Goal: Information Seeking & Learning: Learn about a topic

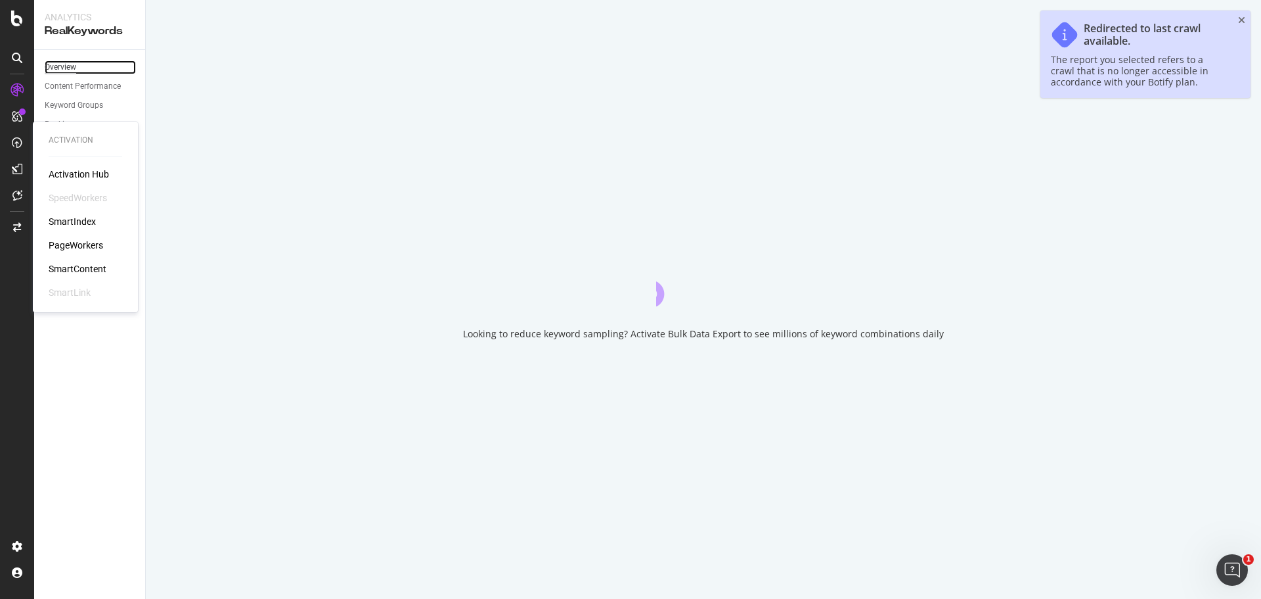
click at [68, 62] on div "Overview" at bounding box center [61, 67] width 32 height 14
click at [68, 64] on div "Overview" at bounding box center [61, 67] width 32 height 14
click at [67, 65] on div "Overview" at bounding box center [61, 67] width 32 height 14
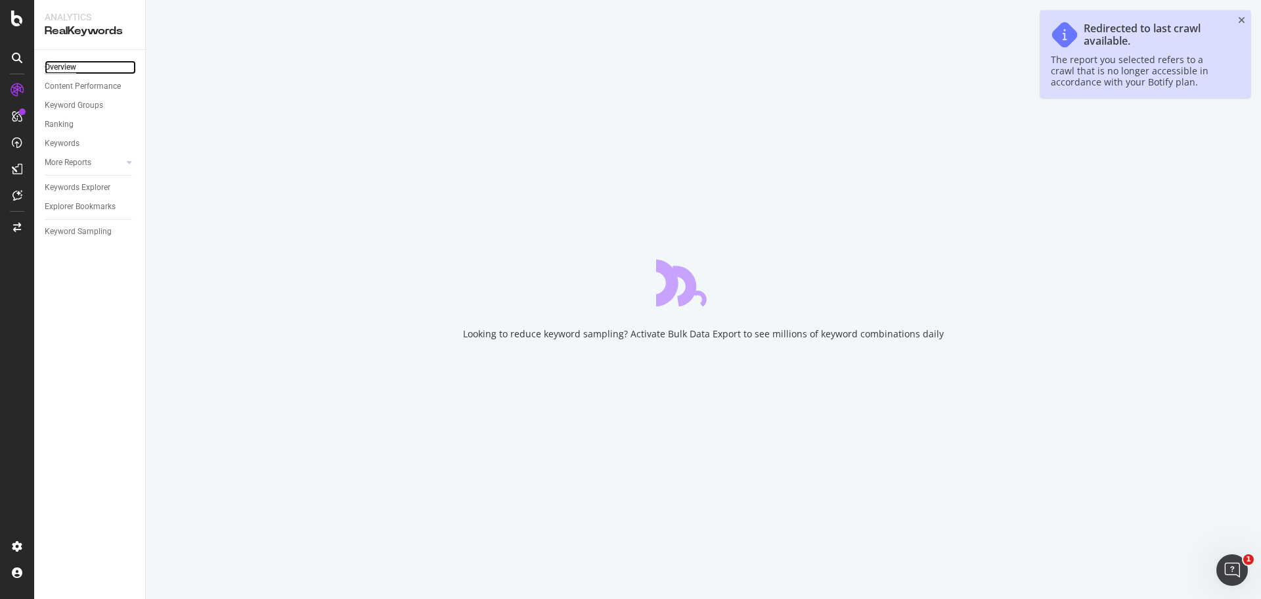
drag, startPoint x: 67, startPoint y: 65, endPoint x: 83, endPoint y: 48, distance: 23.7
click at [67, 65] on div "Overview" at bounding box center [61, 67] width 32 height 14
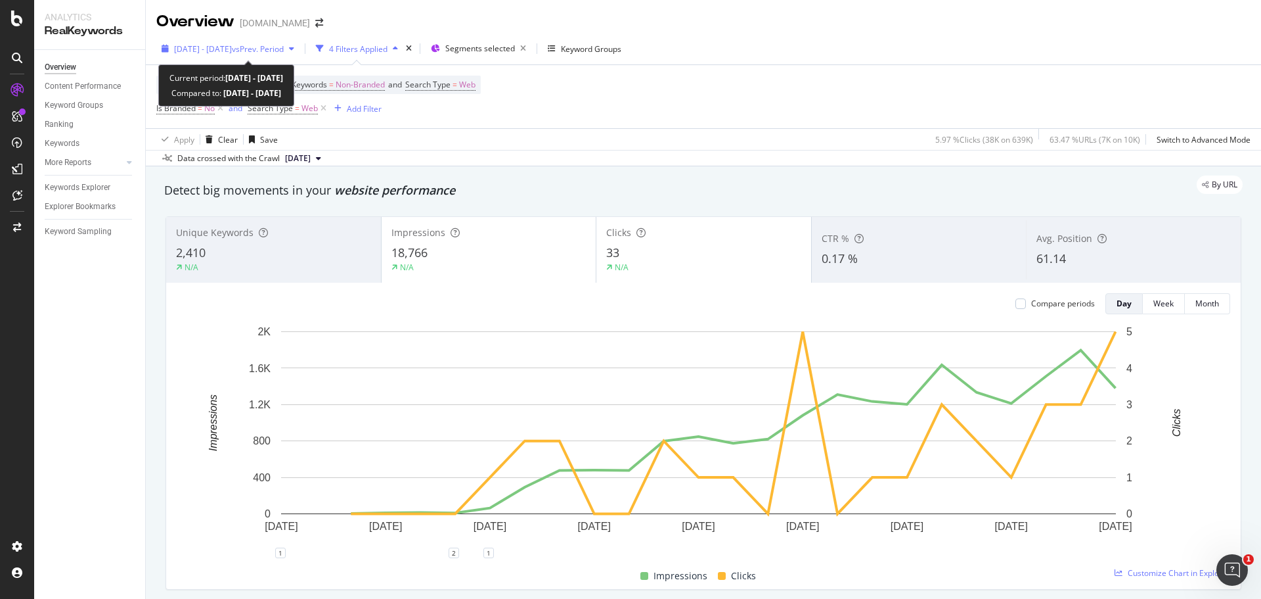
click at [232, 51] on span "[DATE] - [DATE]" at bounding box center [203, 48] width 58 height 11
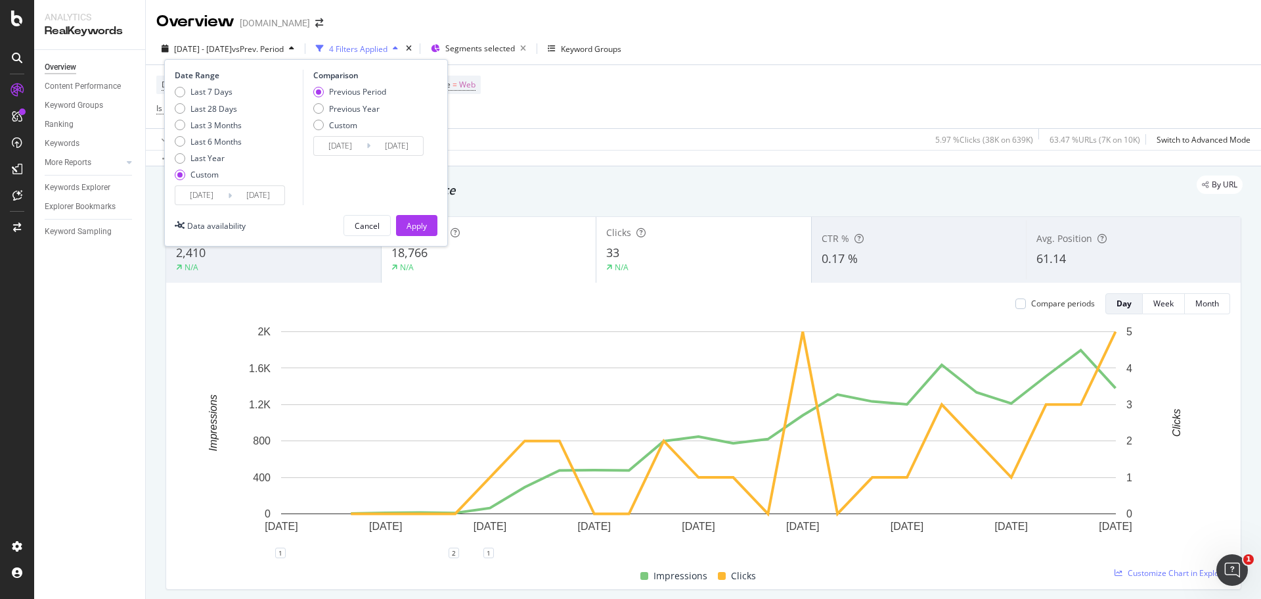
click at [188, 190] on input "[DATE]" at bounding box center [201, 195] width 53 height 18
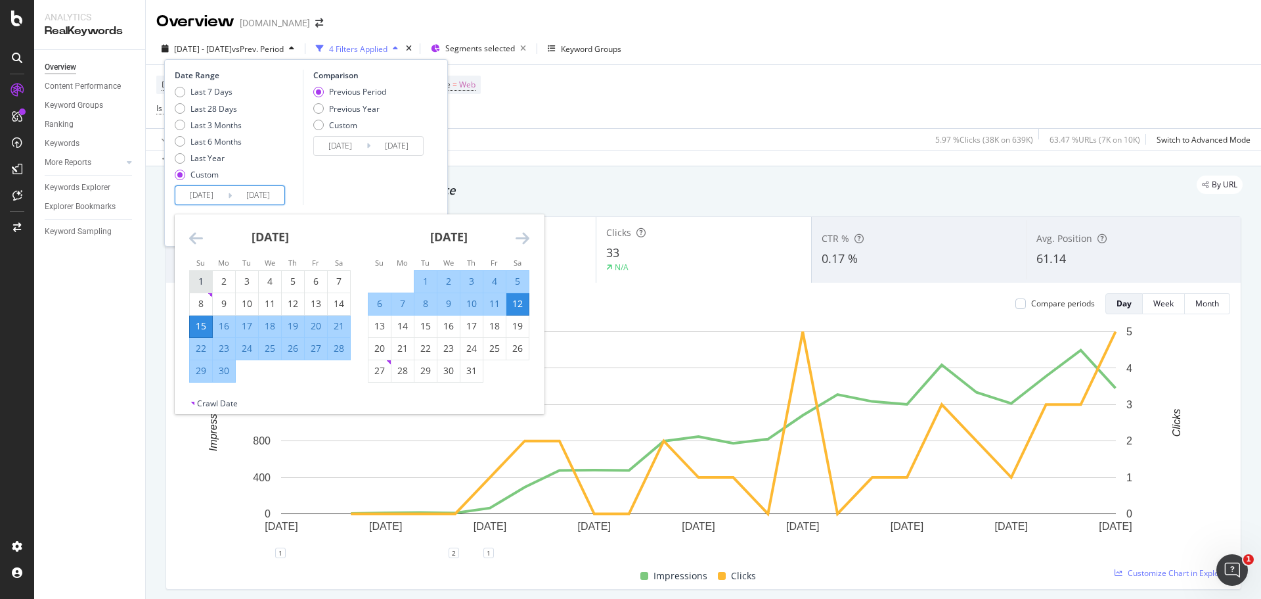
click at [200, 280] on div "1" at bounding box center [201, 281] width 22 height 13
type input "[DATE]"
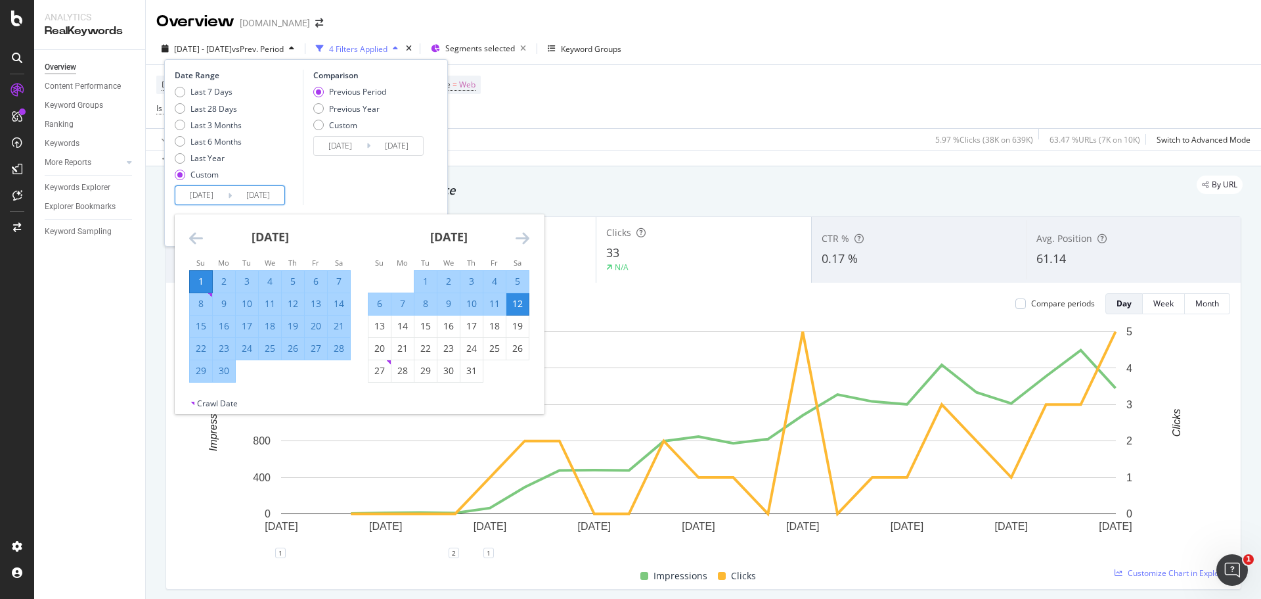
click at [522, 238] on icon "Move forward to switch to the next month." at bounding box center [523, 238] width 14 height 16
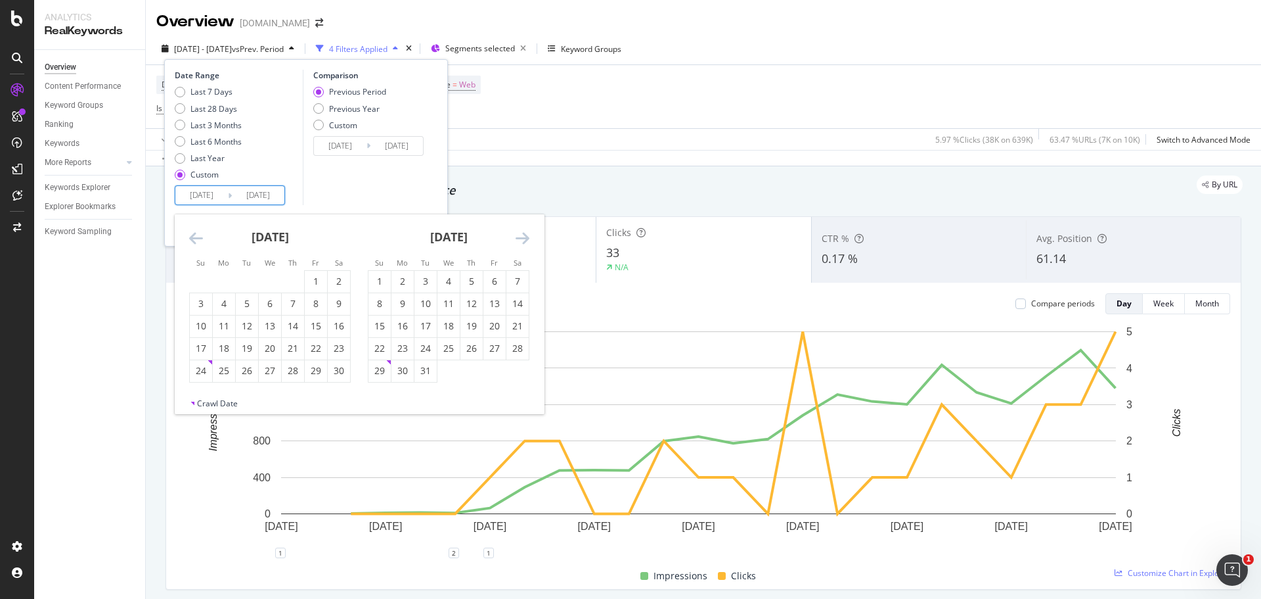
click at [522, 238] on icon "Move forward to switch to the next month." at bounding box center [523, 238] width 14 height 16
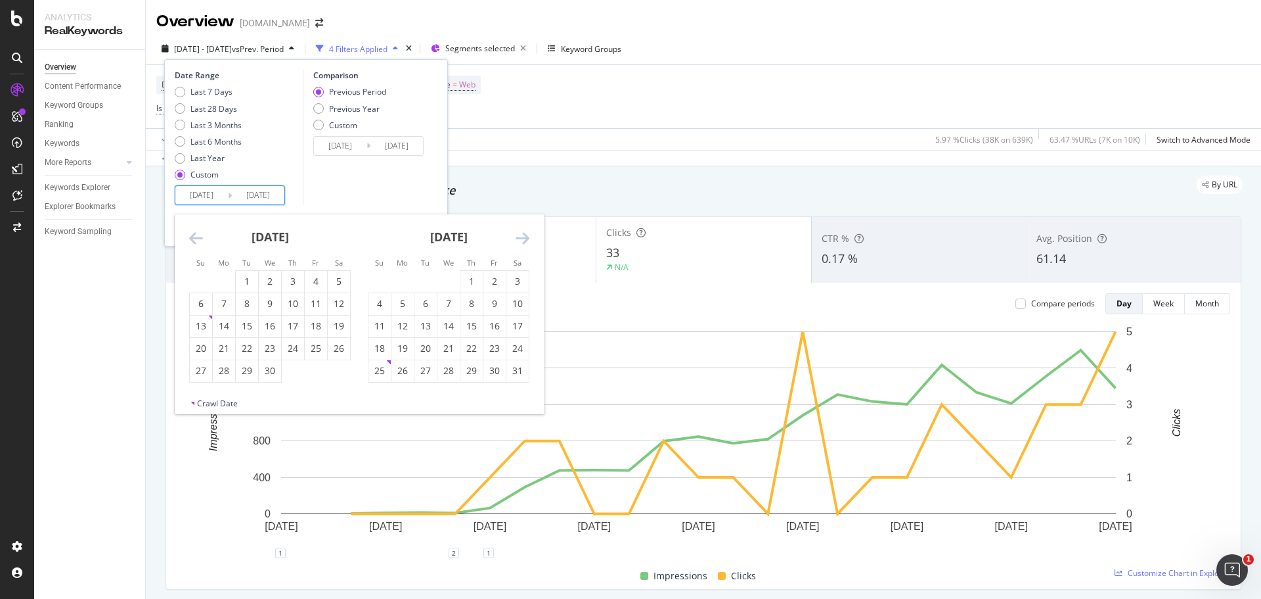
click at [522, 238] on icon "Move forward to switch to the next month." at bounding box center [523, 238] width 14 height 16
click at [195, 197] on input "[DATE]" at bounding box center [201, 195] width 53 height 18
click at [199, 233] on icon "Move backward to switch to the previous month." at bounding box center [196, 238] width 14 height 16
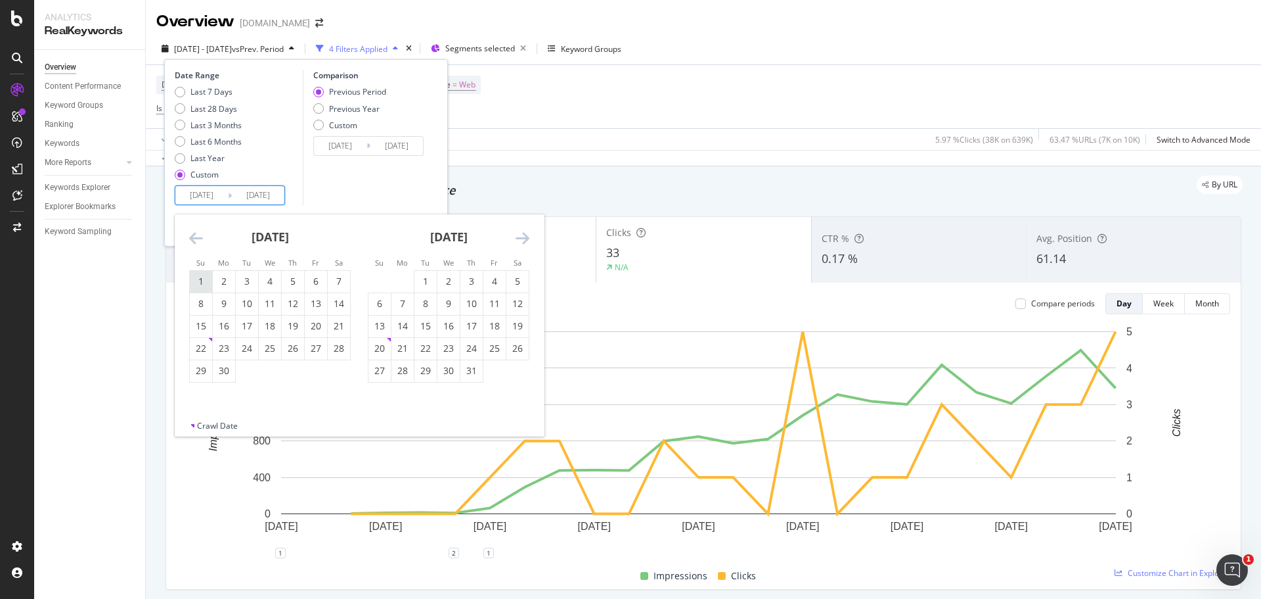
click at [204, 274] on div "1" at bounding box center [201, 282] width 22 height 22
type input "[DATE]"
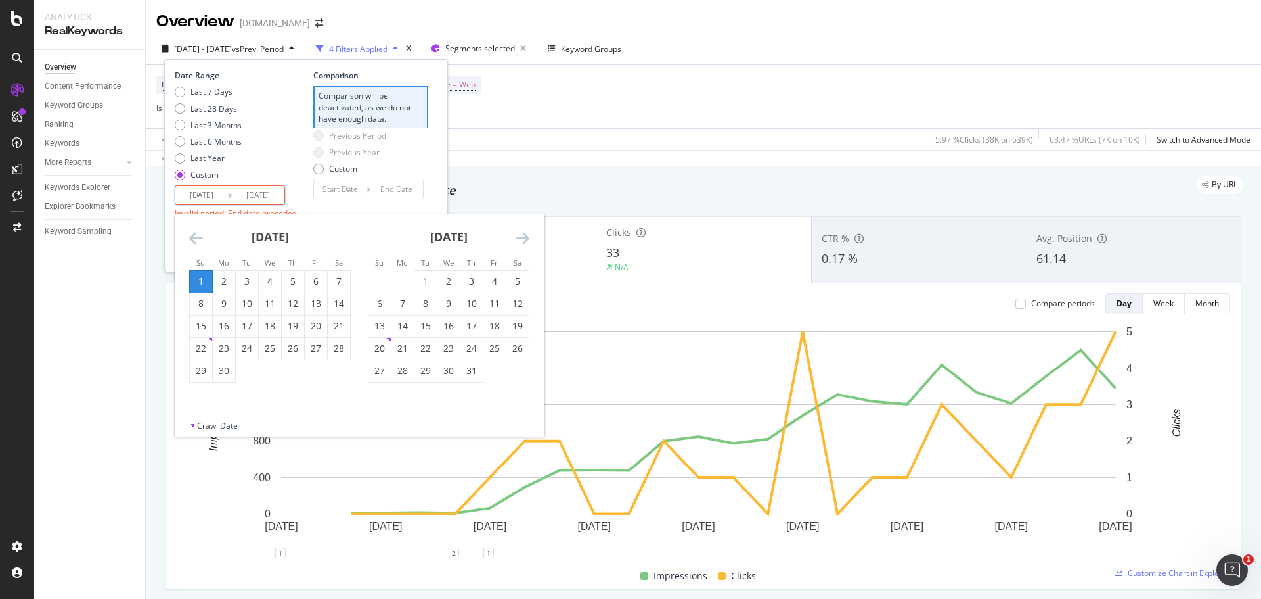
click at [535, 238] on div "[DATE] 1 2 3 4 5 6 7 8 9 10 11 12 13 14 15 16 17 18 19 20 21 22 23 24 25 26 27 …" at bounding box center [448, 298] width 179 height 168
click at [517, 242] on icon "Move forward to switch to the next month." at bounding box center [523, 238] width 14 height 16
click at [518, 242] on icon "Move forward to switch to the next month." at bounding box center [523, 238] width 14 height 16
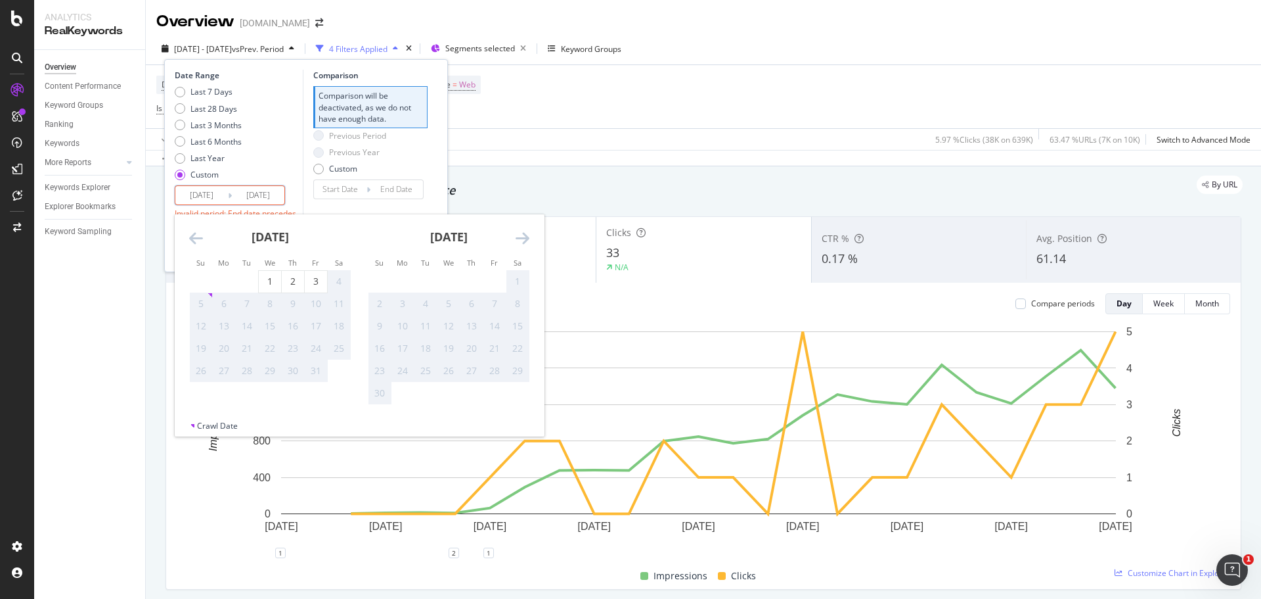
click at [518, 242] on icon "Move forward to switch to the next month." at bounding box center [523, 238] width 14 height 16
click at [200, 246] on icon "Move backward to switch to the previous month." at bounding box center [196, 238] width 14 height 16
click at [192, 242] on icon "Move backward to switch to the previous month." at bounding box center [196, 238] width 14 height 16
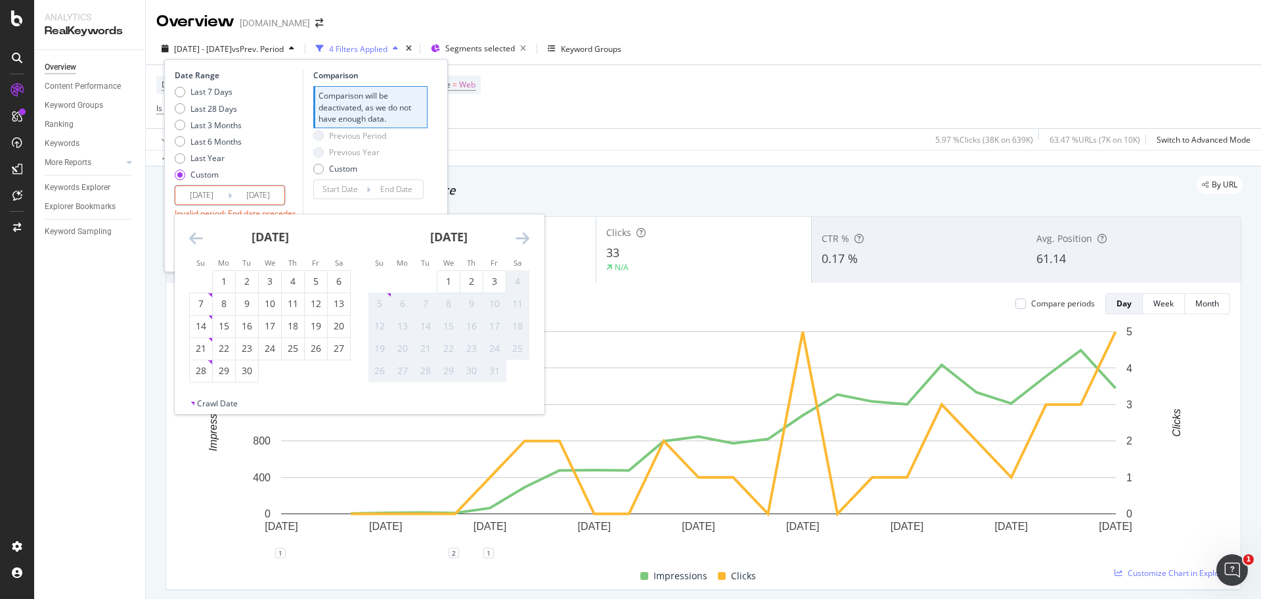
click at [192, 242] on icon "Move backward to switch to the previous month." at bounding box center [196, 238] width 14 height 16
click at [426, 374] on div "30" at bounding box center [426, 370] width 22 height 13
type input "2025/09/30"
type input "2025/01/30"
type input "2025/05/31"
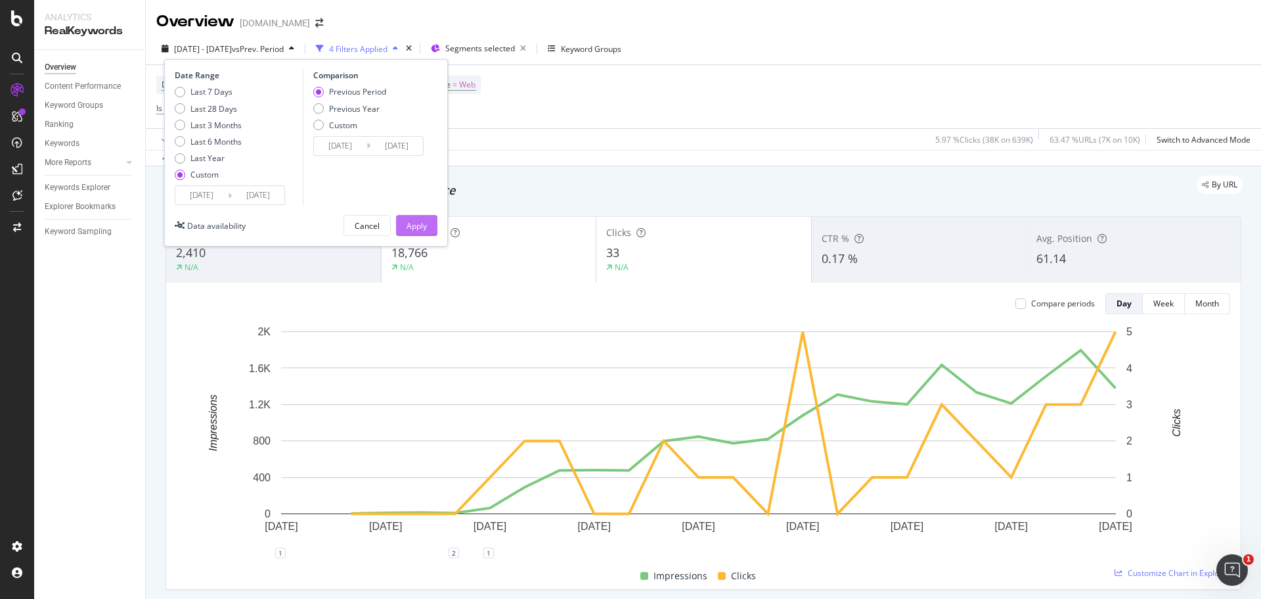
click at [410, 224] on div "Apply" at bounding box center [417, 225] width 20 height 11
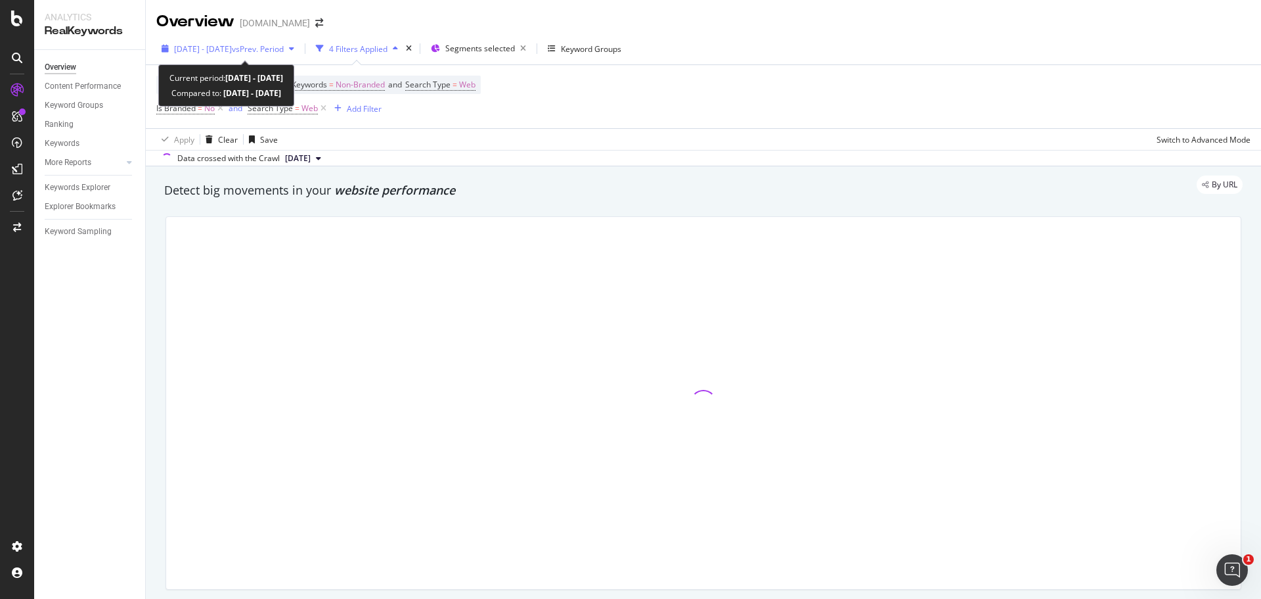
click at [217, 45] on span "2025 Jun. 1st - Sep. 30th" at bounding box center [203, 48] width 58 height 11
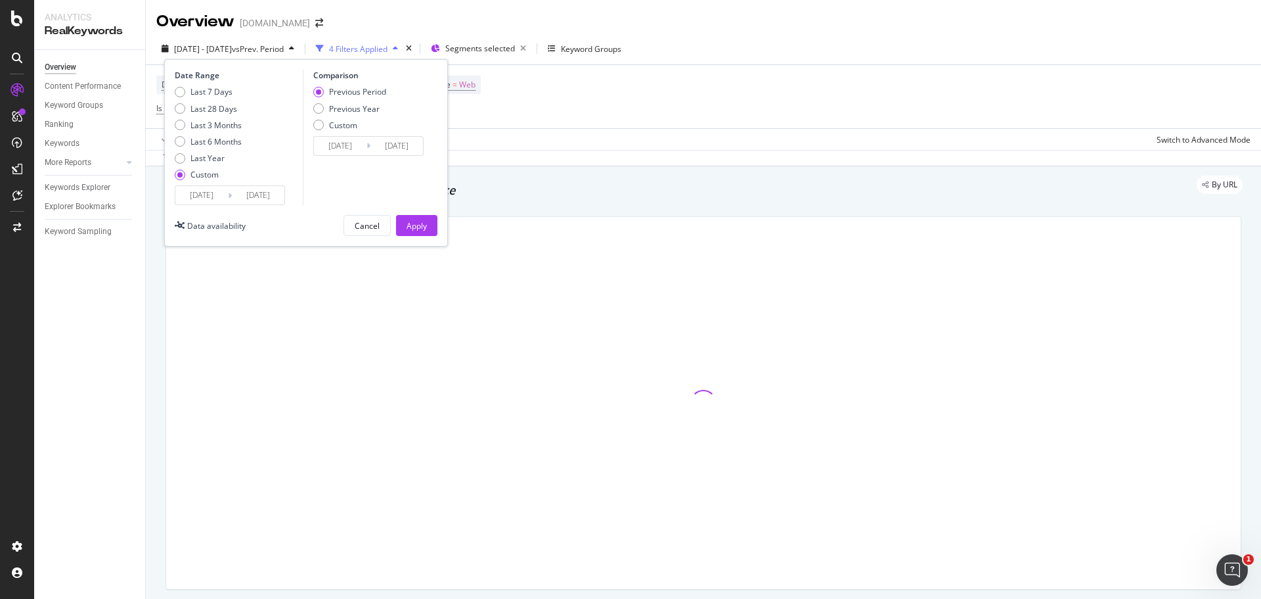
click at [200, 192] on input "2025/06/01" at bounding box center [201, 195] width 53 height 18
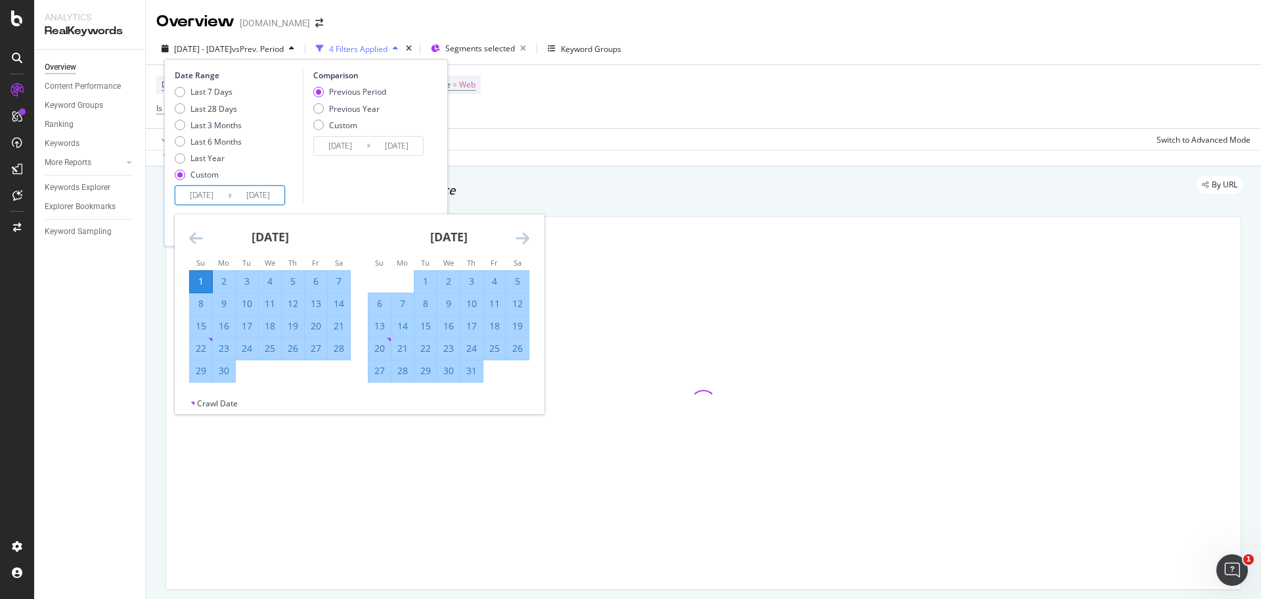
click at [197, 244] on icon "Move backward to switch to the previous month." at bounding box center [196, 238] width 14 height 16
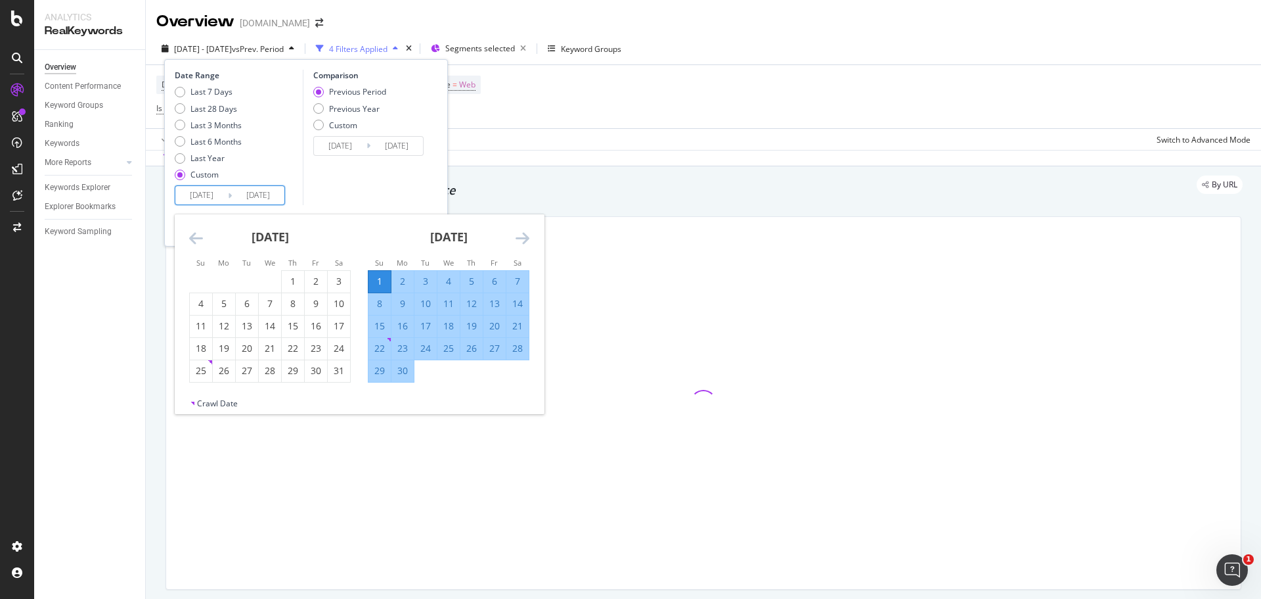
click at [379, 279] on div "1" at bounding box center [380, 281] width 22 height 13
click at [406, 382] on div "April 2025 1 2 3 4 5 6 7 8 9 10 11 12 13 14 15 16 17 18 19 20 21 22 23 24 25 26…" at bounding box center [359, 305] width 369 height 183
click at [401, 376] on div "30" at bounding box center [403, 370] width 22 height 13
type input "2025/06/30"
type input "2025/05/02"
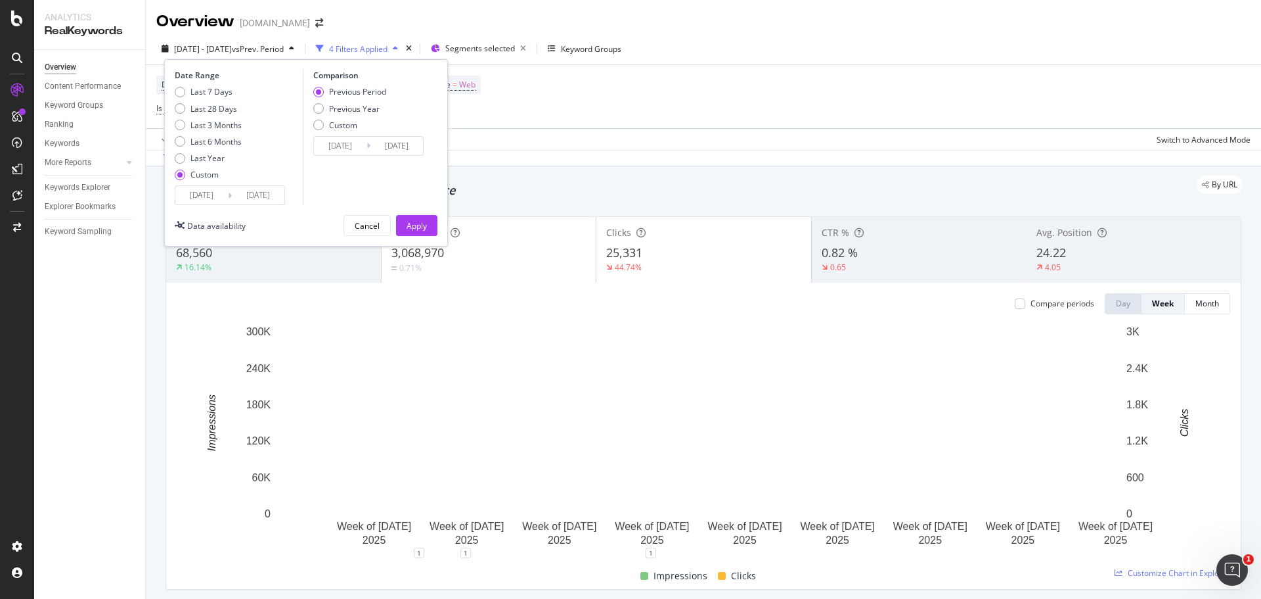
click at [426, 237] on div "Date Range Last 7 Days Last 28 Days Last 3 Months Last 6 Months Last Year Custo…" at bounding box center [306, 152] width 284 height 187
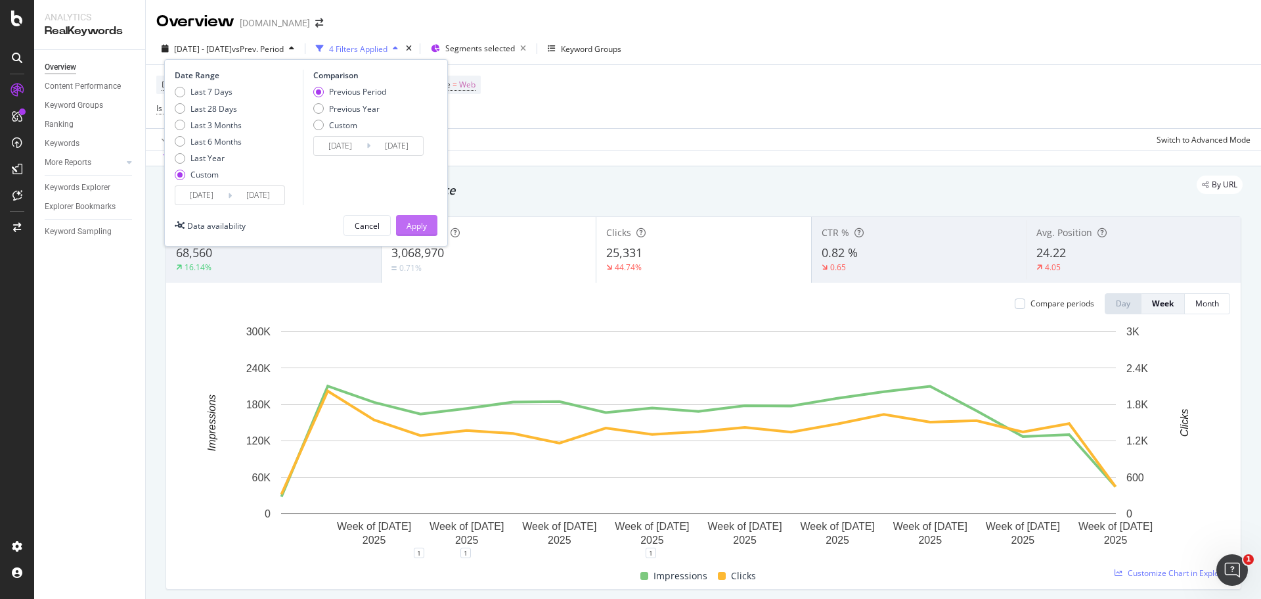
drag, startPoint x: 426, startPoint y: 233, endPoint x: 432, endPoint y: 235, distance: 6.7
click at [427, 240] on div "Date Range Last 7 Days Last 28 Days Last 3 Months Last 6 Months Last Year Custo…" at bounding box center [306, 152] width 284 height 187
click at [428, 225] on button "Apply" at bounding box center [416, 225] width 41 height 21
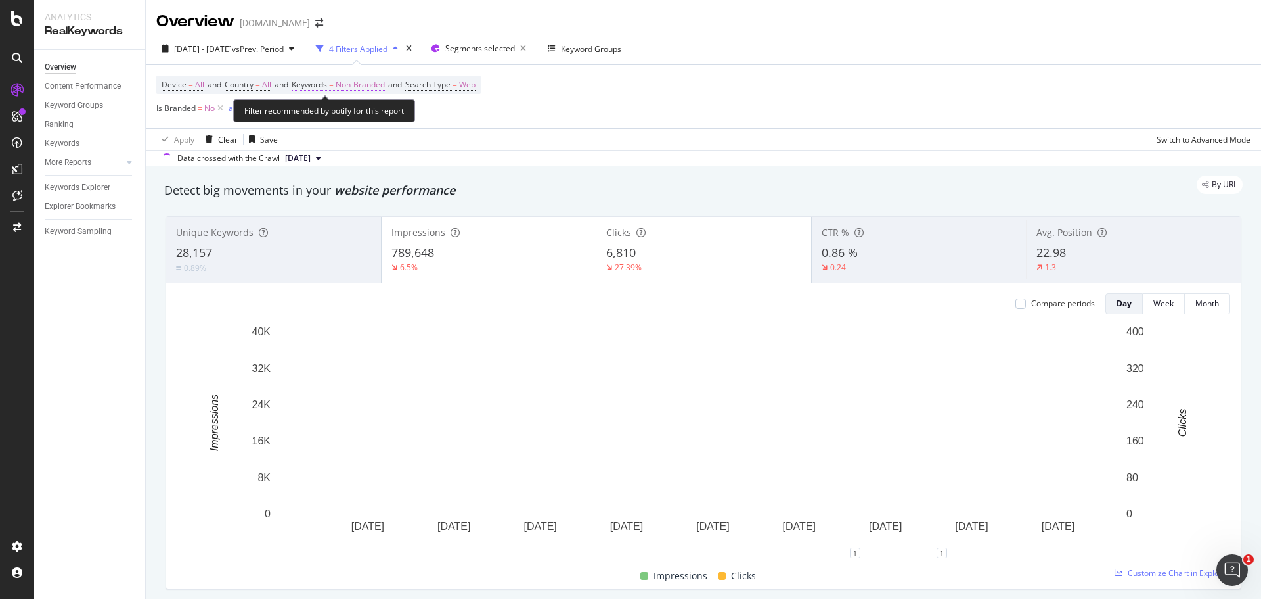
click at [357, 87] on span "Non-Branded" at bounding box center [360, 85] width 49 height 18
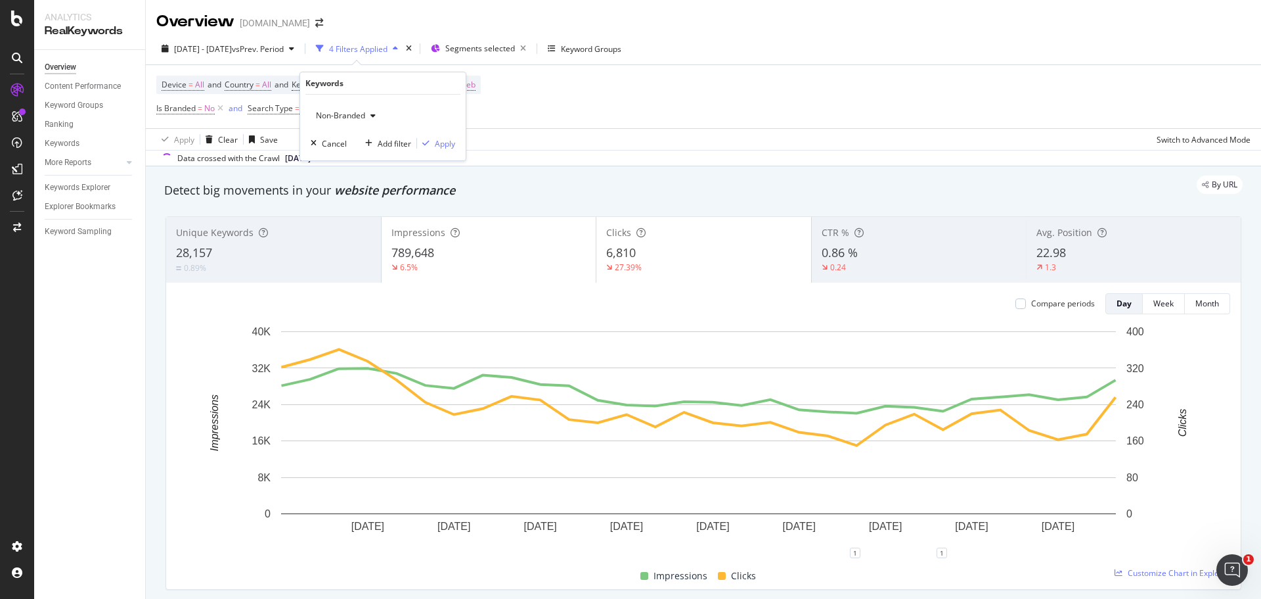
click at [355, 114] on span "Non-Branded" at bounding box center [338, 115] width 55 height 11
click at [345, 216] on span "All" at bounding box center [389, 218] width 134 height 12
click at [443, 138] on div "Apply" at bounding box center [445, 143] width 20 height 11
click at [219, 110] on icon at bounding box center [220, 108] width 11 height 13
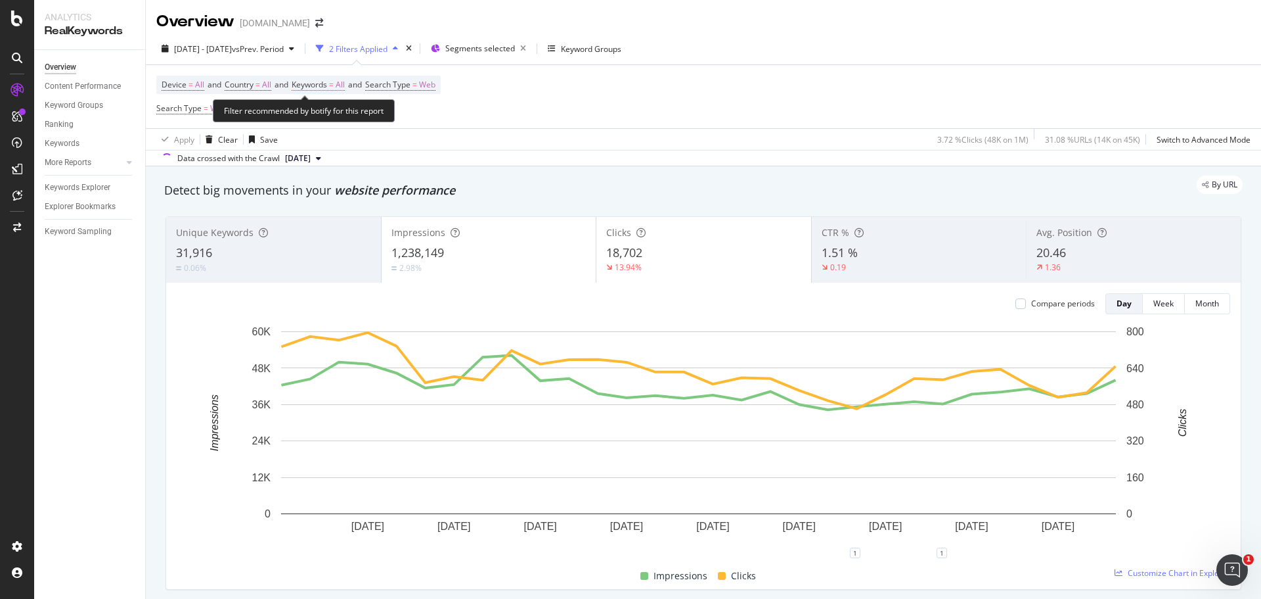
click at [345, 85] on span "All" at bounding box center [340, 85] width 9 height 18
click at [330, 113] on icon "button" at bounding box center [332, 116] width 5 height 8
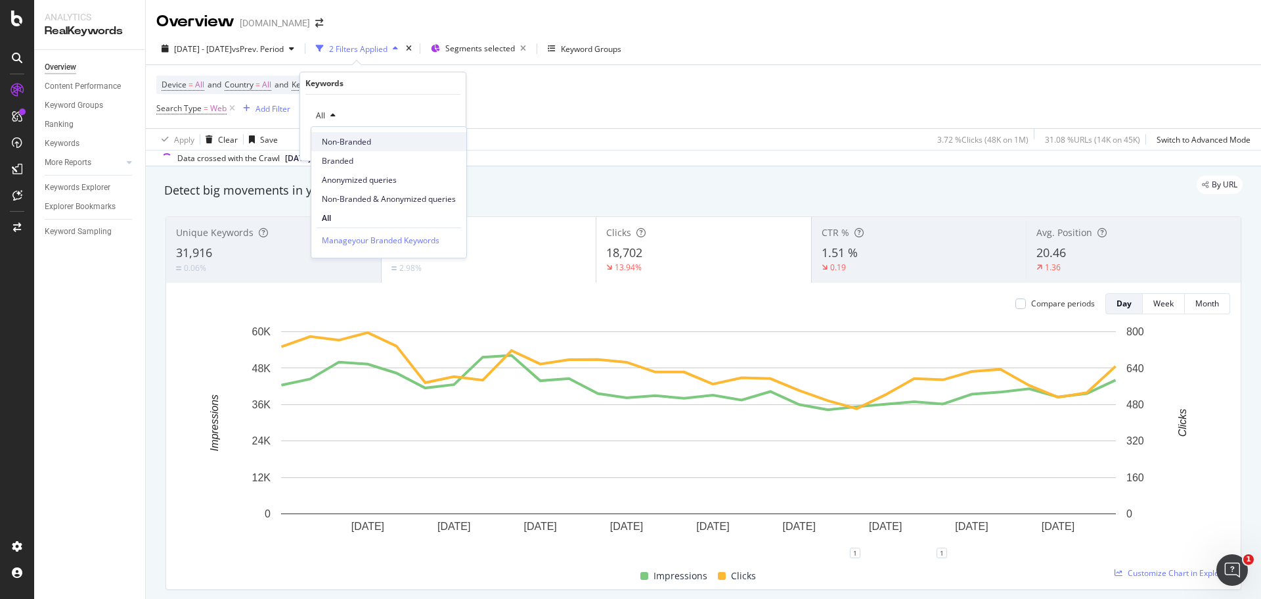
click at [351, 137] on span "Non-Branded" at bounding box center [389, 142] width 134 height 12
click at [436, 137] on button "Apply" at bounding box center [436, 143] width 38 height 13
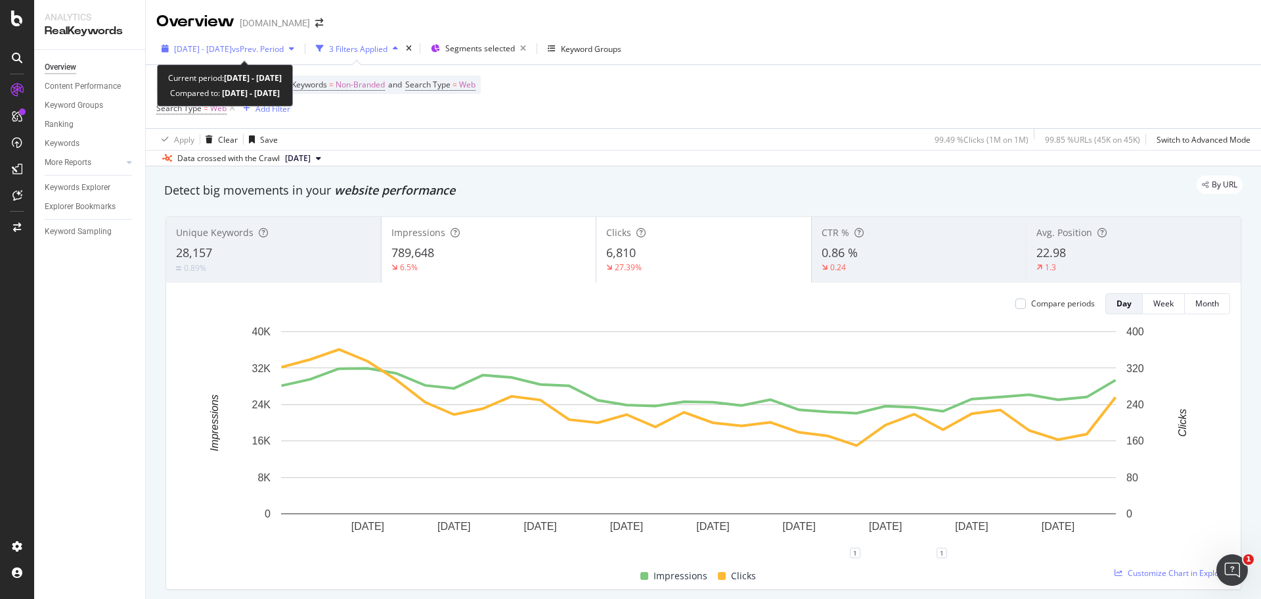
click at [275, 43] on span "vs Prev. Period" at bounding box center [258, 48] width 52 height 11
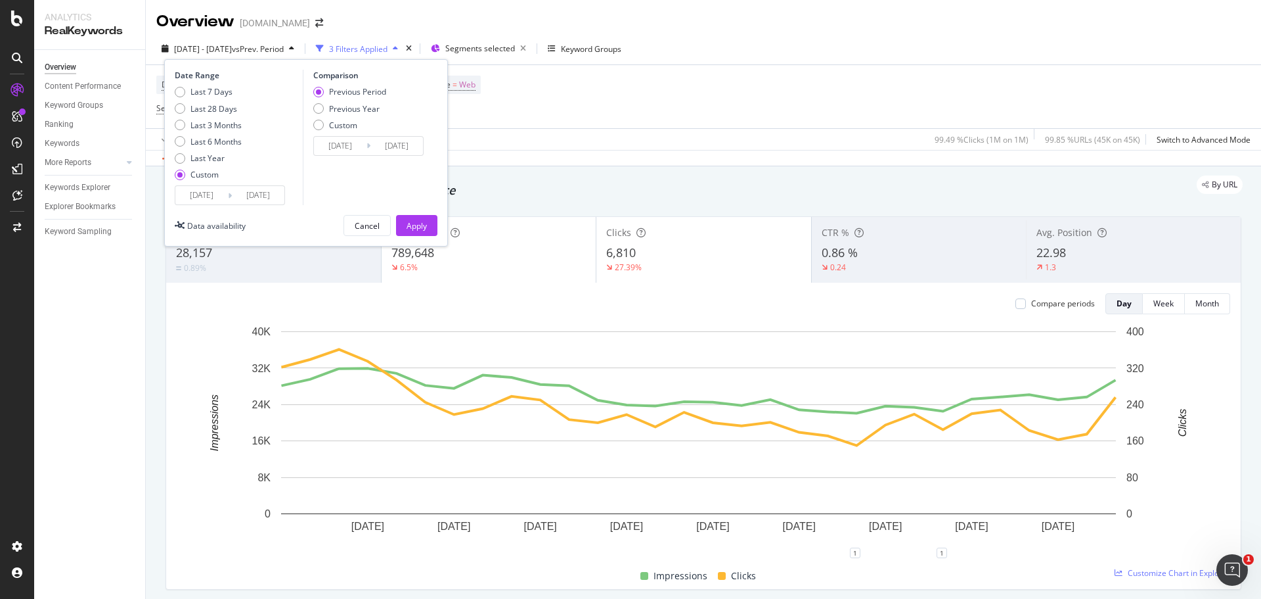
click at [199, 191] on input "2025/06/01" at bounding box center [201, 195] width 53 height 18
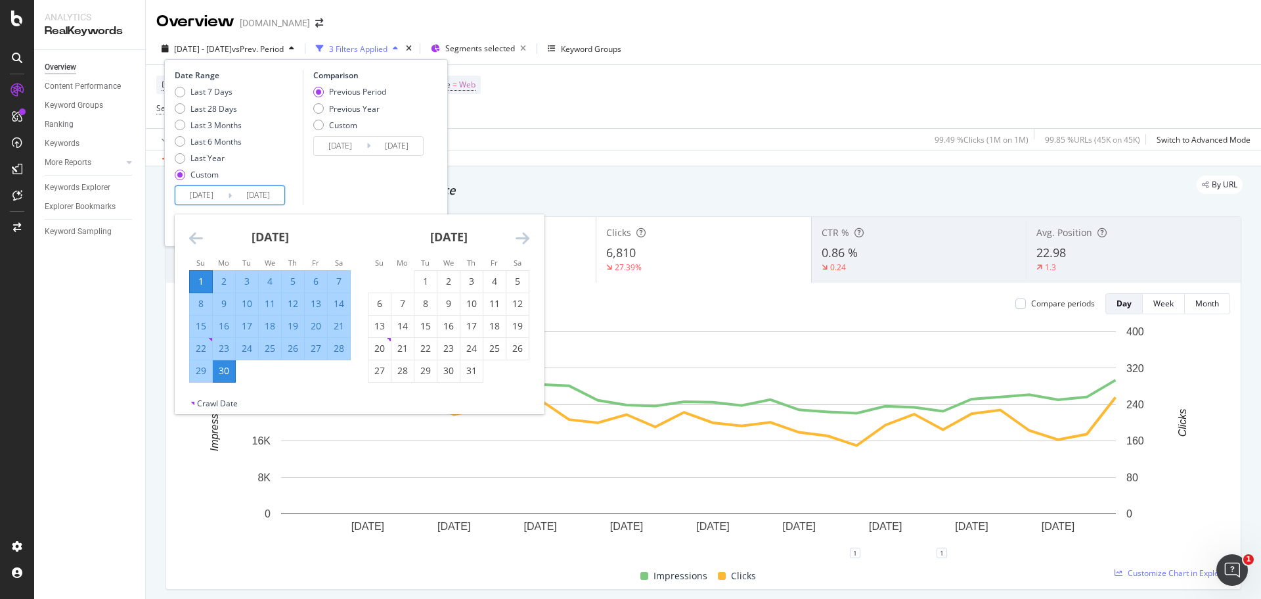
click at [206, 277] on div "1" at bounding box center [201, 281] width 22 height 13
click at [522, 242] on icon "Move forward to switch to the next month." at bounding box center [523, 238] width 14 height 16
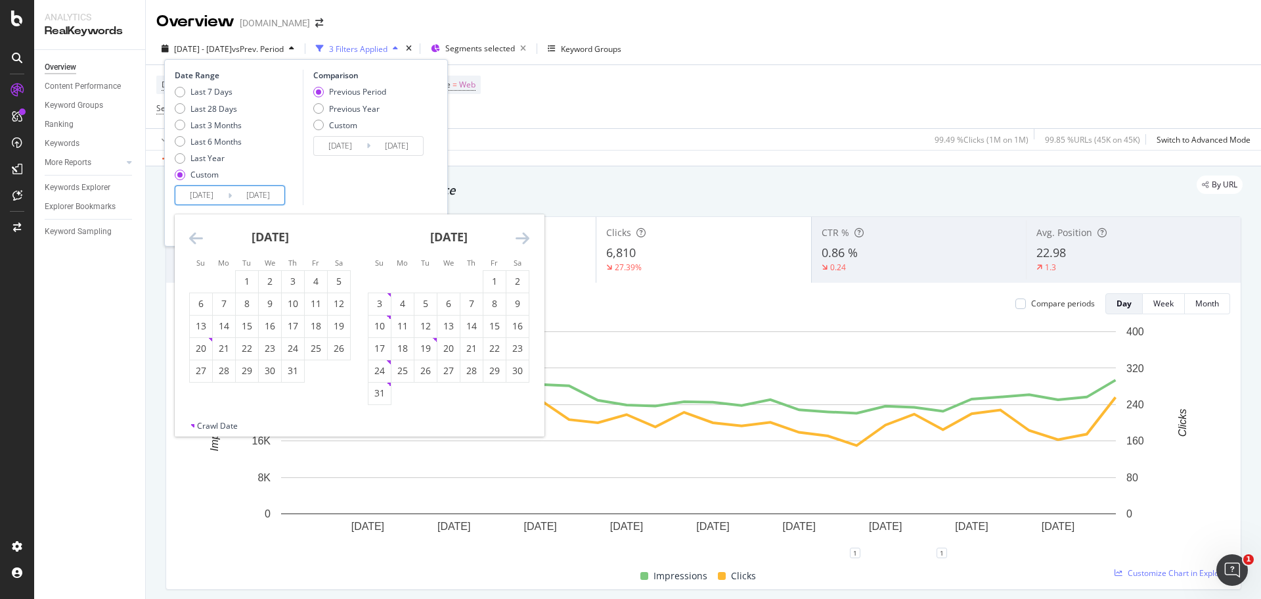
click at [520, 242] on icon "Move forward to switch to the next month." at bounding box center [523, 238] width 14 height 16
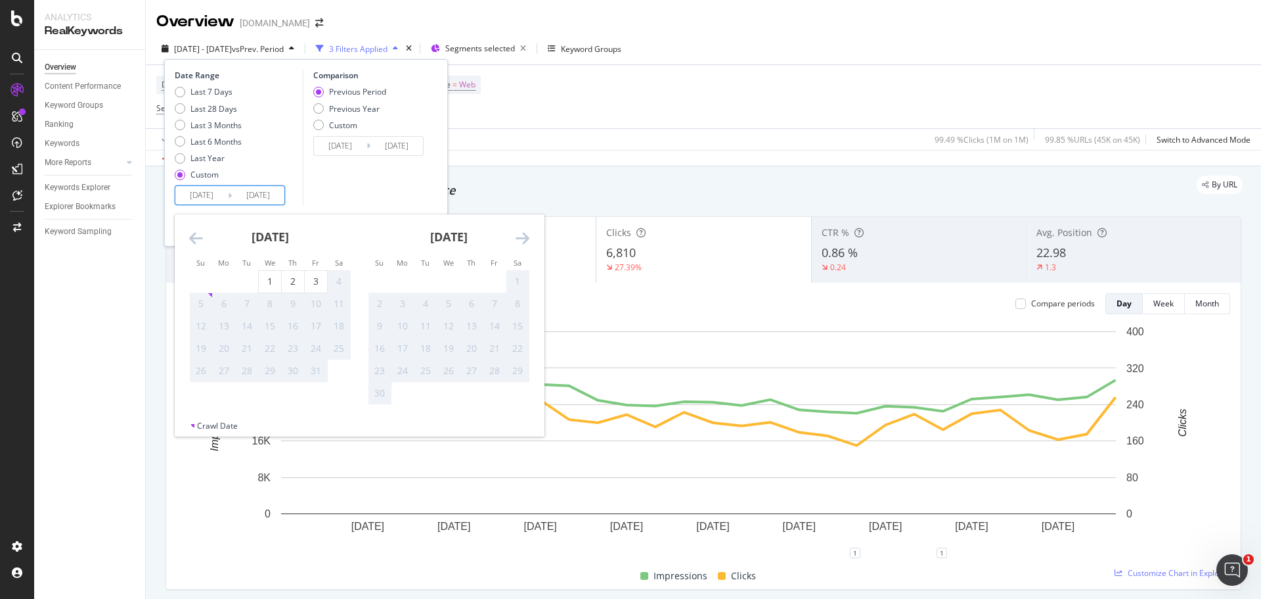
click at [520, 242] on icon "Move forward to switch to the next month." at bounding box center [523, 238] width 14 height 16
click at [199, 233] on icon "Move backward to switch to the previous month." at bounding box center [196, 238] width 14 height 16
click at [254, 369] on div "30" at bounding box center [247, 370] width 22 height 13
type input "2025/09/30"
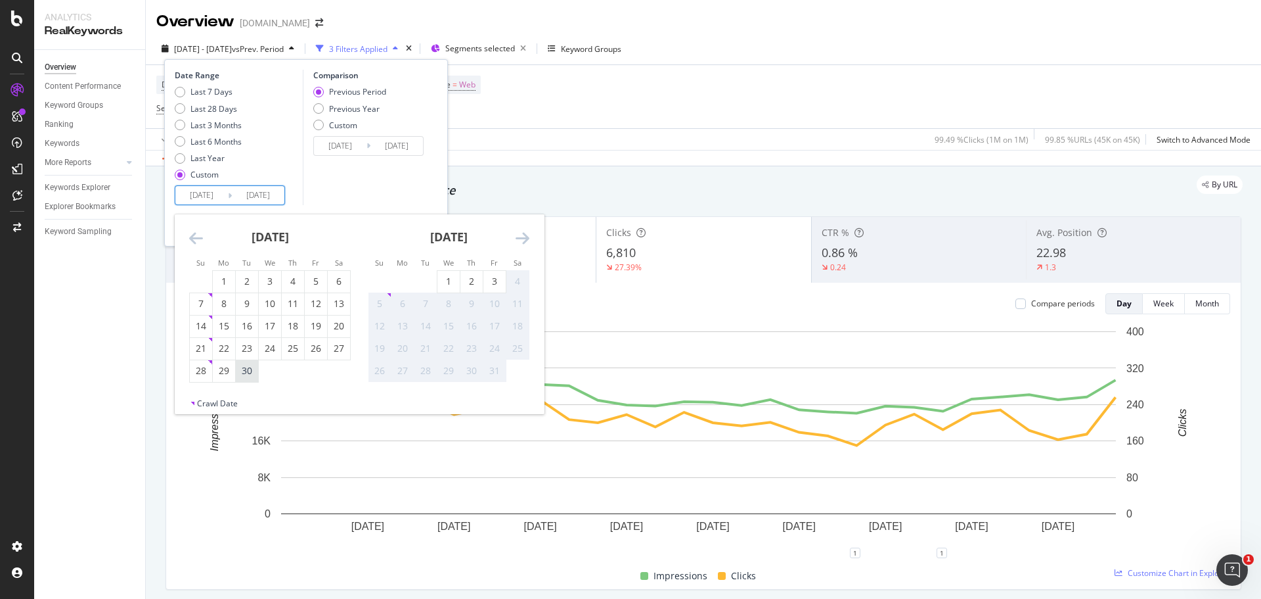
type input "2025/01/30"
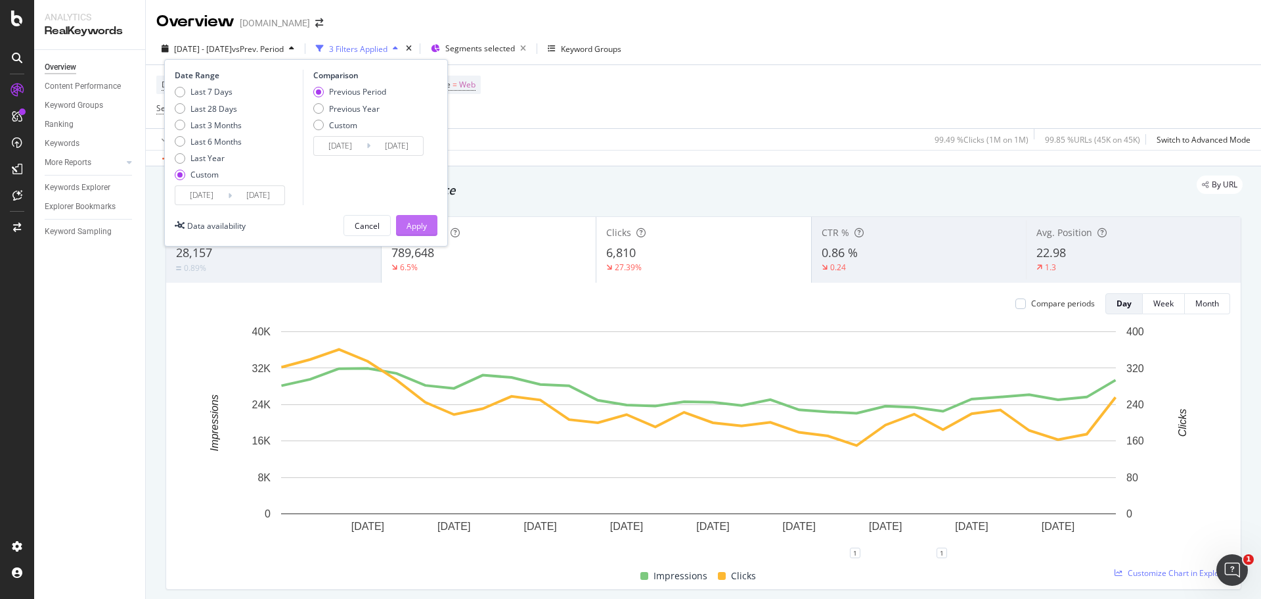
click at [418, 222] on div "Apply" at bounding box center [417, 225] width 20 height 11
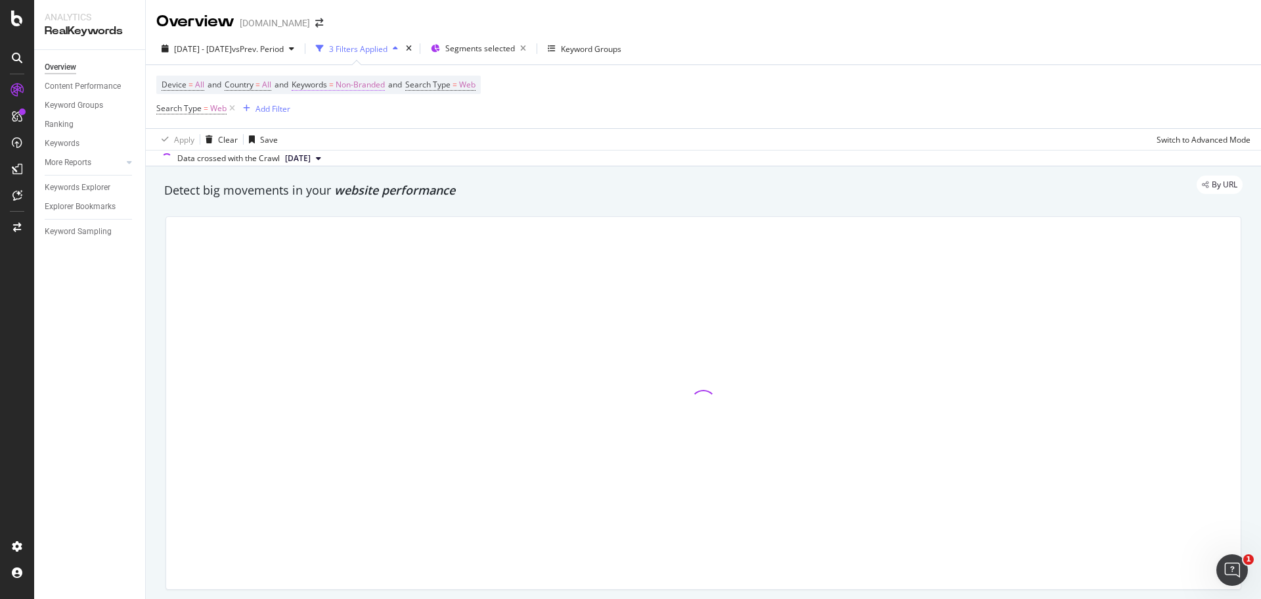
click at [379, 85] on span "Non-Branded" at bounding box center [360, 85] width 49 height 18
click at [342, 114] on span "Non-Branded" at bounding box center [338, 115] width 55 height 11
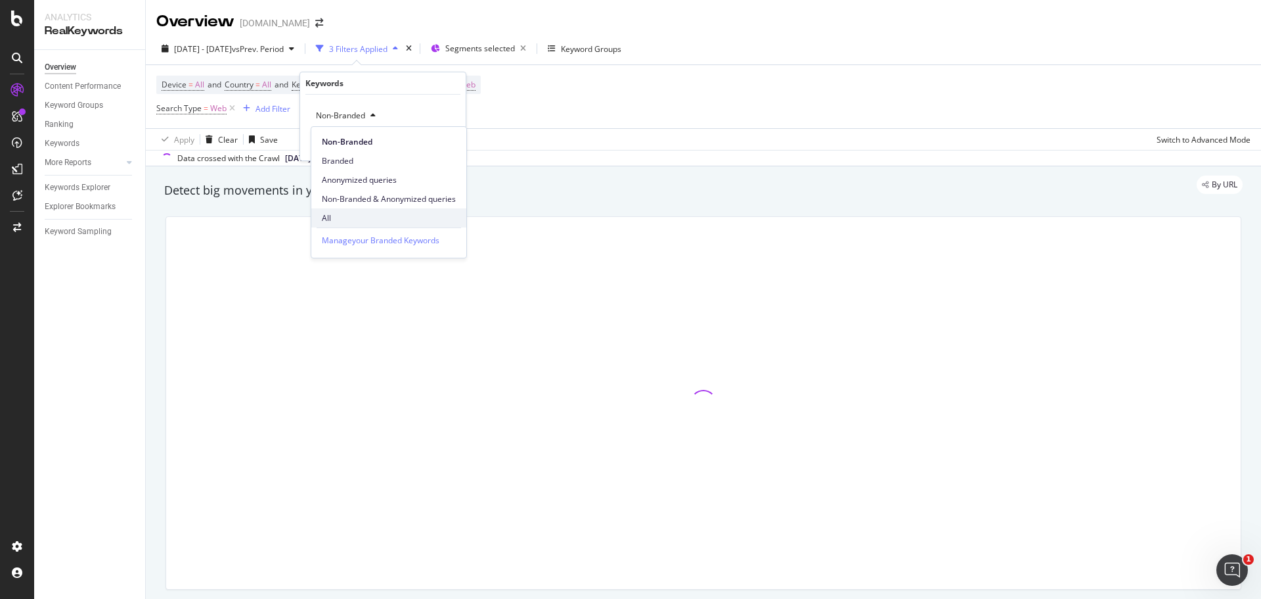
click at [338, 212] on span "All" at bounding box center [389, 218] width 134 height 12
click at [433, 143] on div "button" at bounding box center [426, 143] width 18 height 8
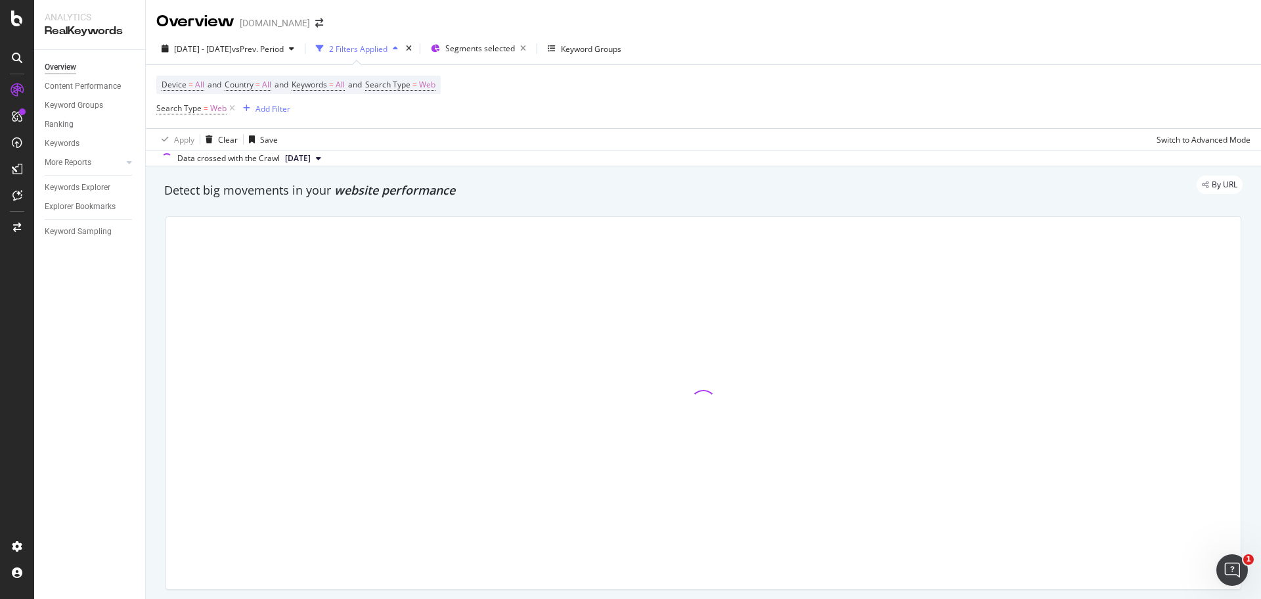
click at [311, 158] on span "[DATE]" at bounding box center [298, 158] width 26 height 12
click at [344, 203] on div "2025 Oct. 5th 10.9K URLs" at bounding box center [325, 203] width 84 height 12
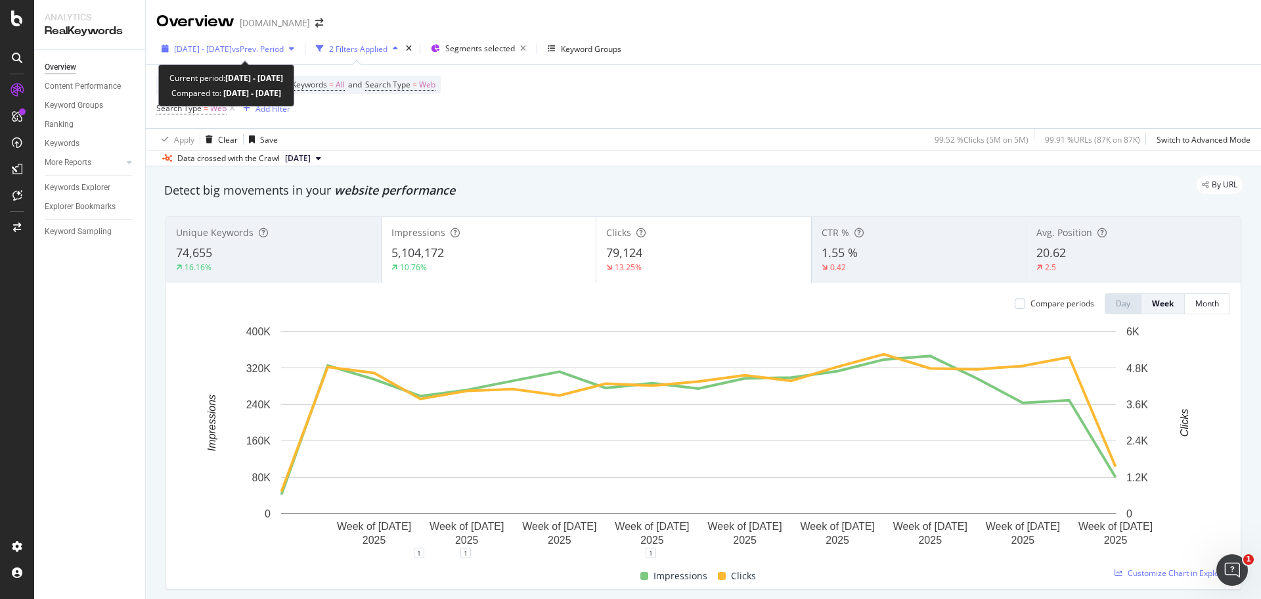
click at [232, 50] on span "2025 Jun. 1st - Sep. 30th" at bounding box center [203, 48] width 58 height 11
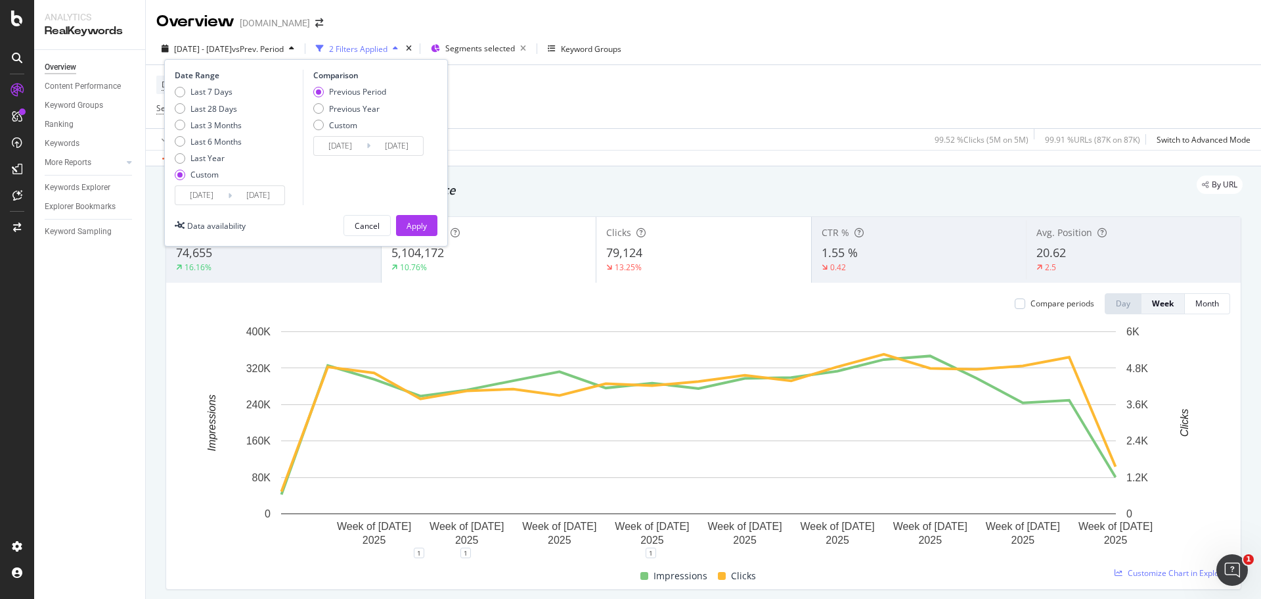
click at [576, 124] on div "Device = All and Country = All and Keywords = All and Search Type = Web Search …" at bounding box center [703, 96] width 1095 height 63
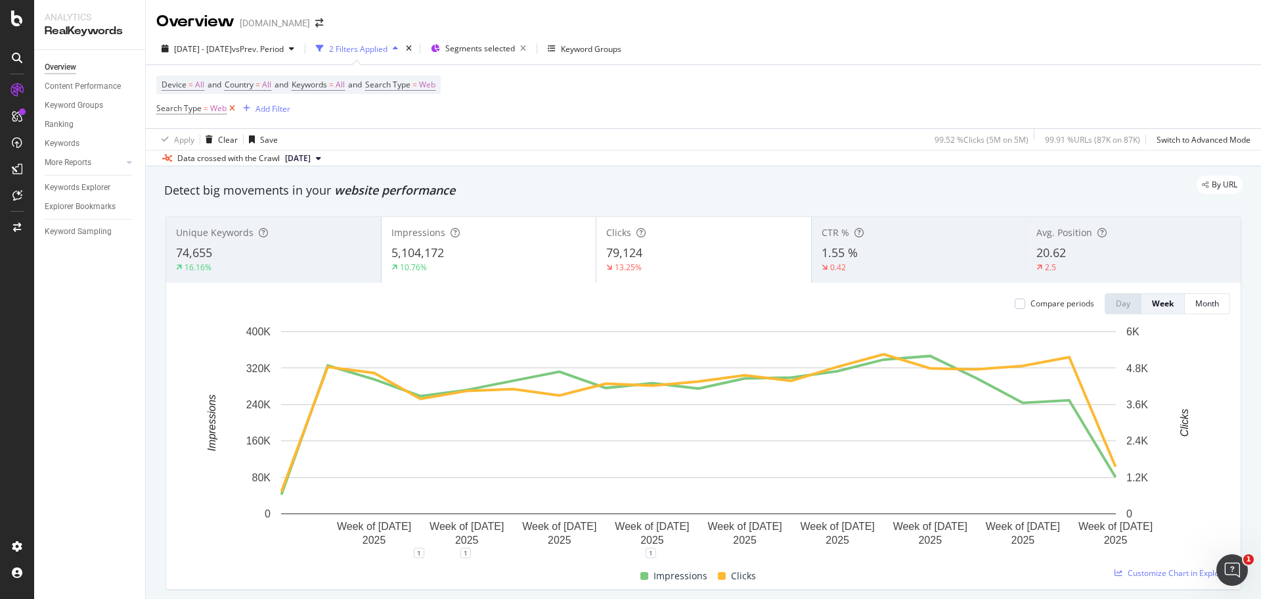
click at [228, 108] on icon at bounding box center [232, 108] width 11 height 13
click at [539, 235] on div "Impressions" at bounding box center [489, 230] width 195 height 13
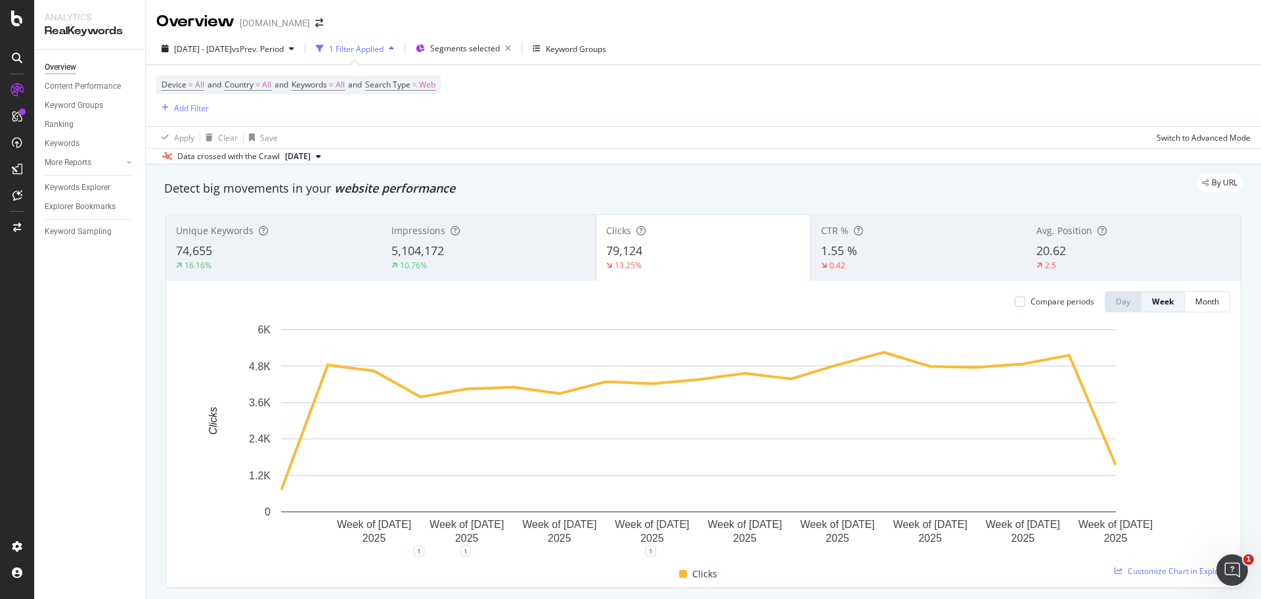
click at [311, 153] on span "2025 Oct. 5th" at bounding box center [298, 156] width 26 height 12
click at [541, 184] on div "By URL" at bounding box center [697, 182] width 1092 height 18
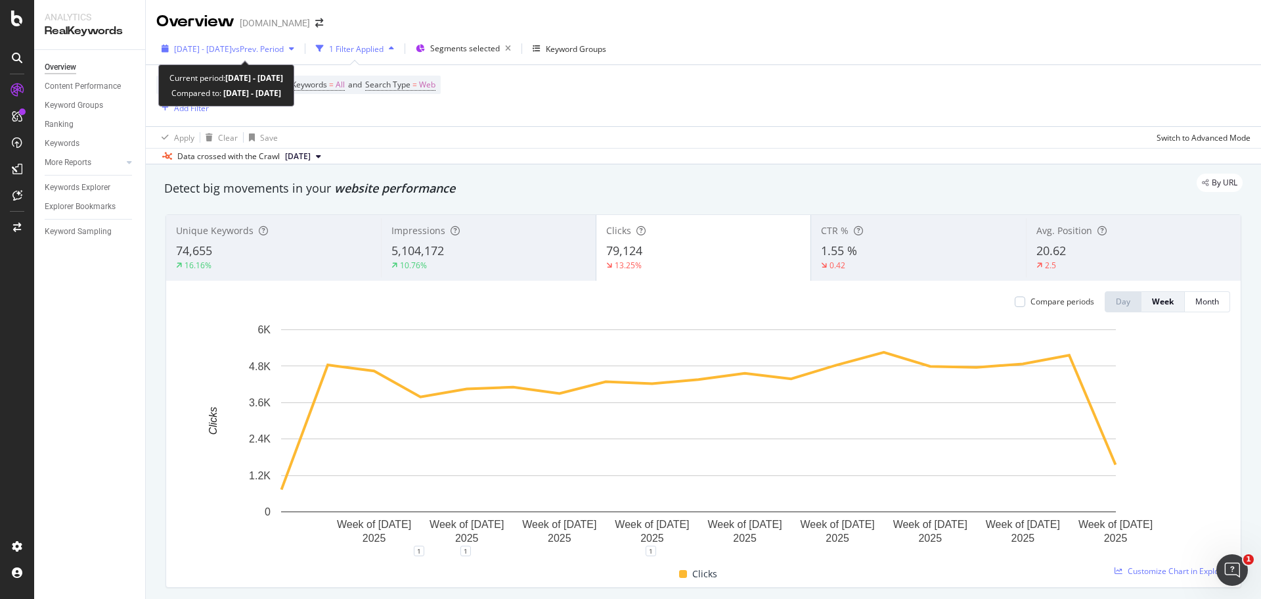
click at [215, 43] on span "2025 Jun. 1st - Sep. 30th" at bounding box center [203, 48] width 58 height 11
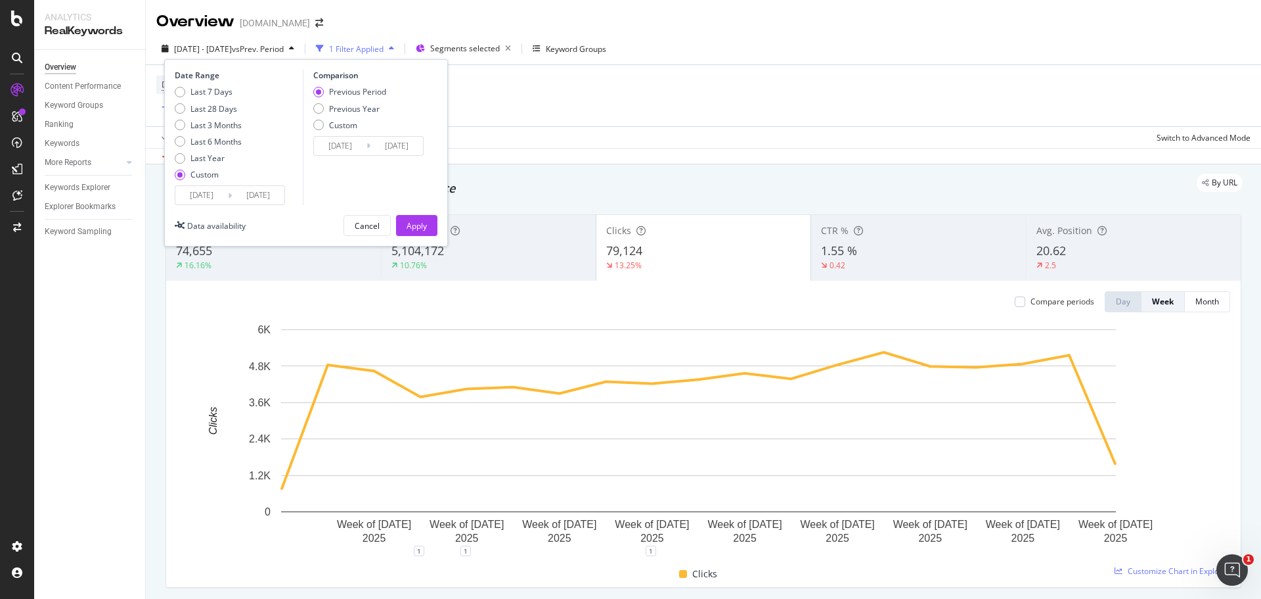
click at [164, 383] on div "Unique Keywords 74,655 16.16% Impressions 5,104,172 10.76% Clicks 79,124 13.25%…" at bounding box center [704, 401] width 1092 height 394
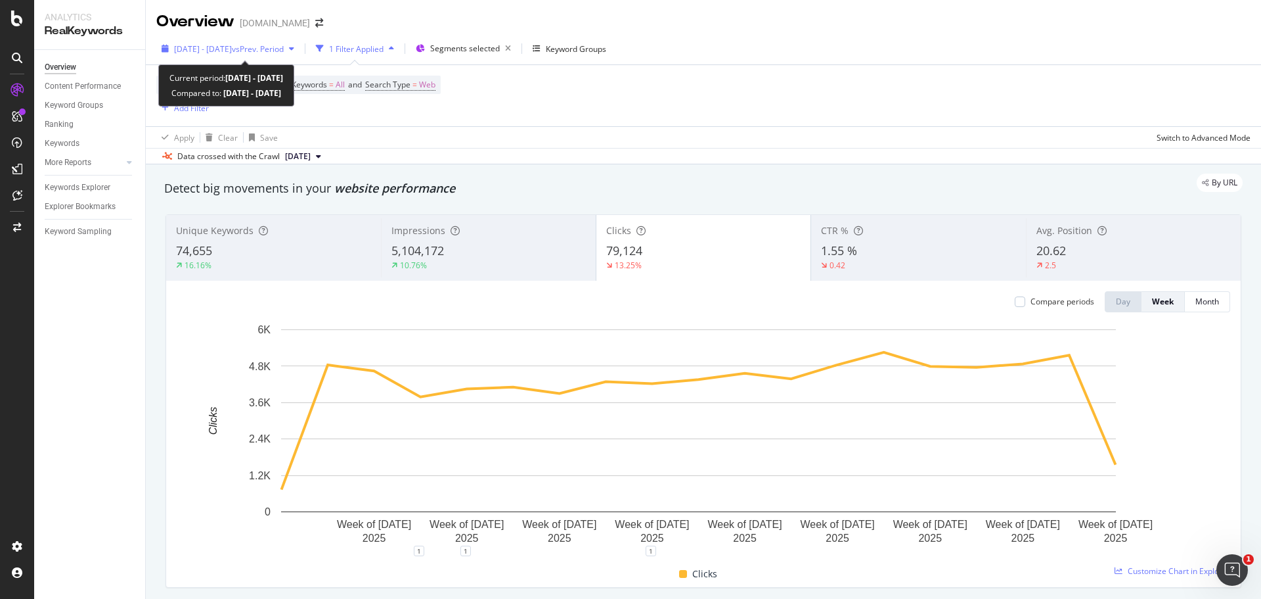
click at [200, 49] on span "2025 Jun. 1st - Sep. 30th" at bounding box center [203, 48] width 58 height 11
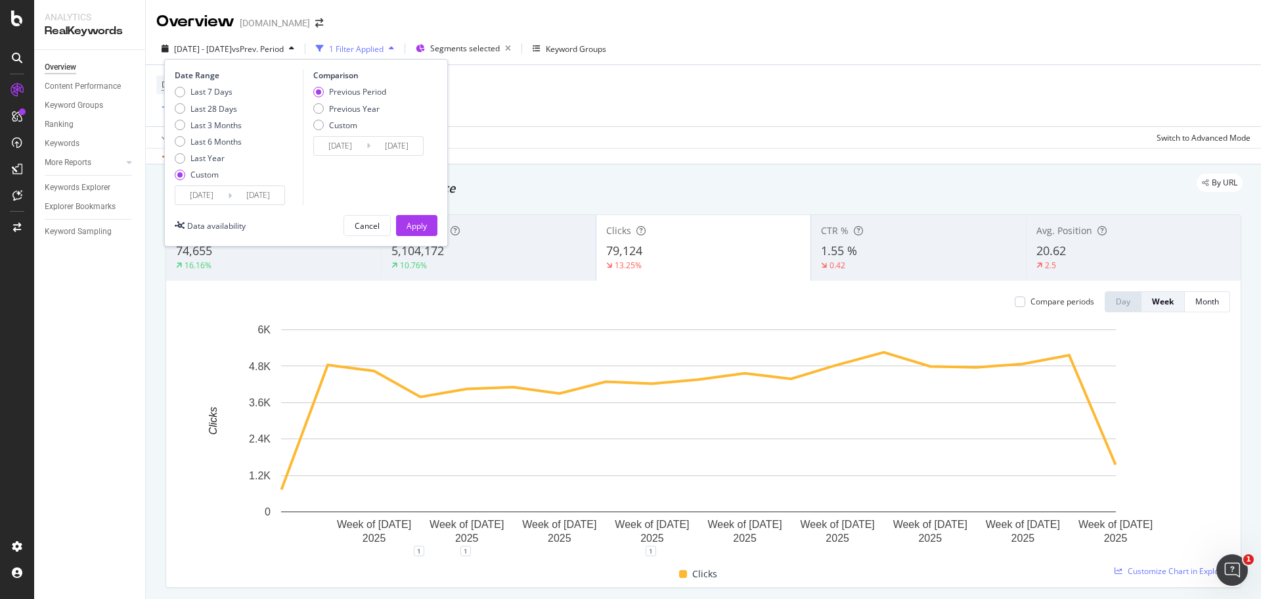
click at [189, 197] on input "2025/06/01" at bounding box center [201, 195] width 53 height 18
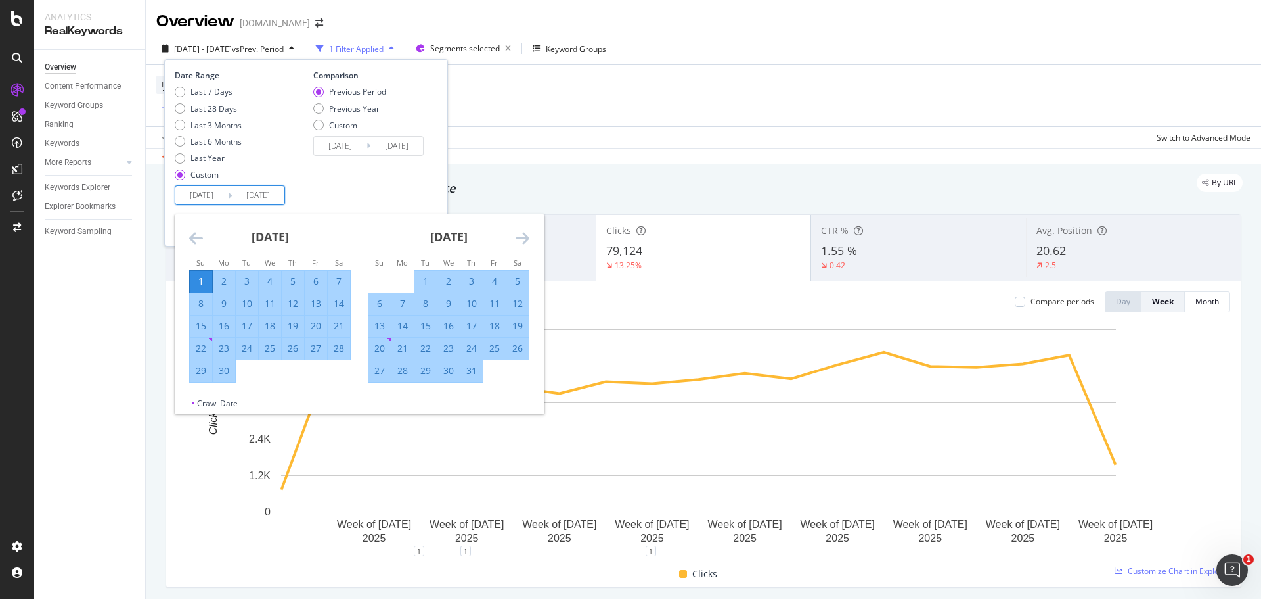
click at [202, 273] on div "1" at bounding box center [201, 282] width 22 height 22
click at [225, 373] on div "30" at bounding box center [224, 370] width 22 height 13
type input "2025/06/30"
type input "2025/05/02"
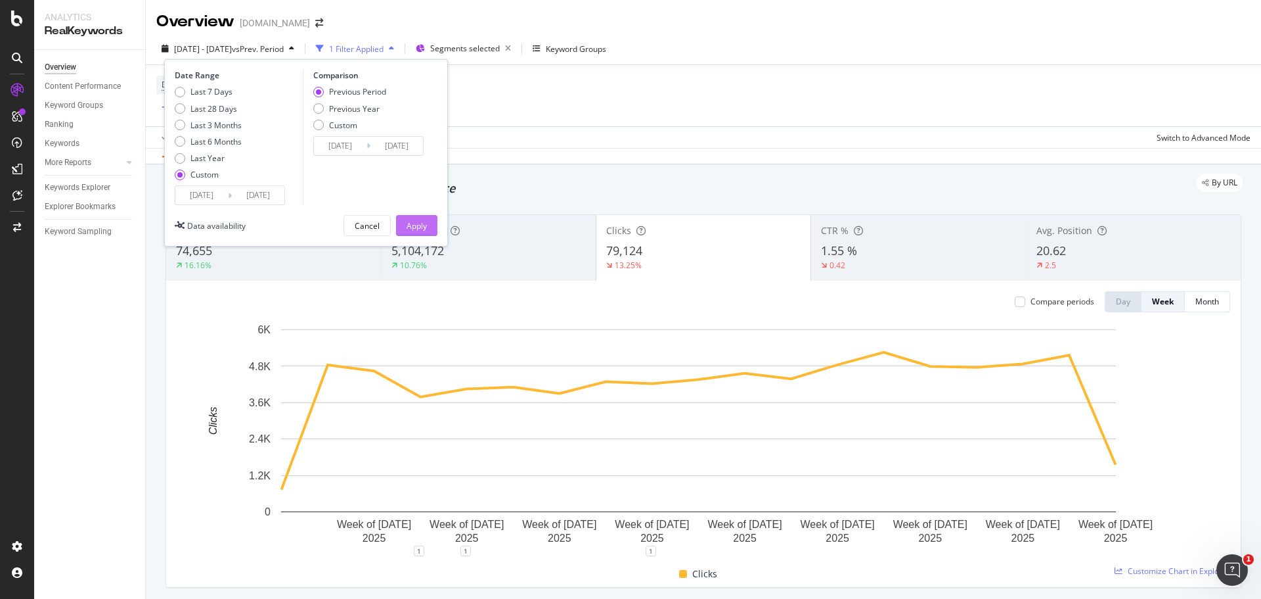
click at [418, 227] on div "Apply" at bounding box center [417, 225] width 20 height 11
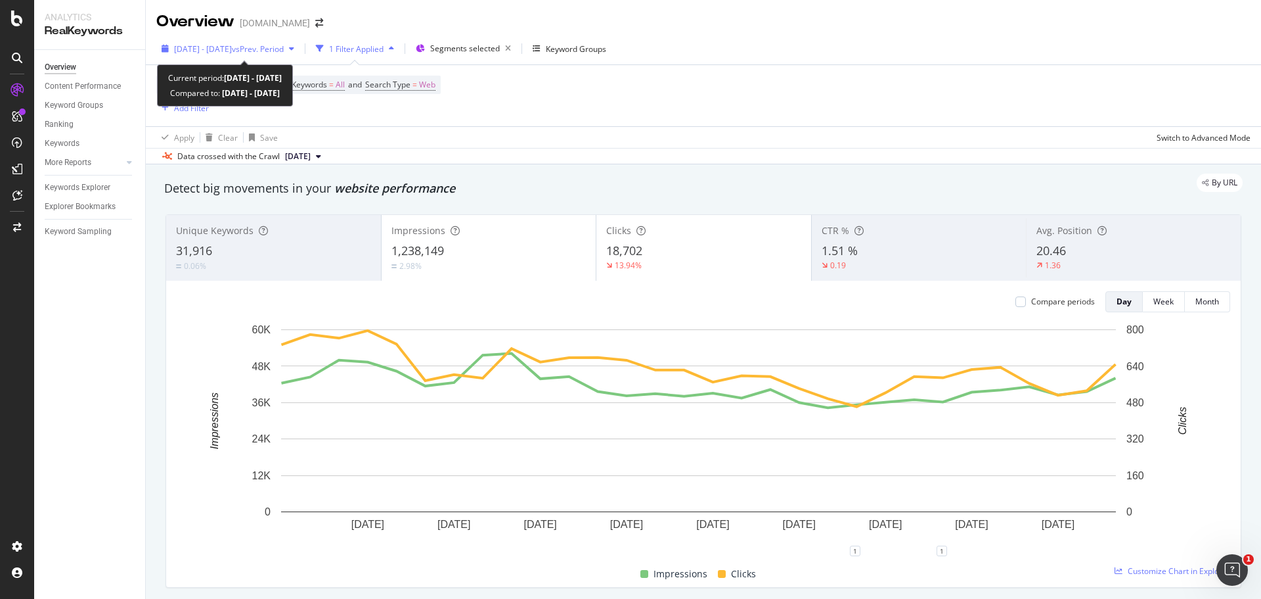
click at [200, 54] on span "2025 Jun. 1st - Jun. 30th" at bounding box center [203, 48] width 58 height 11
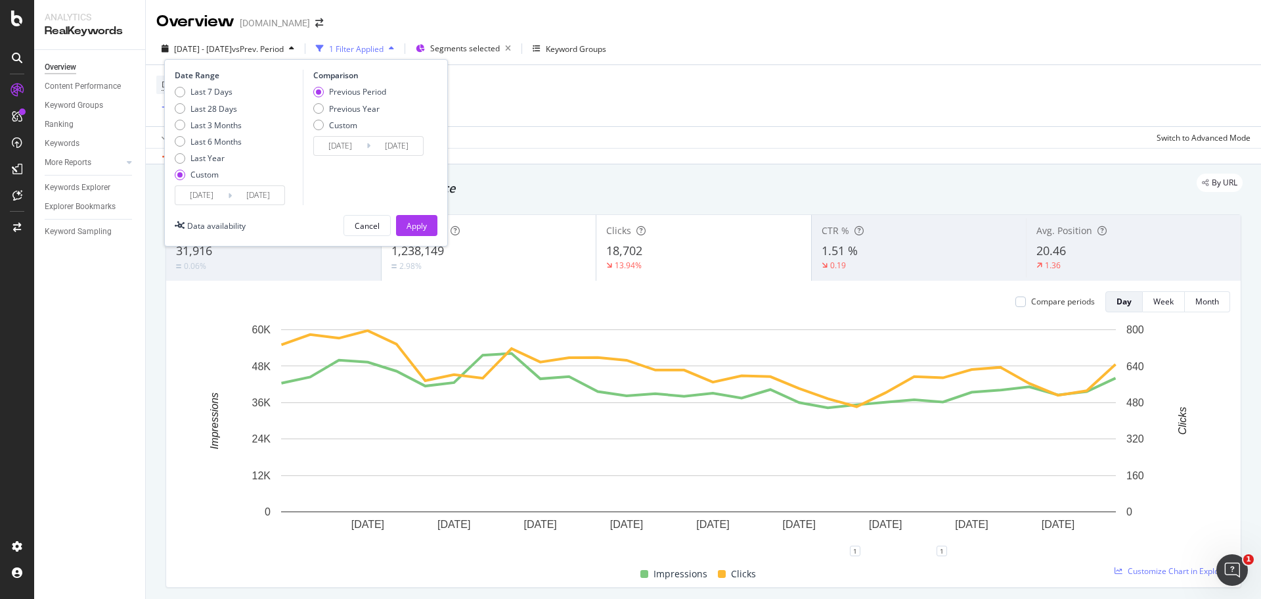
click at [205, 191] on input "2025/06/01" at bounding box center [201, 195] width 53 height 18
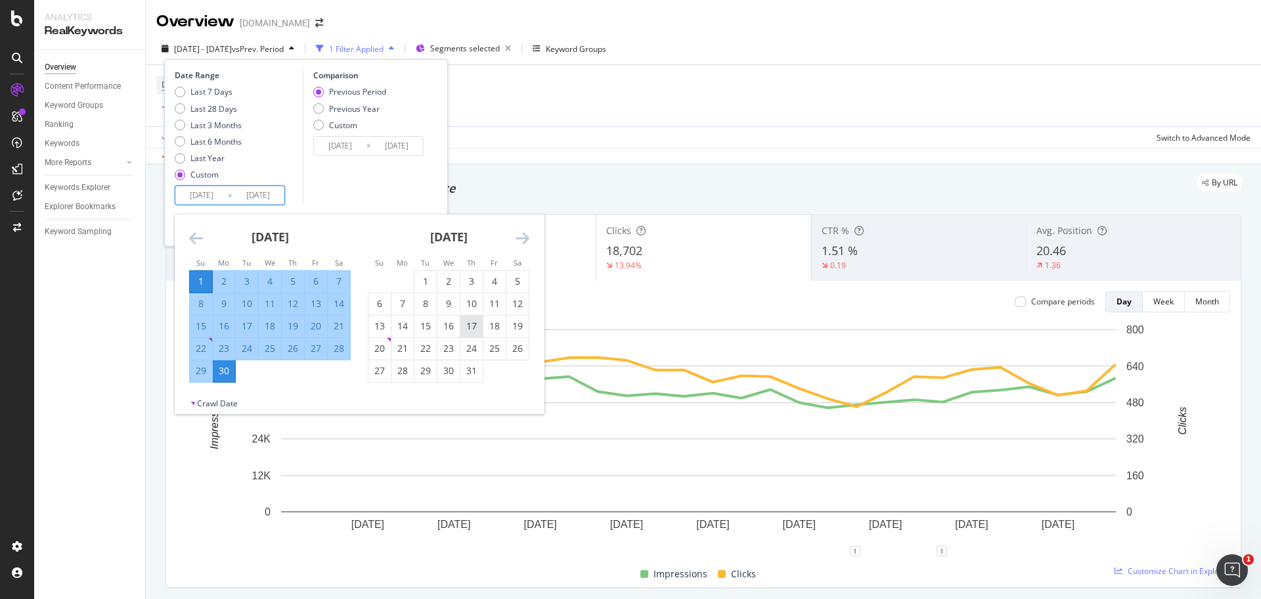
drag, startPoint x: 420, startPoint y: 281, endPoint x: 464, endPoint y: 334, distance: 68.6
click at [422, 284] on div "1" at bounding box center [426, 281] width 22 height 13
type input "2025/07/01"
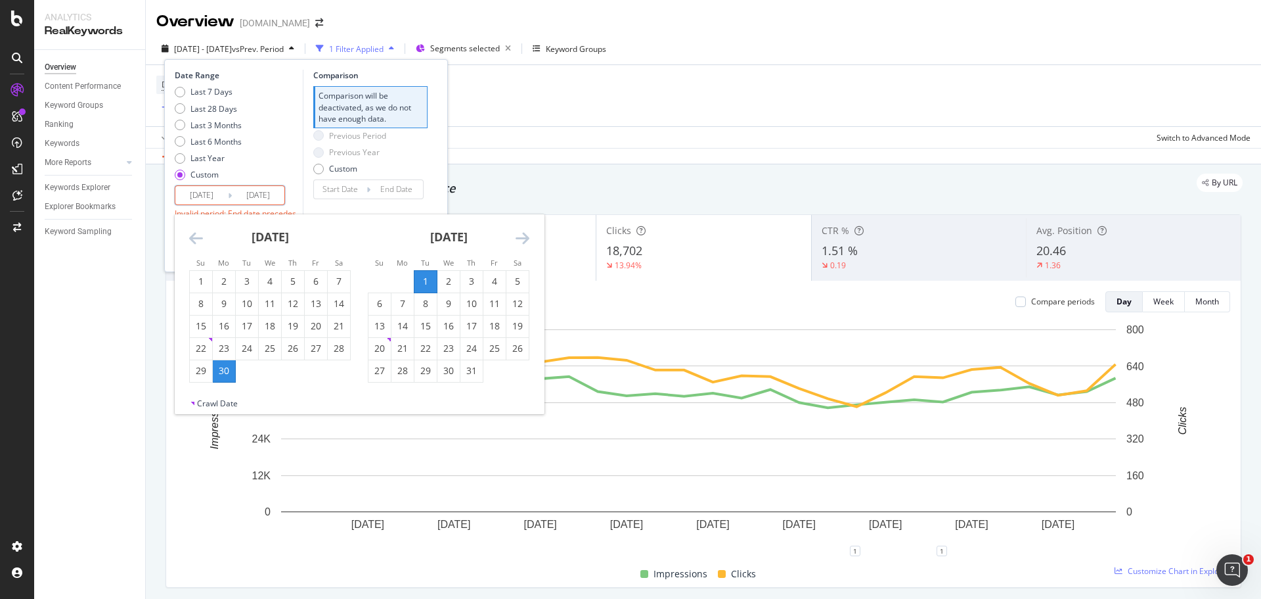
click at [196, 196] on input "2025/07/01" at bounding box center [201, 195] width 53 height 18
drag, startPoint x: 200, startPoint y: 276, endPoint x: 204, endPoint y: 282, distance: 7.7
click at [199, 276] on div "1" at bounding box center [201, 281] width 22 height 13
type input "2025/06/01"
type input "2025/05/02"
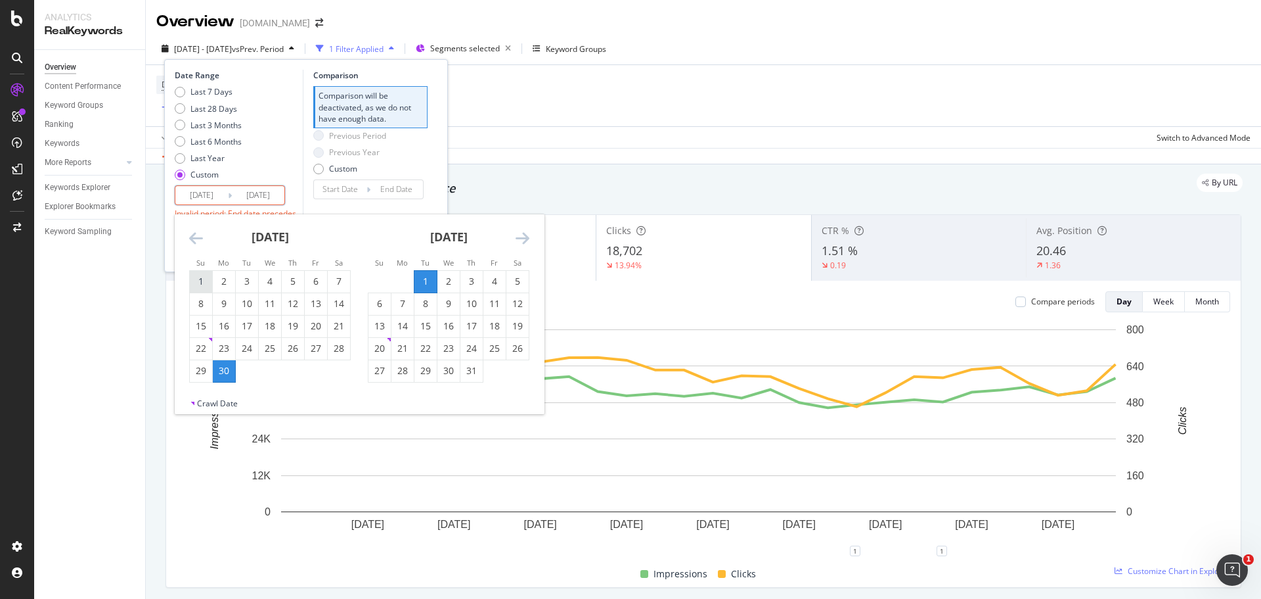
type input "2025/05/31"
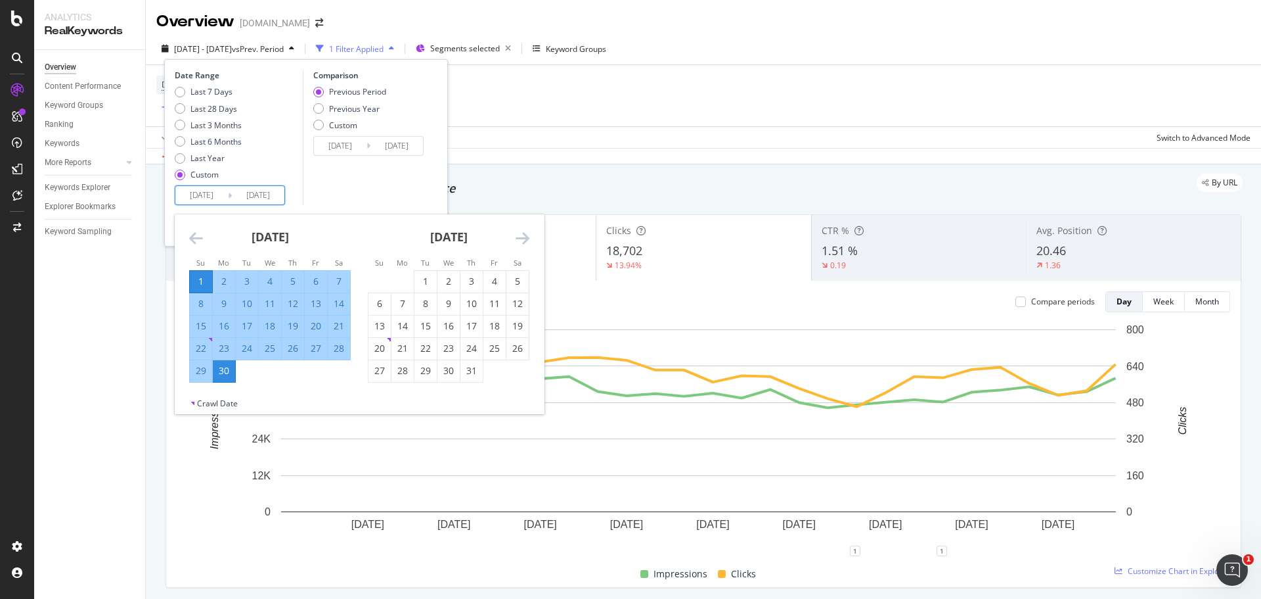
click at [188, 196] on input "2025/06/01" at bounding box center [201, 195] width 53 height 18
drag, startPoint x: 428, startPoint y: 277, endPoint x: 493, endPoint y: 375, distance: 118.4
click at [427, 281] on div "1" at bounding box center [426, 281] width 22 height 13
type input "2025/07/01"
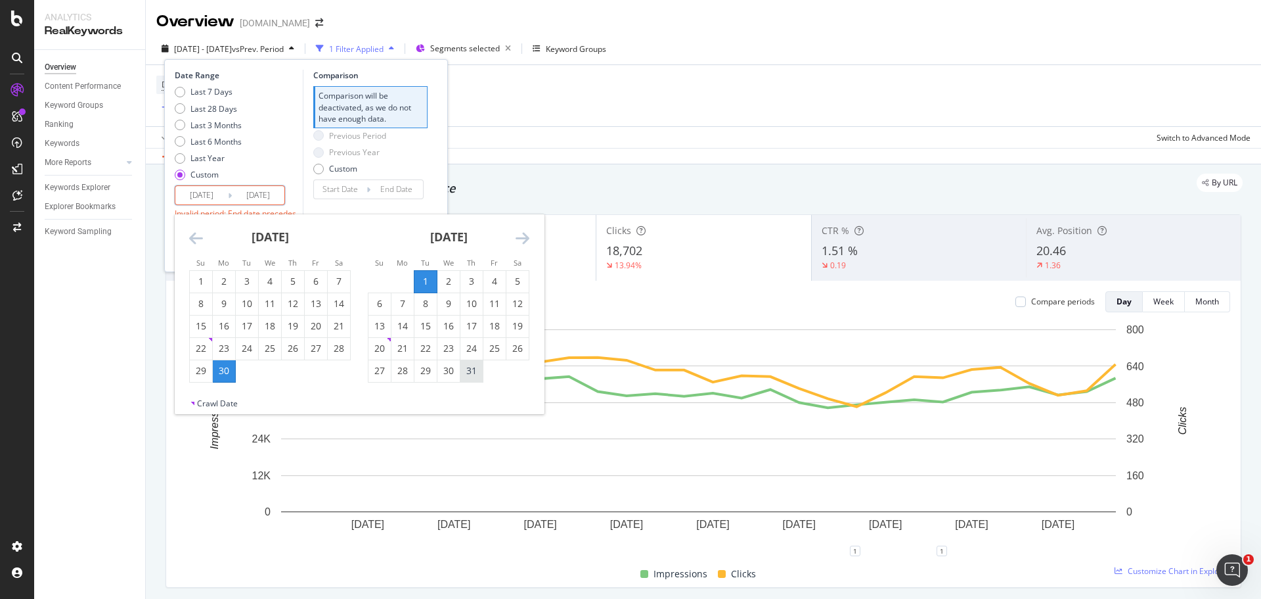
click at [464, 371] on div "31" at bounding box center [472, 370] width 22 height 13
type input "2025/07/31"
type input "2025/05/31"
type input "2025/06/30"
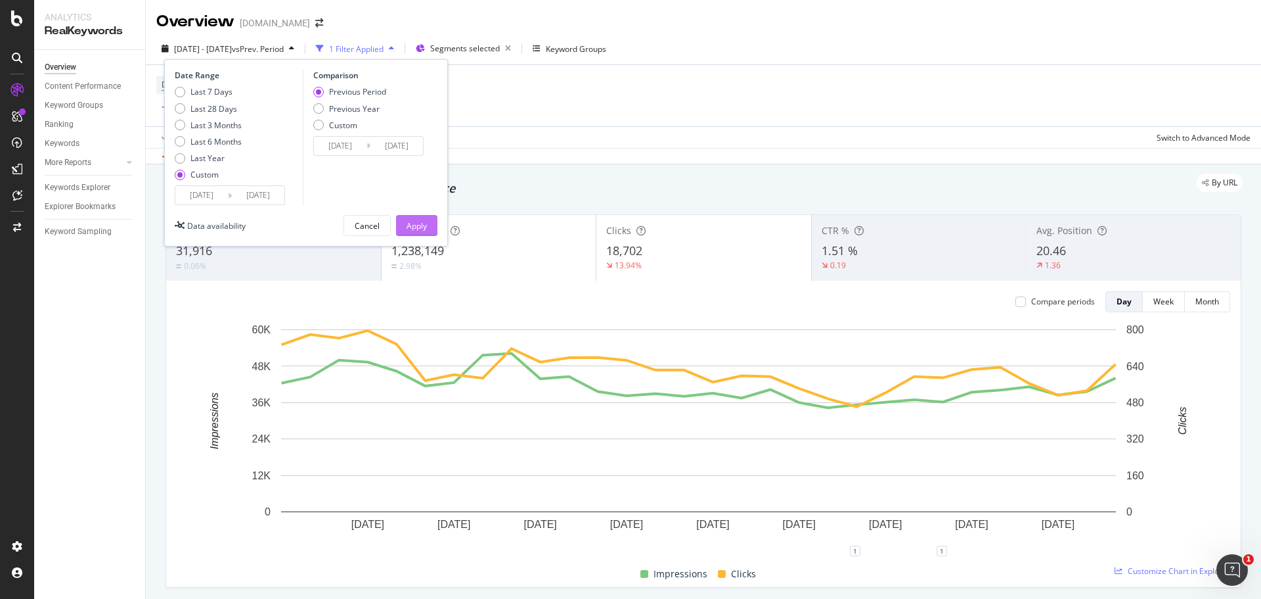
click at [417, 224] on div "Apply" at bounding box center [417, 225] width 20 height 11
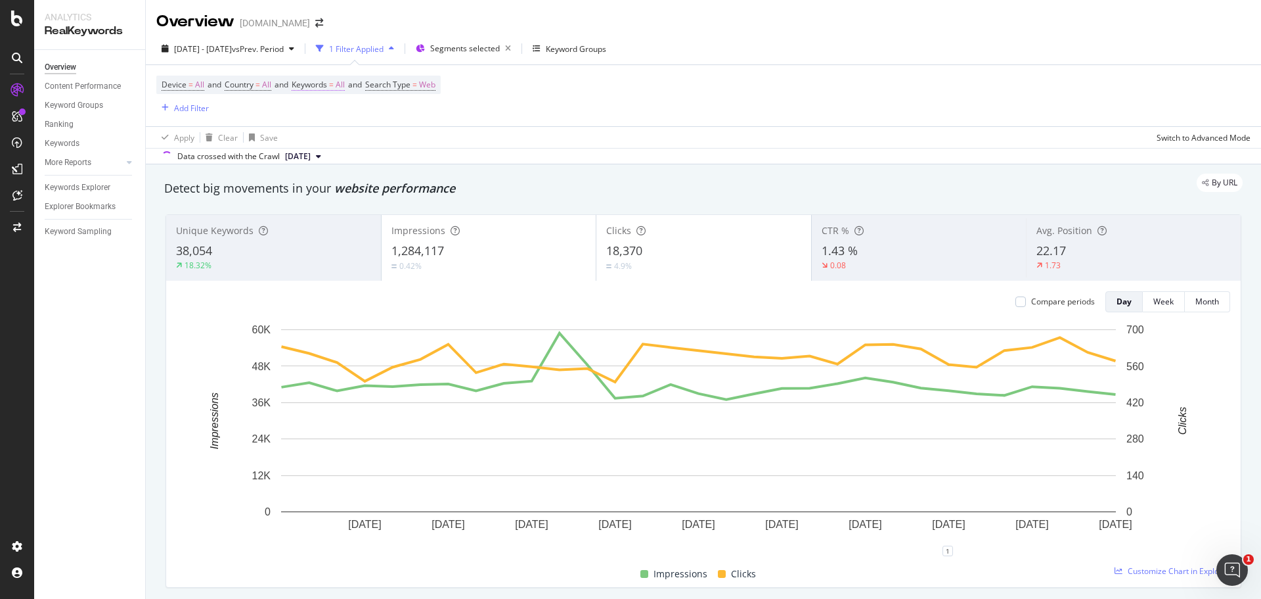
click at [345, 87] on span "All" at bounding box center [340, 85] width 9 height 18
click at [322, 124] on div "All" at bounding box center [326, 116] width 30 height 20
click at [248, 112] on div "Device = All and Country = All and Keywords = All and Search Type = Web Add Fil…" at bounding box center [298, 96] width 284 height 40
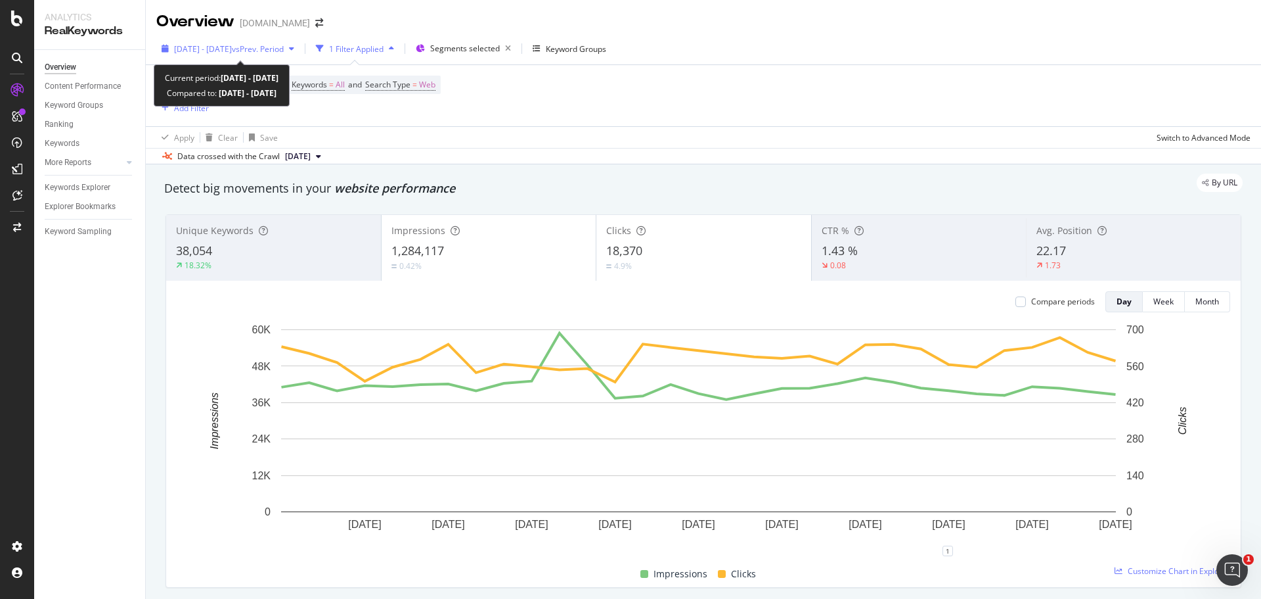
click at [232, 44] on span "2025 Jul. 1st - Jul. 31st" at bounding box center [203, 48] width 58 height 11
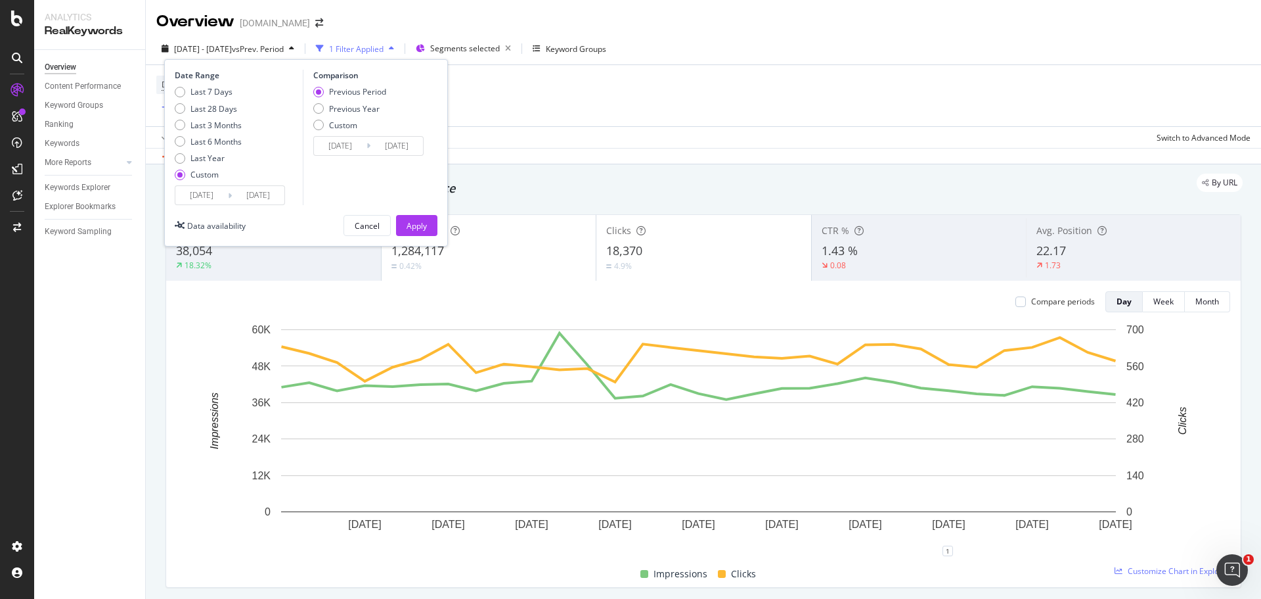
click at [200, 192] on input "2025/07/01" at bounding box center [201, 195] width 53 height 18
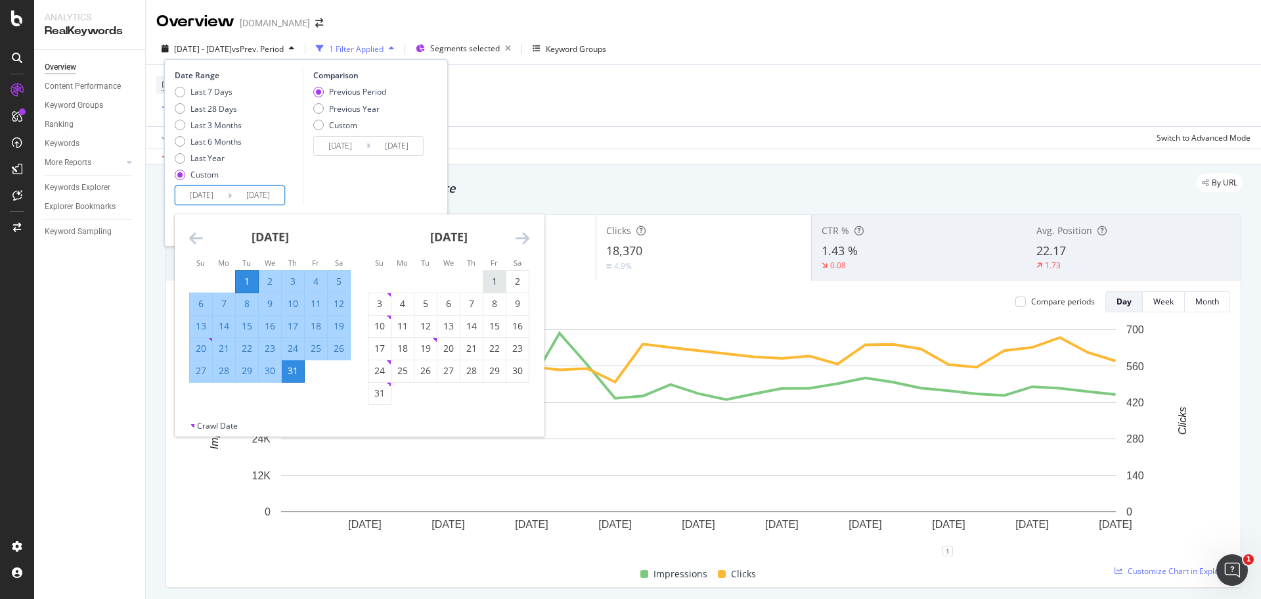
click at [497, 278] on div "1" at bounding box center [495, 281] width 22 height 13
type input "2025/08/01"
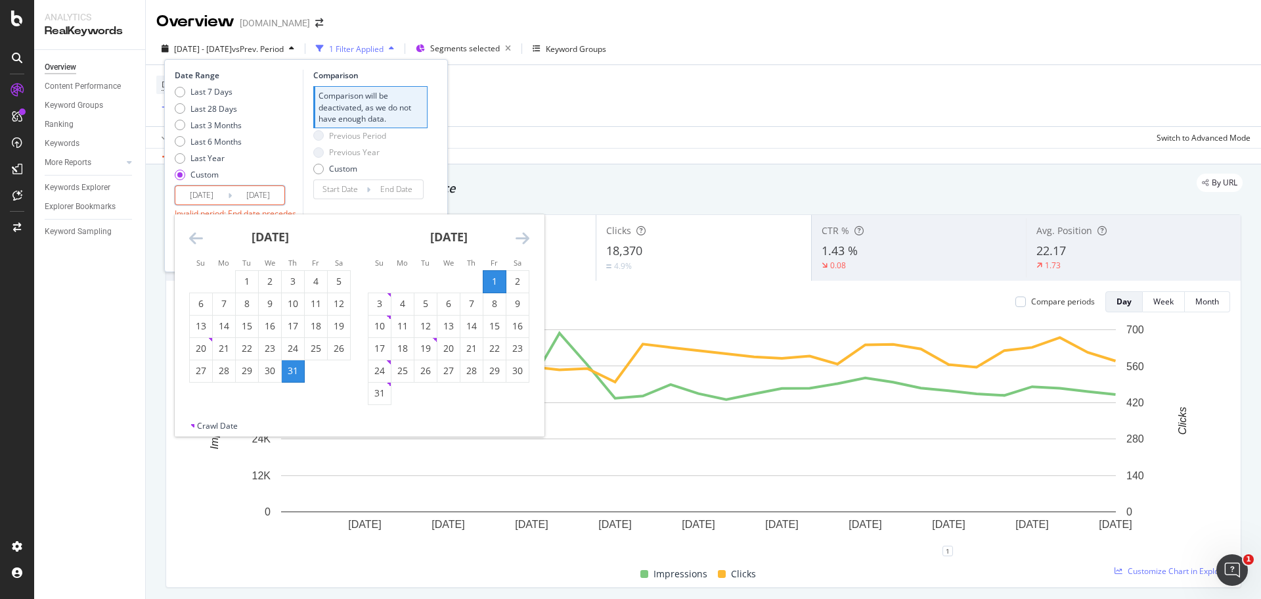
click at [386, 395] on div "31" at bounding box center [380, 392] width 22 height 13
type input "2025/08/31"
type input "2025/07/01"
type input "2025/07/31"
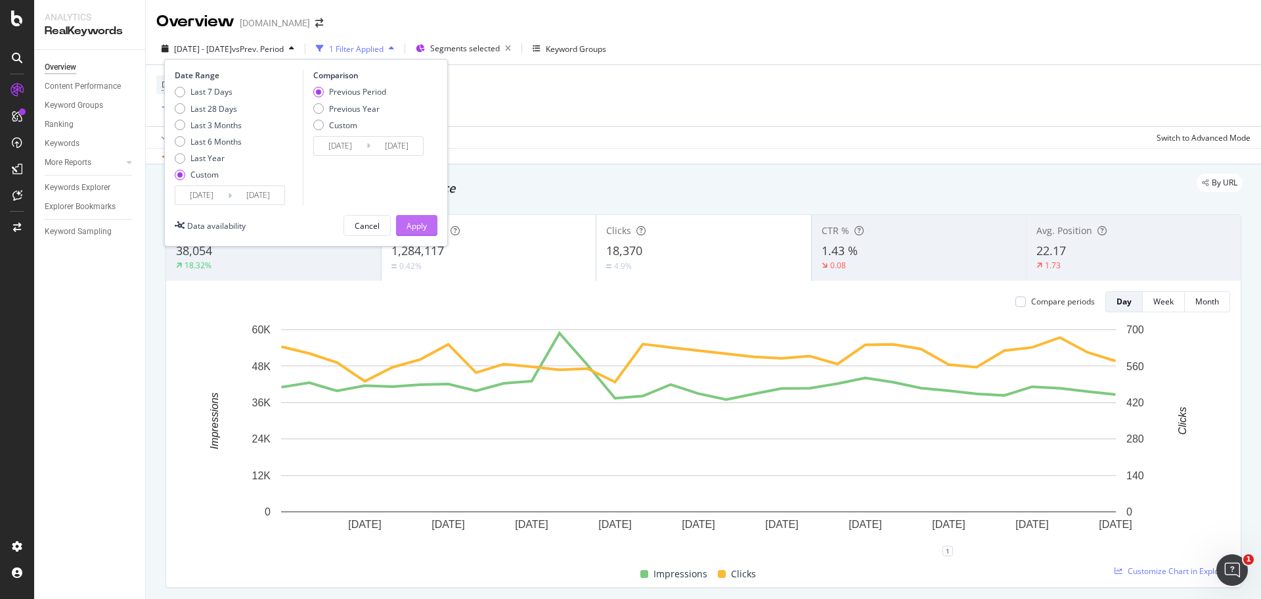
click at [417, 217] on div "Apply" at bounding box center [417, 225] width 20 height 20
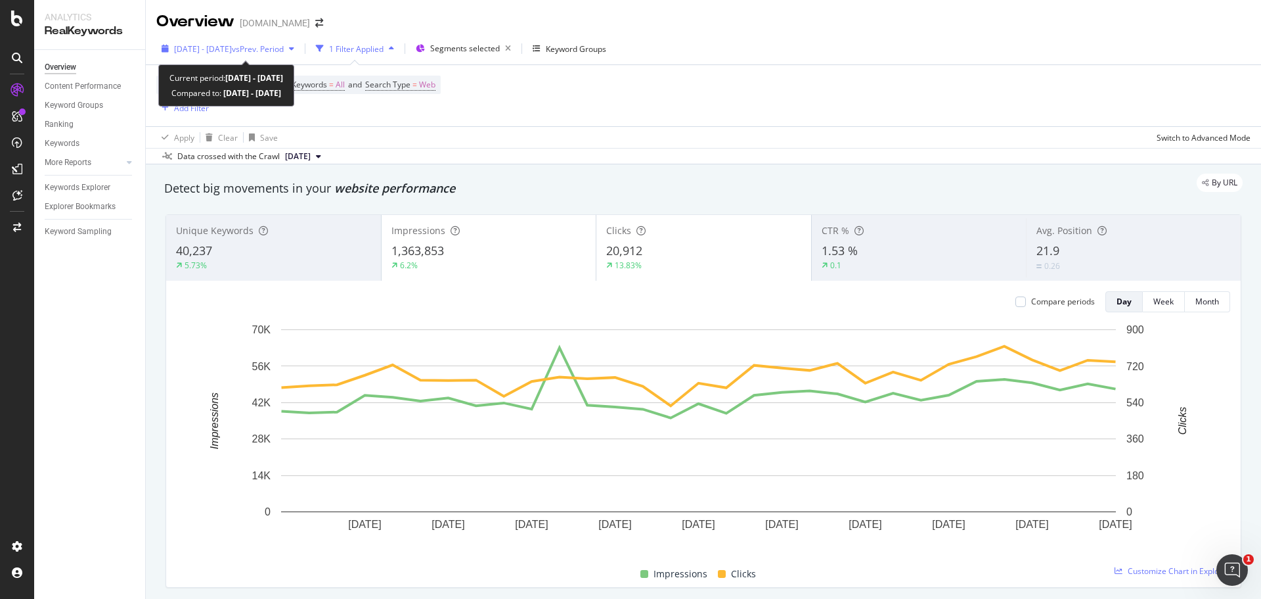
click at [219, 43] on span "2025 Aug. 1st - Aug. 31st" at bounding box center [203, 48] width 58 height 11
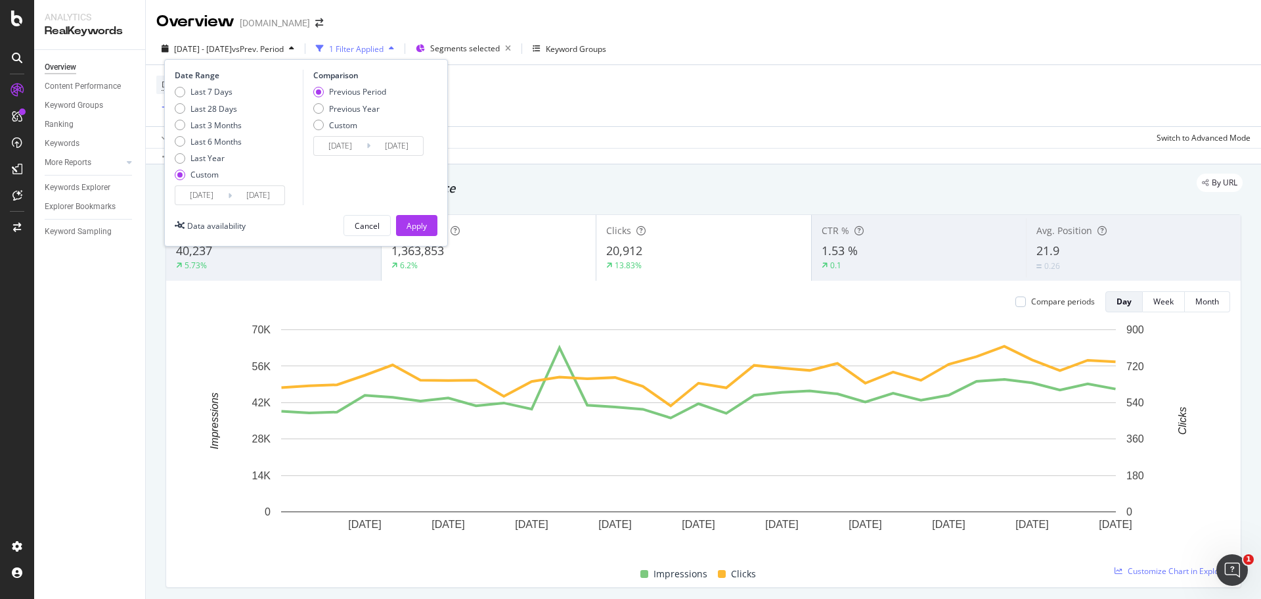
click at [204, 191] on input "2025/08/01" at bounding box center [201, 195] width 53 height 18
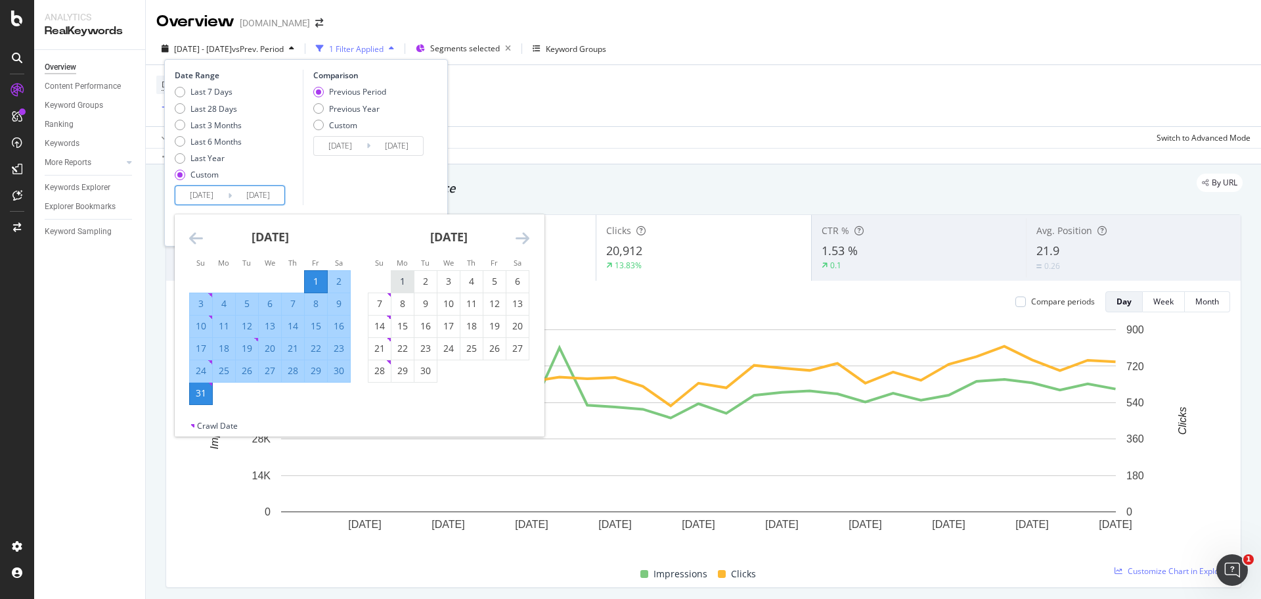
click at [395, 281] on div "1" at bounding box center [403, 281] width 22 height 13
type input "2025/09/01"
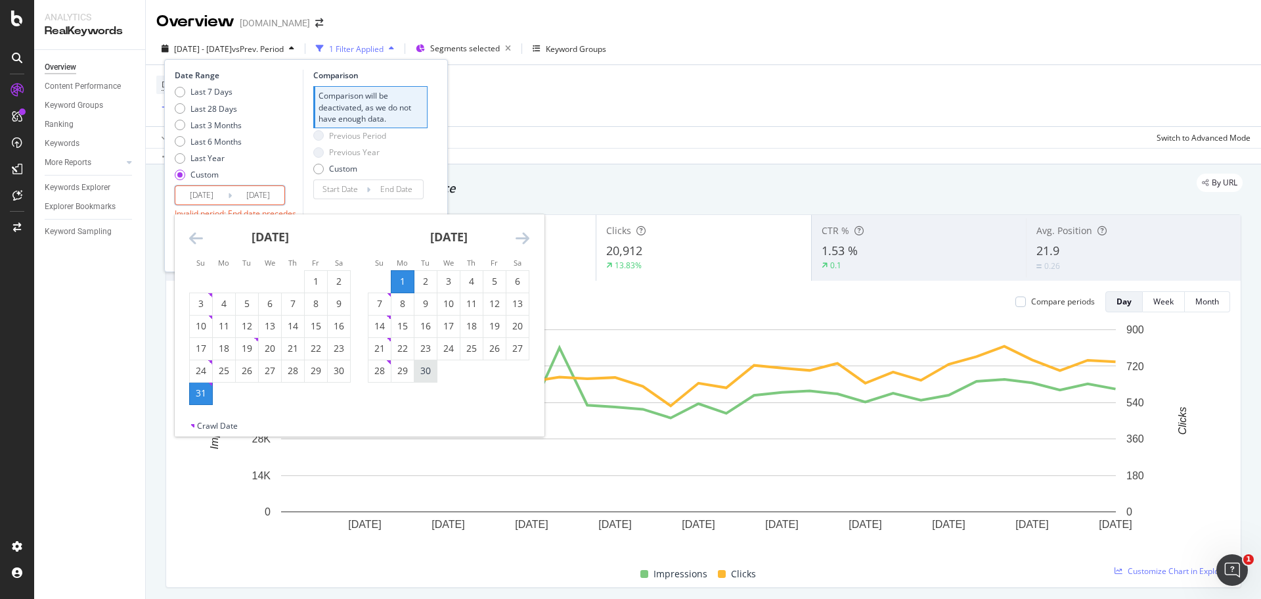
click at [426, 364] on div "30" at bounding box center [426, 370] width 22 height 13
type input "2025/09/30"
type input "2025/08/02"
type input "2025/08/31"
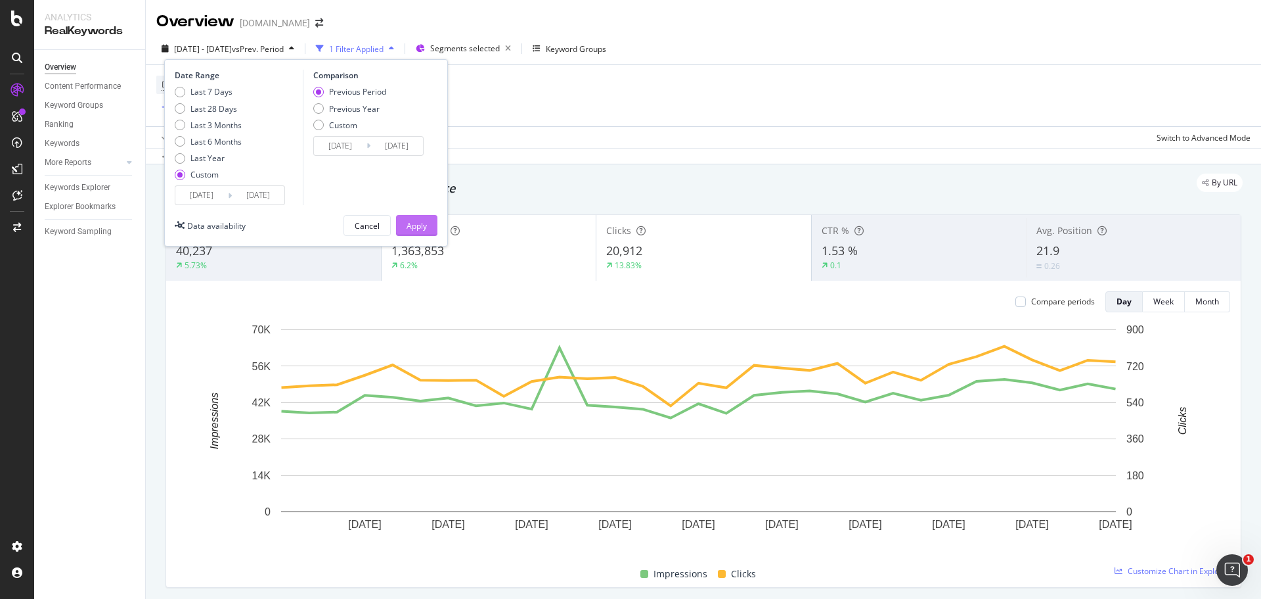
click at [403, 225] on button "Apply" at bounding box center [416, 225] width 41 height 21
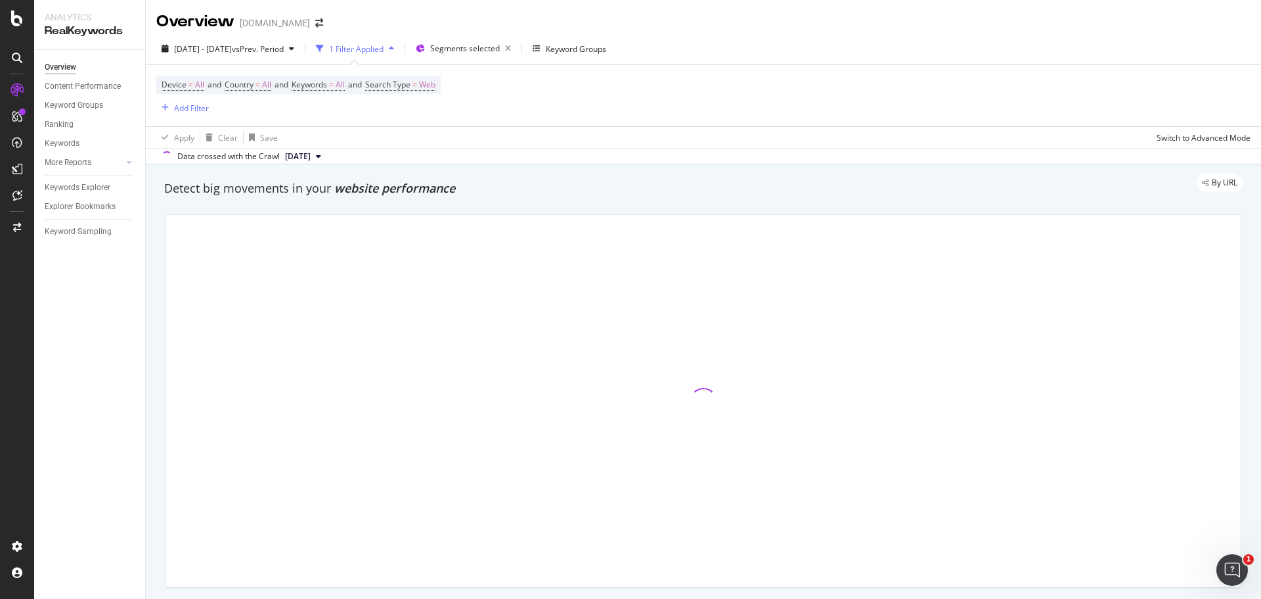
click at [327, 155] on button "[DATE]" at bounding box center [303, 156] width 47 height 16
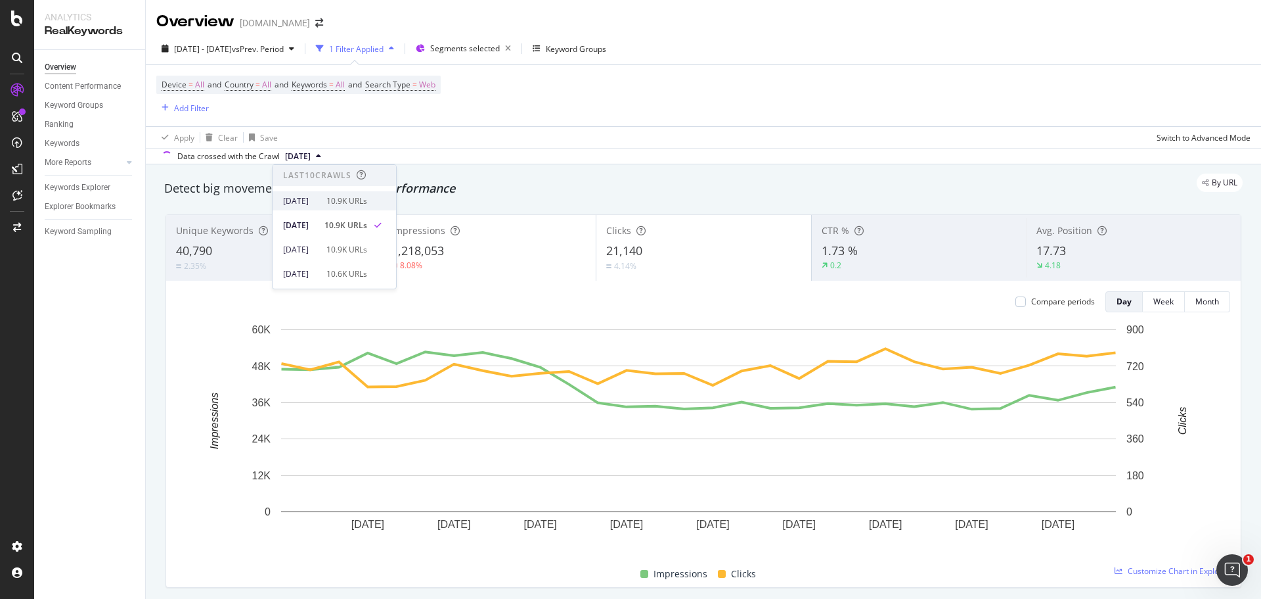
click at [319, 204] on div "2025 Oct. 5th" at bounding box center [300, 201] width 35 height 12
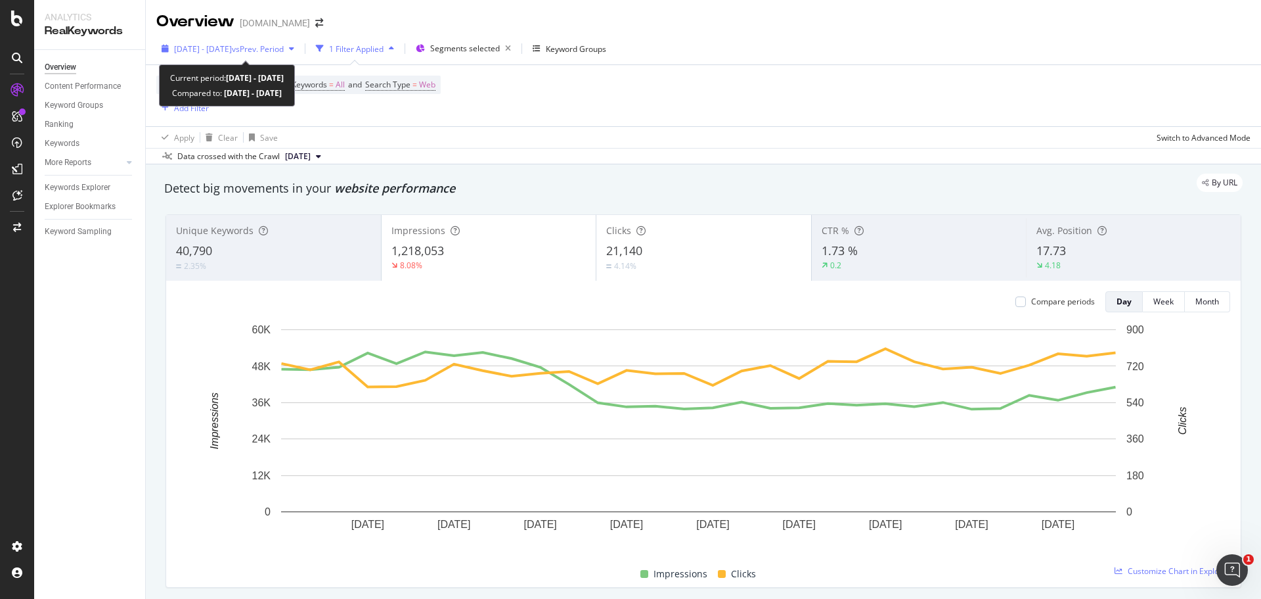
click at [271, 46] on span "vs Prev. Period" at bounding box center [258, 48] width 52 height 11
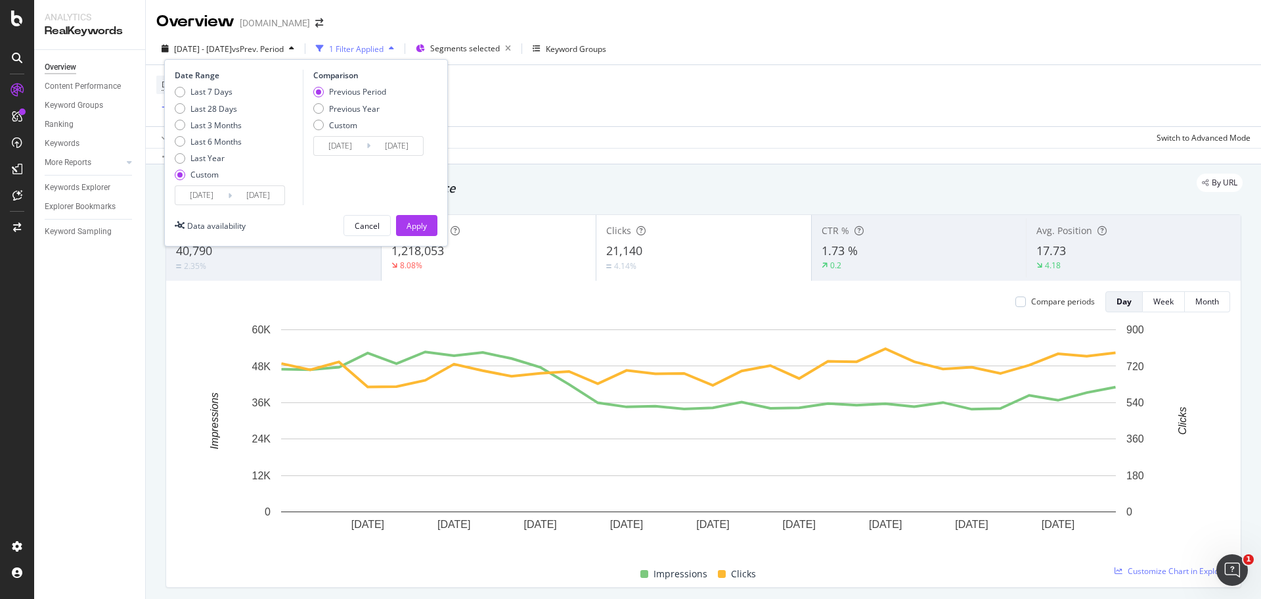
click at [197, 196] on input "2025/09/01" at bounding box center [201, 195] width 53 height 18
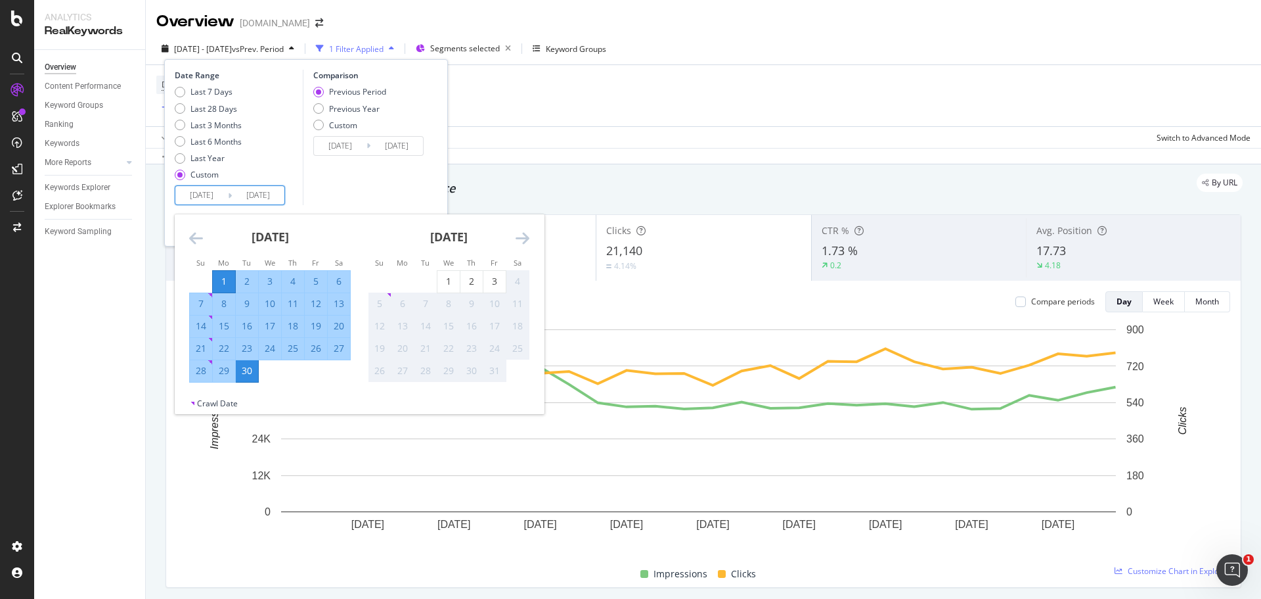
click at [191, 236] on icon "Move backward to switch to the previous month." at bounding box center [196, 238] width 14 height 16
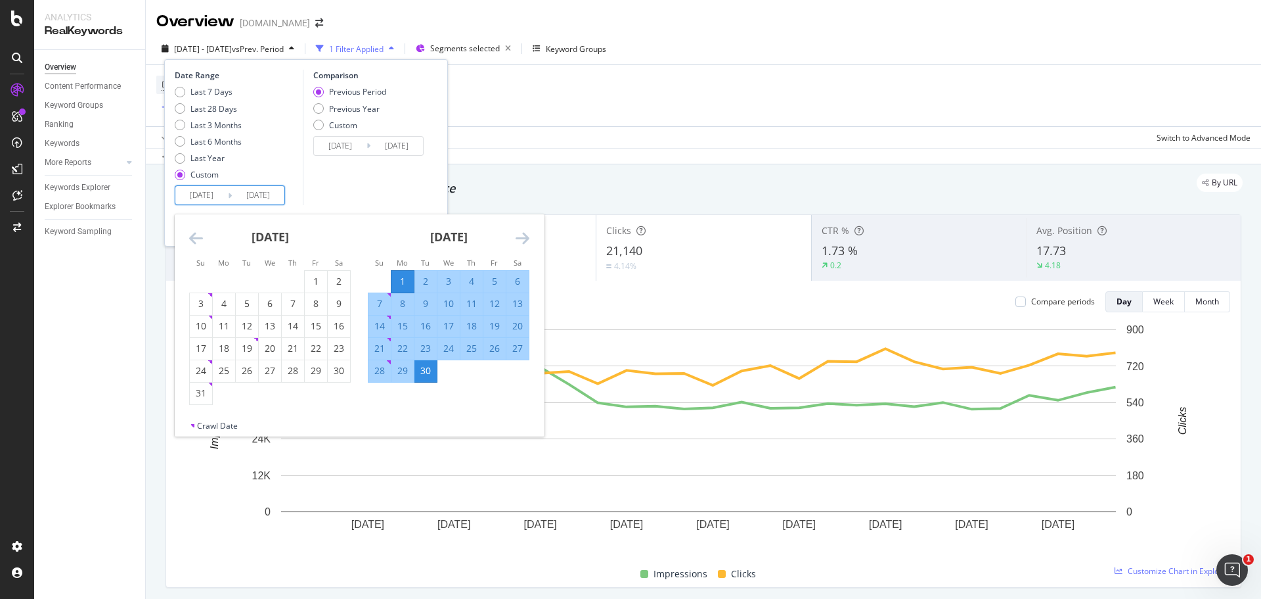
click at [191, 236] on icon "Move backward to switch to the previous month." at bounding box center [196, 238] width 14 height 16
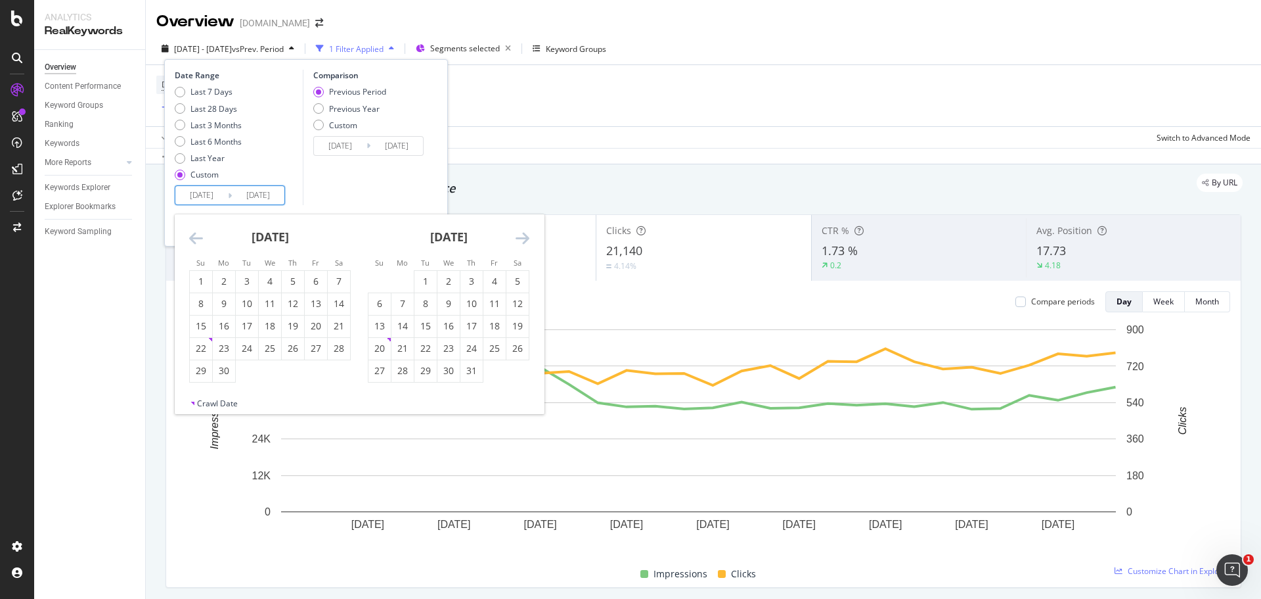
click at [191, 236] on icon "Move backward to switch to the previous month." at bounding box center [196, 238] width 14 height 16
click at [466, 272] on div "1" at bounding box center [472, 282] width 22 height 22
type input "2025/05/01"
type input "2024/11/29"
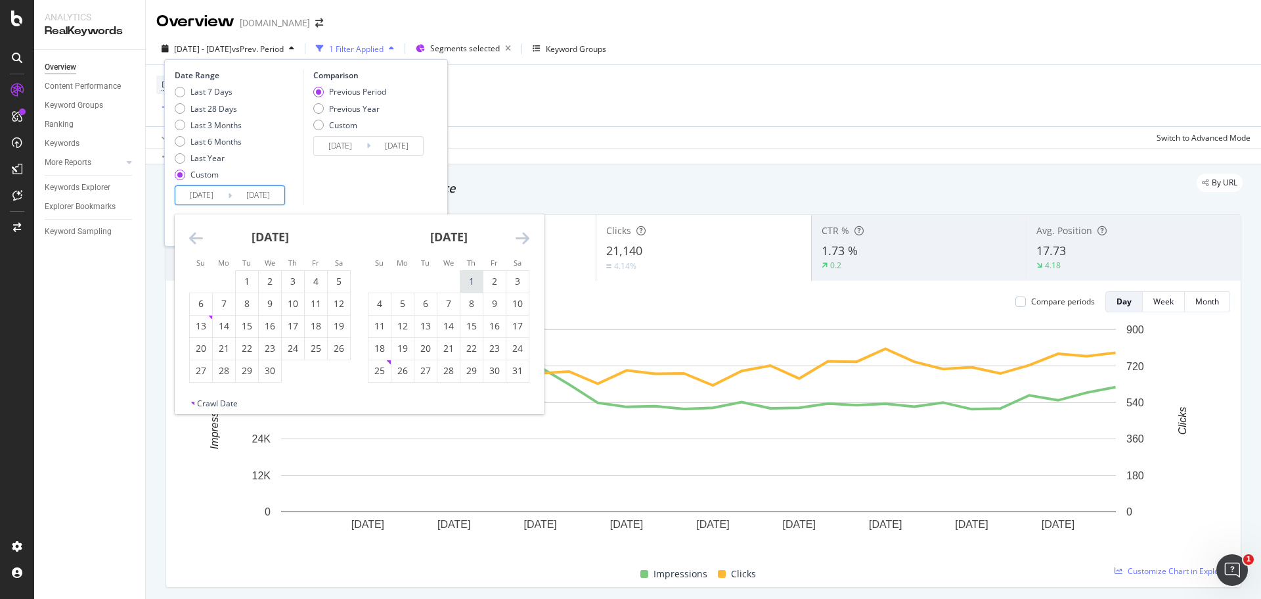
type input "2025/04/30"
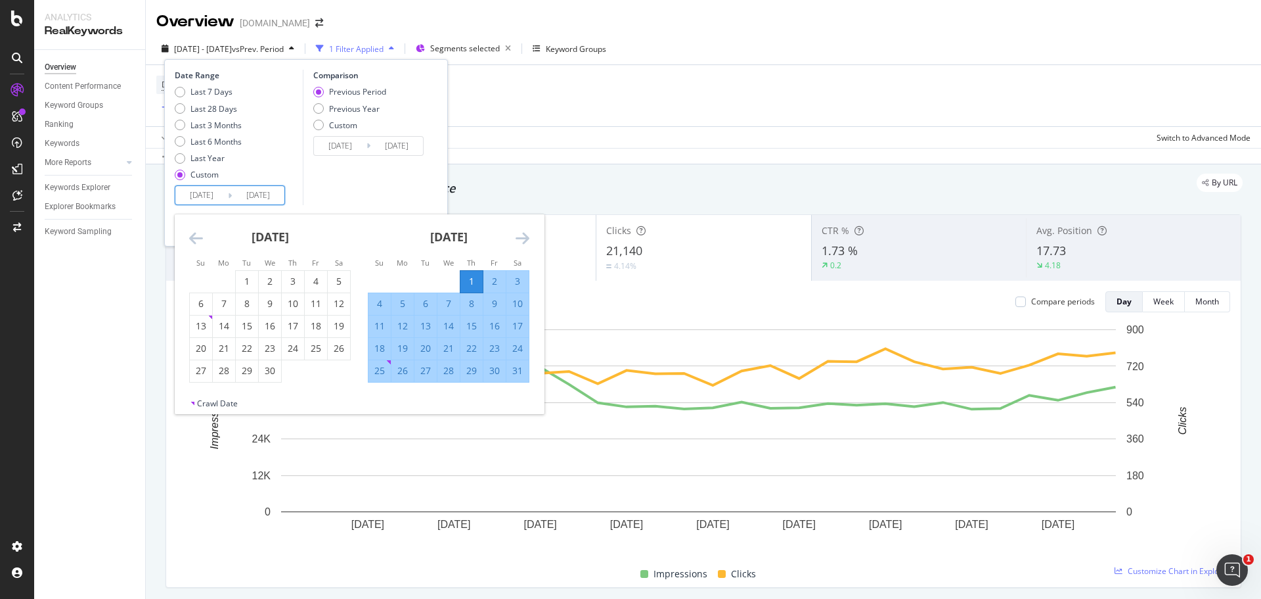
click at [528, 234] on icon "Move forward to switch to the next month." at bounding box center [523, 238] width 14 height 16
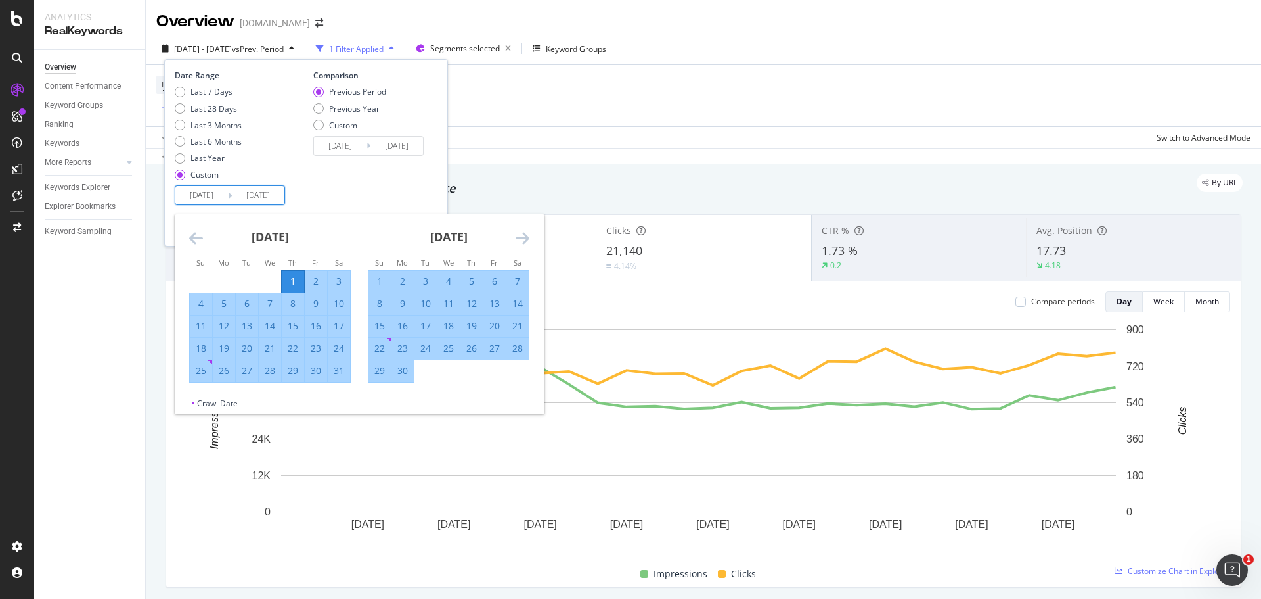
click at [528, 234] on icon "Move forward to switch to the next month." at bounding box center [523, 238] width 14 height 16
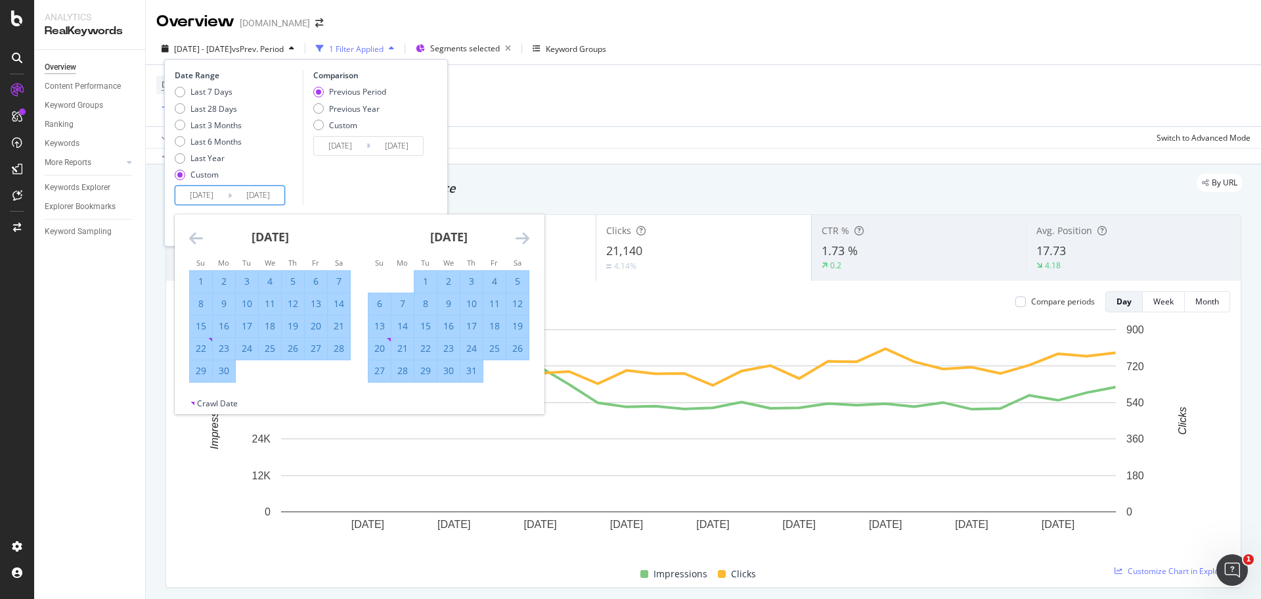
click at [528, 234] on icon "Move forward to switch to the next month." at bounding box center [523, 238] width 14 height 16
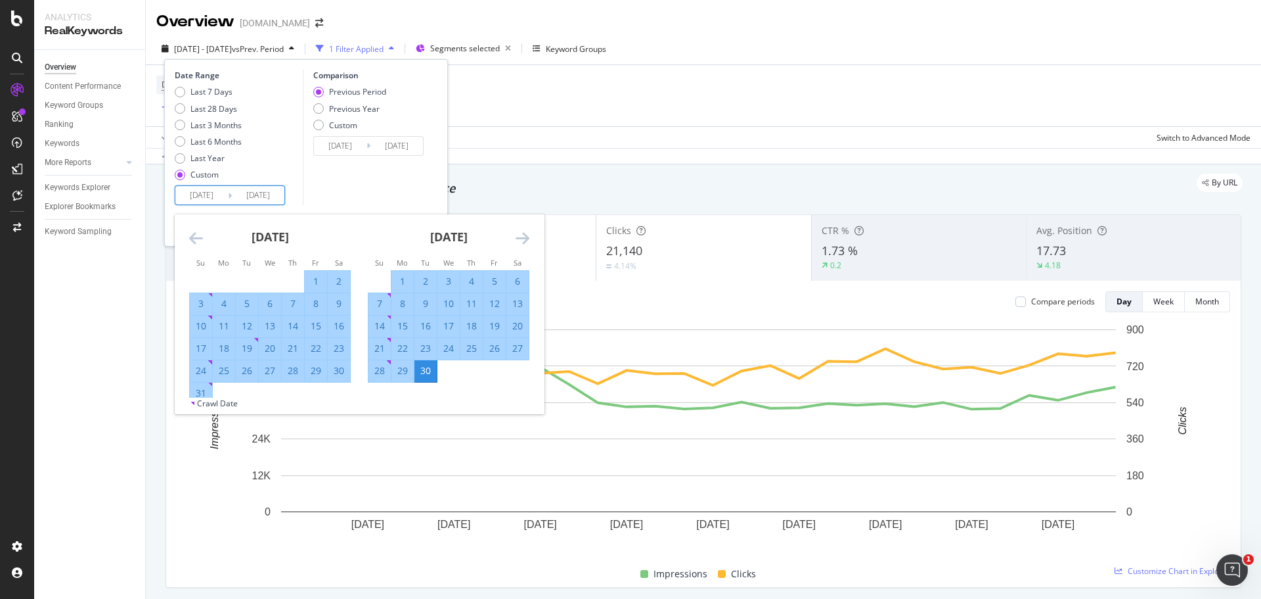
click at [528, 234] on icon "Move forward to switch to the next month." at bounding box center [523, 238] width 14 height 16
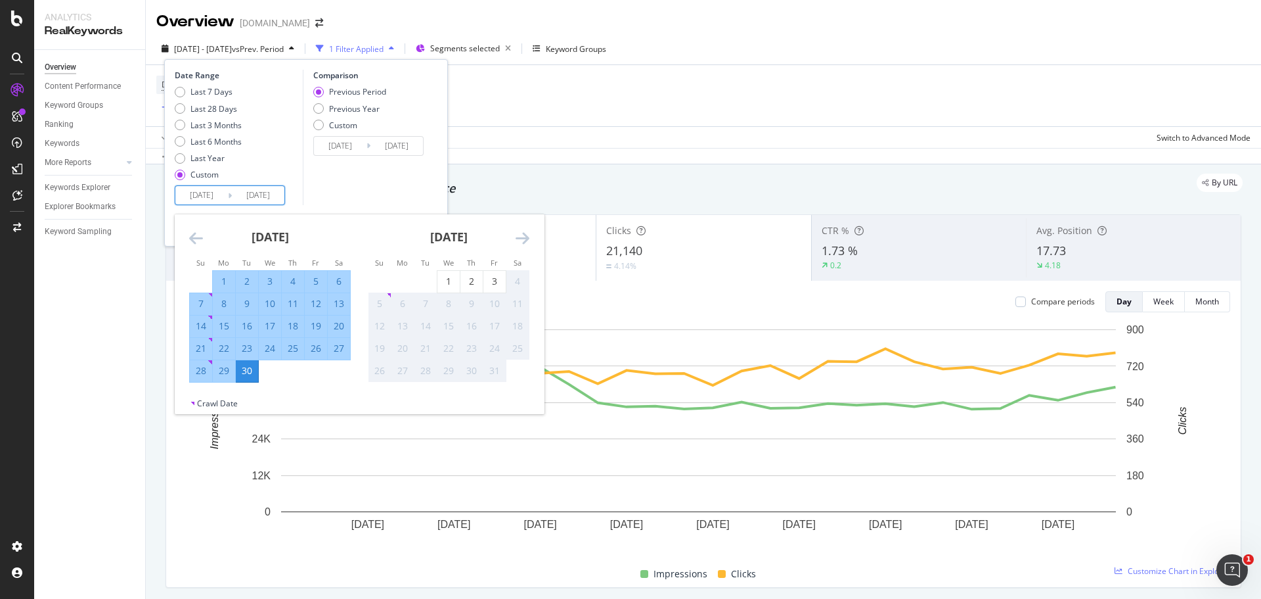
click at [528, 234] on icon "Move forward to switch to the next month." at bounding box center [523, 238] width 14 height 16
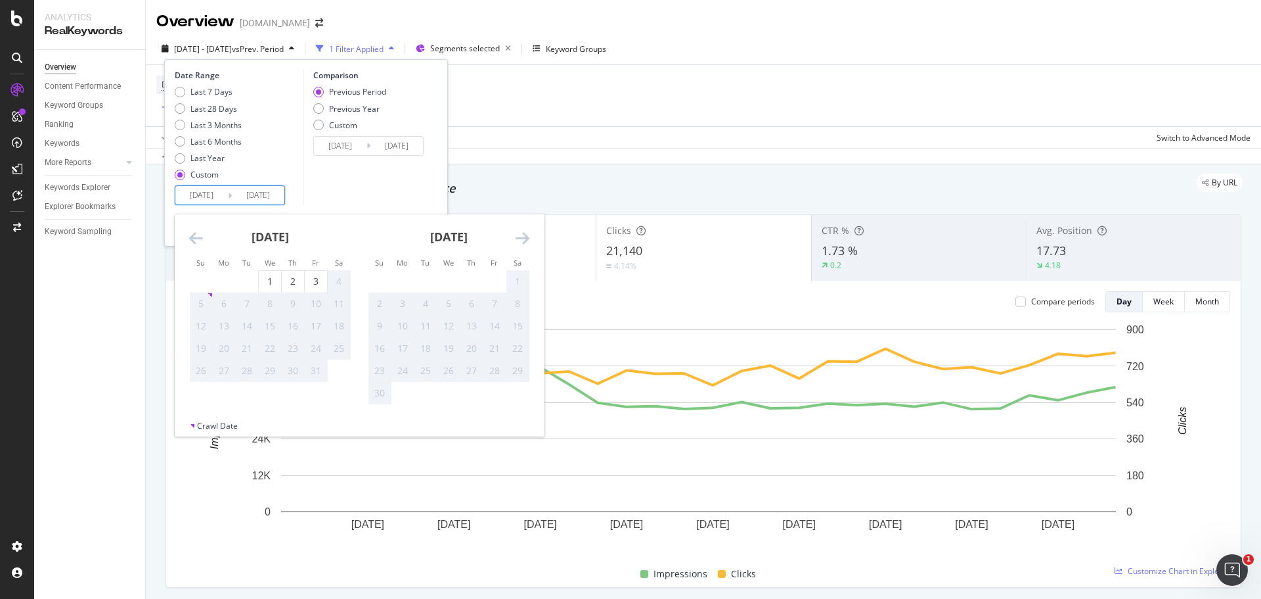
click at [193, 237] on icon "Move backward to switch to the previous month." at bounding box center [196, 238] width 14 height 16
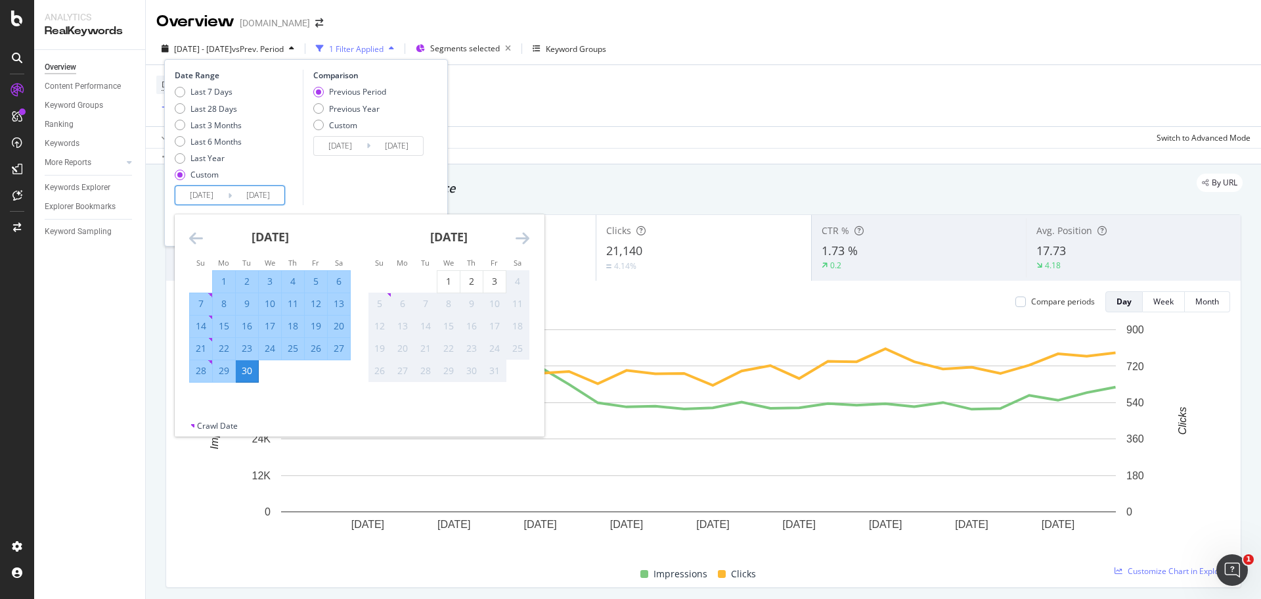
click at [246, 367] on div "30" at bounding box center [247, 370] width 22 height 13
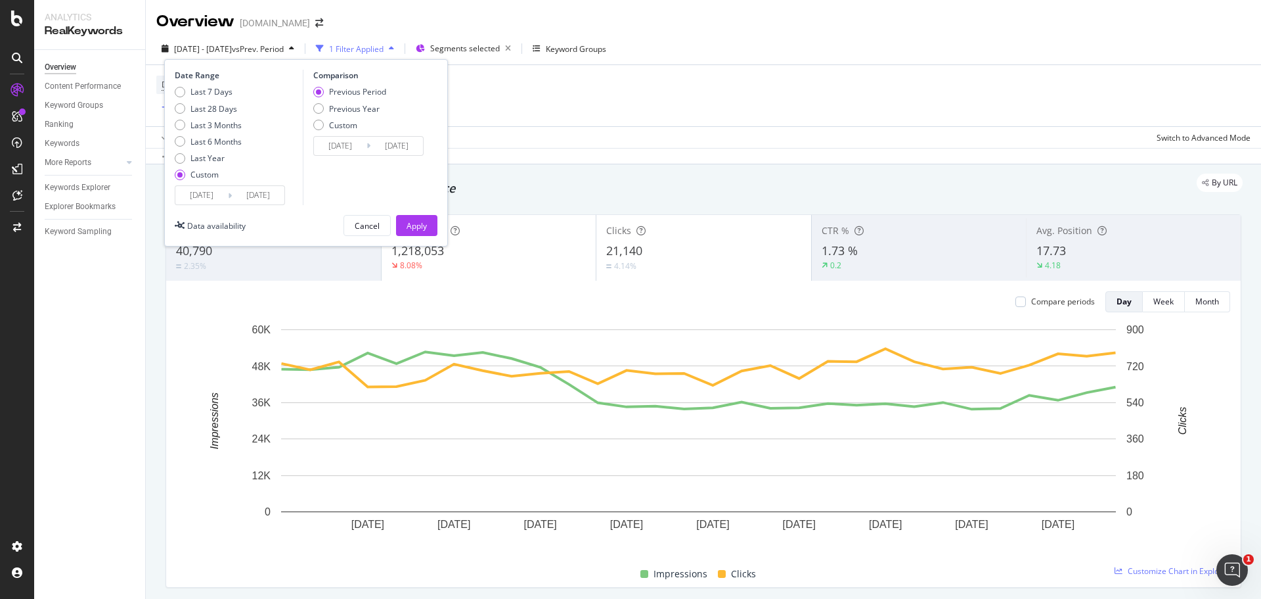
click at [422, 214] on div "Date Range Last 7 Days Last 28 Days Last 3 Months Last 6 Months Last Year Custo…" at bounding box center [306, 152] width 284 height 187
click at [424, 229] on div "Apply" at bounding box center [417, 225] width 20 height 11
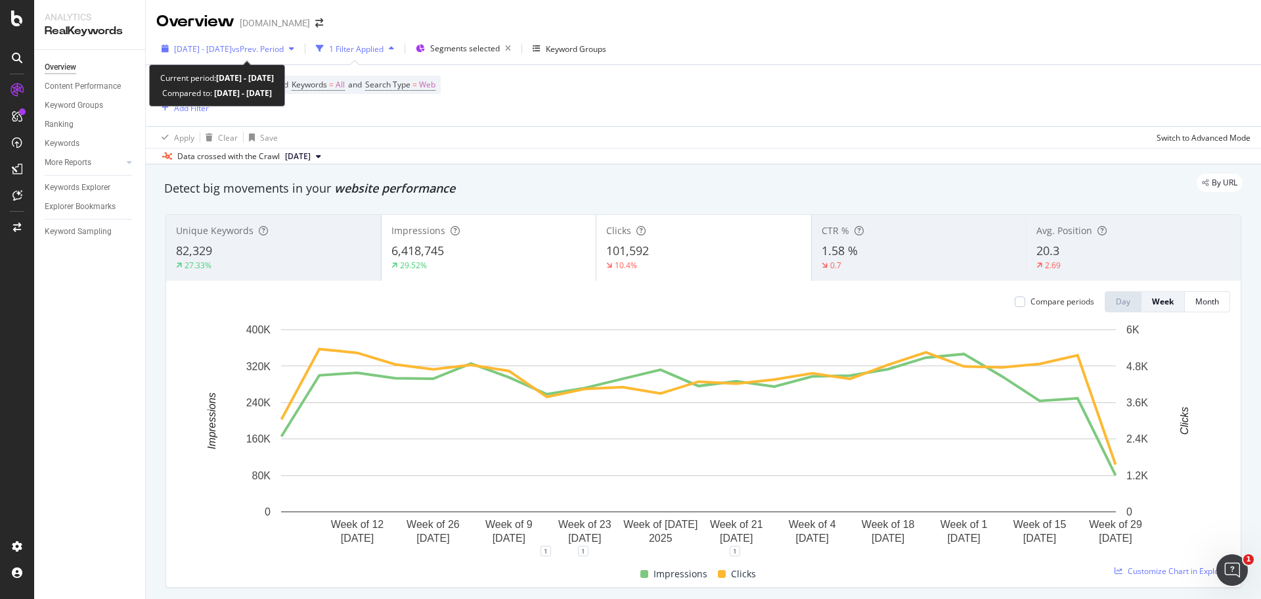
click at [232, 44] on span "2025 May. 1st - Sep. 30th" at bounding box center [203, 48] width 58 height 11
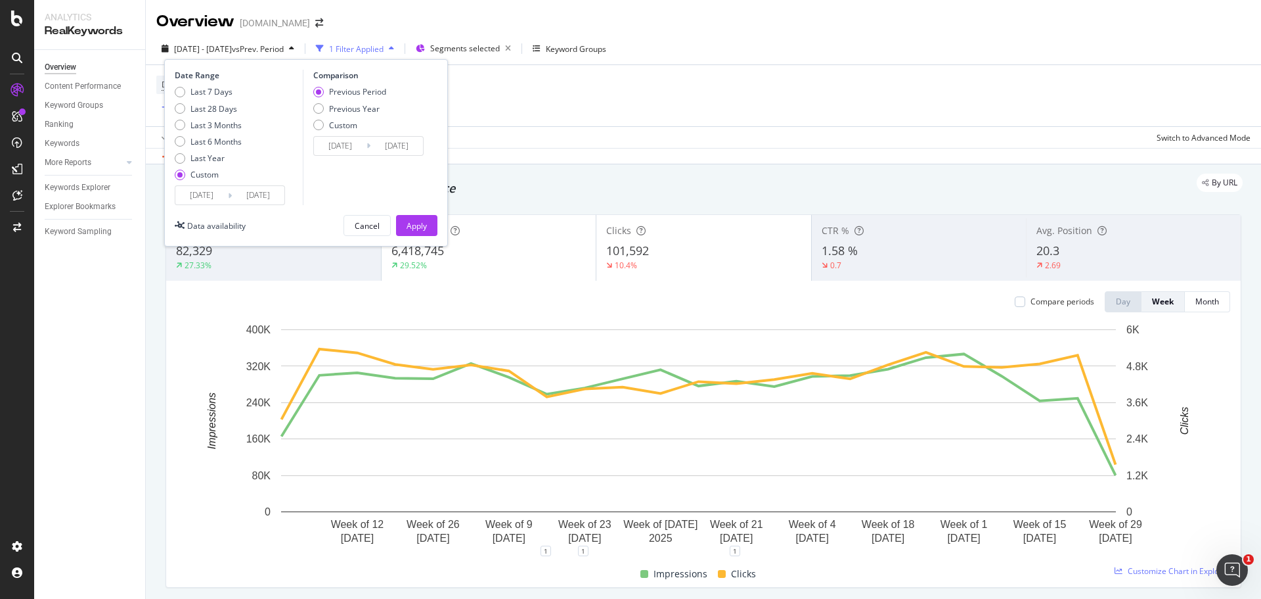
click at [252, 194] on input "2025/09/30" at bounding box center [258, 195] width 53 height 18
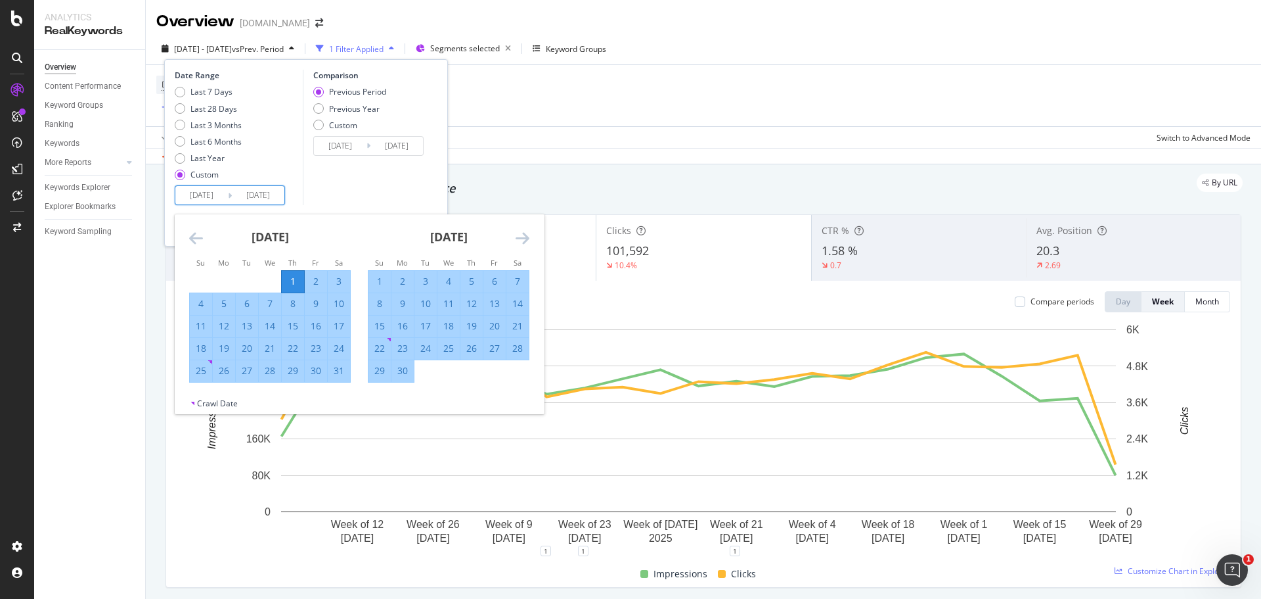
click at [204, 192] on input "2025/05/01" at bounding box center [201, 195] width 53 height 18
click at [297, 284] on div "1" at bounding box center [293, 281] width 22 height 13
click at [528, 242] on icon "Move forward to switch to the next month." at bounding box center [523, 238] width 14 height 16
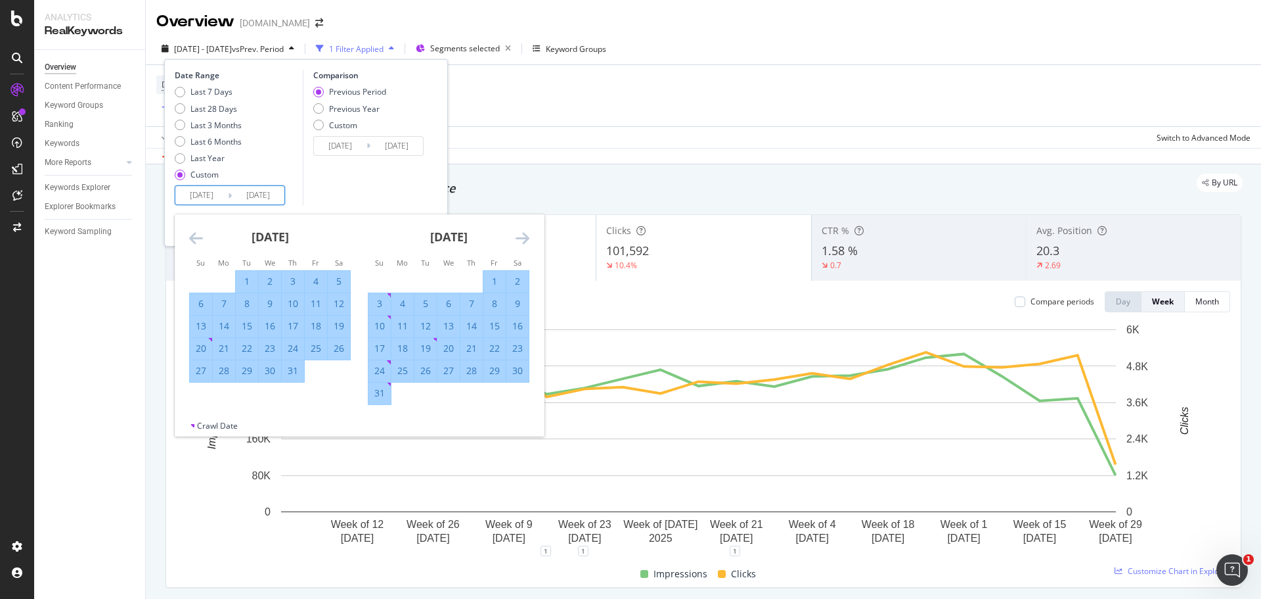
click at [528, 242] on icon "Move forward to switch to the next month." at bounding box center [523, 238] width 14 height 16
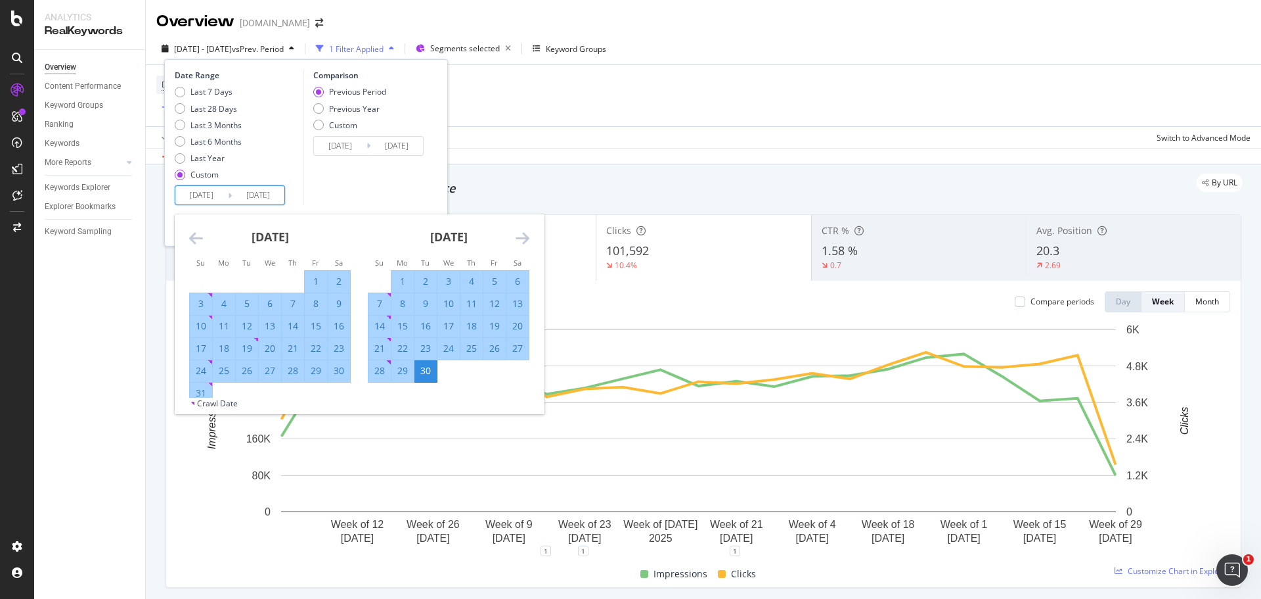
click at [528, 242] on icon "Move forward to switch to the next month." at bounding box center [523, 238] width 14 height 16
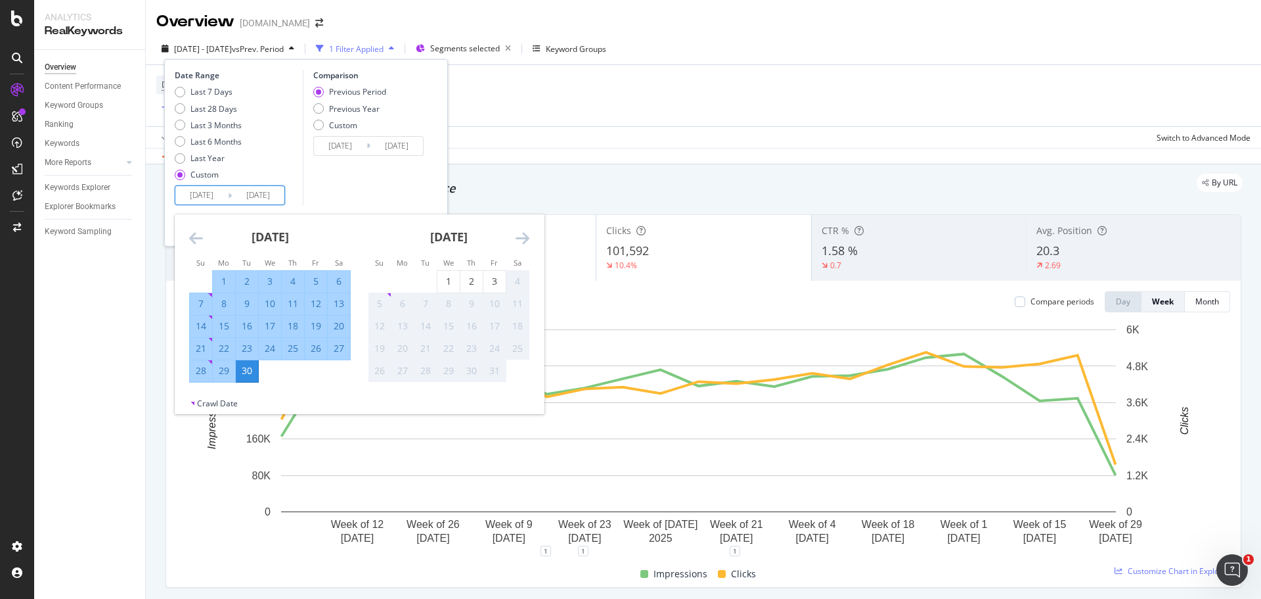
click at [528, 242] on icon "Move forward to switch to the next month." at bounding box center [523, 238] width 14 height 16
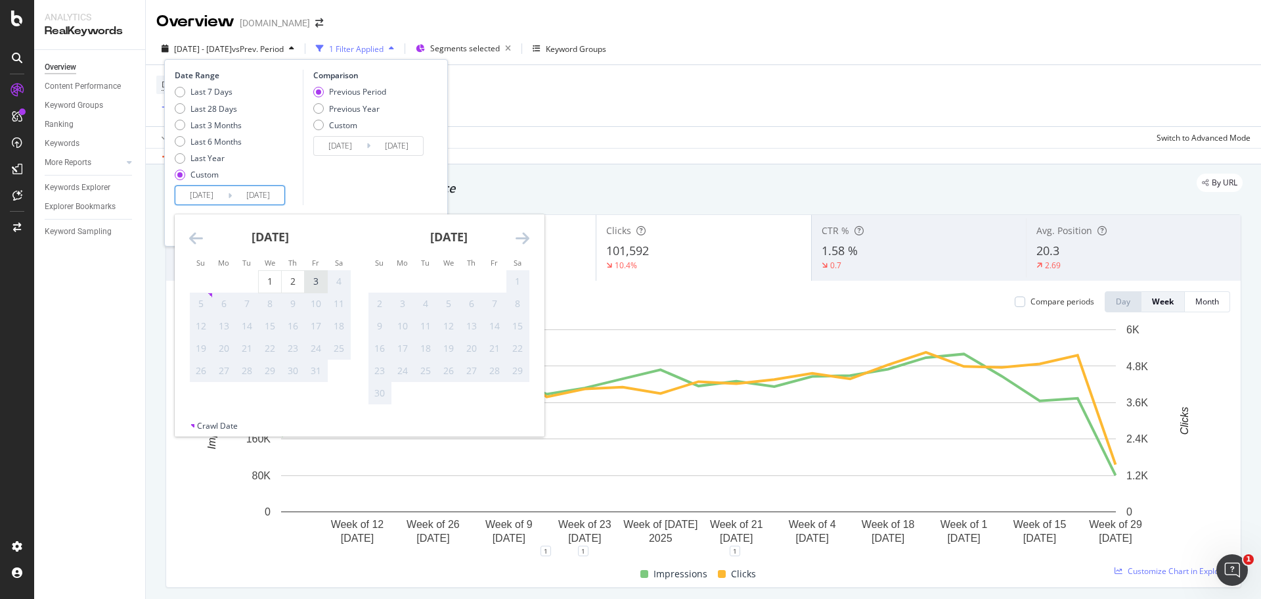
click at [321, 284] on div "3" at bounding box center [316, 281] width 22 height 13
type input "2025/10/03"
type input "2024/11/26"
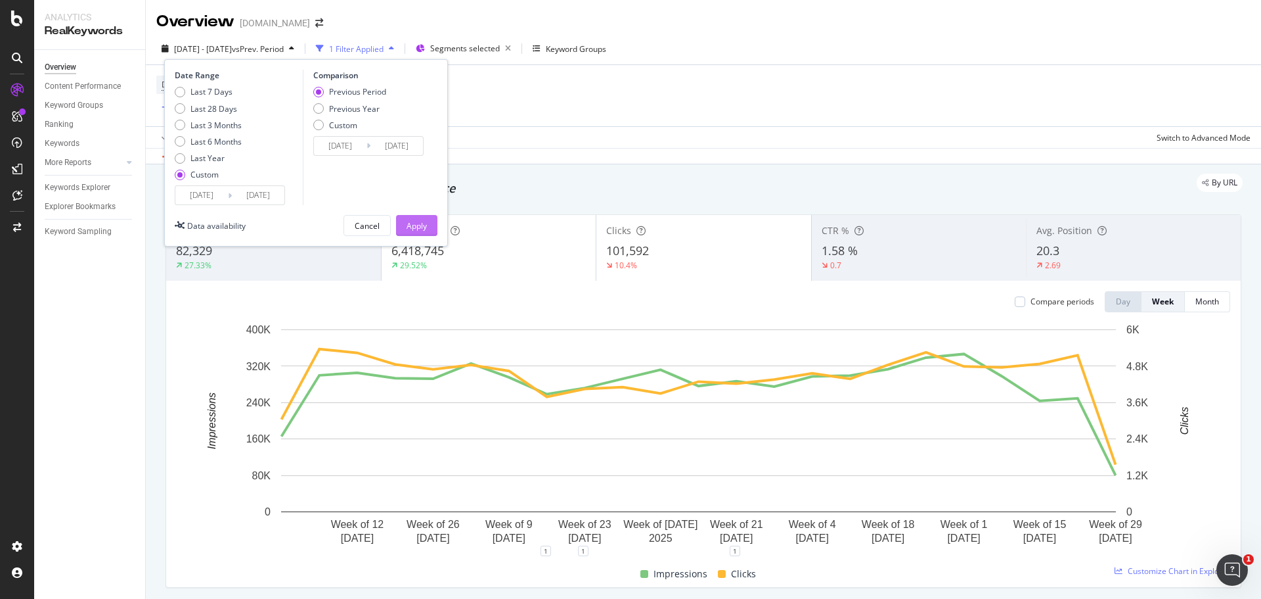
click at [418, 229] on div "Apply" at bounding box center [417, 225] width 20 height 11
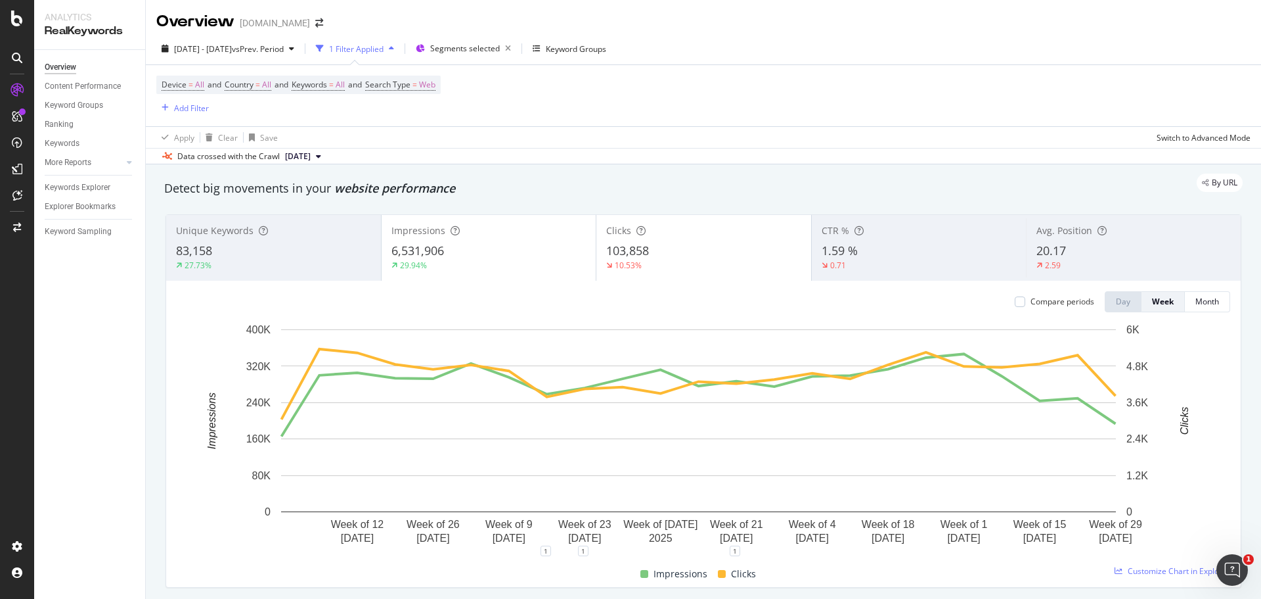
click at [487, 237] on div "Impressions" at bounding box center [489, 230] width 195 height 13
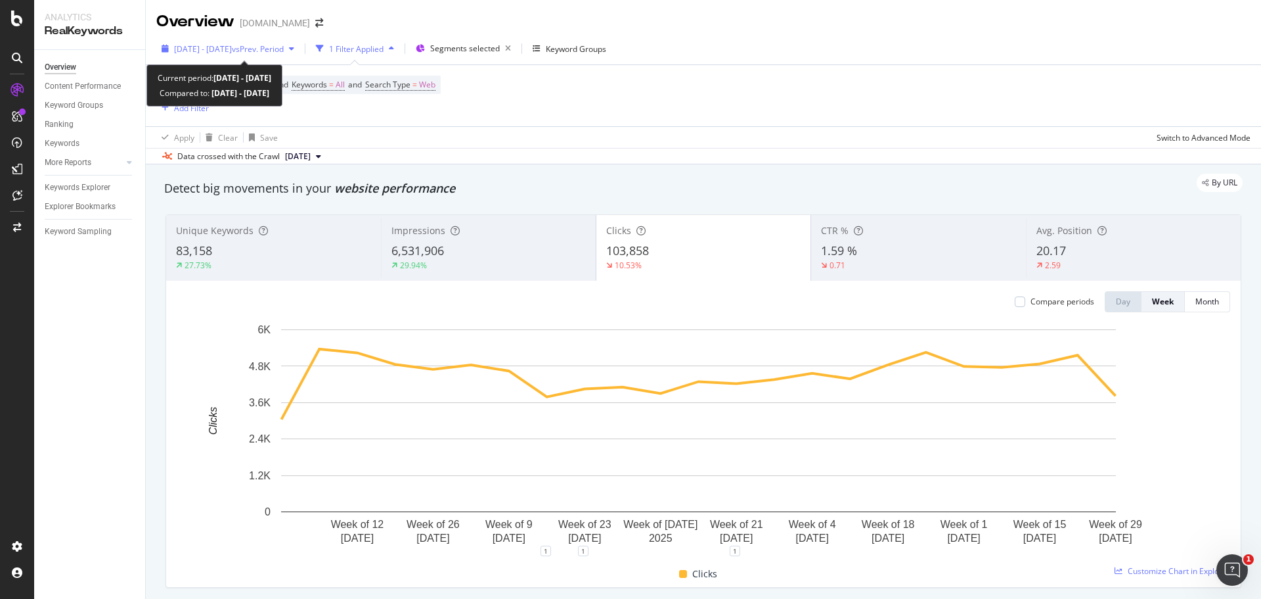
click at [276, 42] on div "2025 May. 1st - Oct. 3rd vs Prev. Period" at bounding box center [227, 49] width 143 height 20
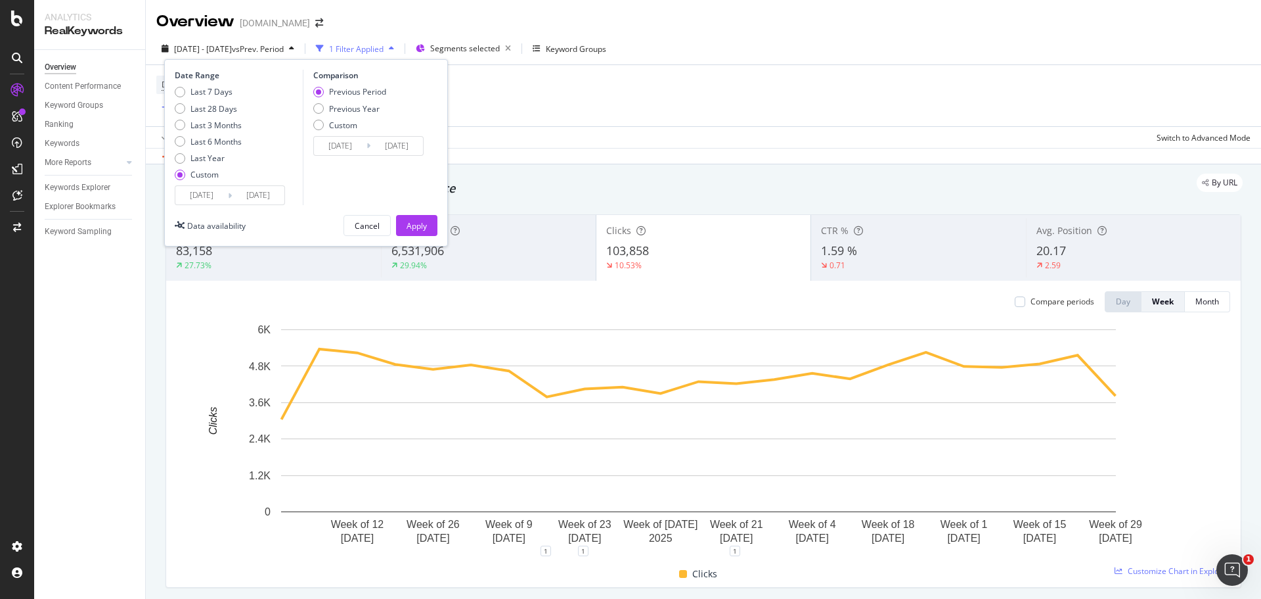
click at [273, 186] on input "2025/10/03" at bounding box center [258, 195] width 53 height 18
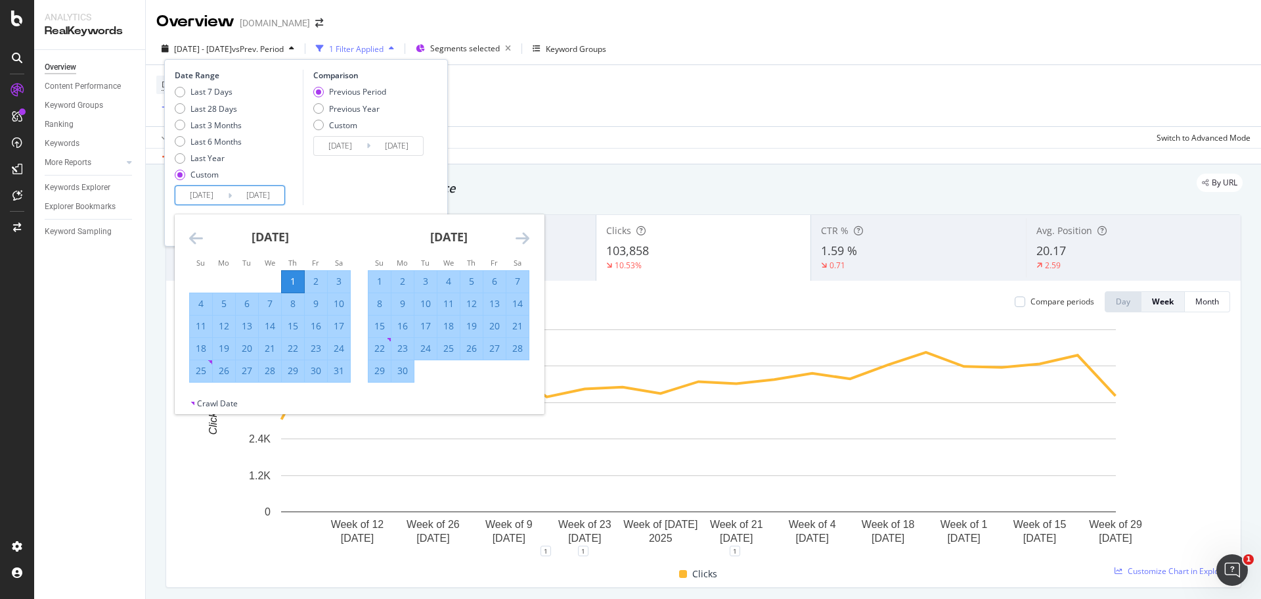
click at [516, 233] on icon "Move forward to switch to the next month." at bounding box center [523, 238] width 14 height 16
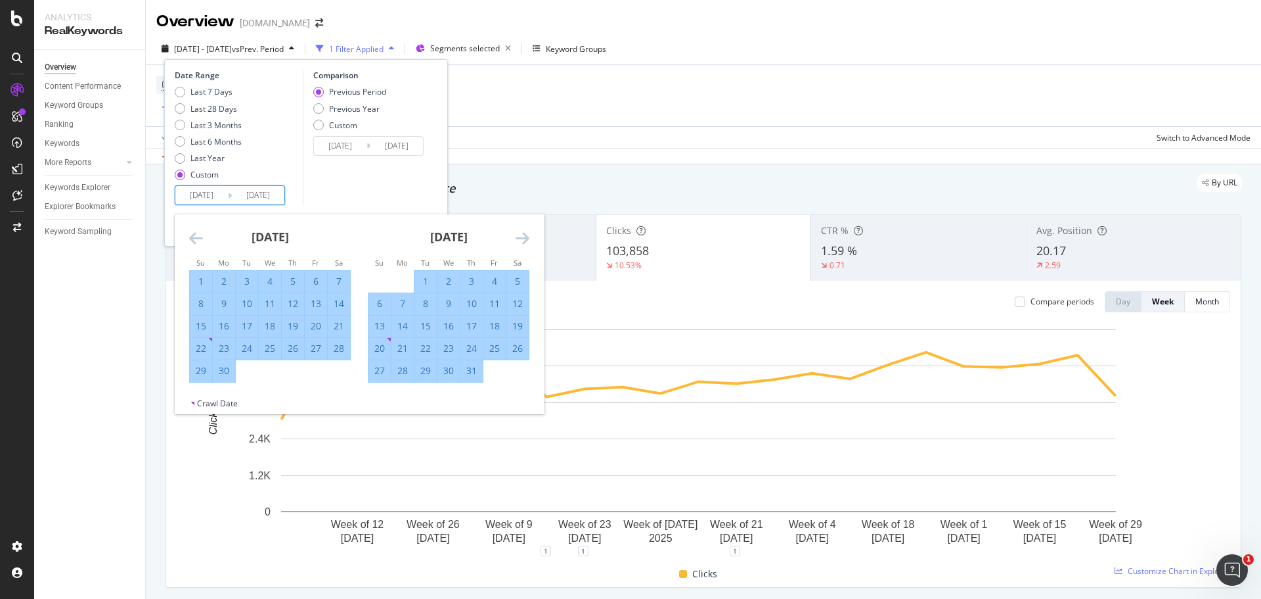
click at [516, 233] on icon "Move forward to switch to the next month." at bounding box center [523, 238] width 14 height 16
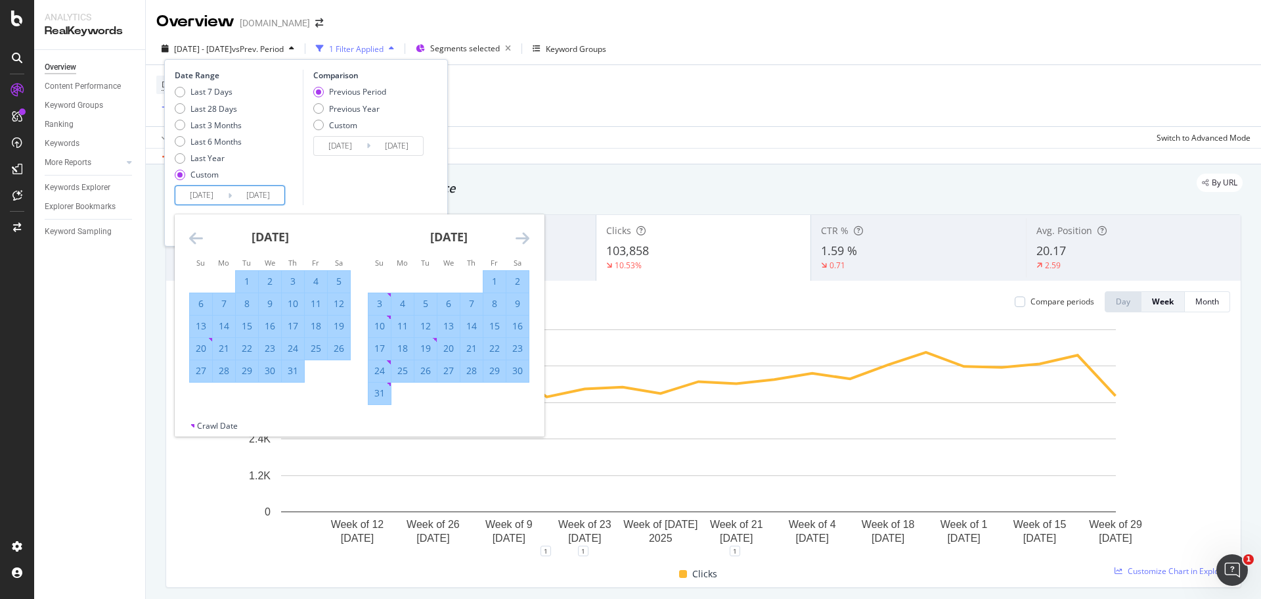
click at [516, 233] on icon "Move forward to switch to the next month." at bounding box center [523, 238] width 14 height 16
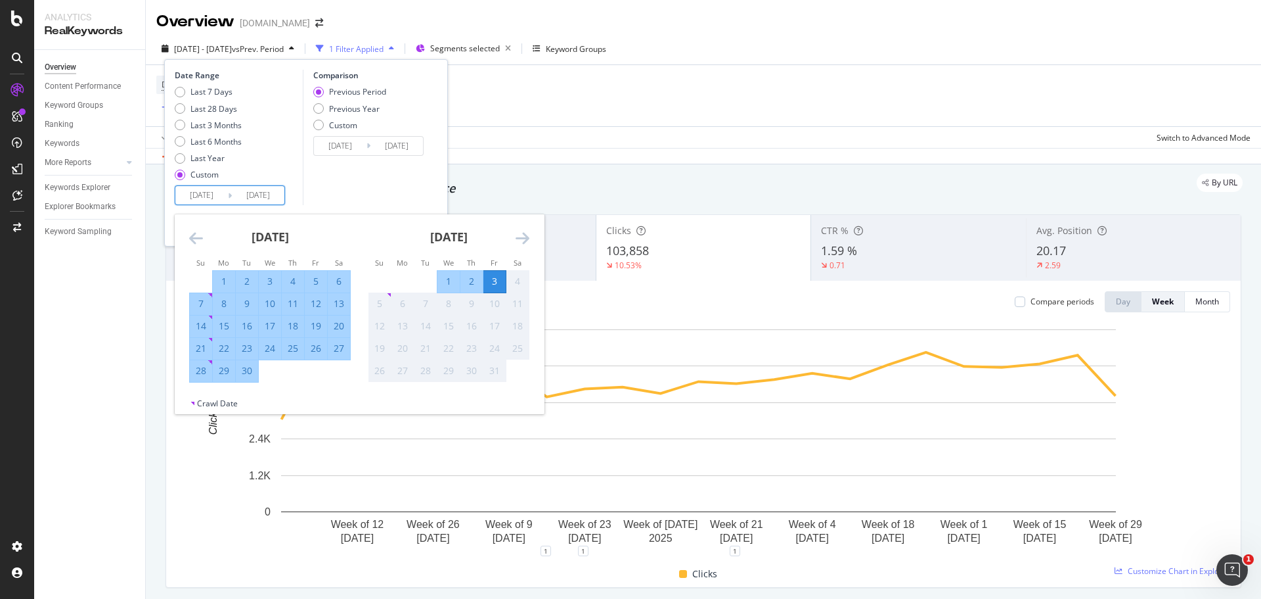
click at [376, 198] on div "Comparison Previous Period Previous Year Custom 2024/11/26 Navigate forward to …" at bounding box center [365, 137] width 125 height 135
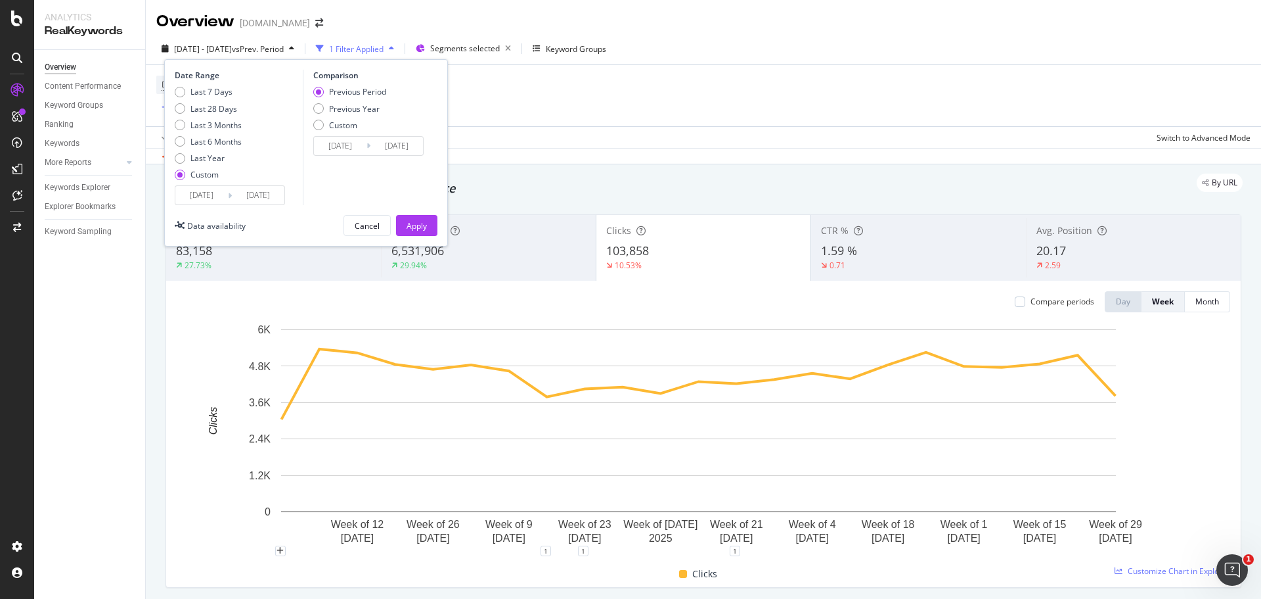
click at [189, 474] on rect "A chart." at bounding box center [699, 437] width 1044 height 228
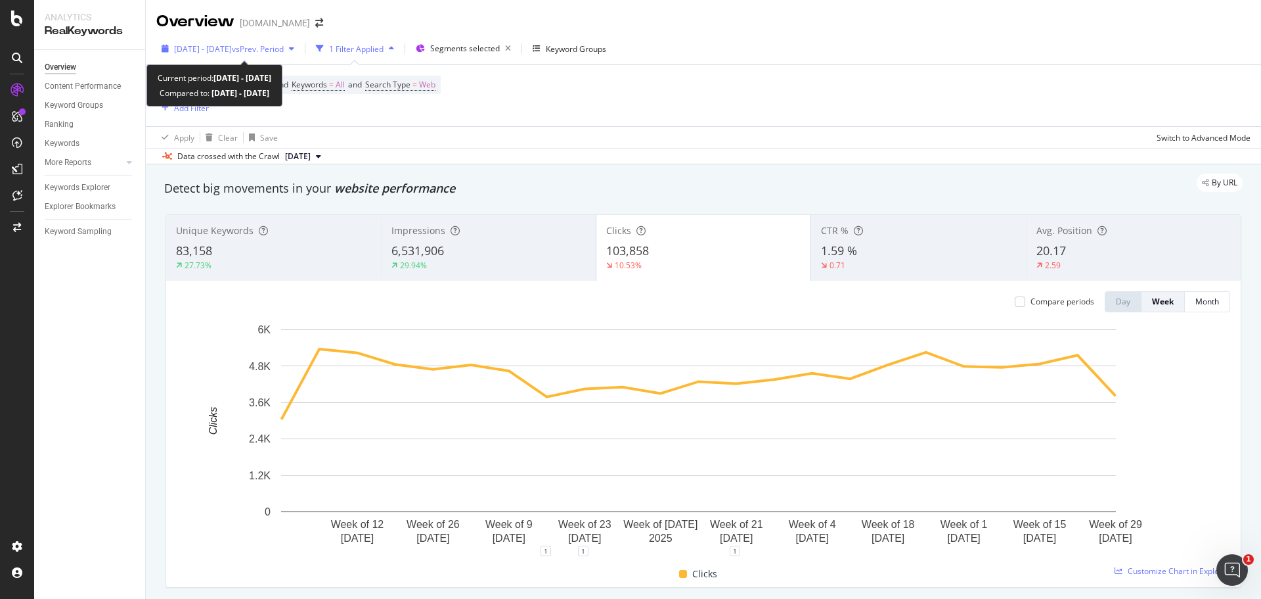
click at [273, 52] on span "vs Prev. Period" at bounding box center [258, 48] width 52 height 11
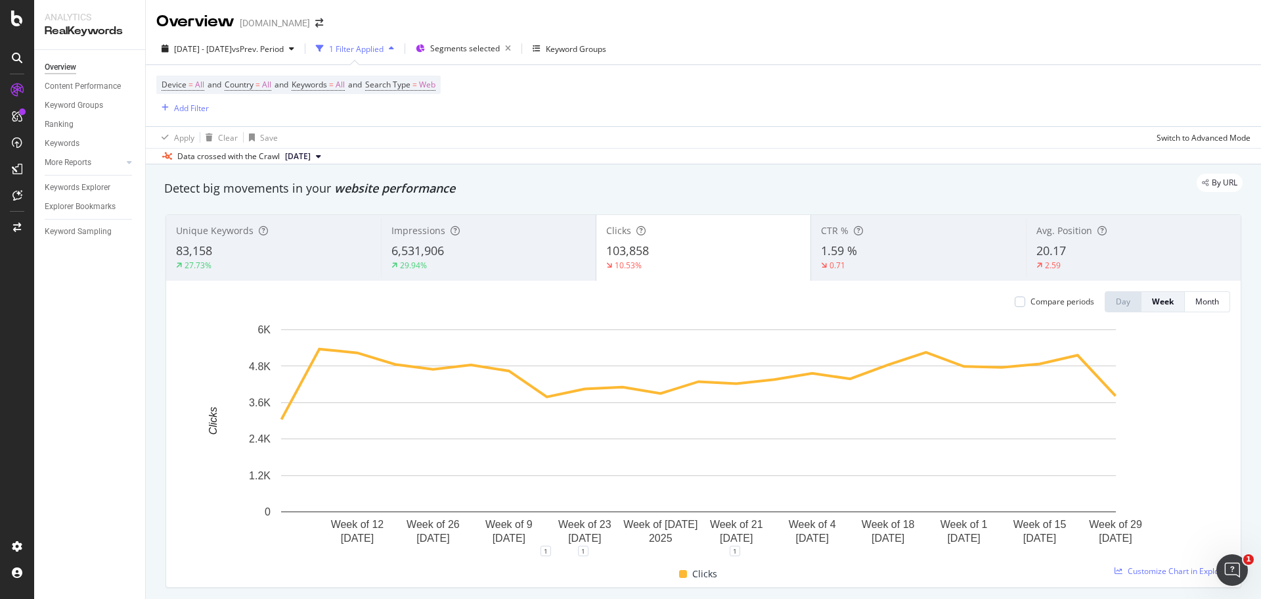
click at [305, 156] on span "[DATE]" at bounding box center [298, 156] width 26 height 12
click at [319, 206] on div "2025 Oct. 5th" at bounding box center [300, 201] width 35 height 12
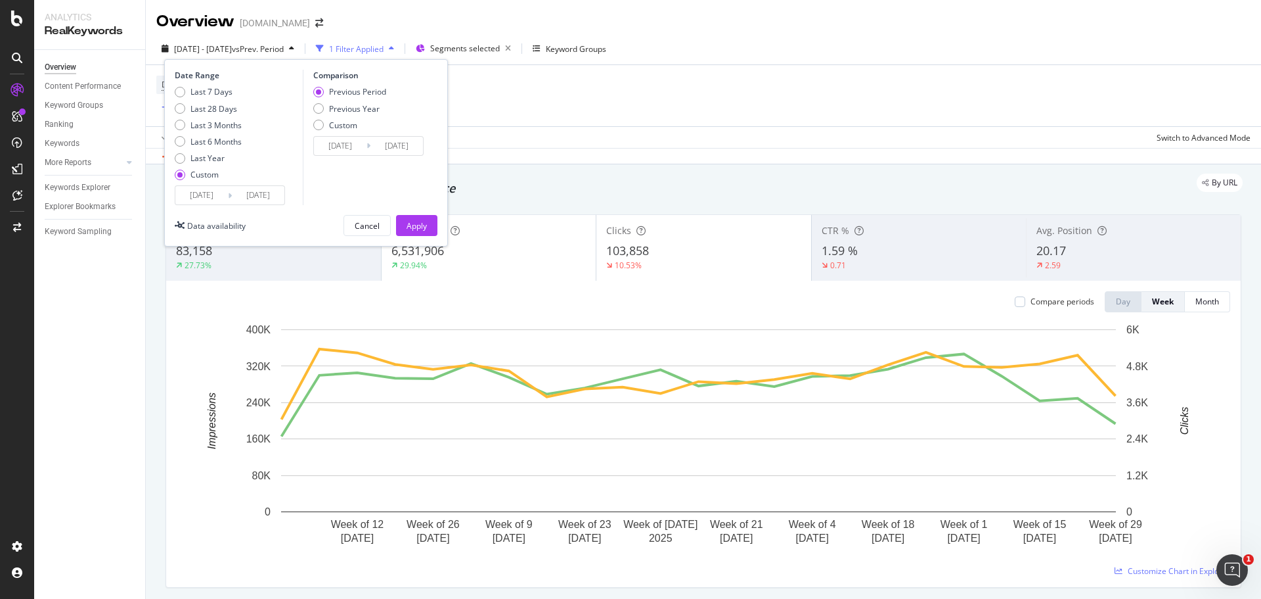
click at [208, 194] on input "2025/10/06" at bounding box center [201, 195] width 53 height 18
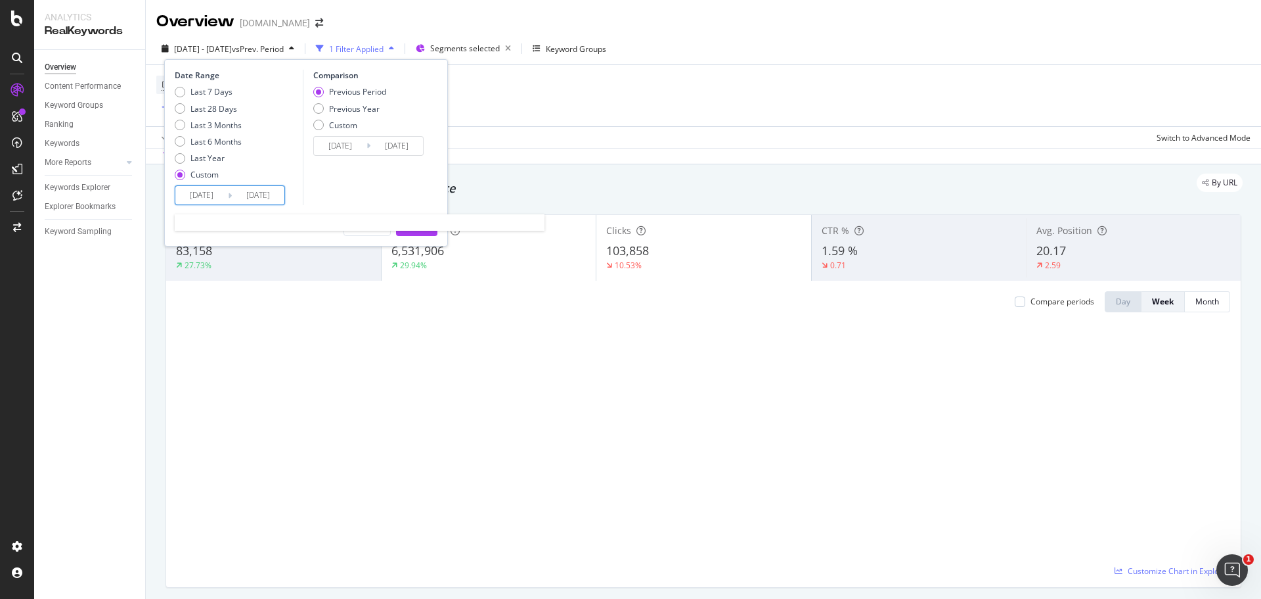
type input "2025/05/01"
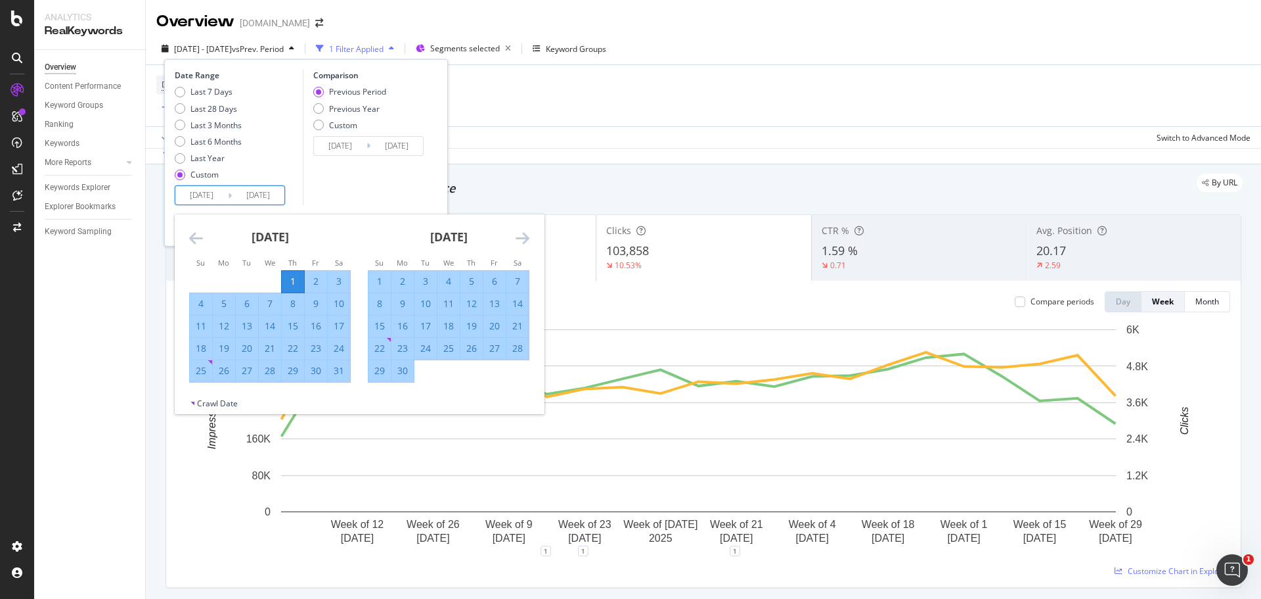
click at [289, 280] on div "1" at bounding box center [293, 281] width 22 height 13
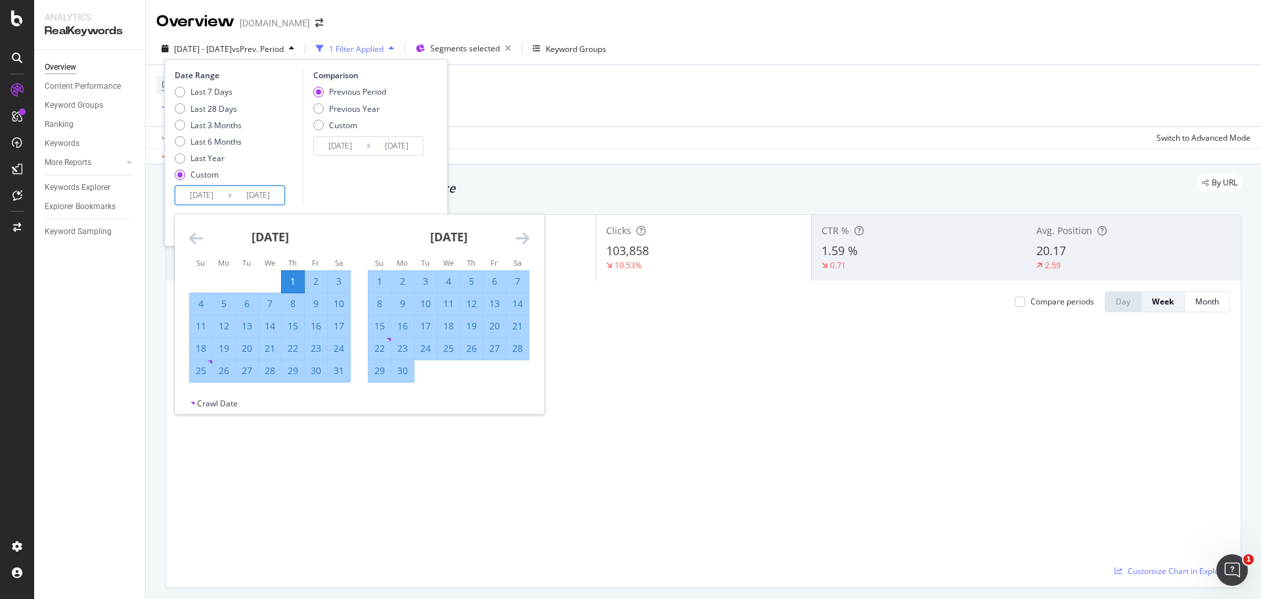
click at [521, 237] on icon "Move forward to switch to the next month." at bounding box center [523, 238] width 14 height 16
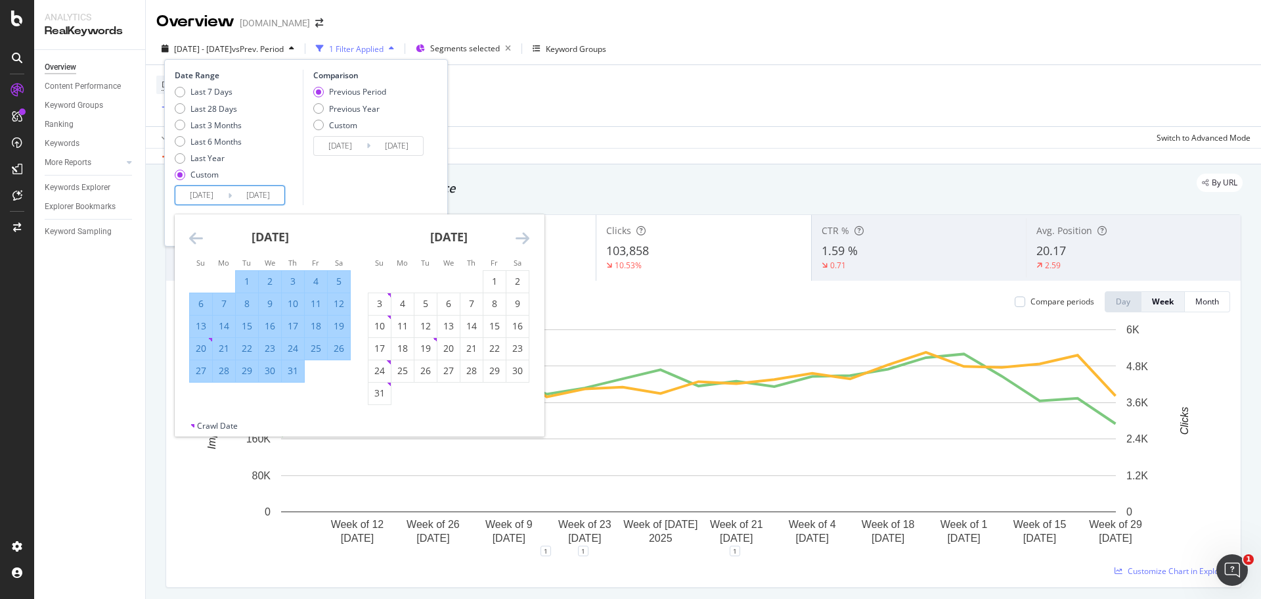
click at [521, 237] on icon "Move forward to switch to the next month." at bounding box center [523, 238] width 14 height 16
click at [521, 236] on icon "Move forward to switch to the next month." at bounding box center [523, 238] width 14 height 16
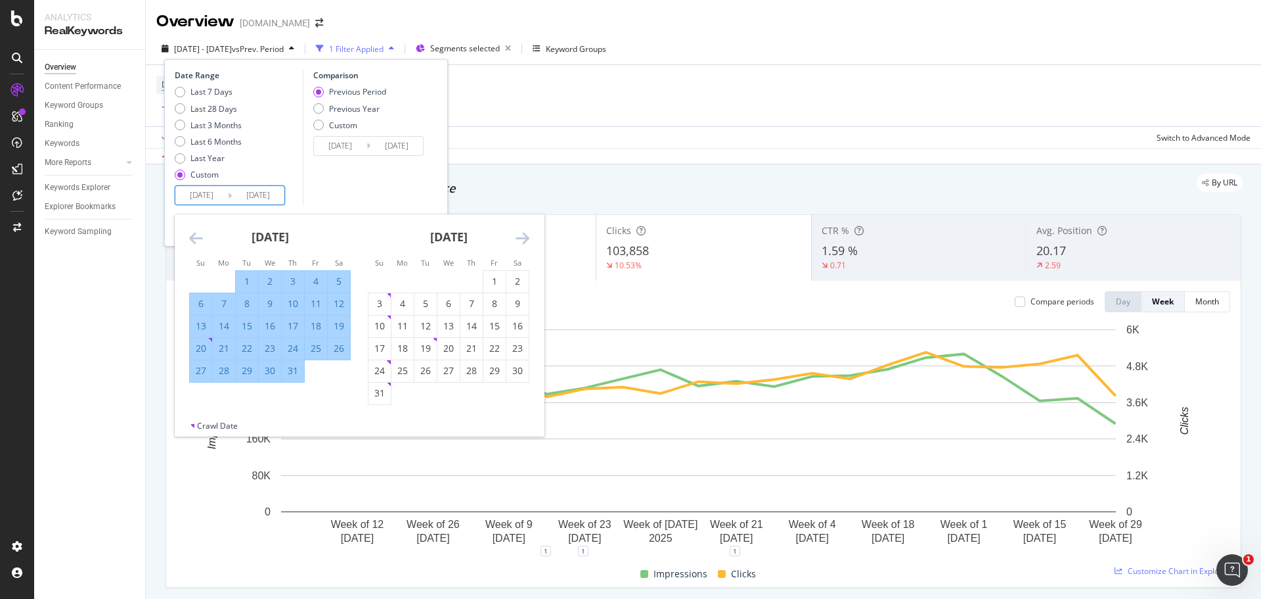
click at [516, 238] on icon "Move forward to switch to the next month." at bounding box center [523, 238] width 14 height 16
click at [263, 196] on input "2025/10/03" at bounding box center [258, 195] width 53 height 18
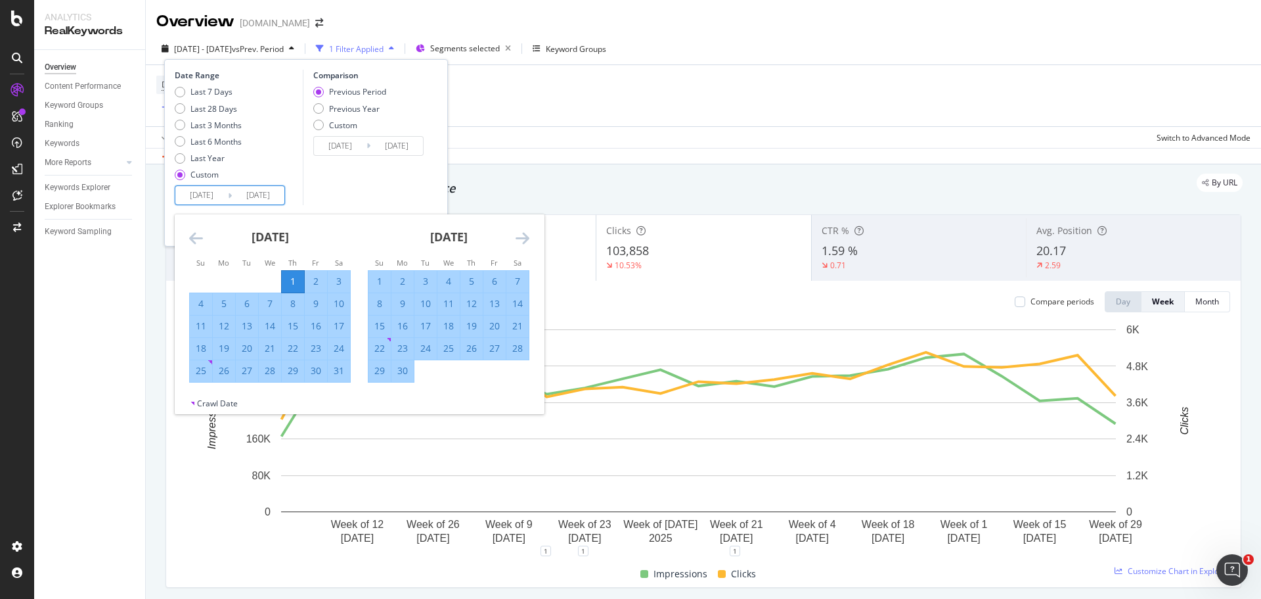
click at [290, 277] on div "1" at bounding box center [293, 281] width 22 height 13
type input "2025/05/01"
type input "2025/04/30"
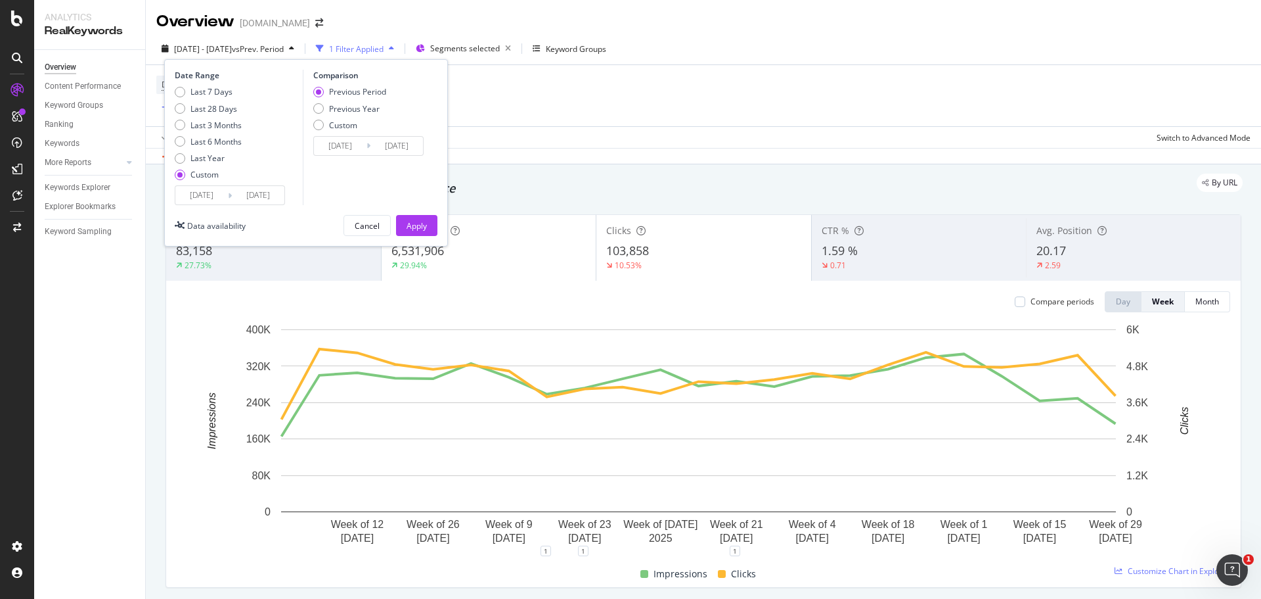
click at [204, 189] on input "2025/05/01" at bounding box center [201, 195] width 53 height 18
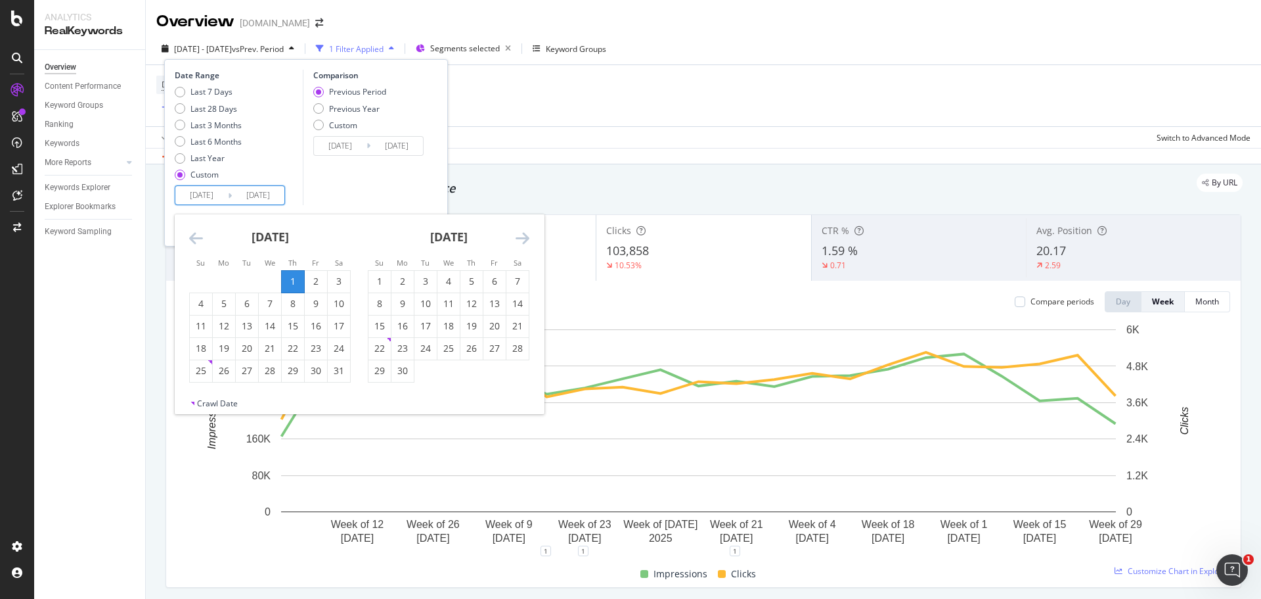
click at [292, 278] on div "1" at bounding box center [293, 281] width 22 height 13
click at [518, 238] on icon "Move forward to switch to the next month." at bounding box center [523, 238] width 14 height 16
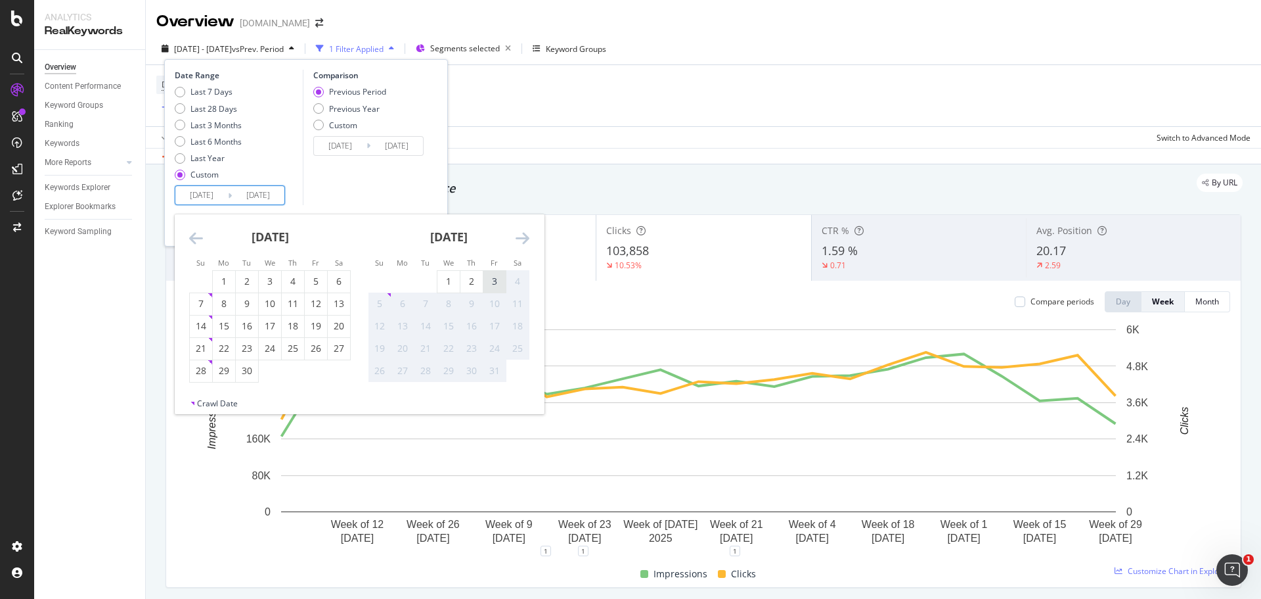
click at [496, 278] on div "3" at bounding box center [495, 281] width 22 height 13
type input "2025/10/03"
type input "2024/11/26"
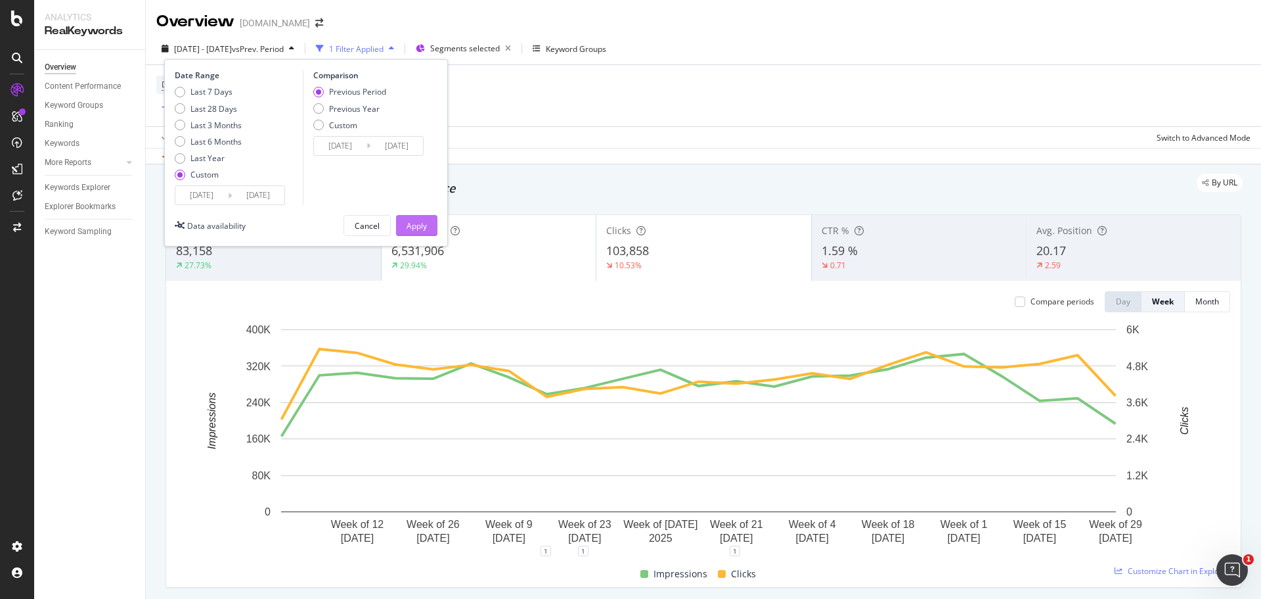
click at [413, 221] on div "Apply" at bounding box center [417, 225] width 20 height 11
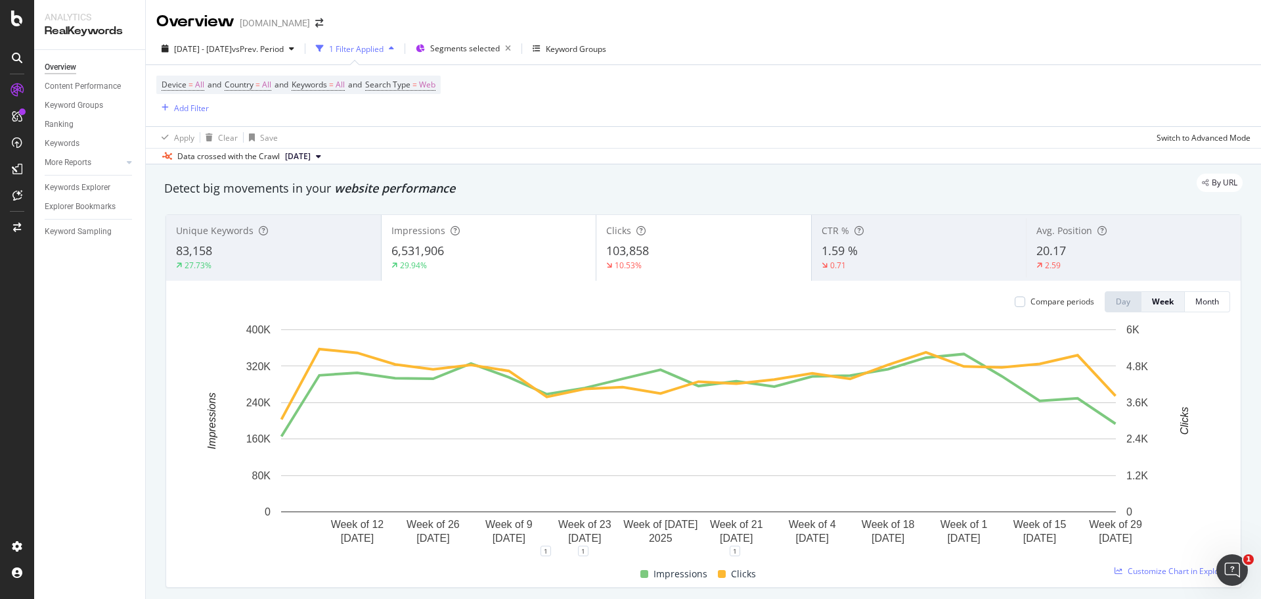
click at [516, 232] on div "Impressions" at bounding box center [489, 230] width 195 height 13
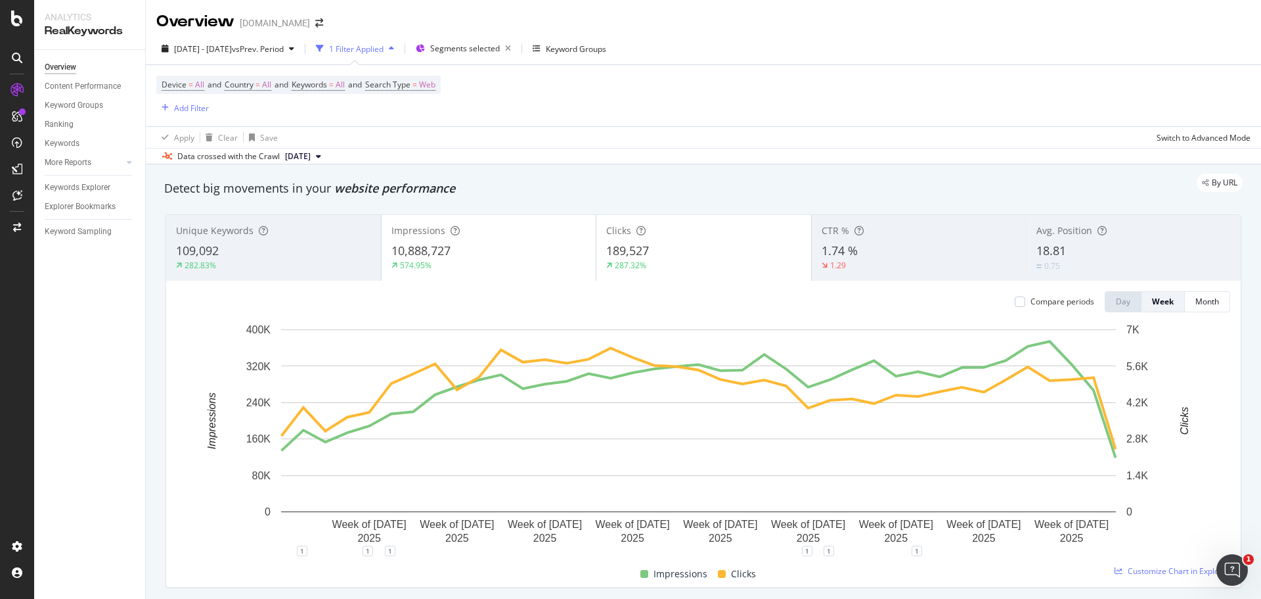
click at [536, 234] on div "Impressions" at bounding box center [489, 230] width 195 height 13
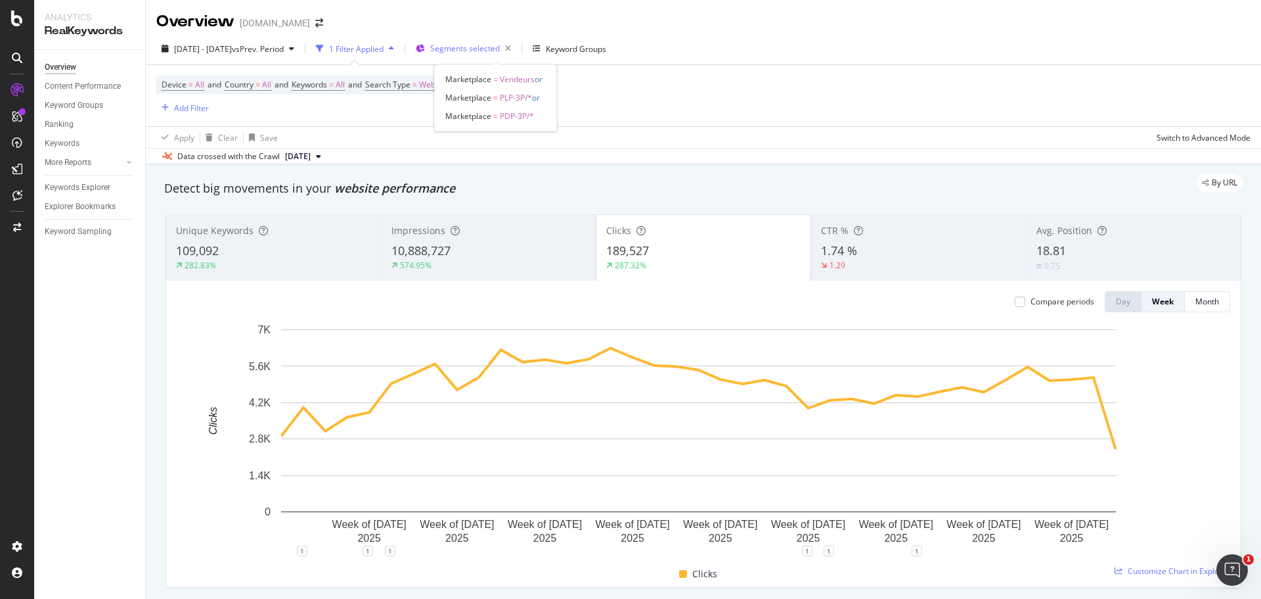
click at [498, 49] on span "Segments selected" at bounding box center [465, 48] width 70 height 11
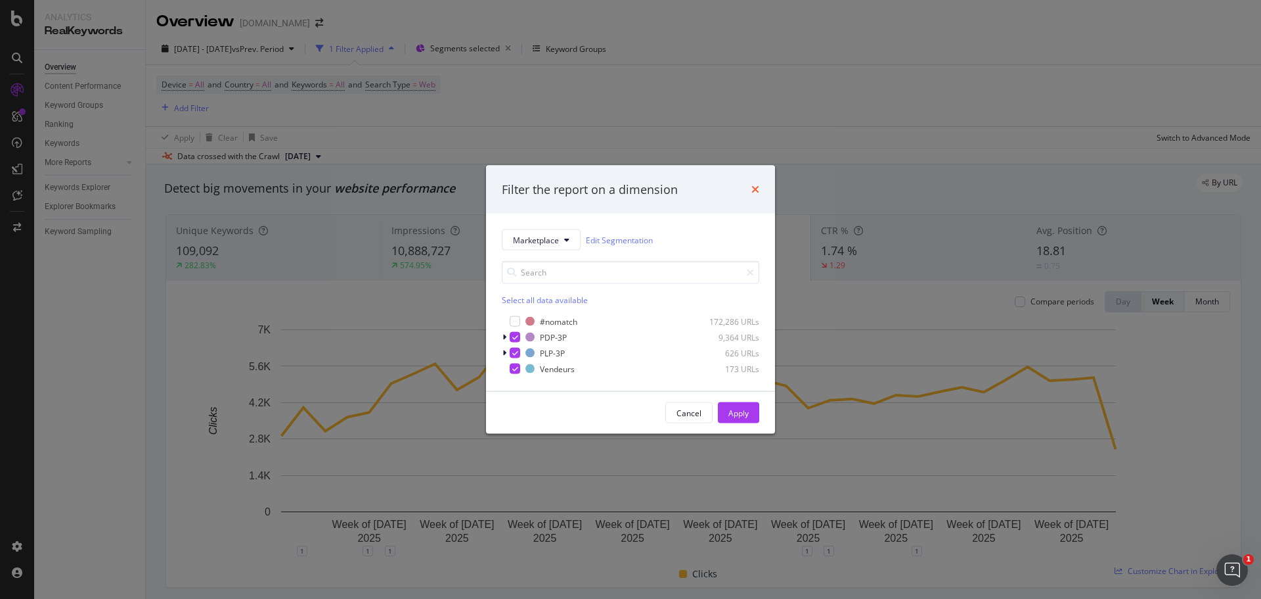
click at [755, 185] on icon "times" at bounding box center [756, 189] width 8 height 11
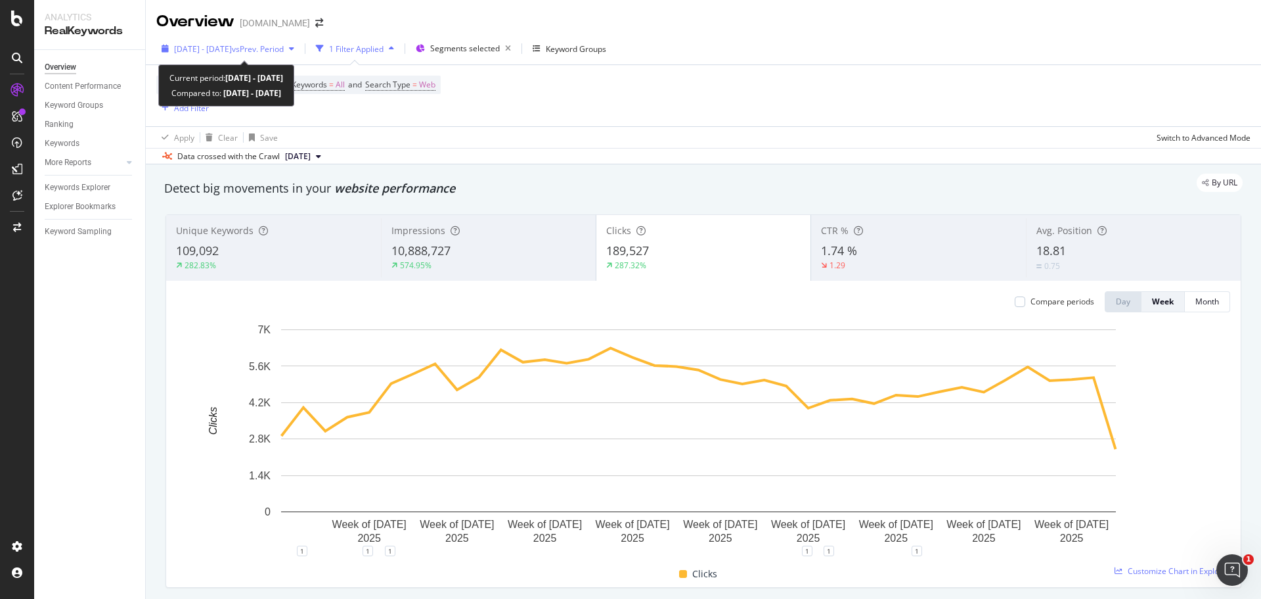
click at [210, 51] on span "2025 Jan. 1st - Sep. 24th" at bounding box center [203, 48] width 58 height 11
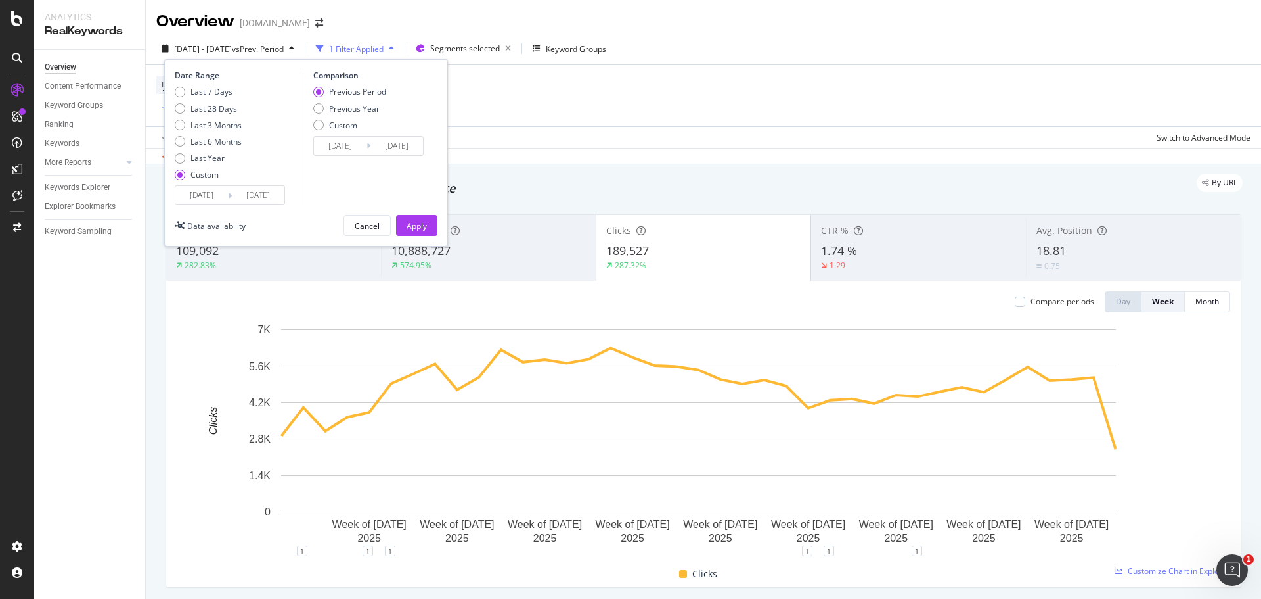
click at [205, 192] on input "2025/01/01" at bounding box center [201, 195] width 53 height 18
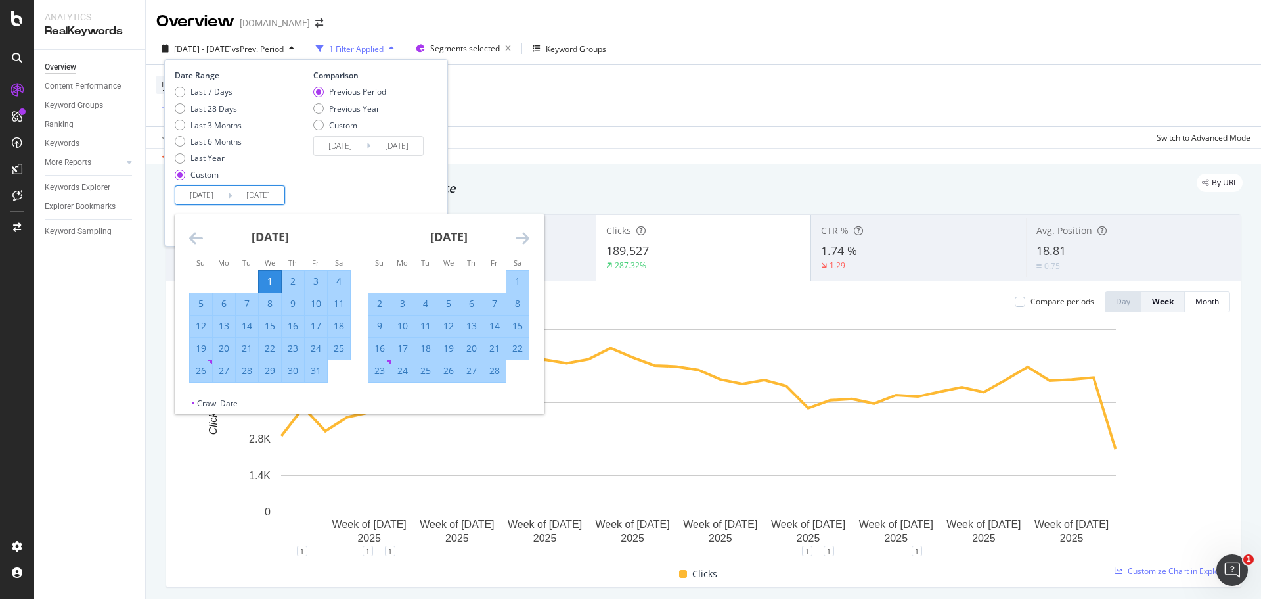
click at [520, 237] on icon "Move forward to switch to the next month." at bounding box center [523, 238] width 14 height 16
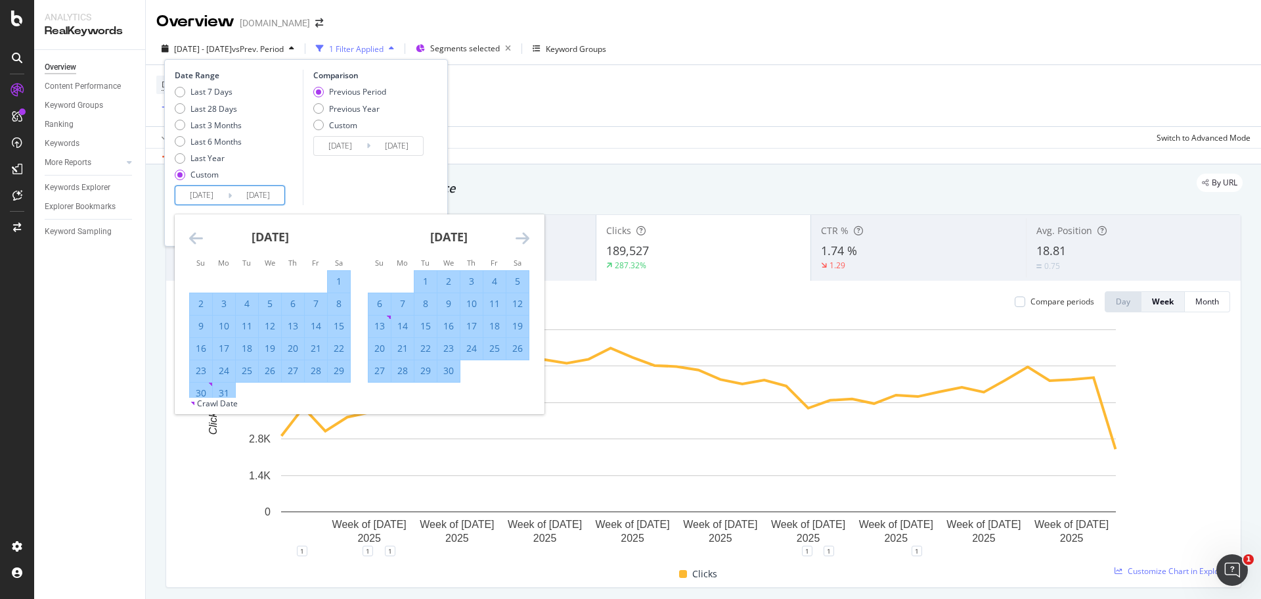
click at [520, 237] on icon "Move forward to switch to the next month." at bounding box center [523, 238] width 14 height 16
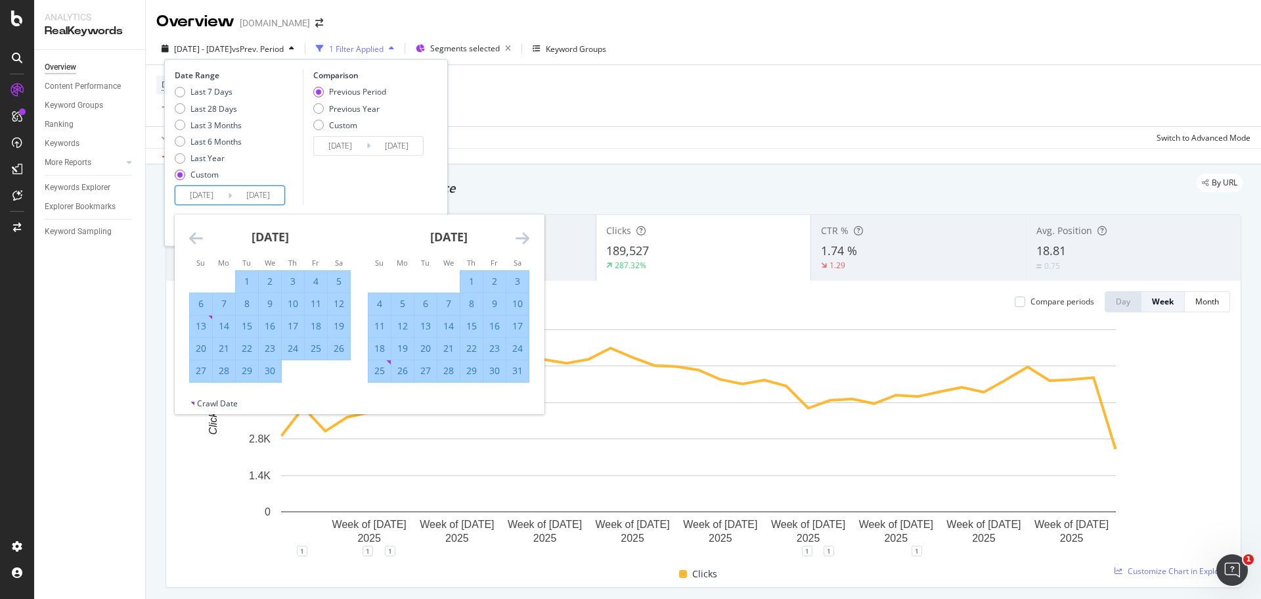
click at [520, 237] on icon "Move forward to switch to the next month." at bounding box center [523, 238] width 14 height 16
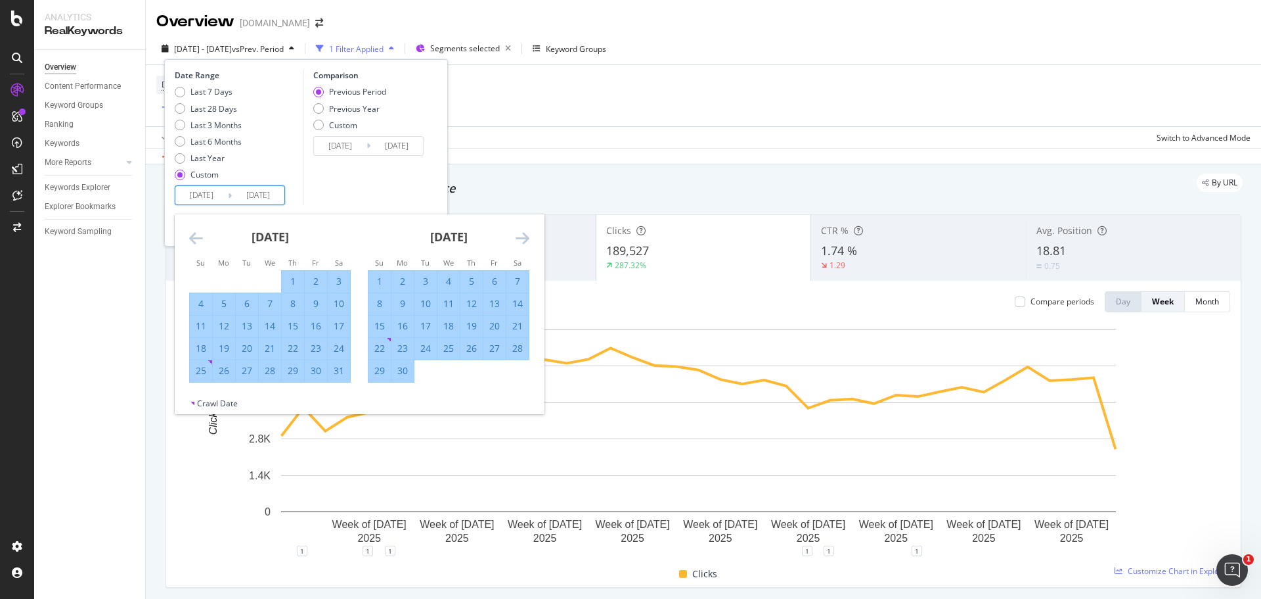
click at [520, 237] on icon "Move forward to switch to the next month." at bounding box center [523, 238] width 14 height 16
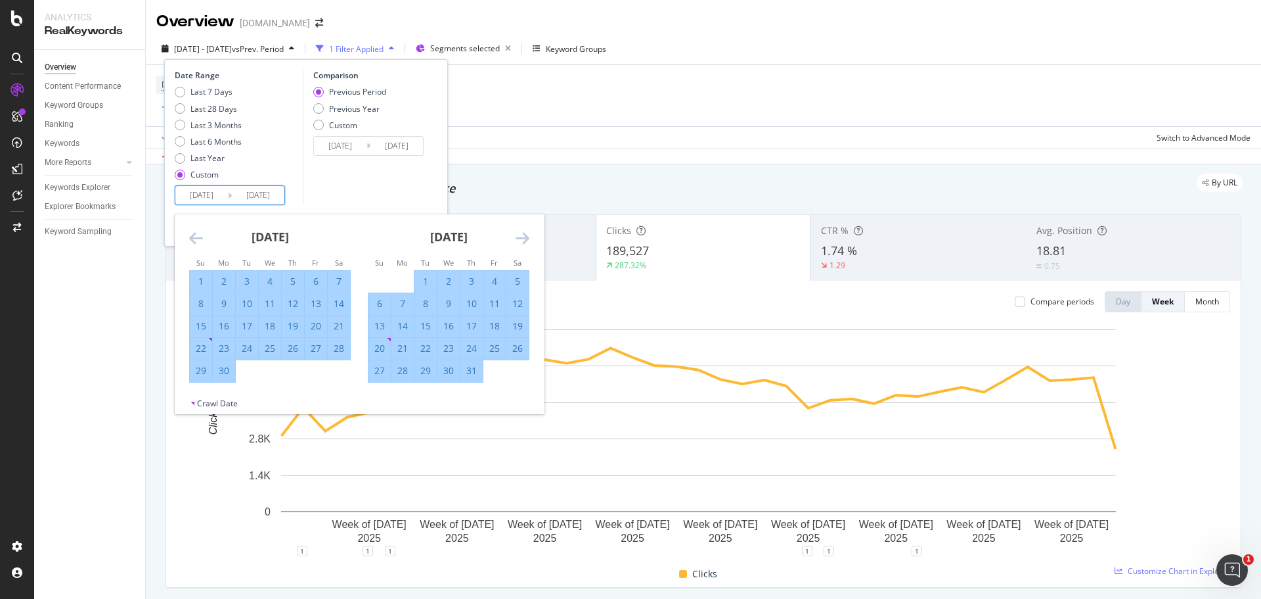
click at [201, 279] on div "1" at bounding box center [201, 281] width 22 height 13
type input "[DATE]"
type input "2025/02/05"
type input "[DATE]"
click at [223, 367] on div "30" at bounding box center [224, 370] width 22 height 13
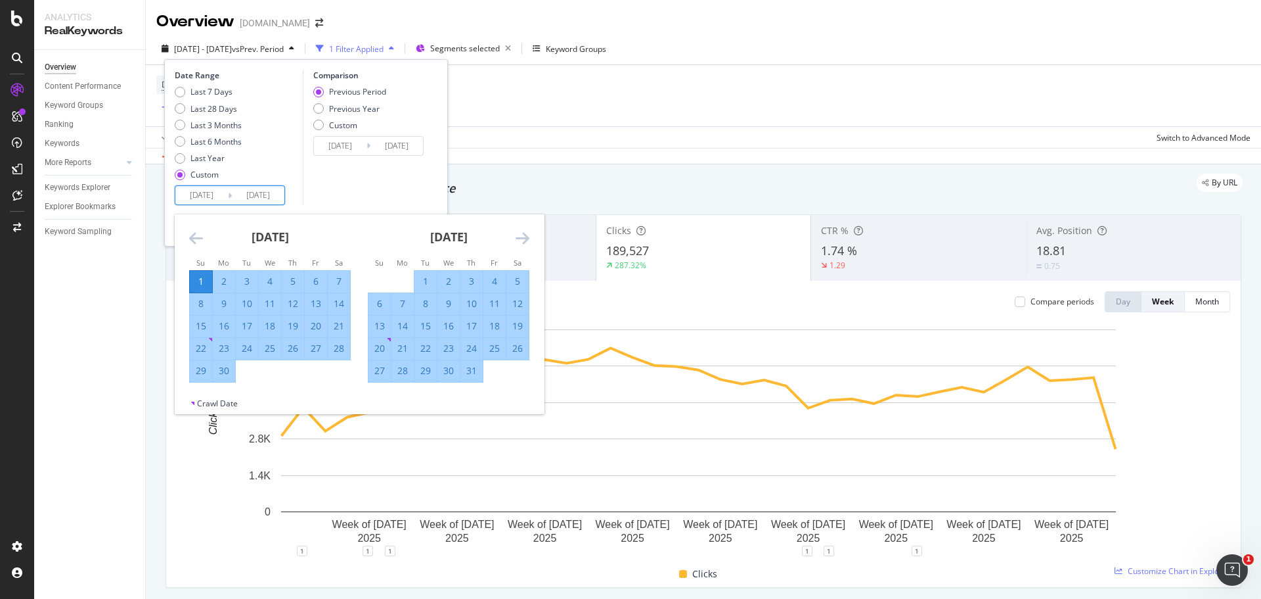
type input "[DATE]"
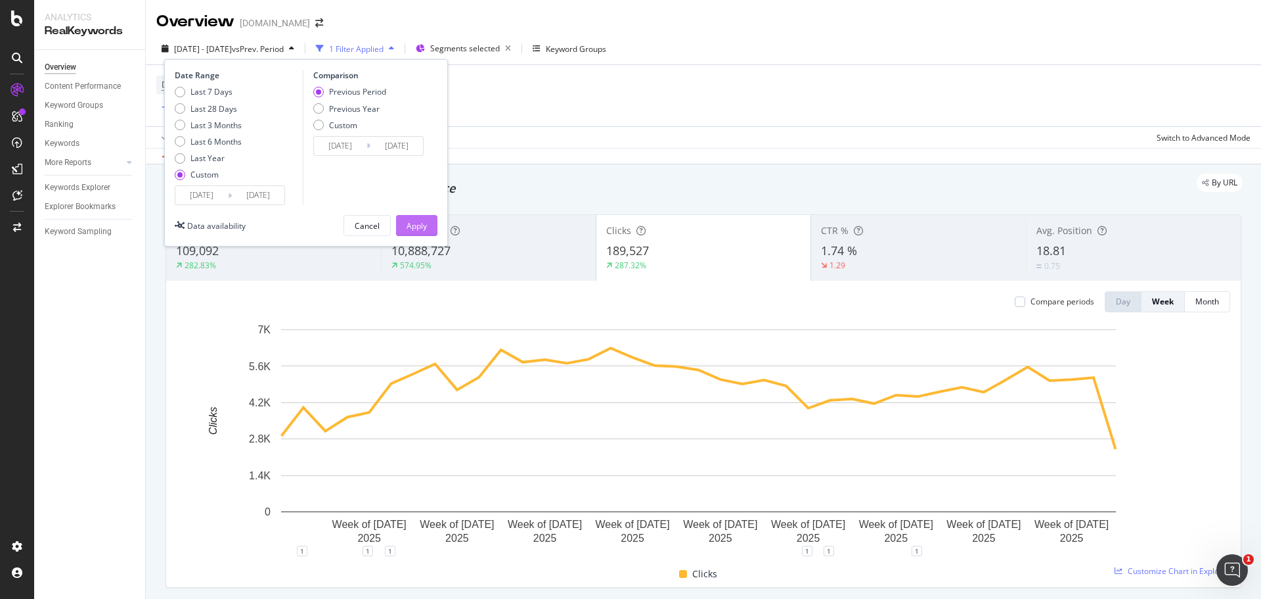
click at [427, 223] on button "Apply" at bounding box center [416, 225] width 41 height 21
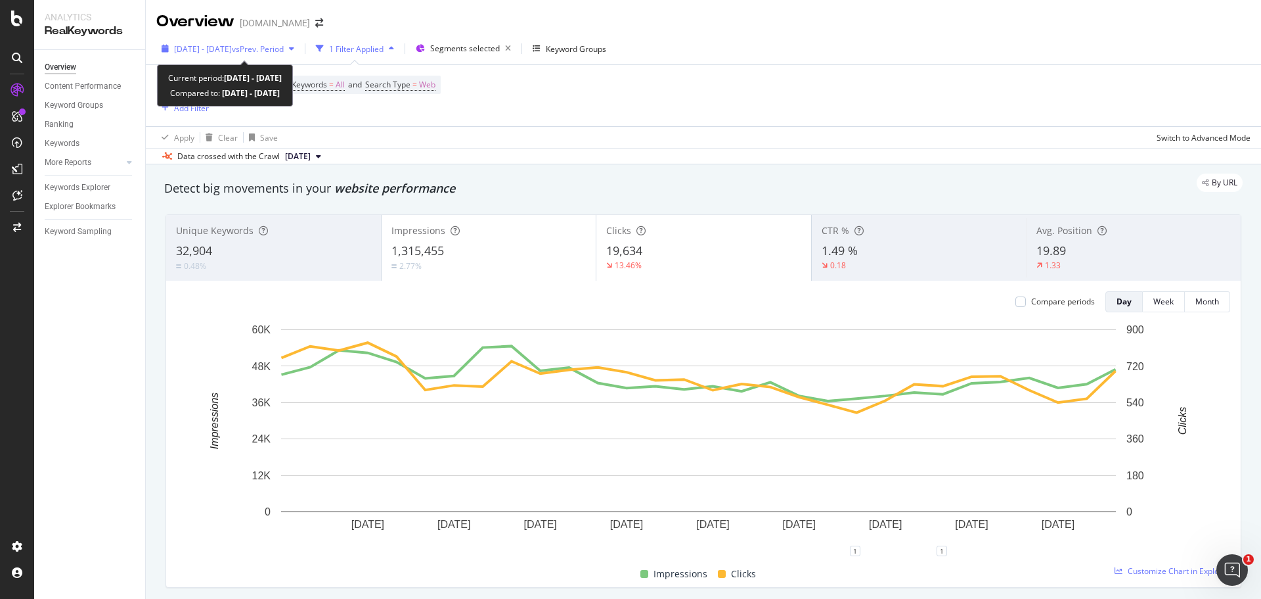
click at [232, 53] on span "[DATE] - [DATE]" at bounding box center [203, 48] width 58 height 11
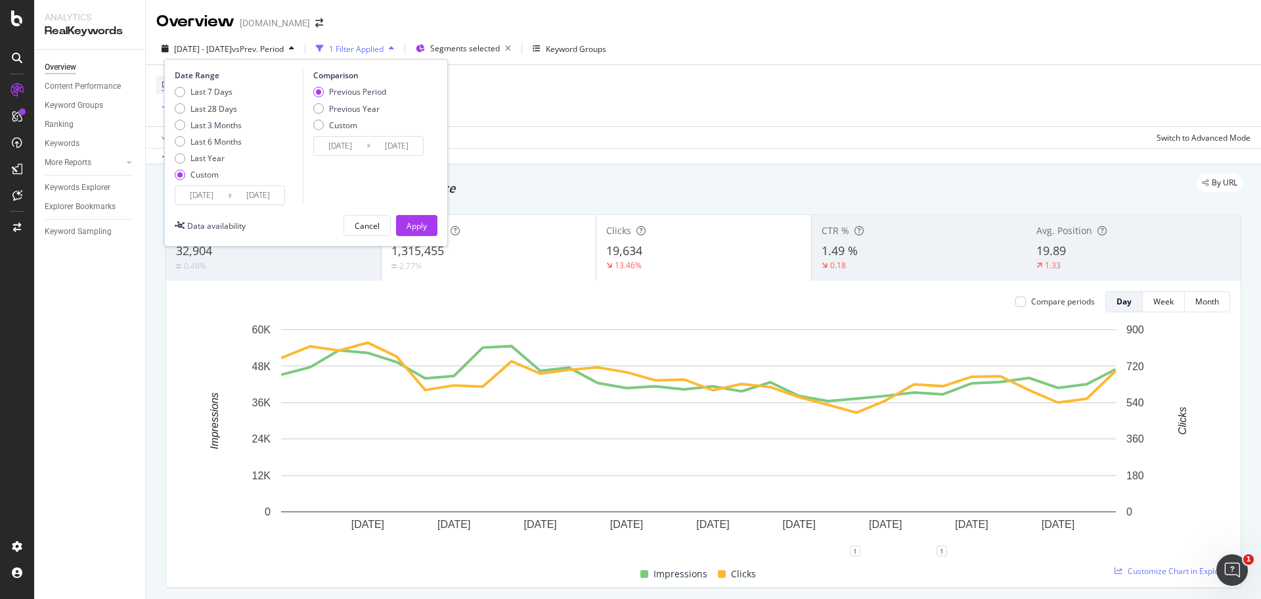
click at [192, 198] on input "[DATE]" at bounding box center [201, 195] width 53 height 18
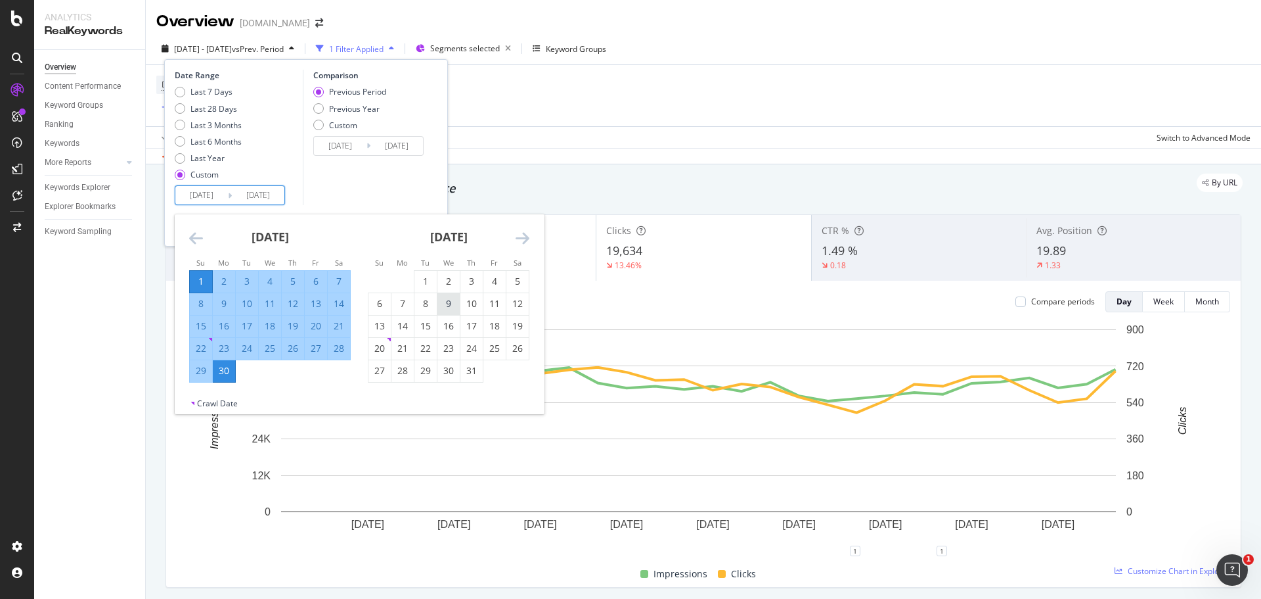
click at [429, 275] on div "1" at bounding box center [426, 281] width 22 height 13
type input "[DATE]"
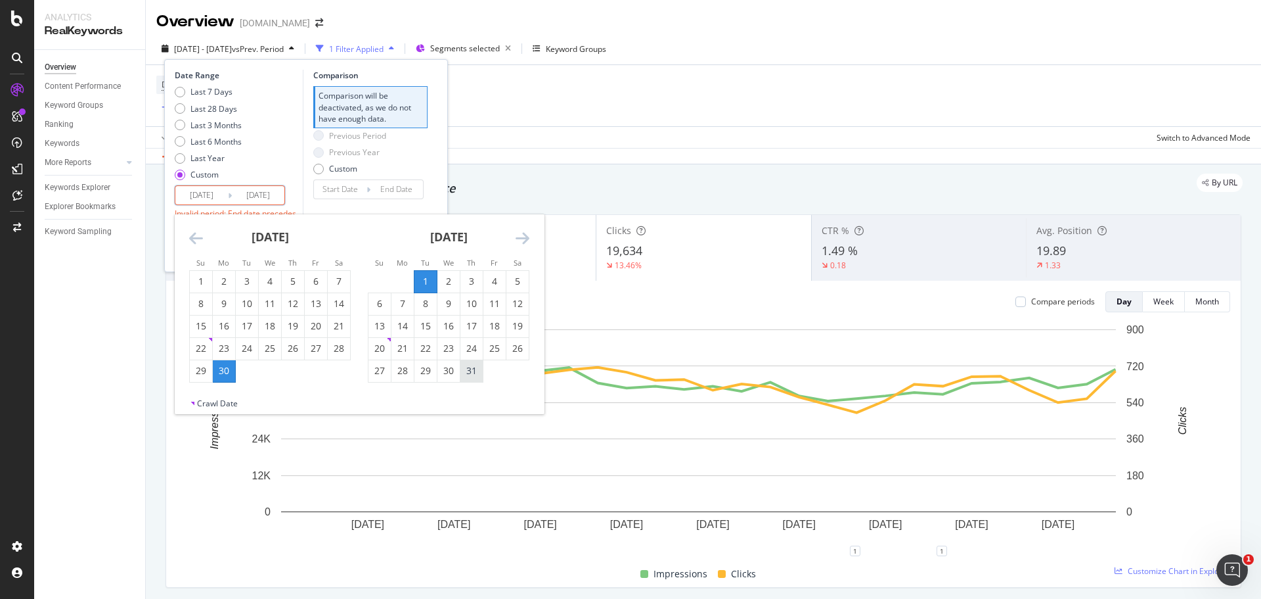
click at [472, 369] on div "31" at bounding box center [472, 370] width 22 height 13
type input "[DATE]"
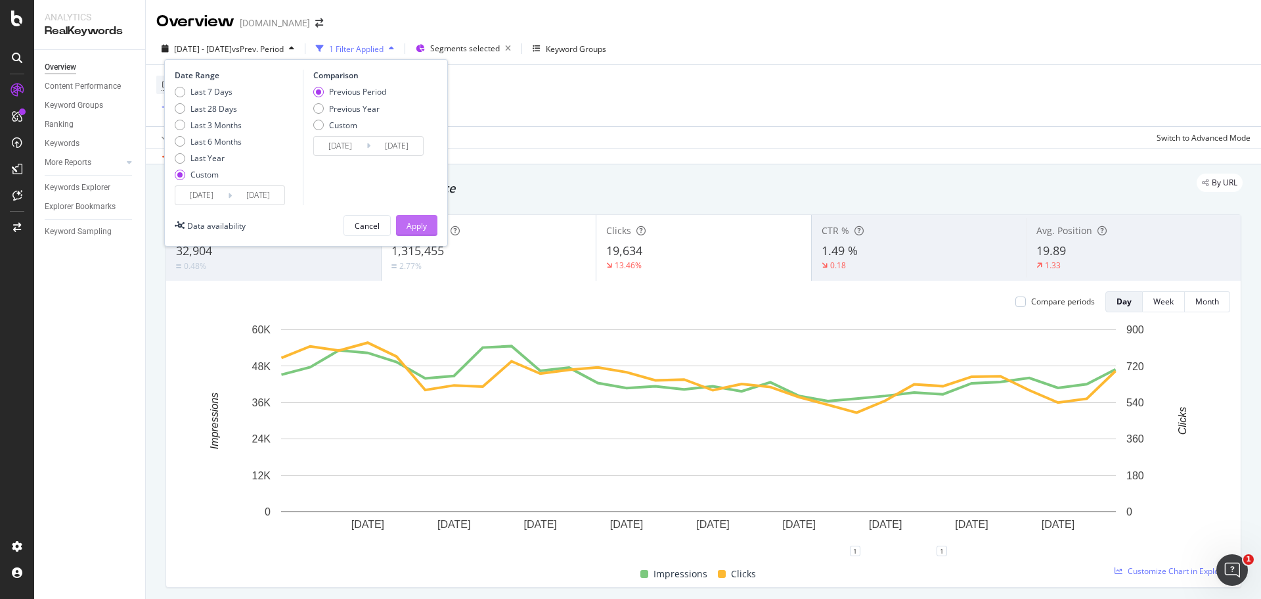
click at [413, 225] on div "Apply" at bounding box center [417, 225] width 20 height 11
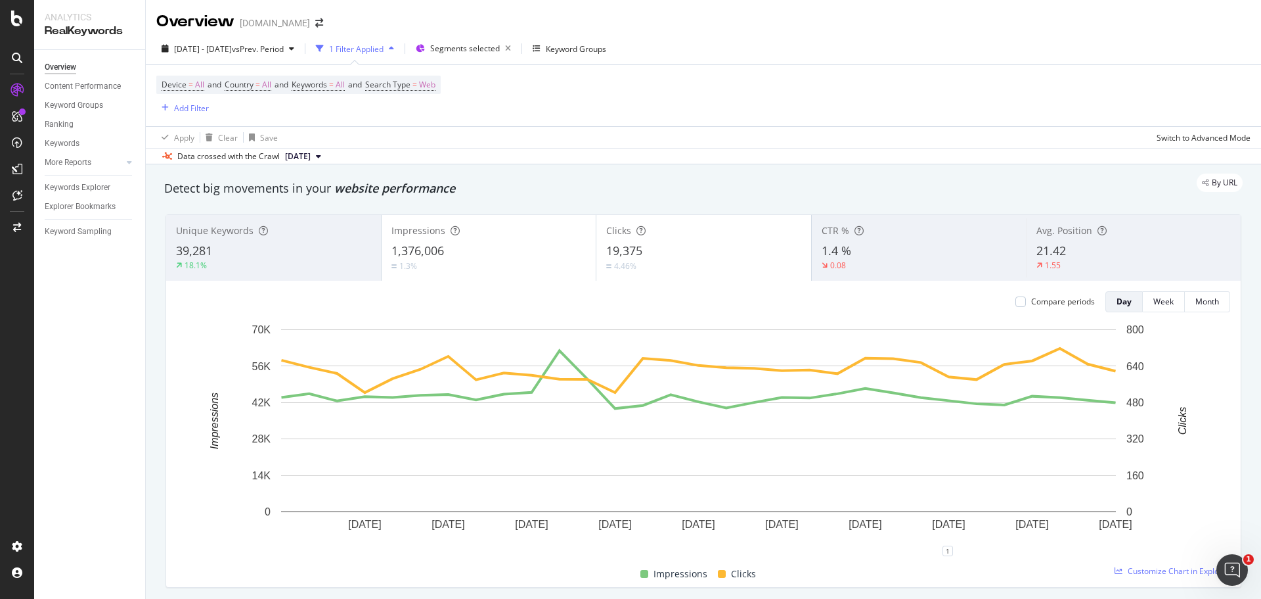
click at [384, 49] on div "1 Filter Applied" at bounding box center [356, 48] width 55 height 11
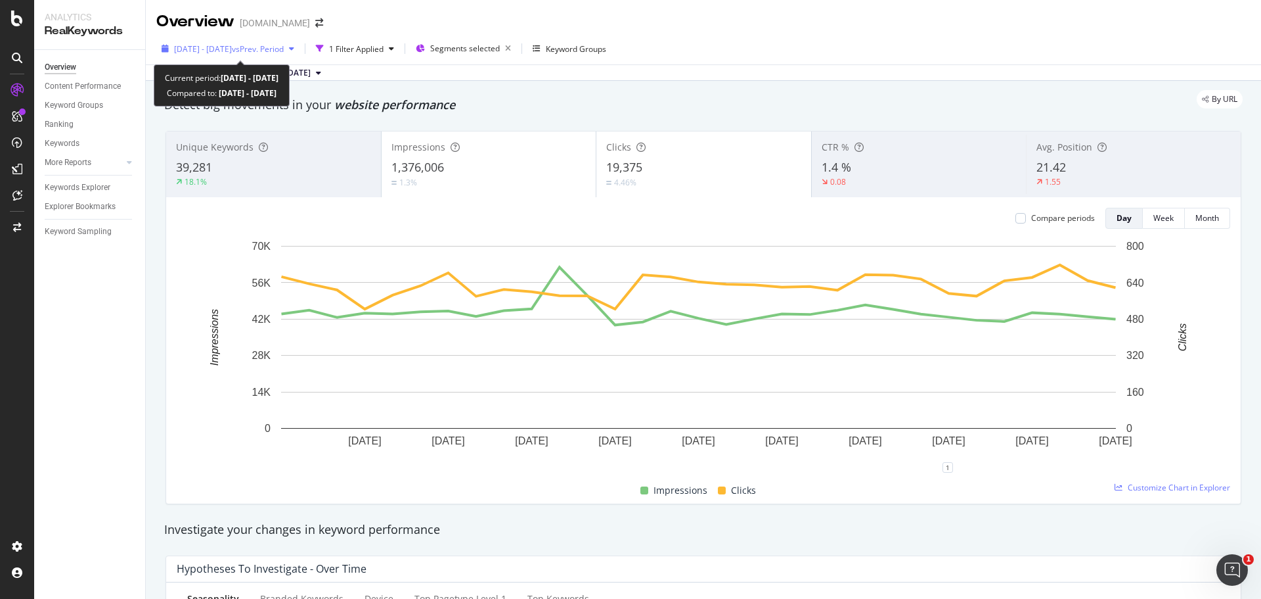
click at [284, 45] on span "vs Prev. Period" at bounding box center [258, 48] width 52 height 11
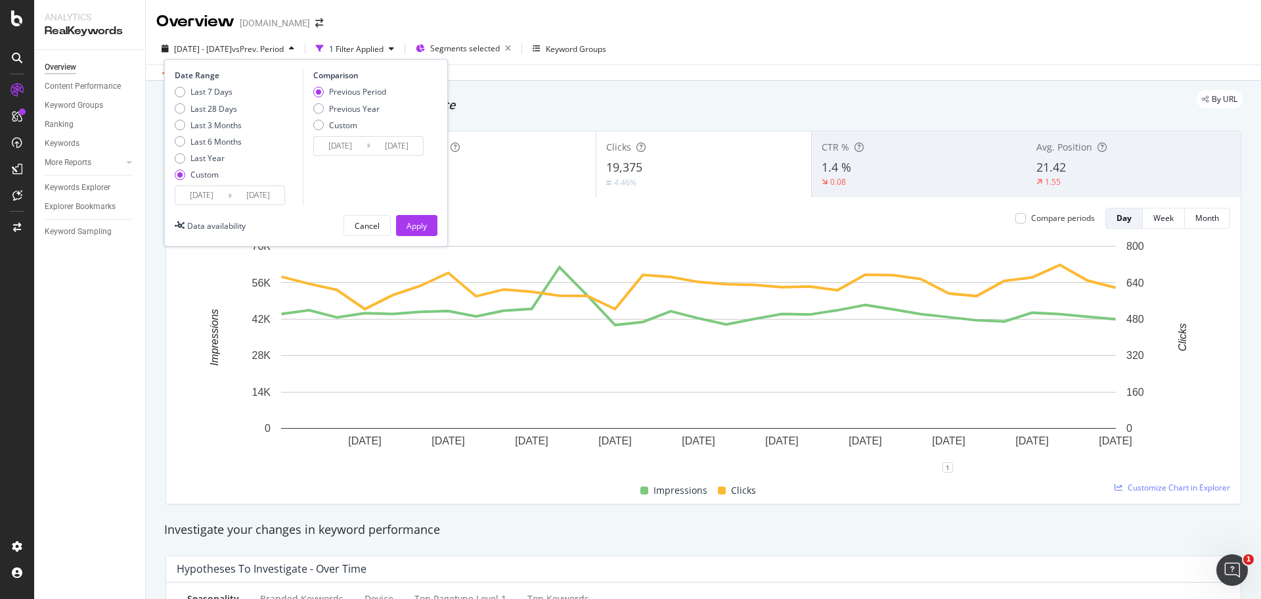
click at [209, 190] on input "[DATE]" at bounding box center [201, 195] width 53 height 18
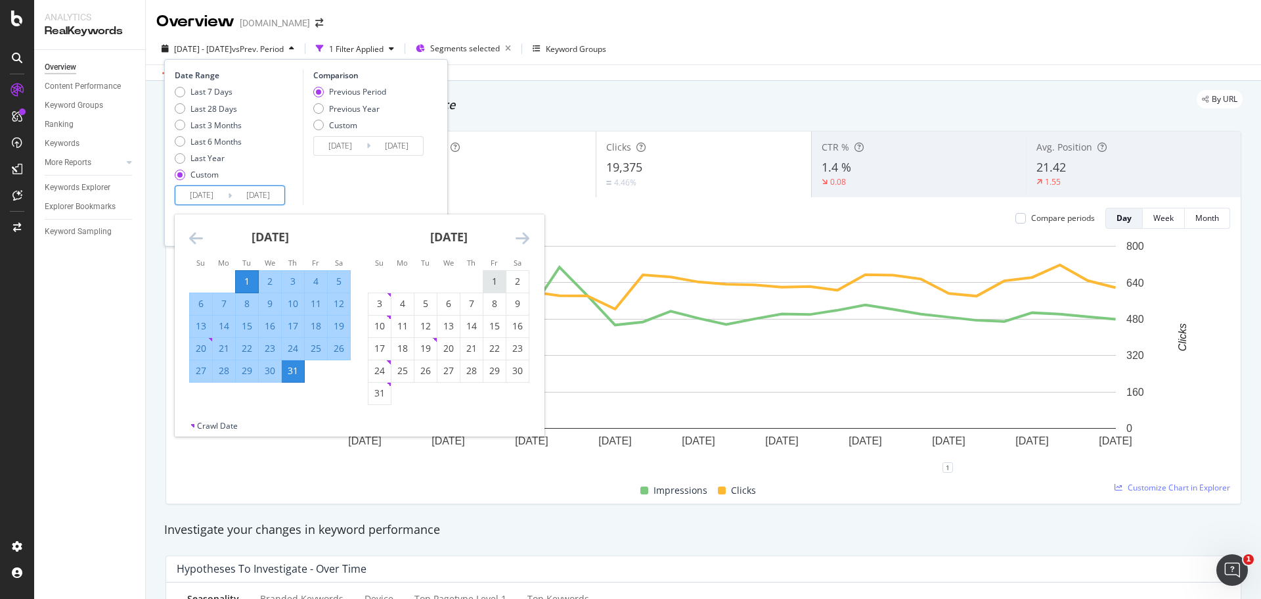
click at [493, 286] on div "1" at bounding box center [495, 281] width 22 height 13
type input "[DATE]"
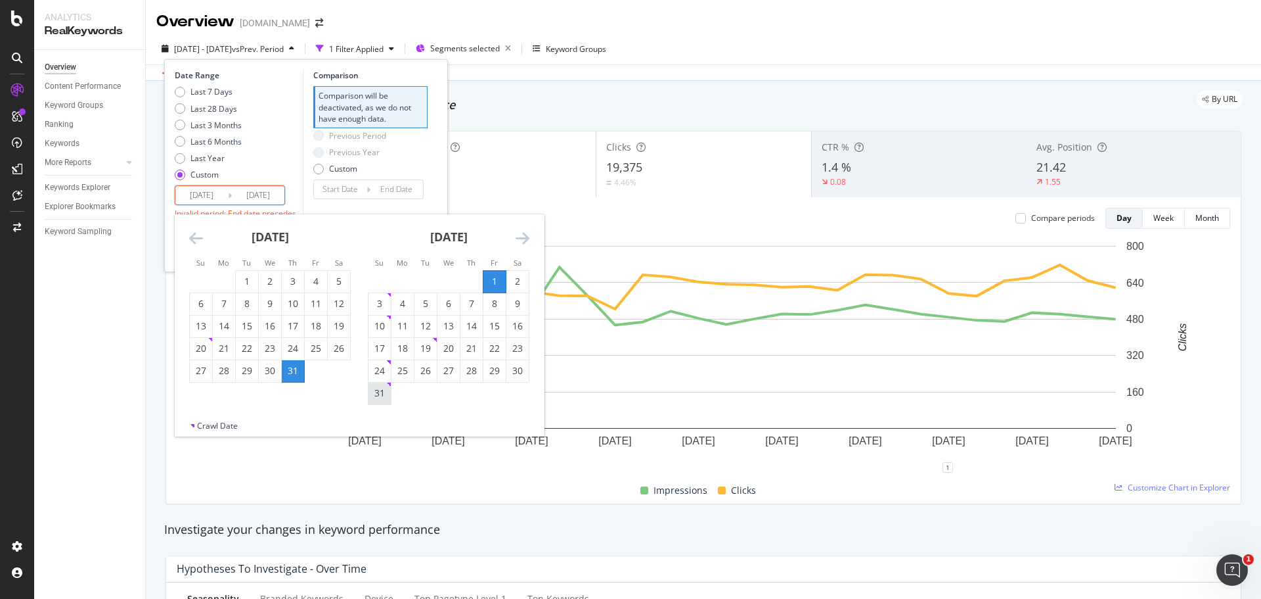
click at [384, 386] on div "31" at bounding box center [380, 392] width 22 height 13
type input "[DATE]"
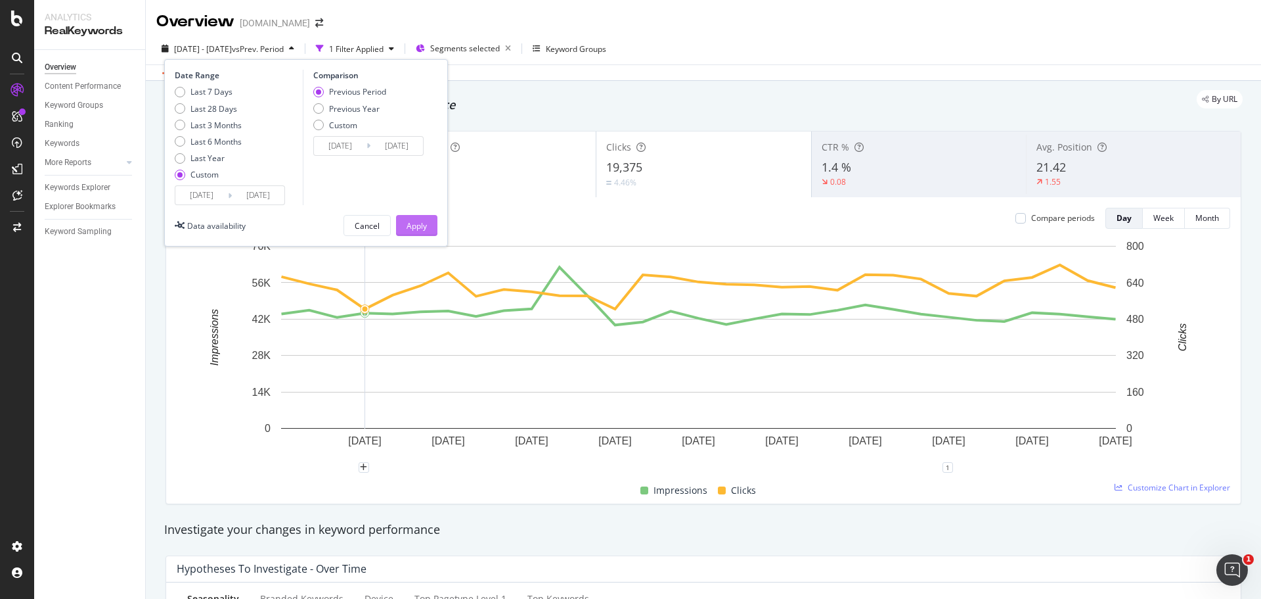
click at [426, 224] on div "Apply" at bounding box center [417, 225] width 20 height 11
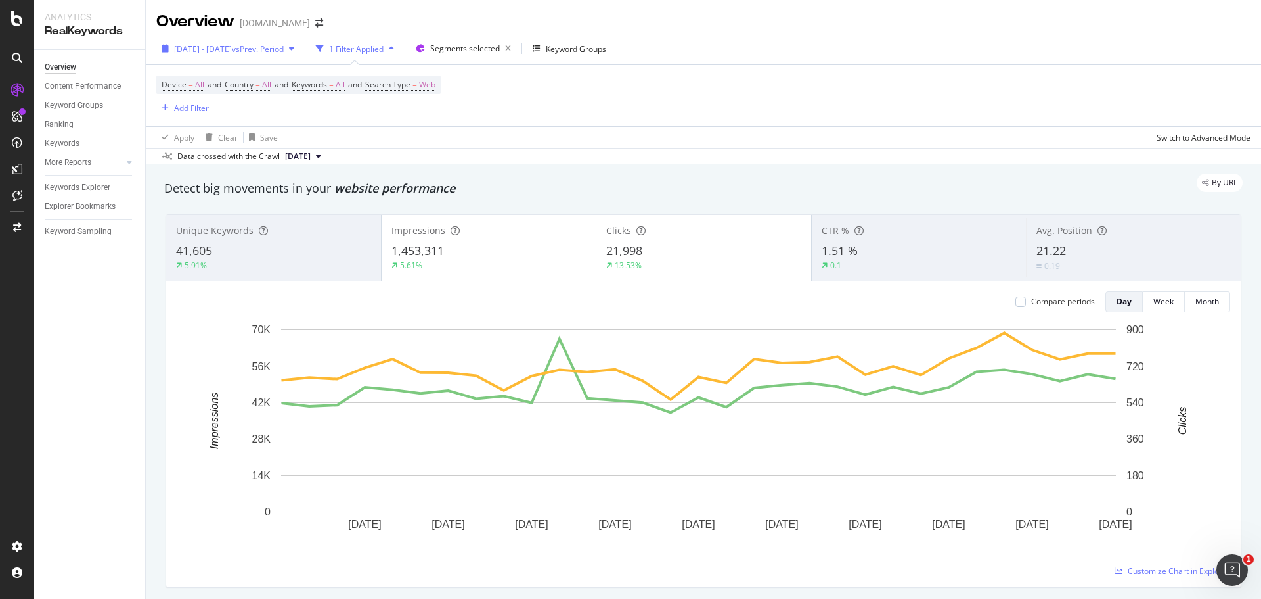
click at [232, 43] on span "[DATE] - [DATE]" at bounding box center [203, 48] width 58 height 11
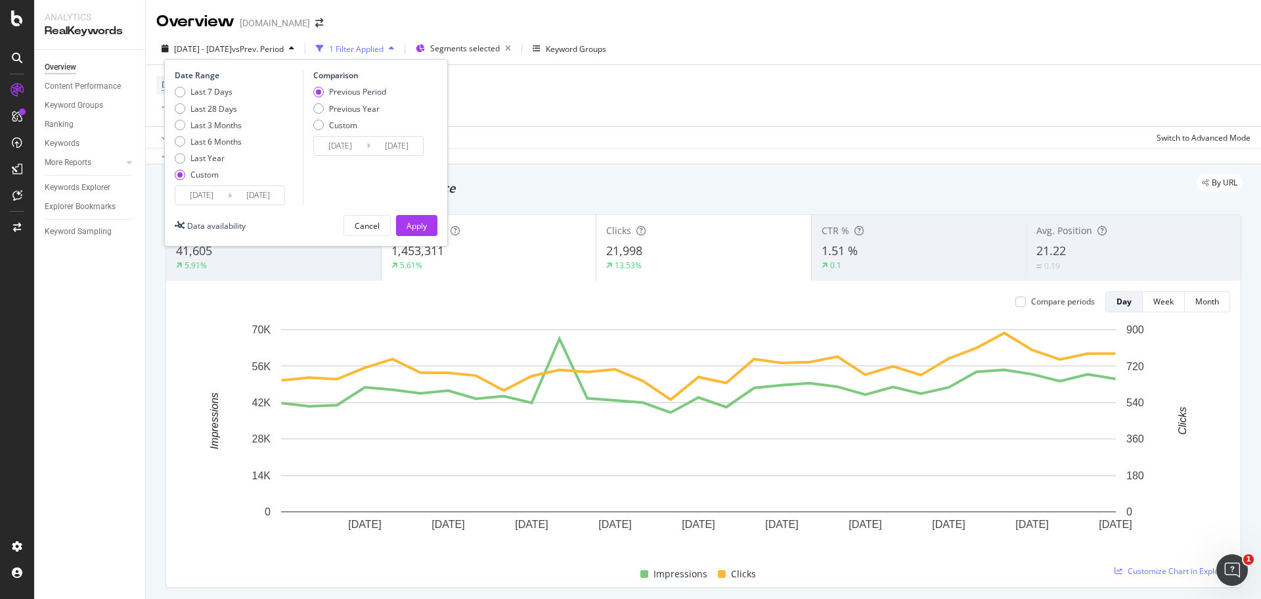
click at [198, 189] on input "[DATE]" at bounding box center [201, 195] width 53 height 18
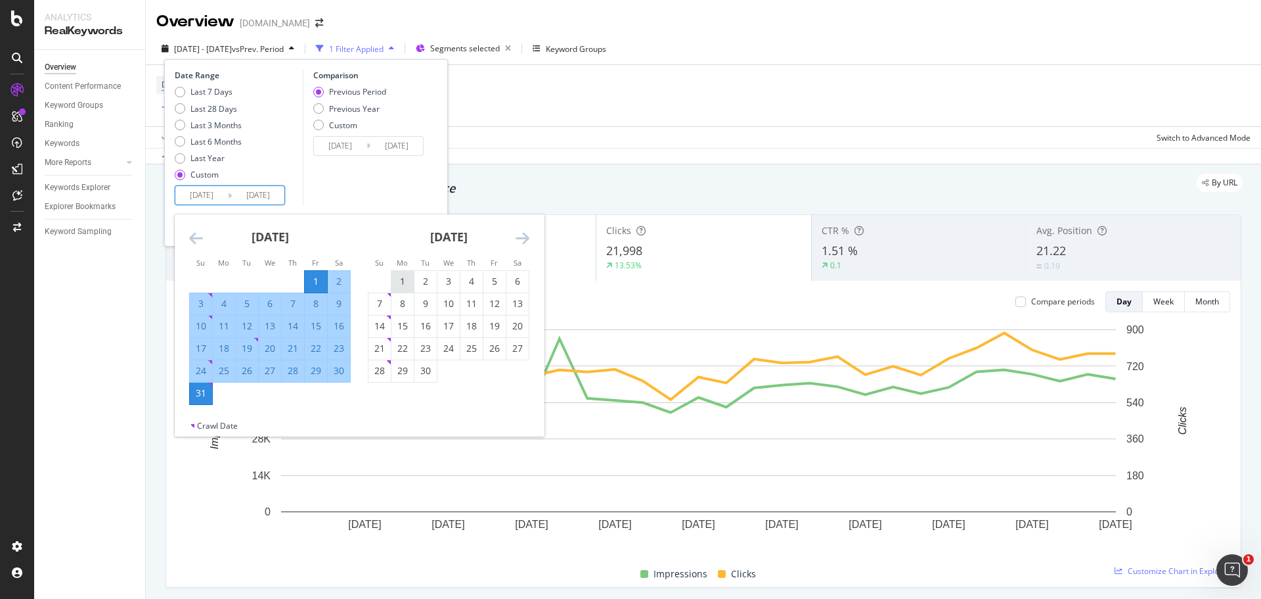
click at [400, 279] on div "1" at bounding box center [403, 281] width 22 height 13
type input "[DATE]"
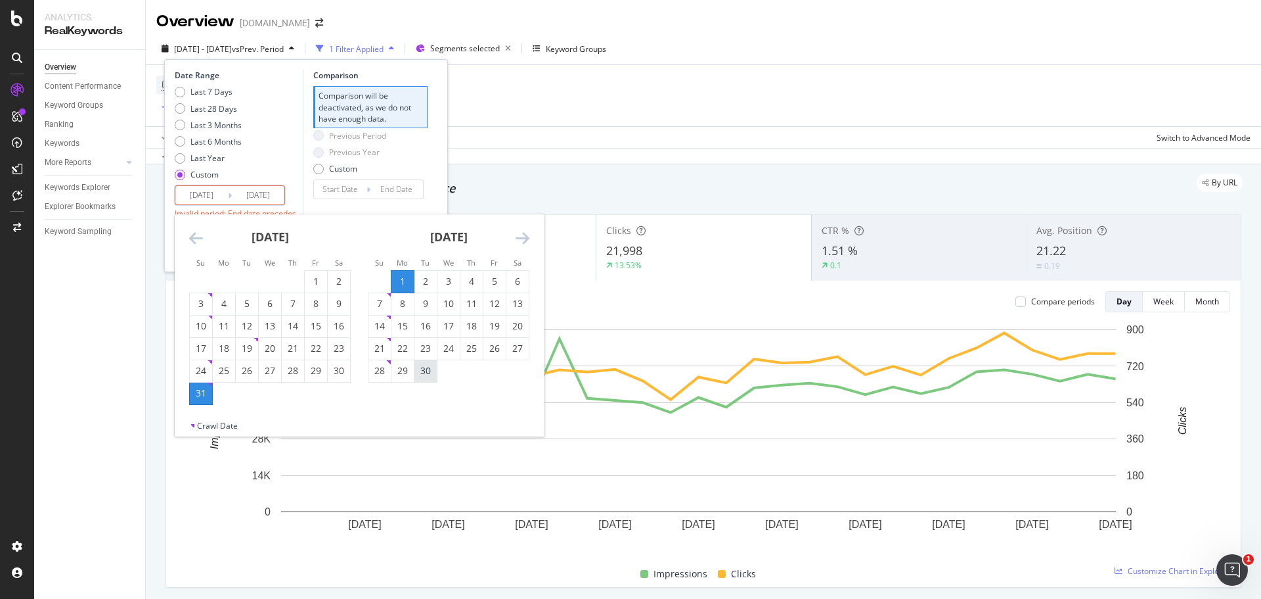
click at [424, 371] on div "30" at bounding box center [426, 370] width 22 height 13
type input "[DATE]"
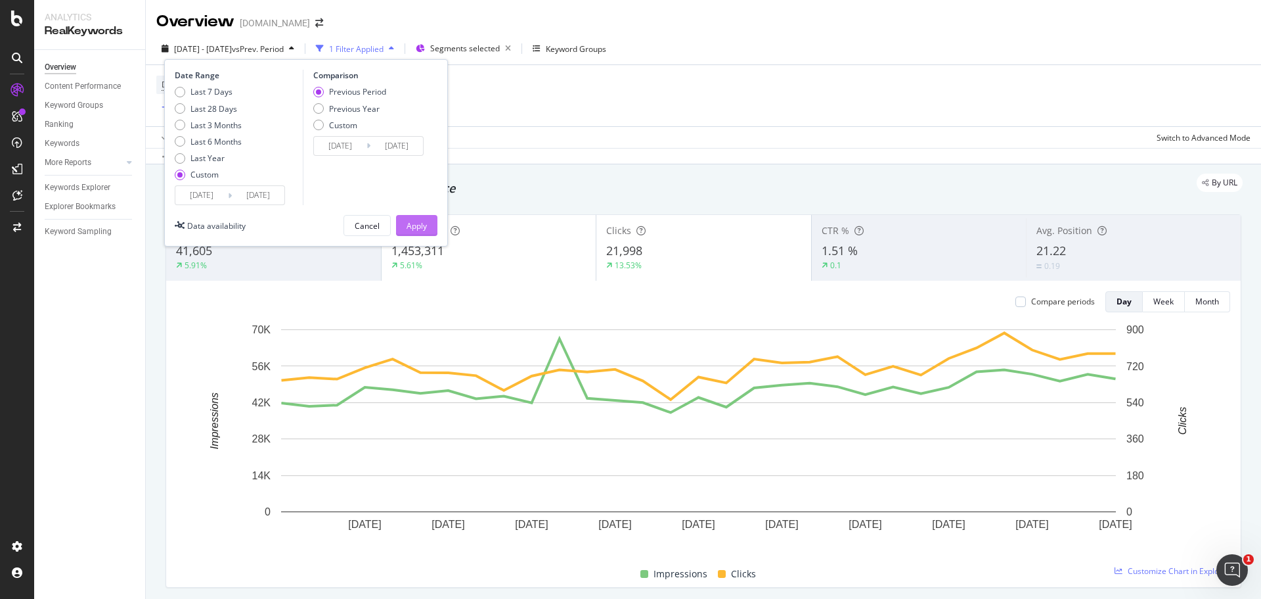
click at [412, 225] on div "Apply" at bounding box center [417, 225] width 20 height 11
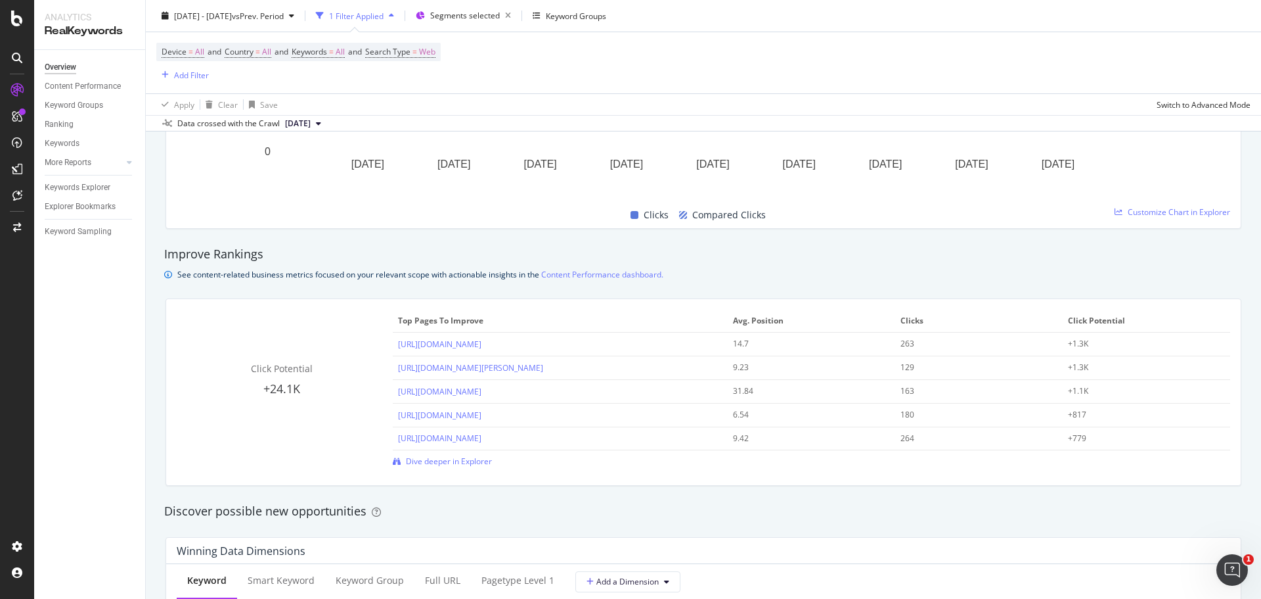
scroll to position [788, 0]
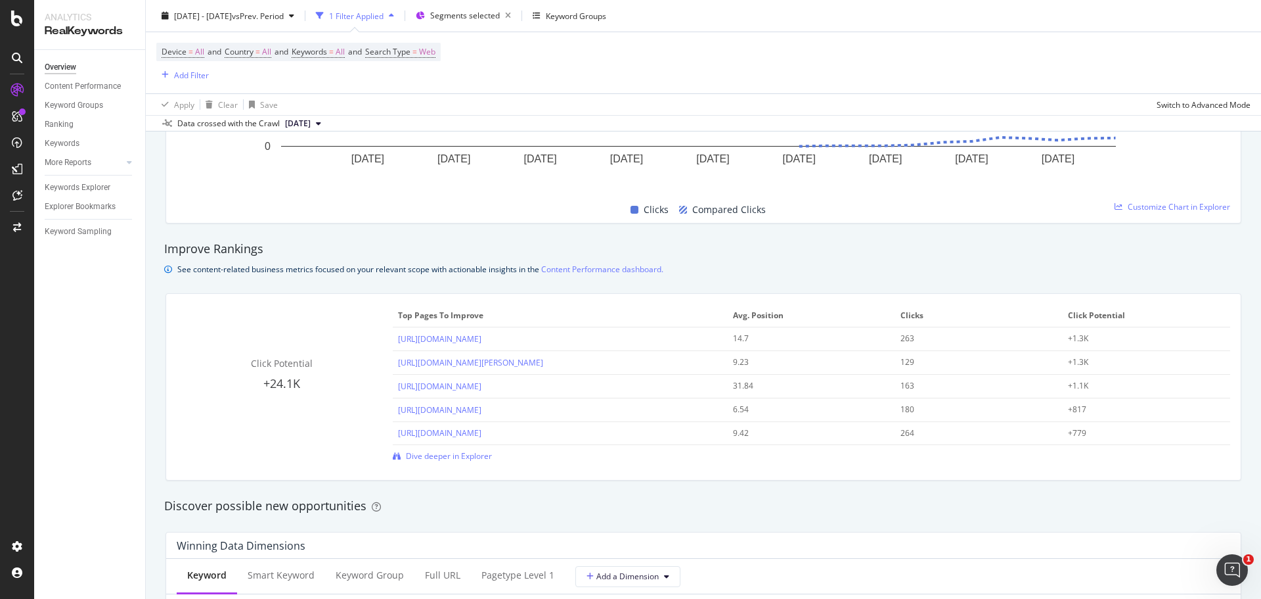
click at [145, 409] on div "Analytics RealKeywords Overview Content Performance Keyword Groups Ranking Keyw…" at bounding box center [90, 299] width 112 height 599
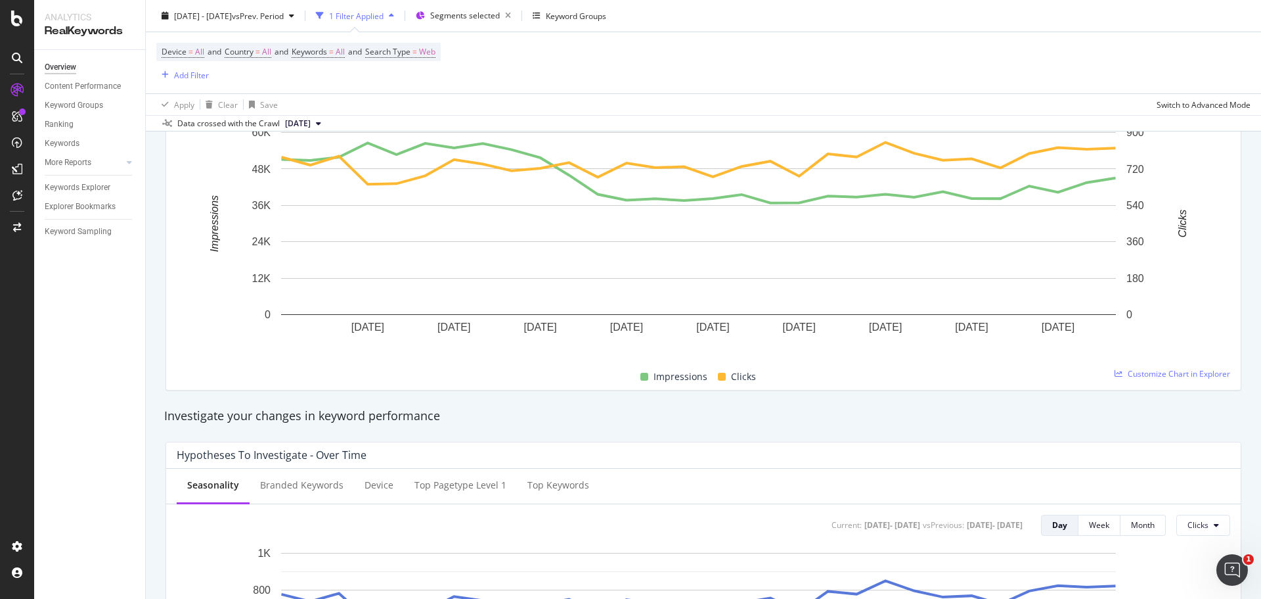
scroll to position [0, 0]
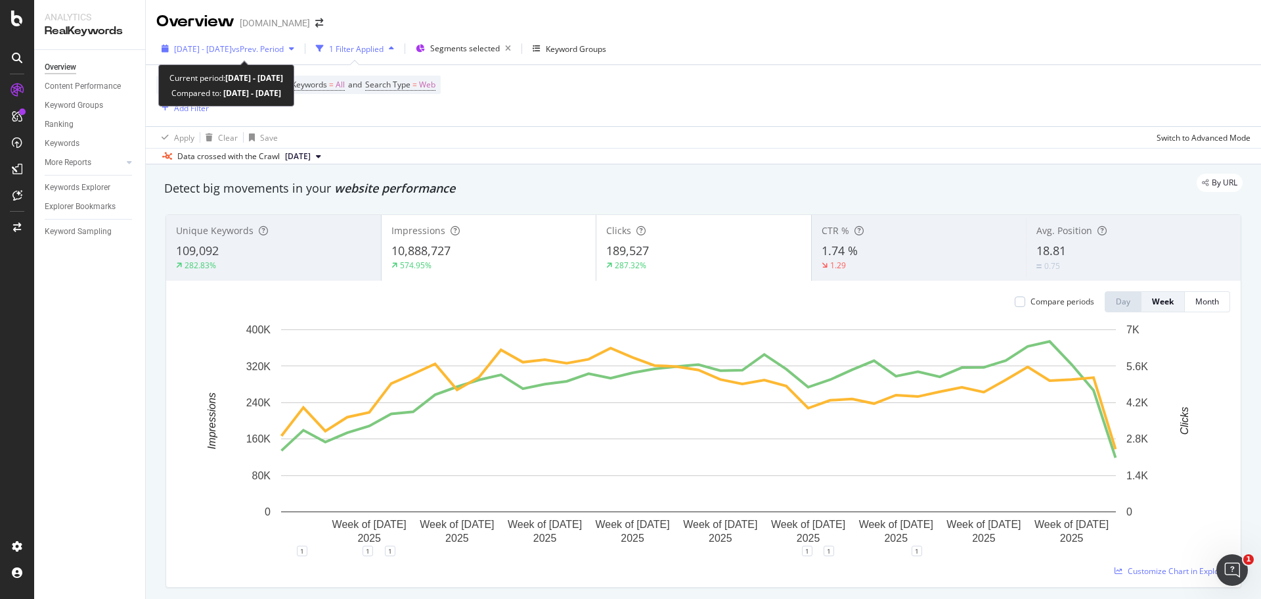
click at [232, 50] on span "2025 Jan. 1st - Sep. 24th" at bounding box center [203, 48] width 58 height 11
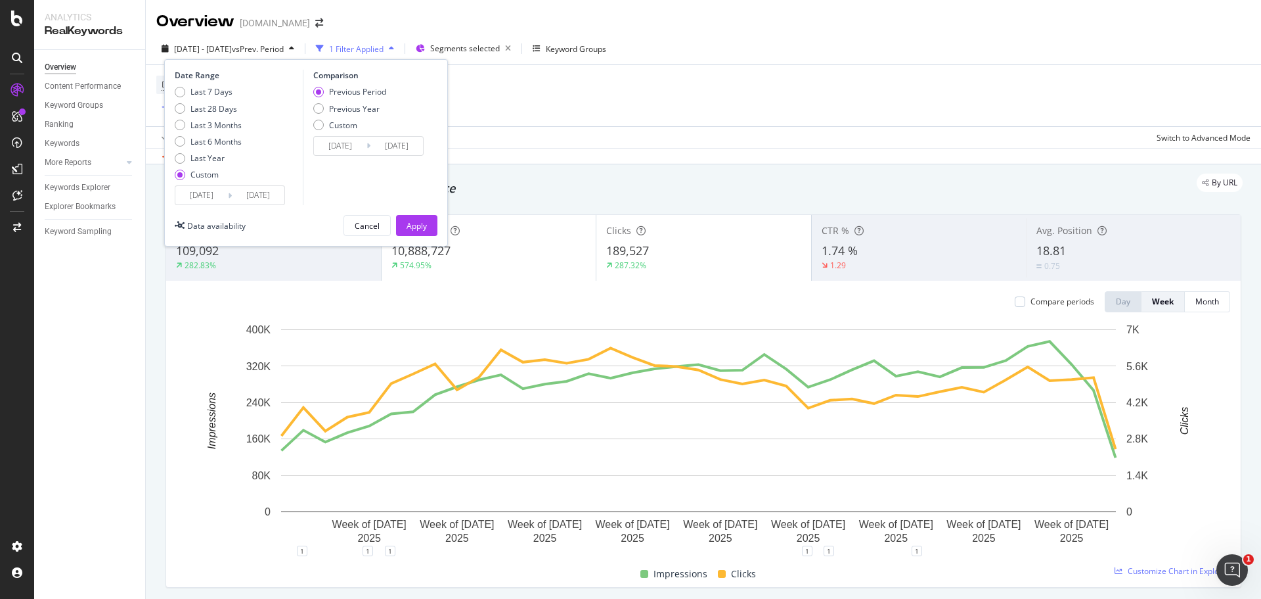
click at [196, 192] on input "2025/01/01" at bounding box center [201, 195] width 53 height 18
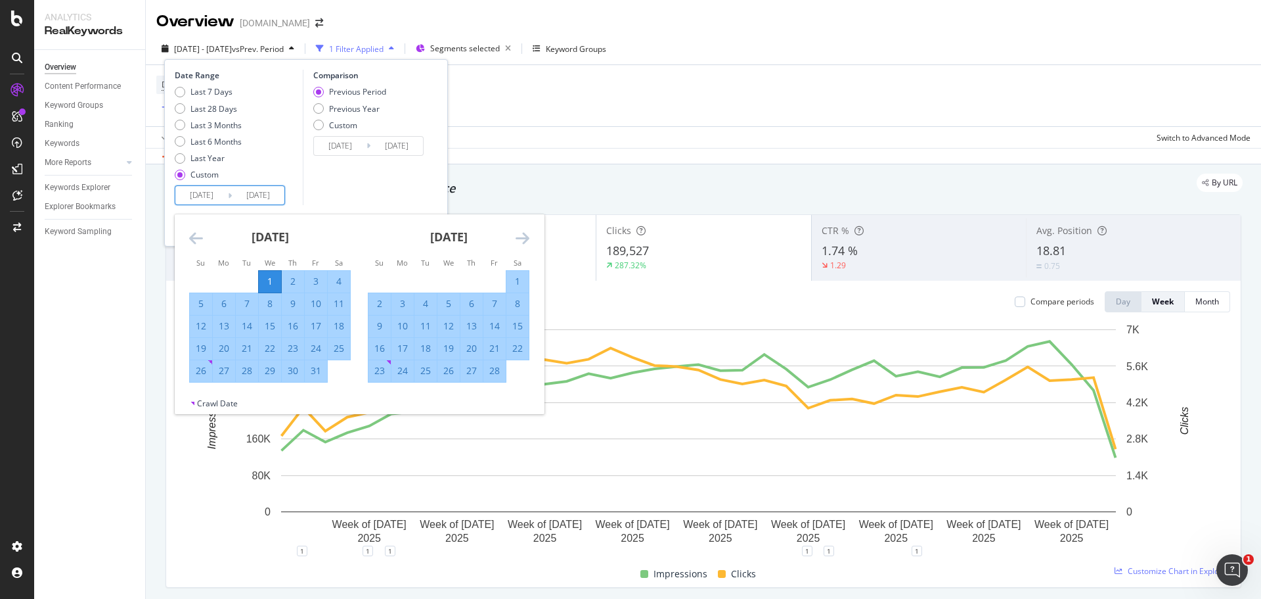
drag, startPoint x: 265, startPoint y: 275, endPoint x: 292, endPoint y: 278, distance: 27.1
click at [265, 276] on div "1" at bounding box center [270, 281] width 22 height 13
click at [518, 235] on icon "Move forward to switch to the next month." at bounding box center [523, 238] width 14 height 16
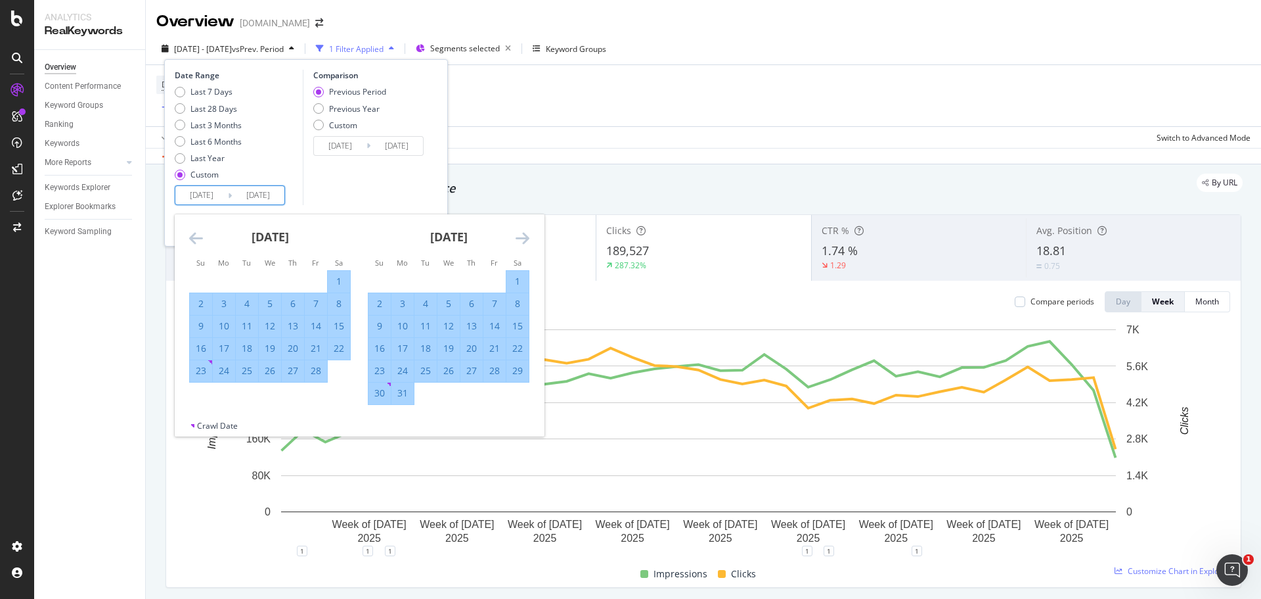
click at [518, 235] on icon "Move forward to switch to the next month." at bounding box center [523, 238] width 14 height 16
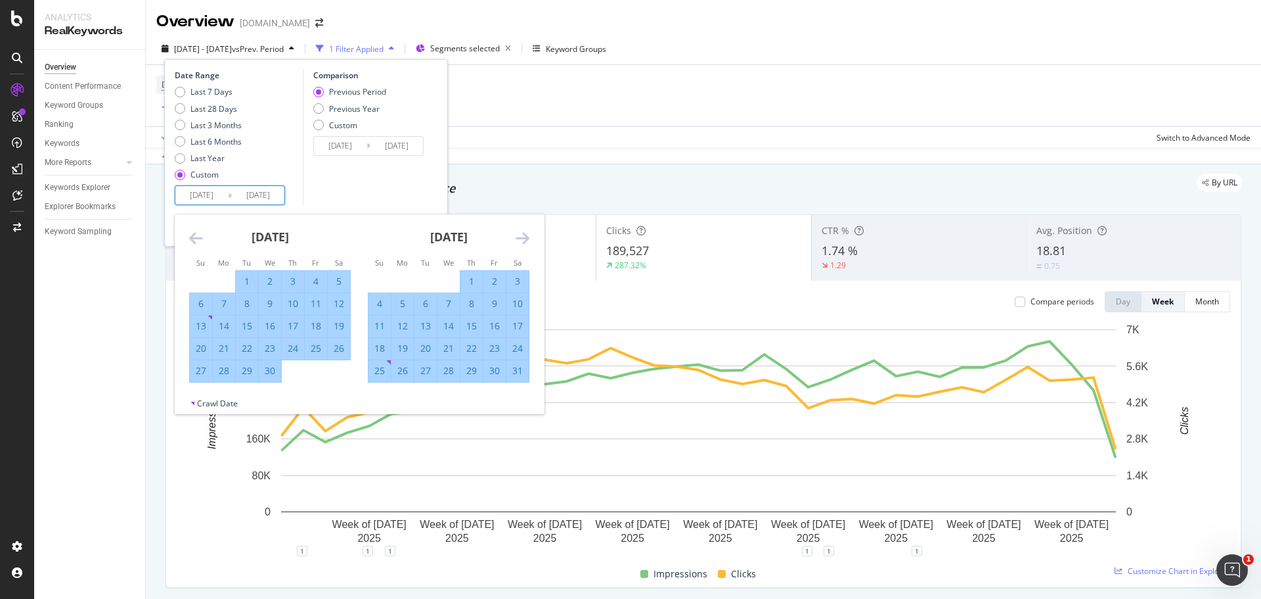
click at [518, 235] on icon "Move forward to switch to the next month." at bounding box center [523, 238] width 14 height 16
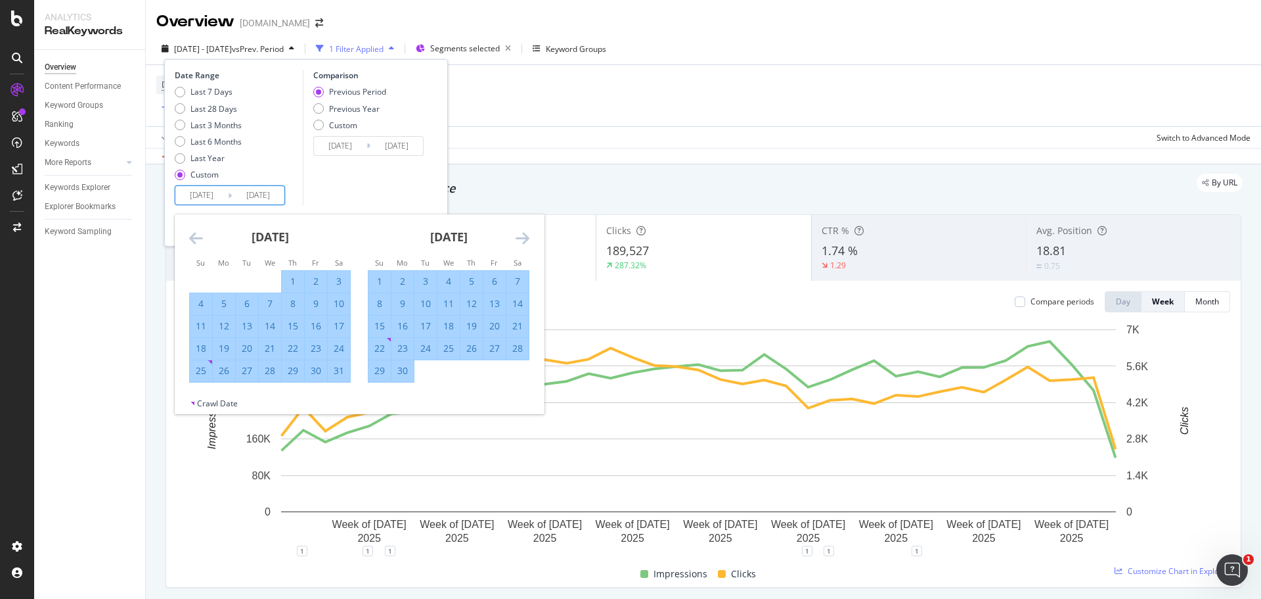
click at [518, 235] on icon "Move forward to switch to the next month." at bounding box center [523, 238] width 14 height 16
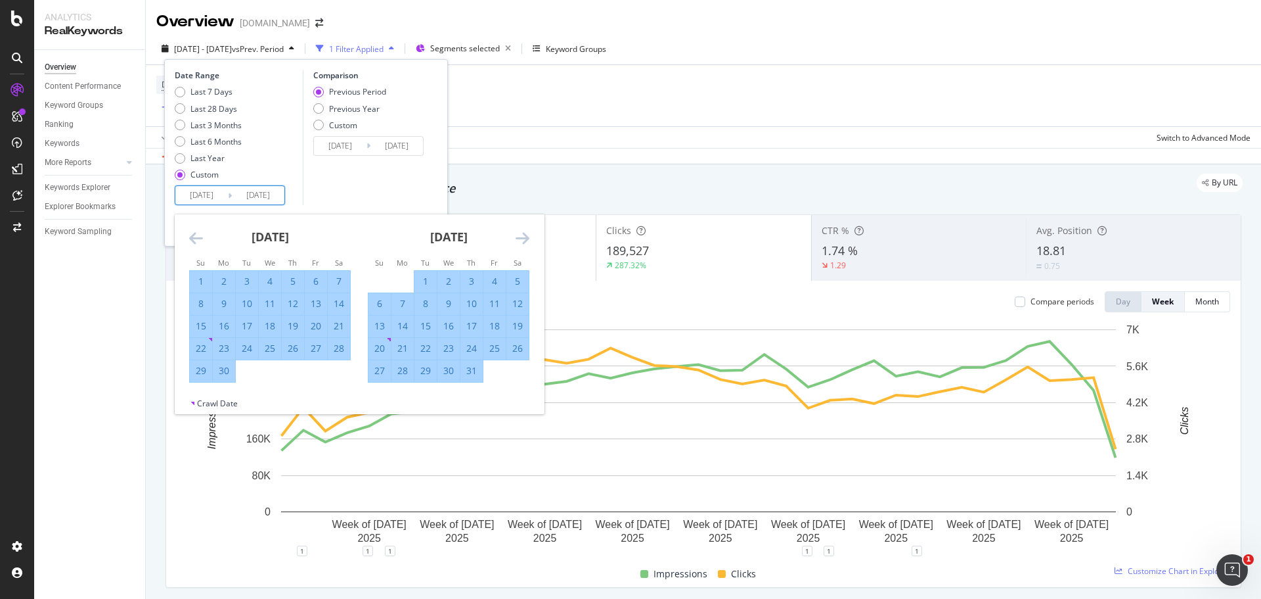
click at [518, 235] on icon "Move forward to switch to the next month." at bounding box center [523, 238] width 14 height 16
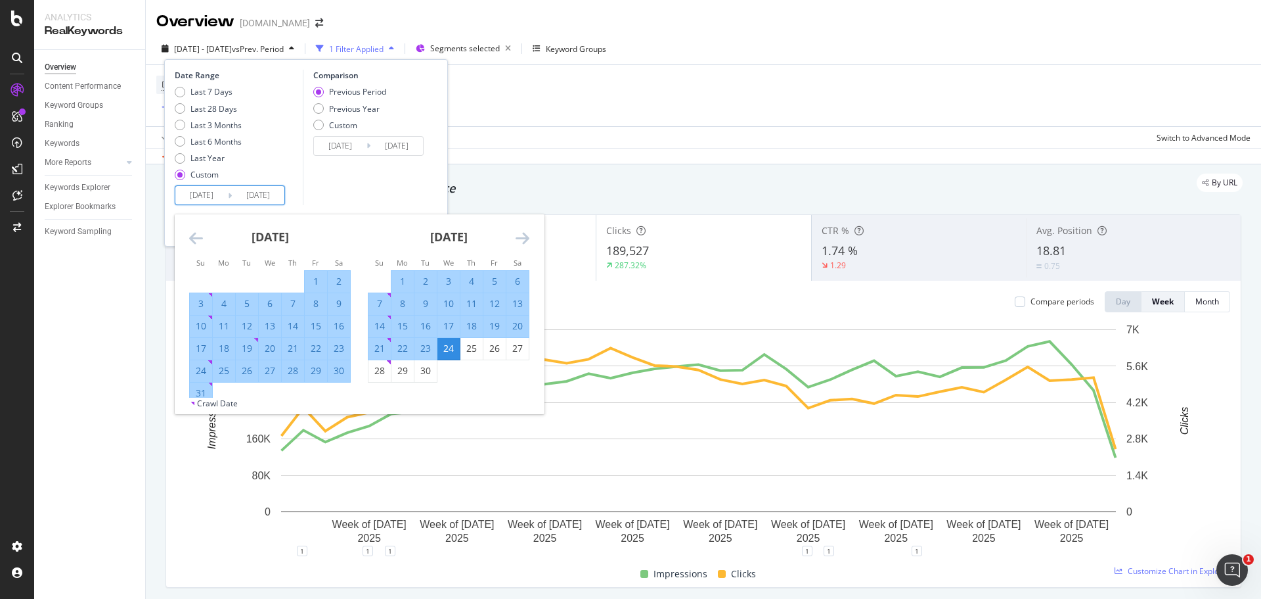
click at [518, 235] on icon "Move forward to switch to the next month." at bounding box center [523, 238] width 14 height 16
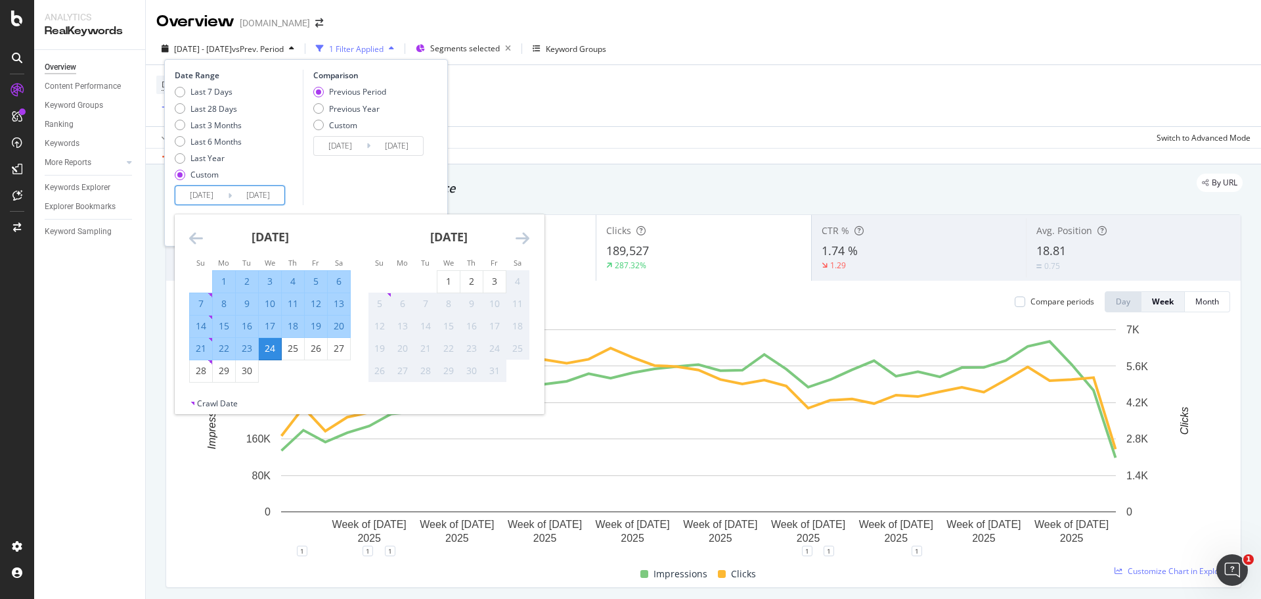
click at [518, 235] on icon "Move forward to switch to the next month." at bounding box center [523, 238] width 14 height 16
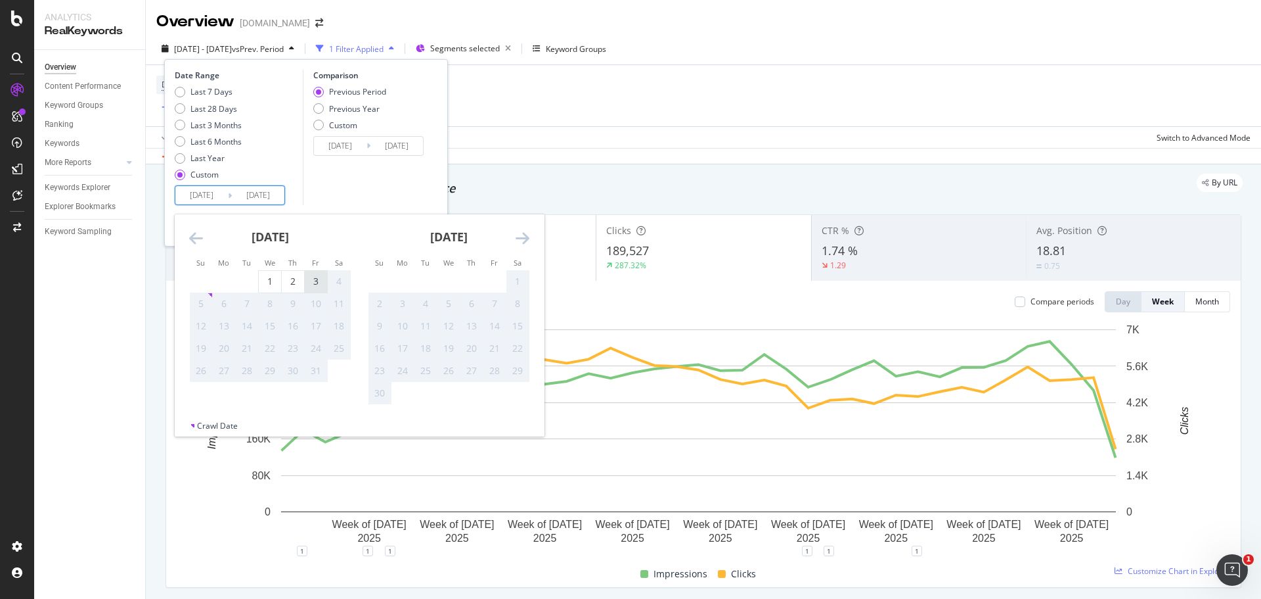
click at [309, 282] on div "3" at bounding box center [316, 281] width 22 height 13
type input "[DATE]"
type input "2024/03/31"
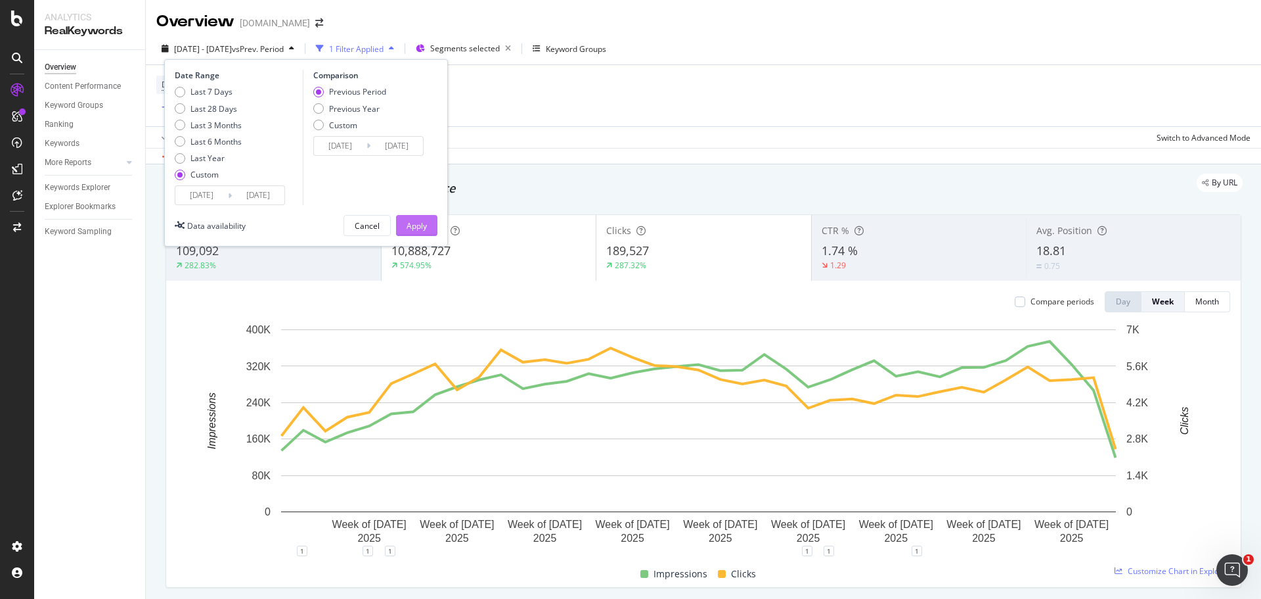
click at [415, 219] on div "Apply" at bounding box center [417, 225] width 20 height 20
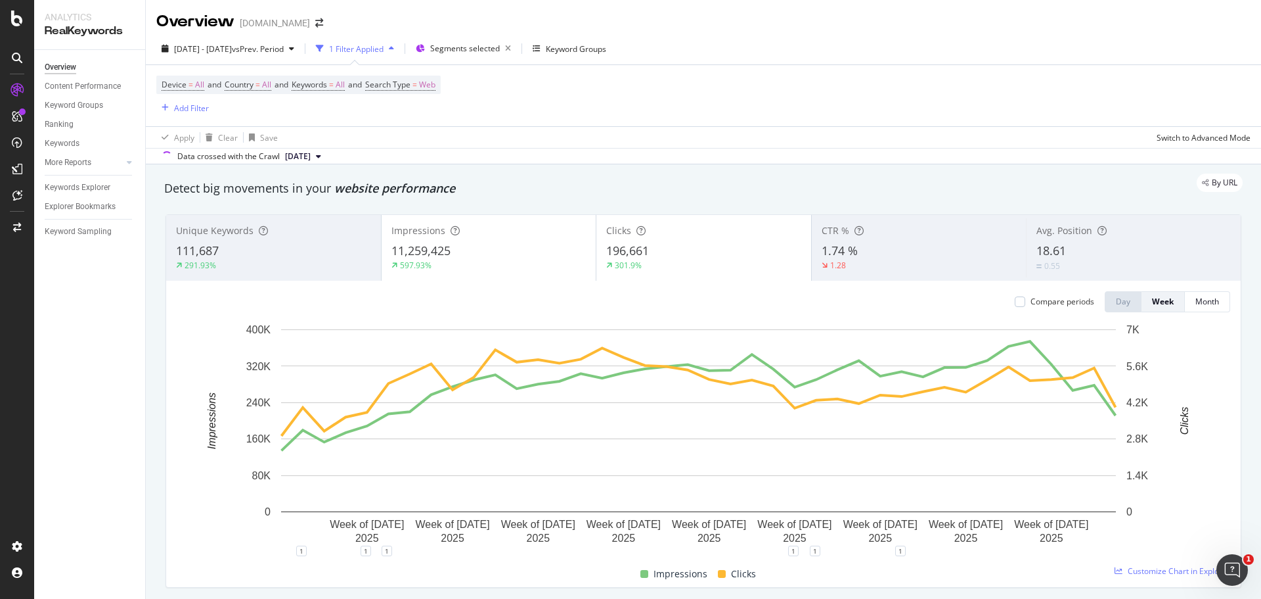
click at [311, 156] on span "[DATE]" at bounding box center [298, 156] width 26 height 12
click at [319, 202] on div "[DATE]" at bounding box center [300, 201] width 35 height 12
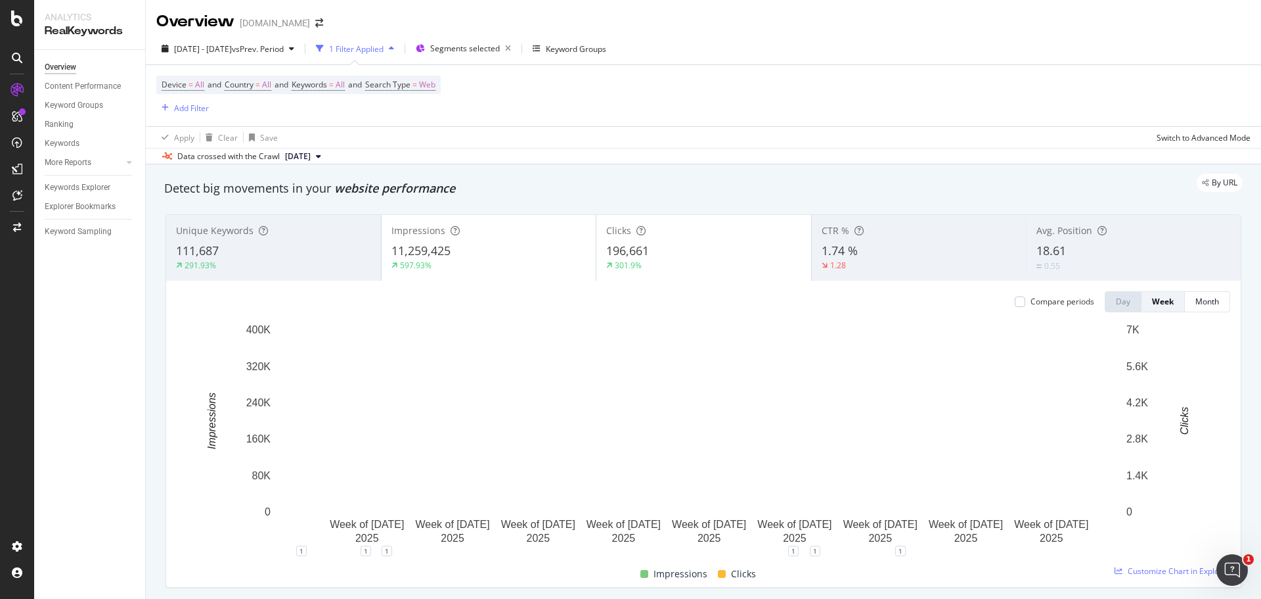
click at [525, 246] on div "11,259,425" at bounding box center [489, 250] width 195 height 17
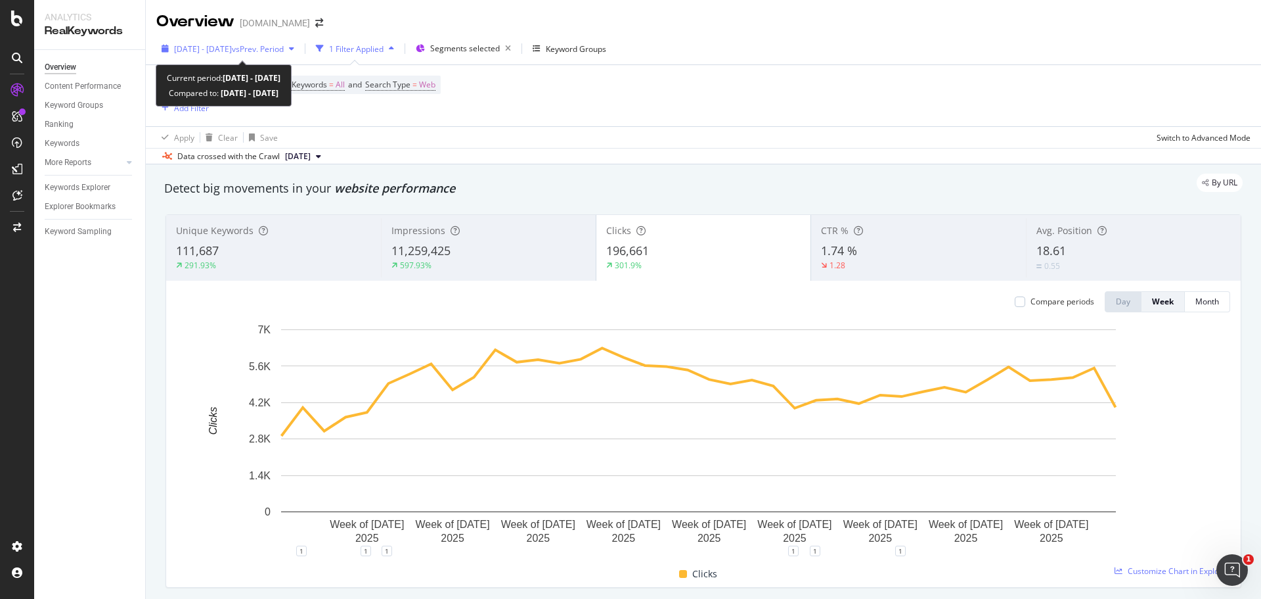
click at [210, 51] on span "2025 Jan. 1st - Oct. 3rd" at bounding box center [203, 48] width 58 height 11
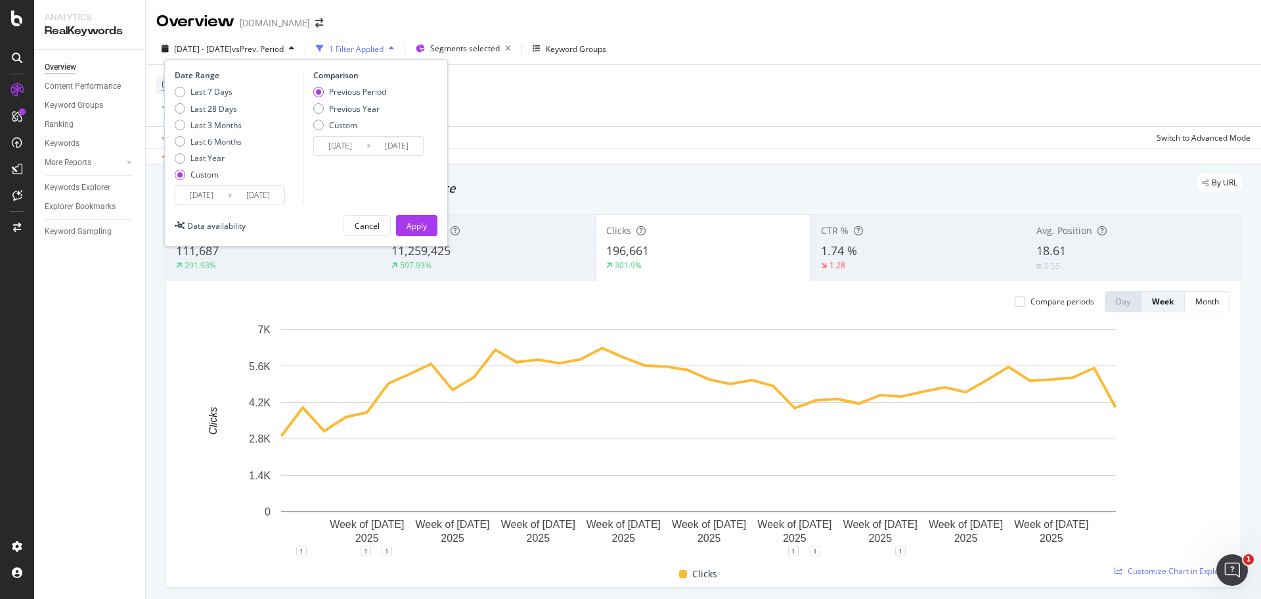
click at [268, 194] on input "[DATE]" at bounding box center [258, 195] width 53 height 18
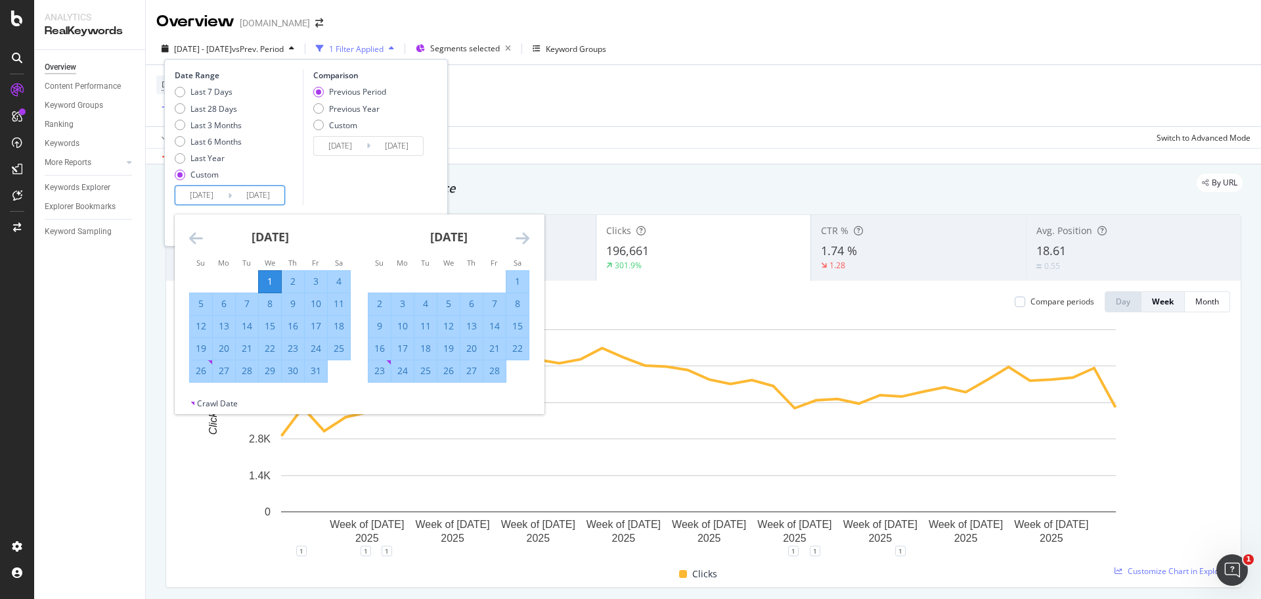
click at [523, 236] on icon "Move forward to switch to the next month." at bounding box center [523, 238] width 14 height 16
click at [522, 236] on icon "Move forward to switch to the next month." at bounding box center [523, 238] width 14 height 16
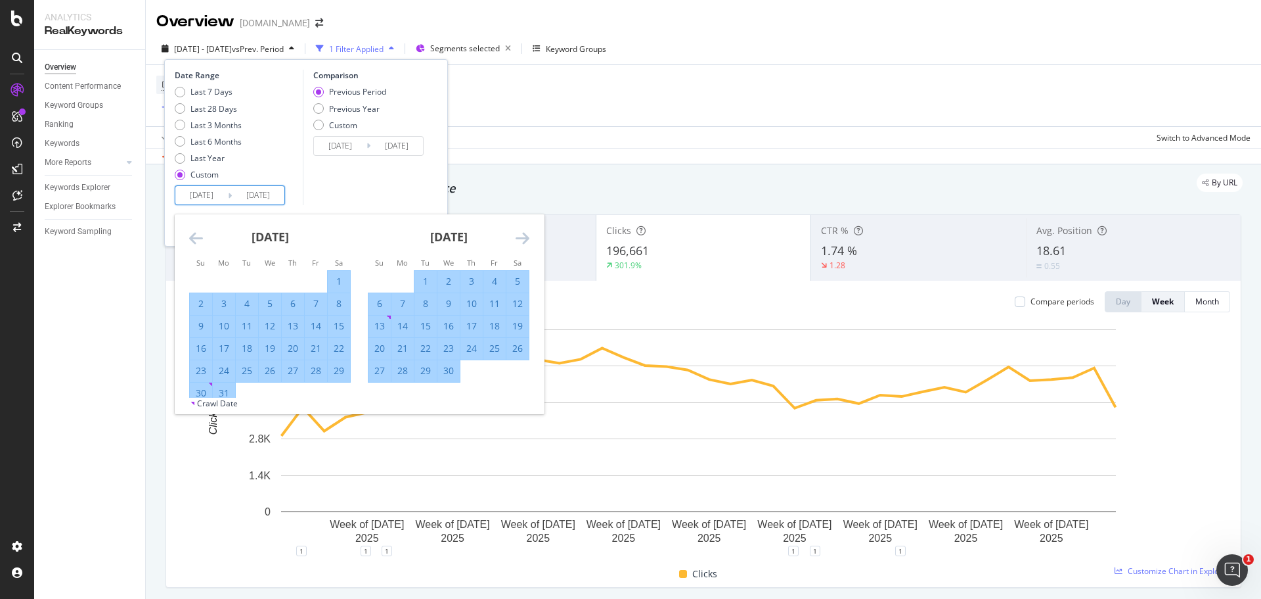
click at [522, 236] on icon "Move forward to switch to the next month." at bounding box center [523, 238] width 14 height 16
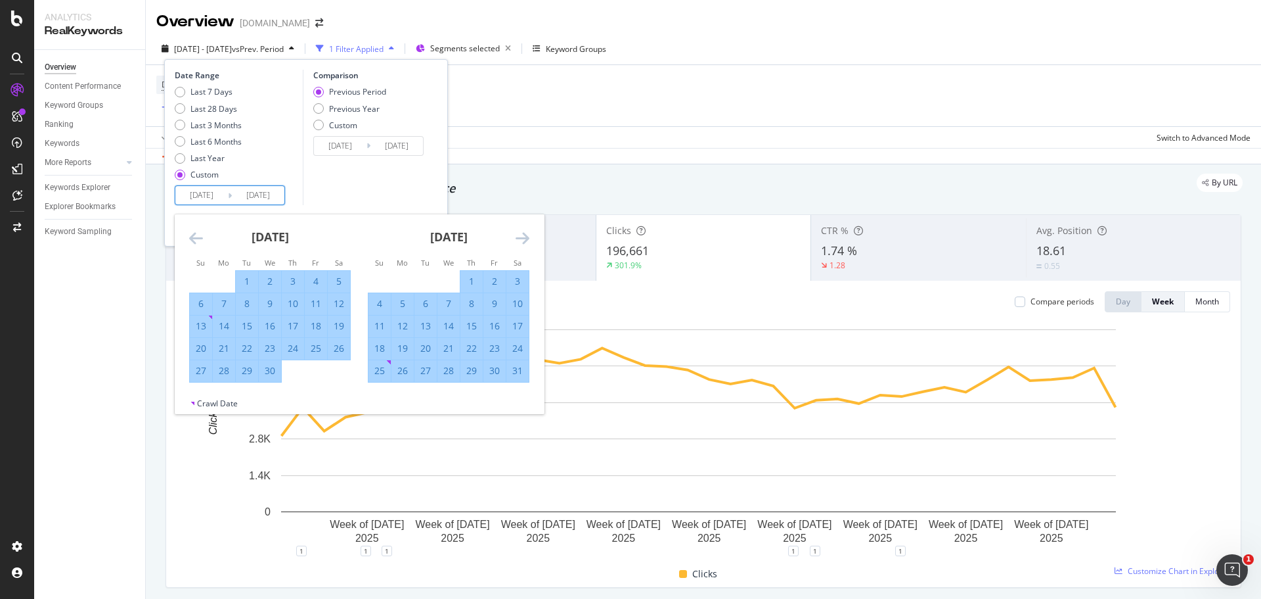
click at [522, 236] on icon "Move forward to switch to the next month." at bounding box center [523, 238] width 14 height 16
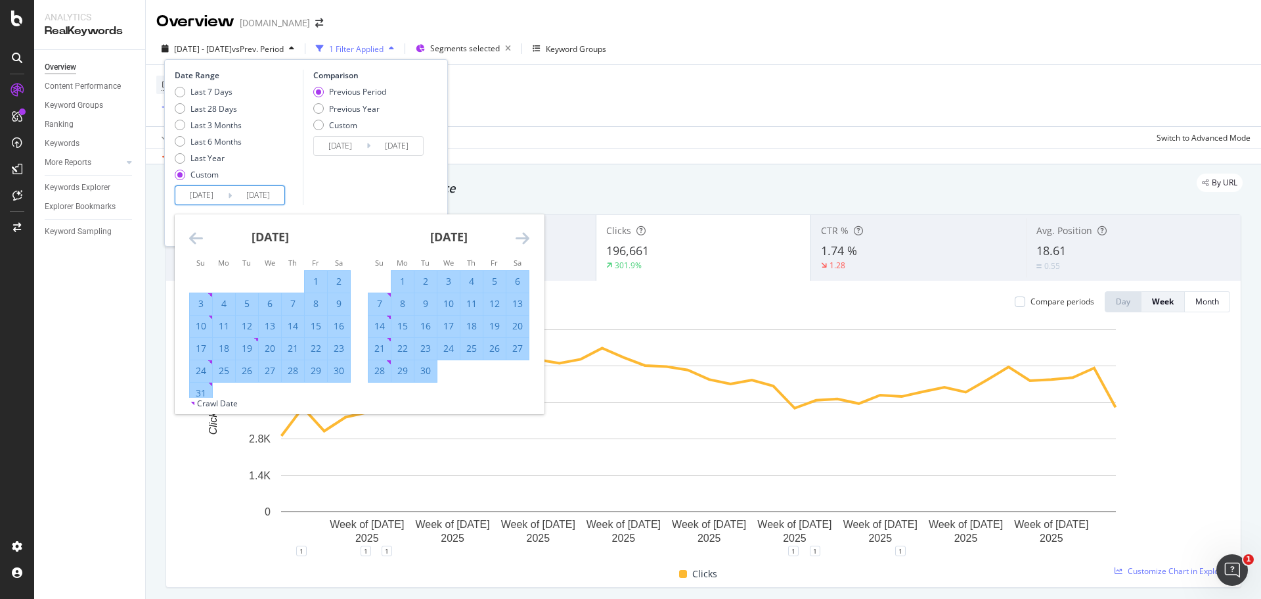
click at [522, 236] on icon "Move forward to switch to the next month." at bounding box center [523, 238] width 14 height 16
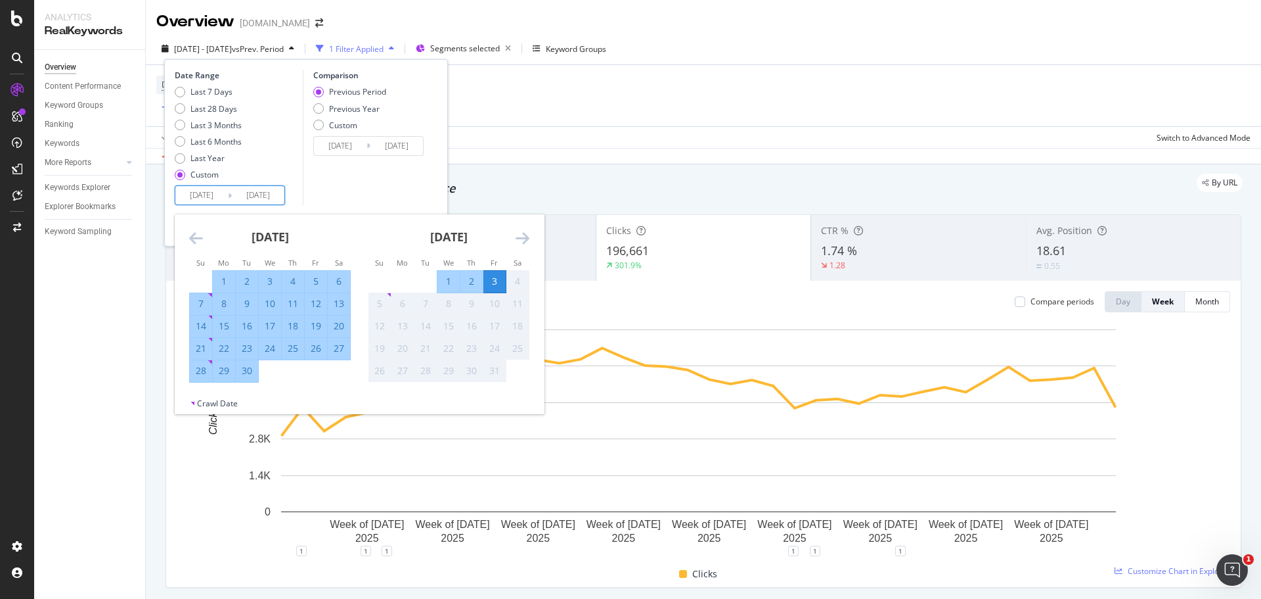
click at [522, 236] on icon "Move forward to switch to the next month." at bounding box center [523, 238] width 14 height 16
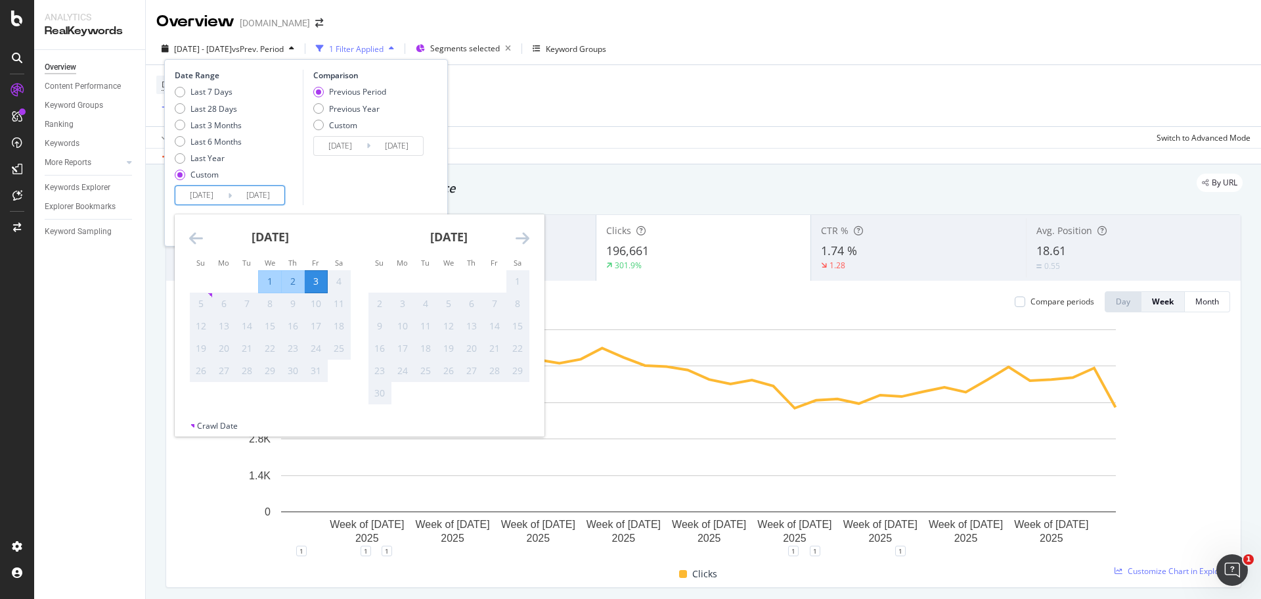
click at [310, 192] on div "Comparison Previous Period Previous Year Custom 2024/03/31 Navigate forward to …" at bounding box center [365, 137] width 125 height 135
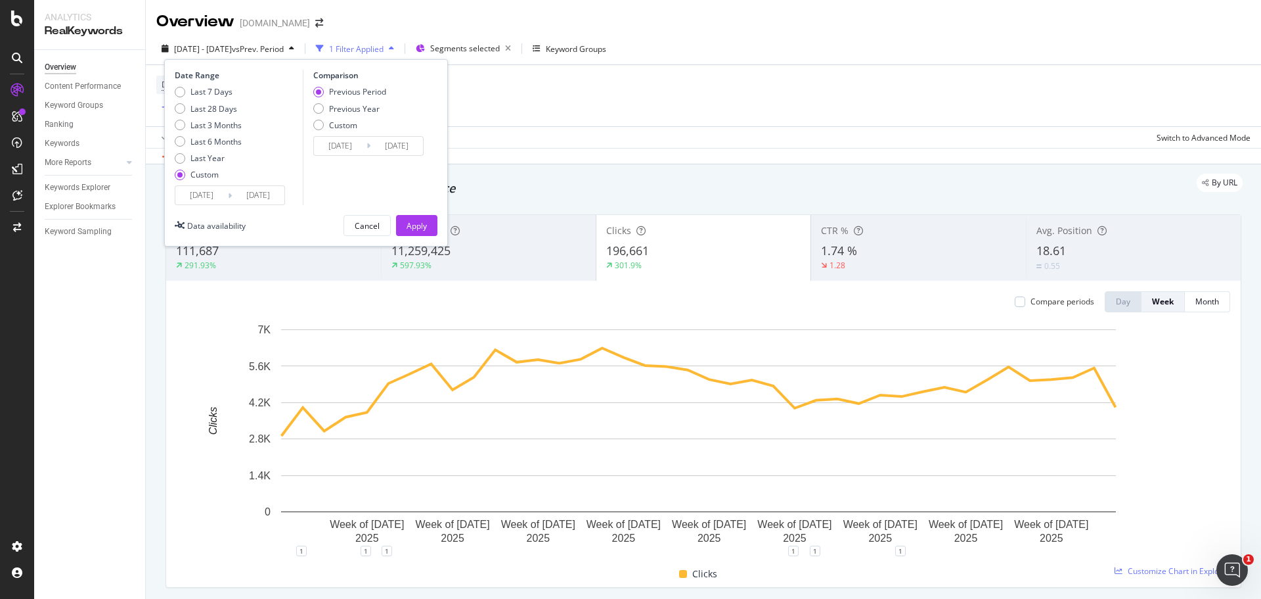
click at [600, 189] on div "By URL" at bounding box center [697, 182] width 1092 height 18
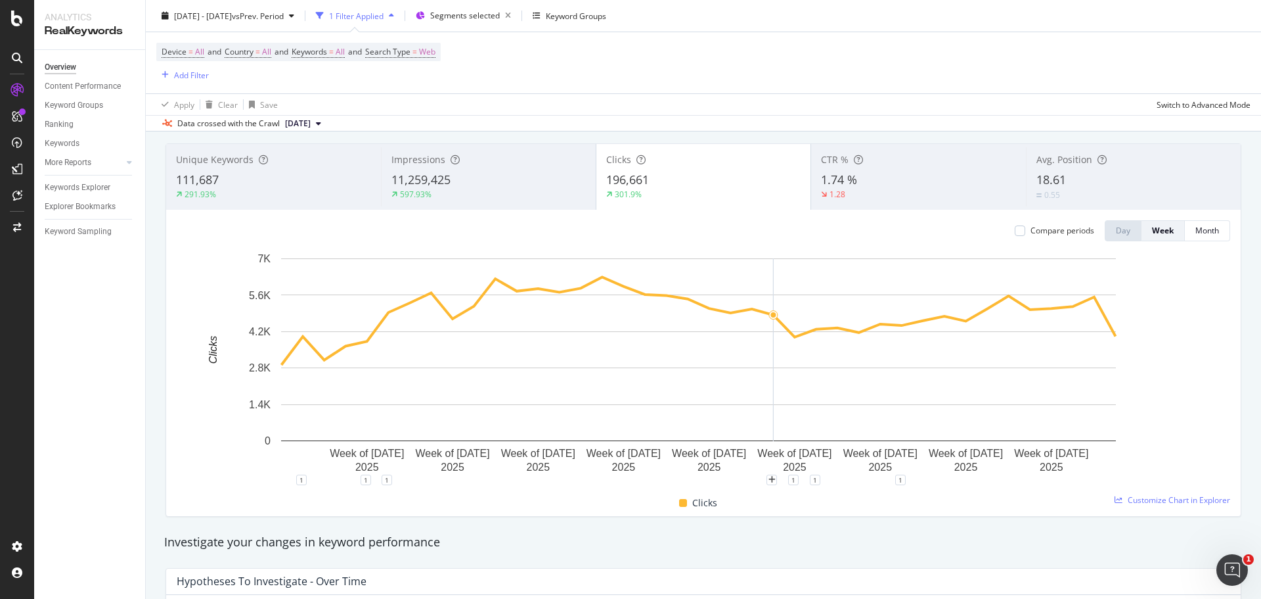
scroll to position [66, 0]
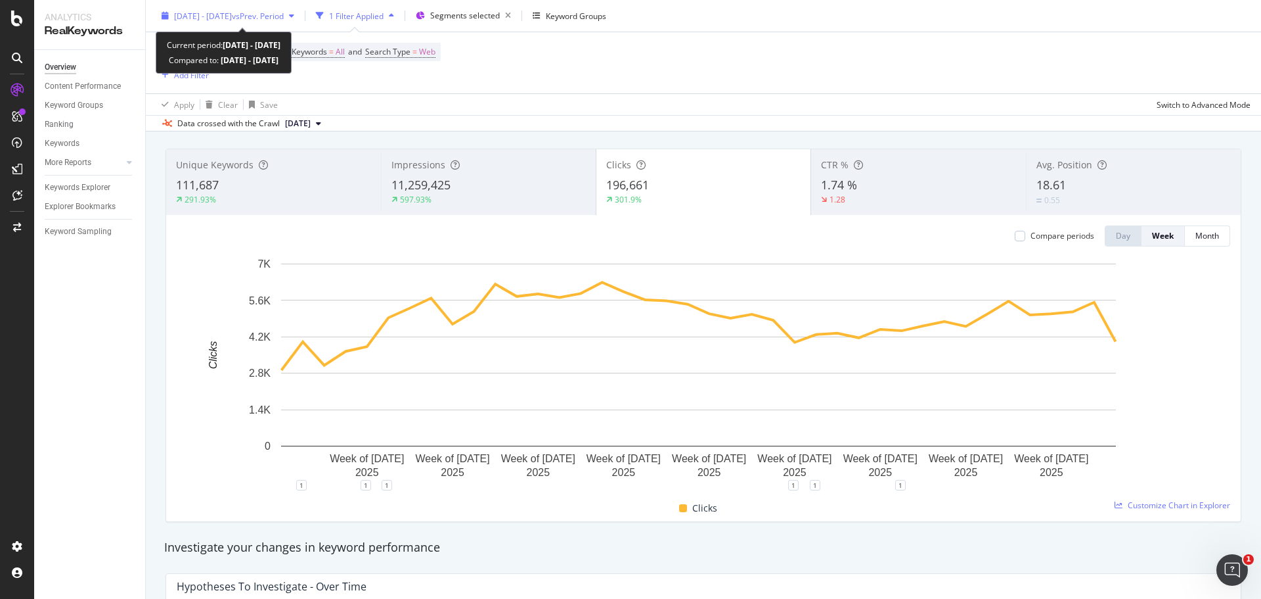
click at [265, 10] on span "vs Prev. Period" at bounding box center [258, 15] width 52 height 11
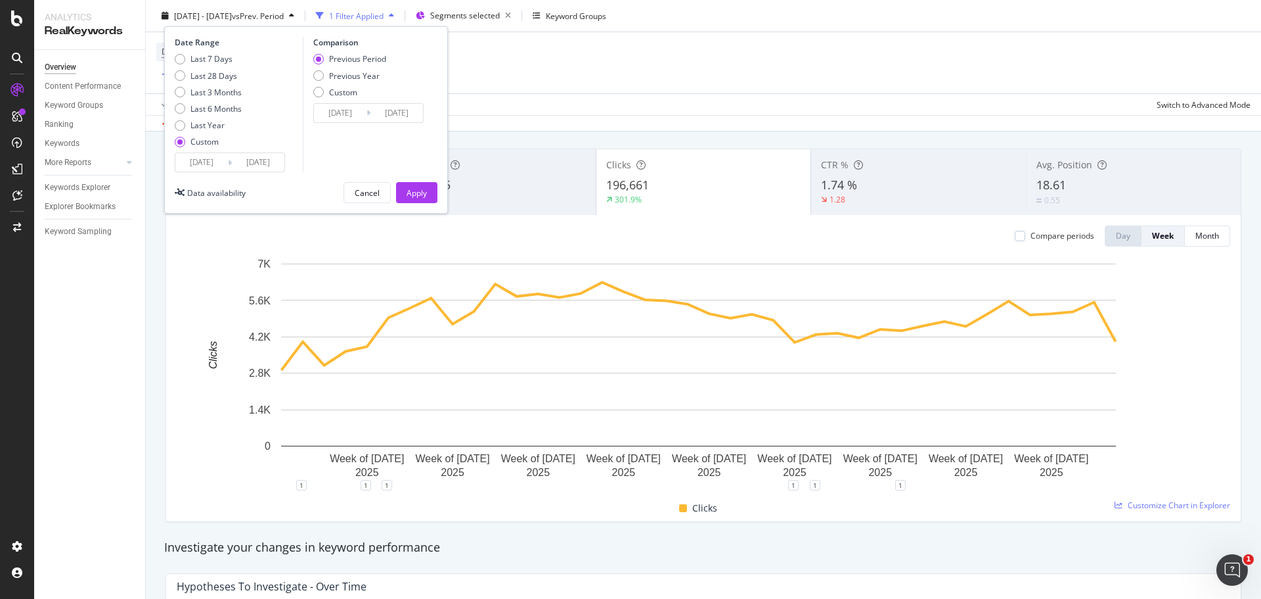
click at [194, 159] on input "2025/01/01" at bounding box center [201, 162] width 53 height 18
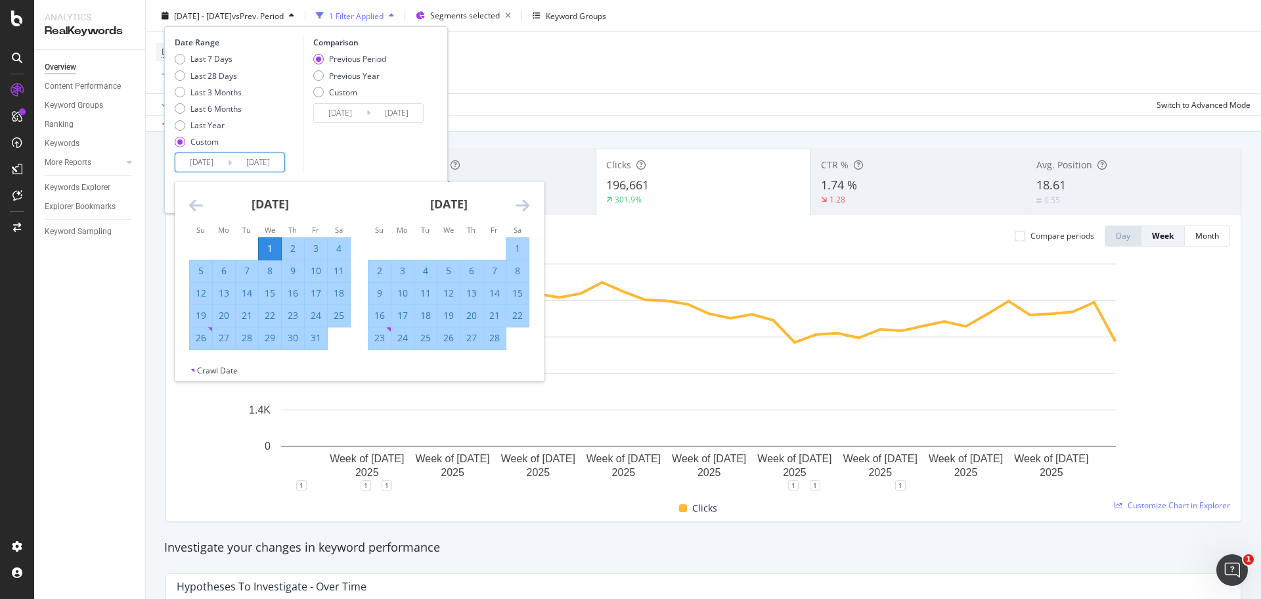
click at [519, 206] on icon "Move forward to switch to the next month." at bounding box center [523, 205] width 14 height 16
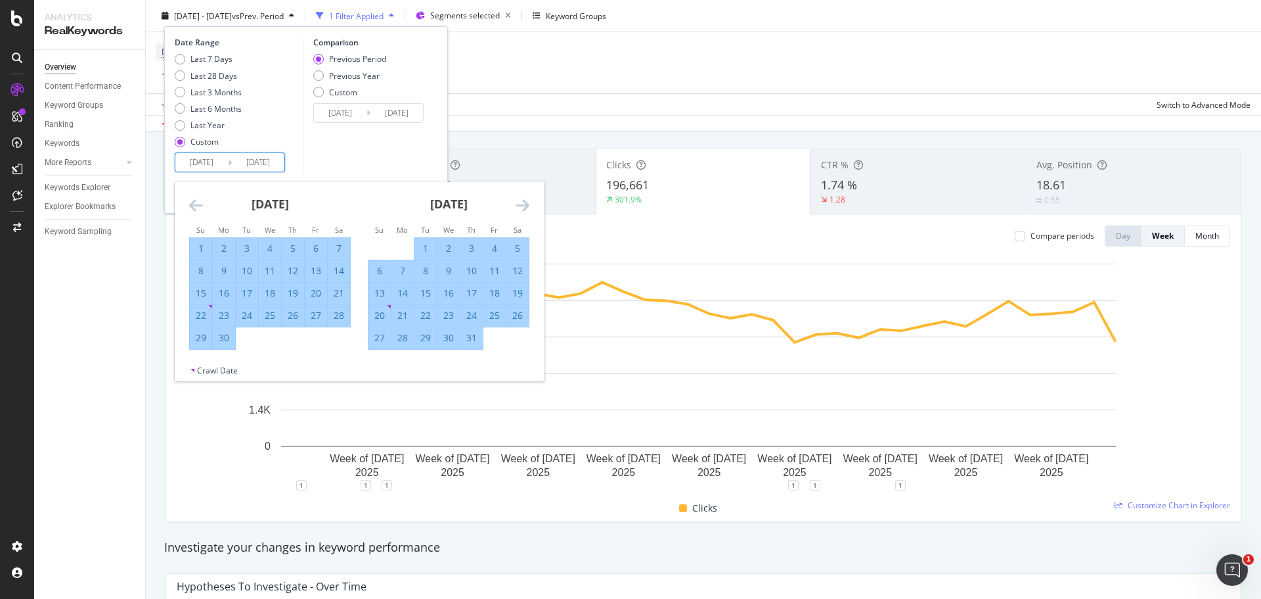
click at [519, 206] on icon "Move forward to switch to the next month." at bounding box center [523, 205] width 14 height 16
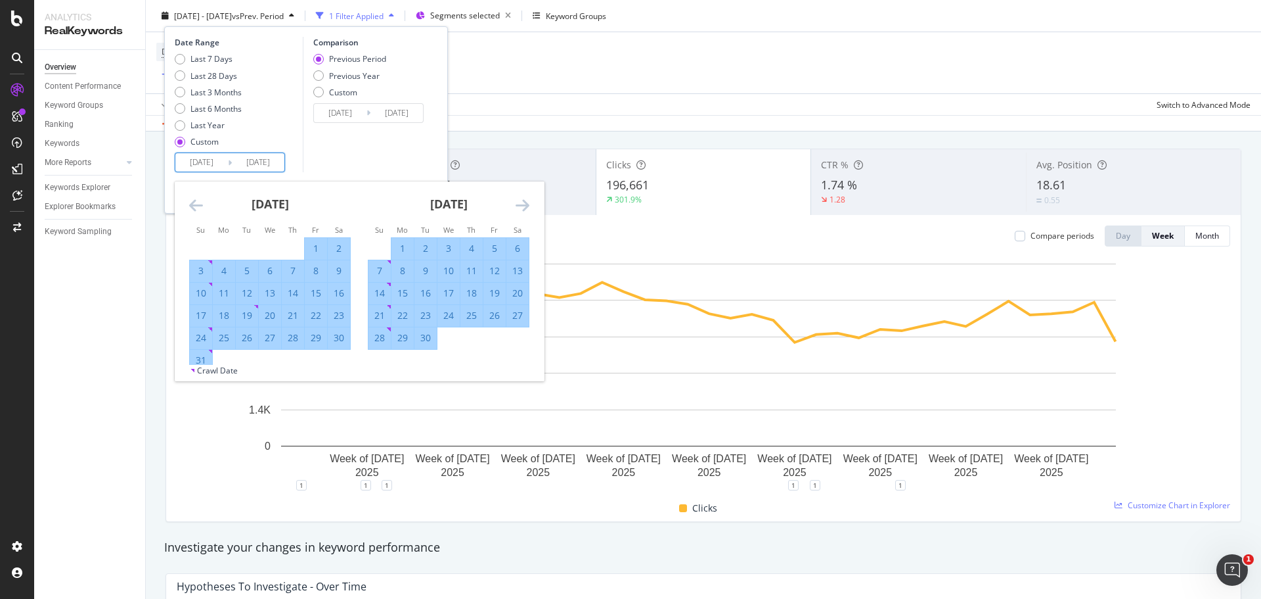
click at [404, 317] on div "22" at bounding box center [403, 315] width 22 height 13
type input "2025/09/22"
type input "2025/09/10"
type input "2025/09/21"
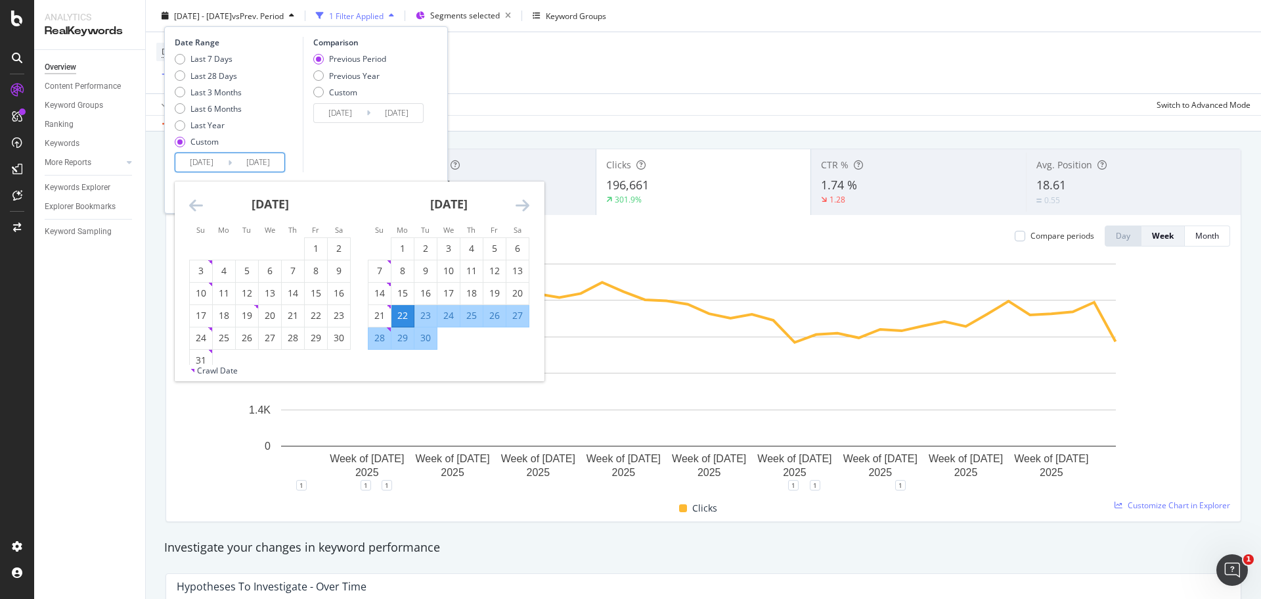
click at [379, 340] on div "28" at bounding box center [380, 337] width 22 height 13
type input "2025/09/28"
type input "2025/09/15"
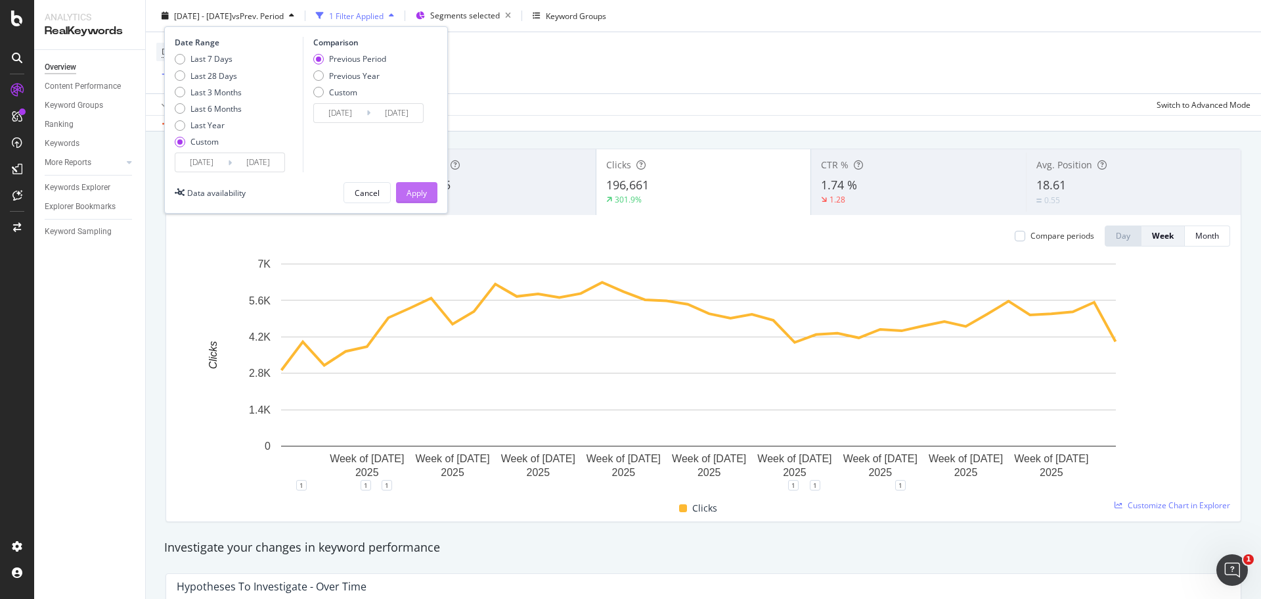
click at [426, 192] on div "Apply" at bounding box center [417, 192] width 20 height 11
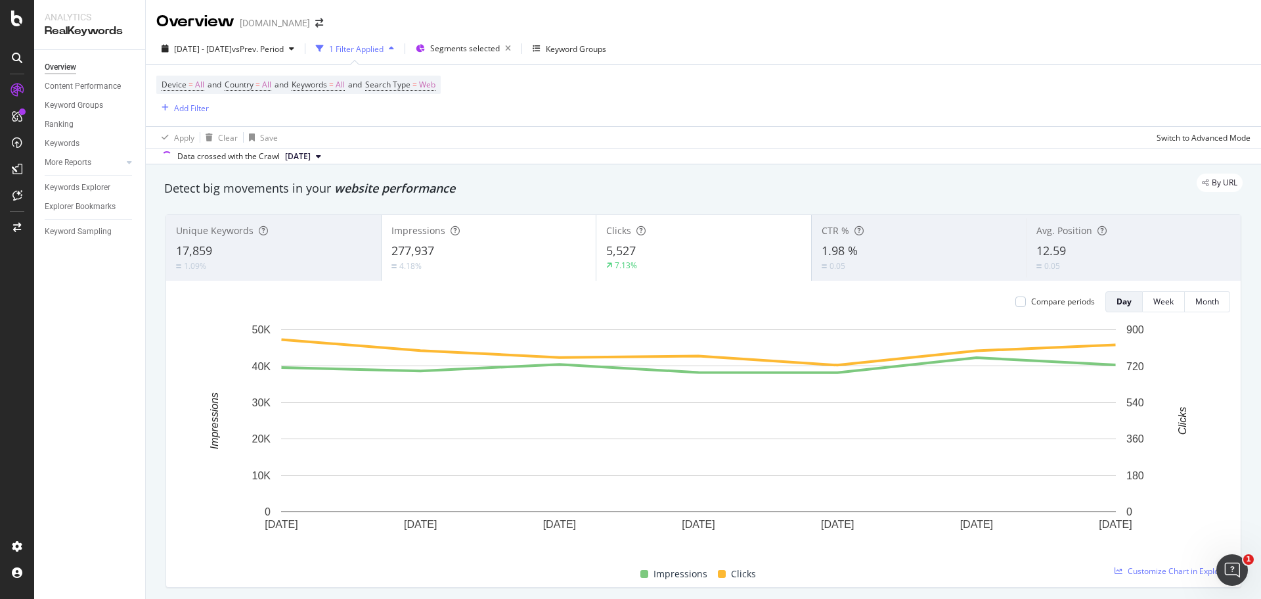
click at [491, 238] on div "Impressions 277,937 4.18%" at bounding box center [489, 247] width 215 height 59
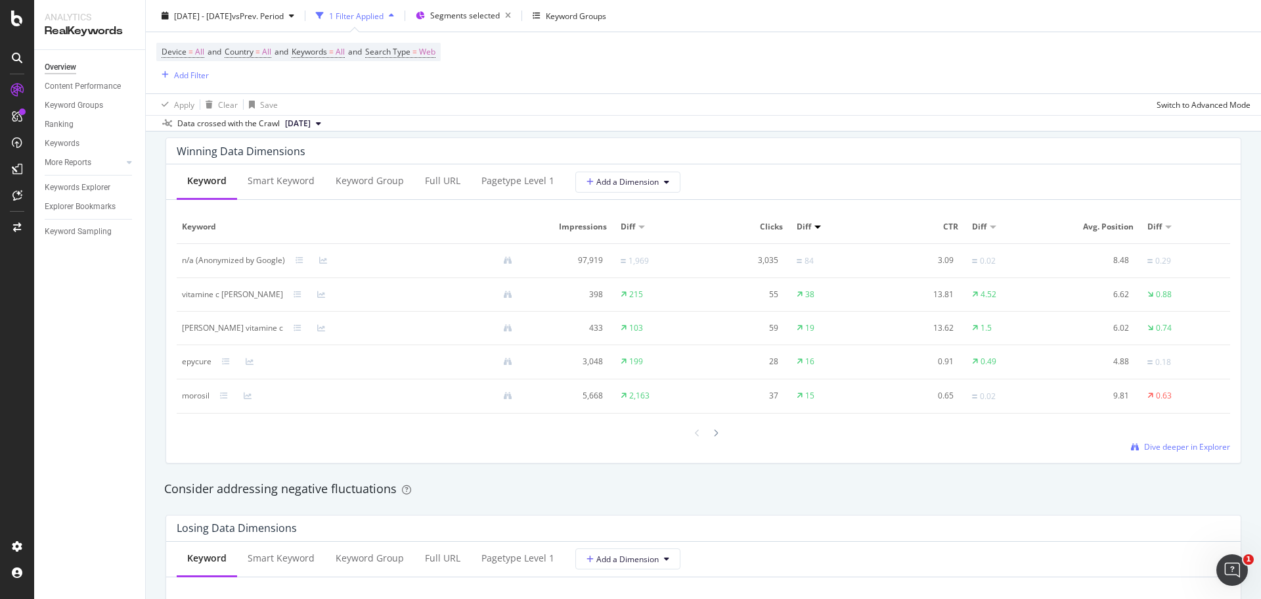
scroll to position [1117, 0]
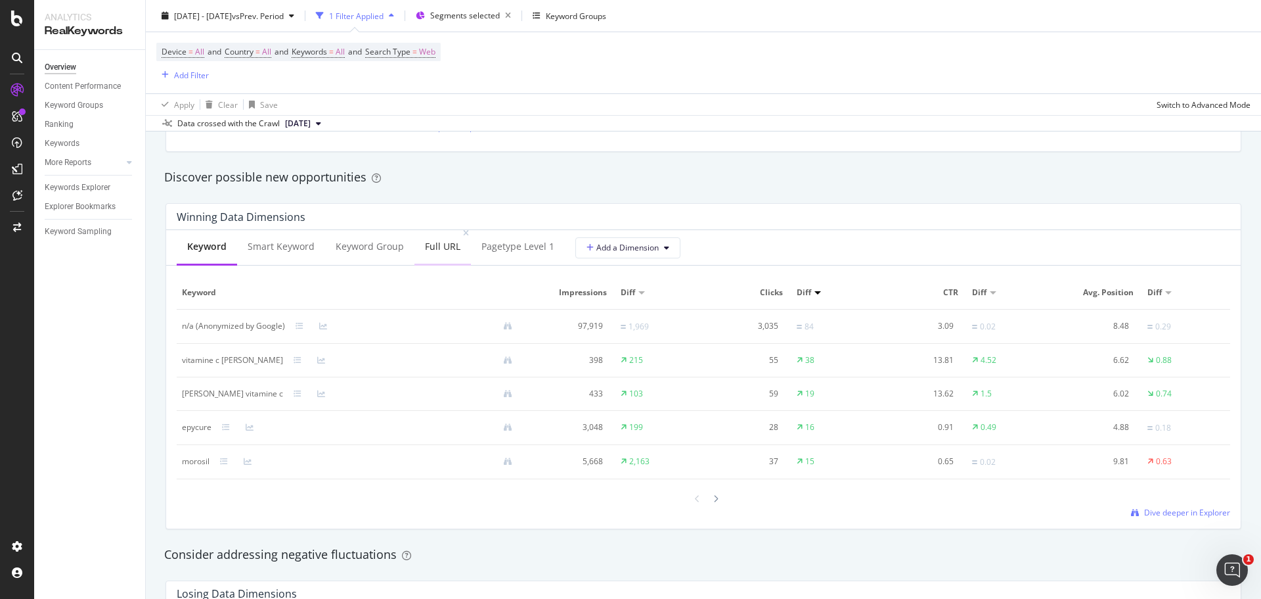
click at [441, 253] on div "Full URL" at bounding box center [442, 246] width 35 height 13
click at [206, 252] on div "Keyword" at bounding box center [206, 246] width 38 height 13
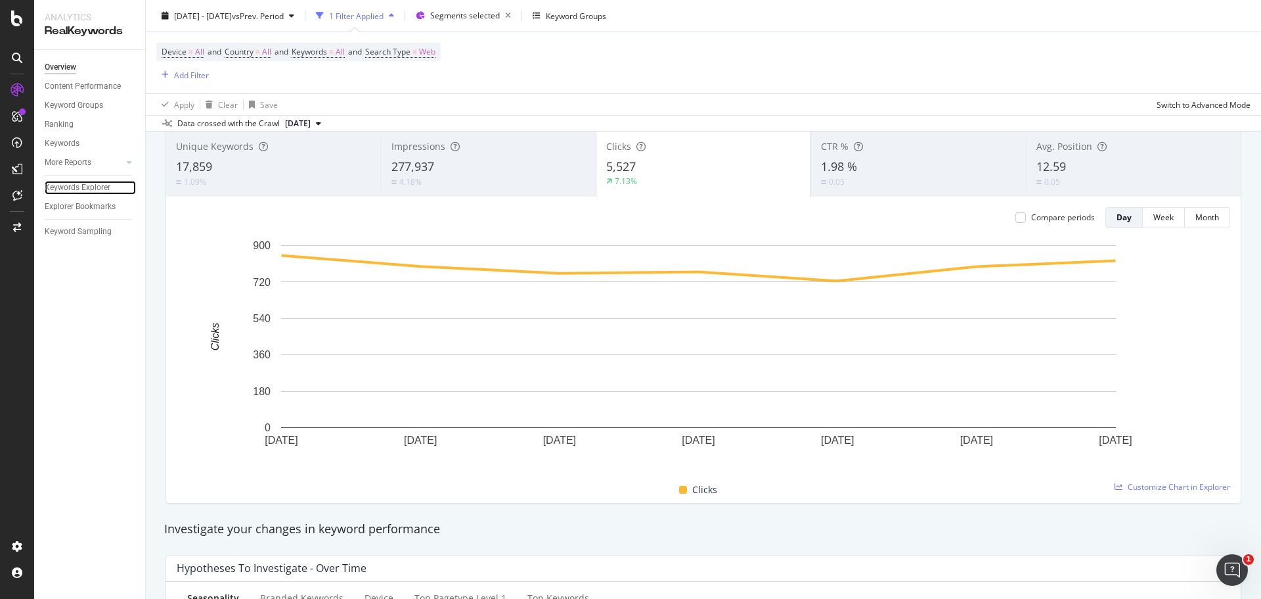
scroll to position [0, 0]
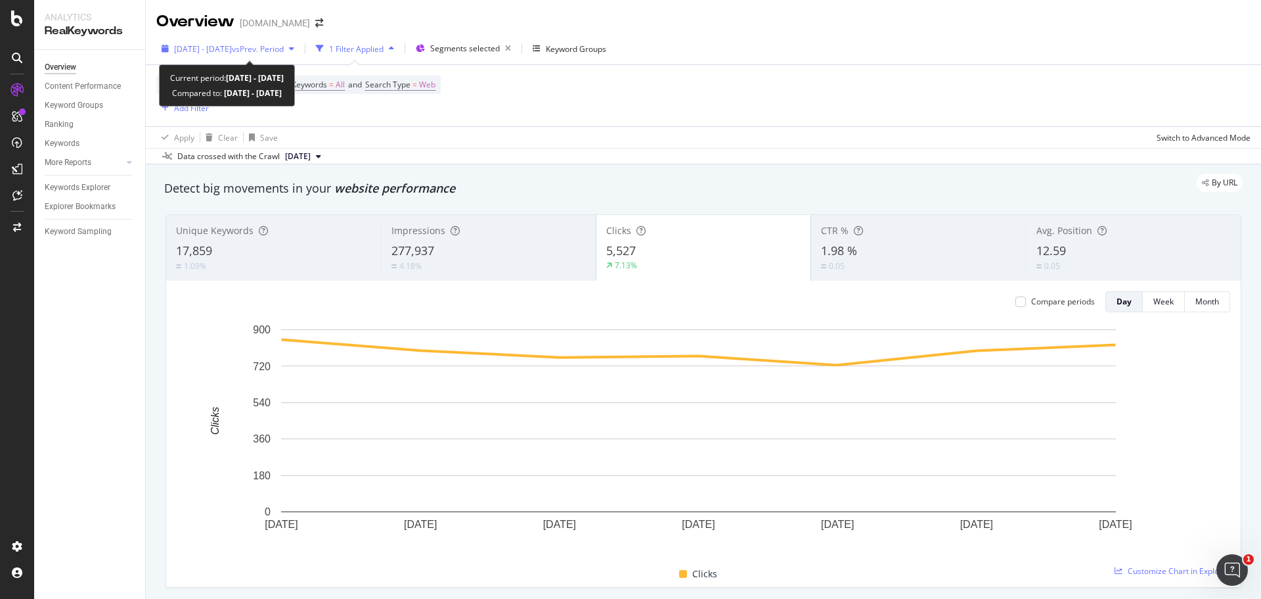
click at [232, 46] on span "2025 Sep. 22nd - Sep. 28th" at bounding box center [203, 48] width 58 height 11
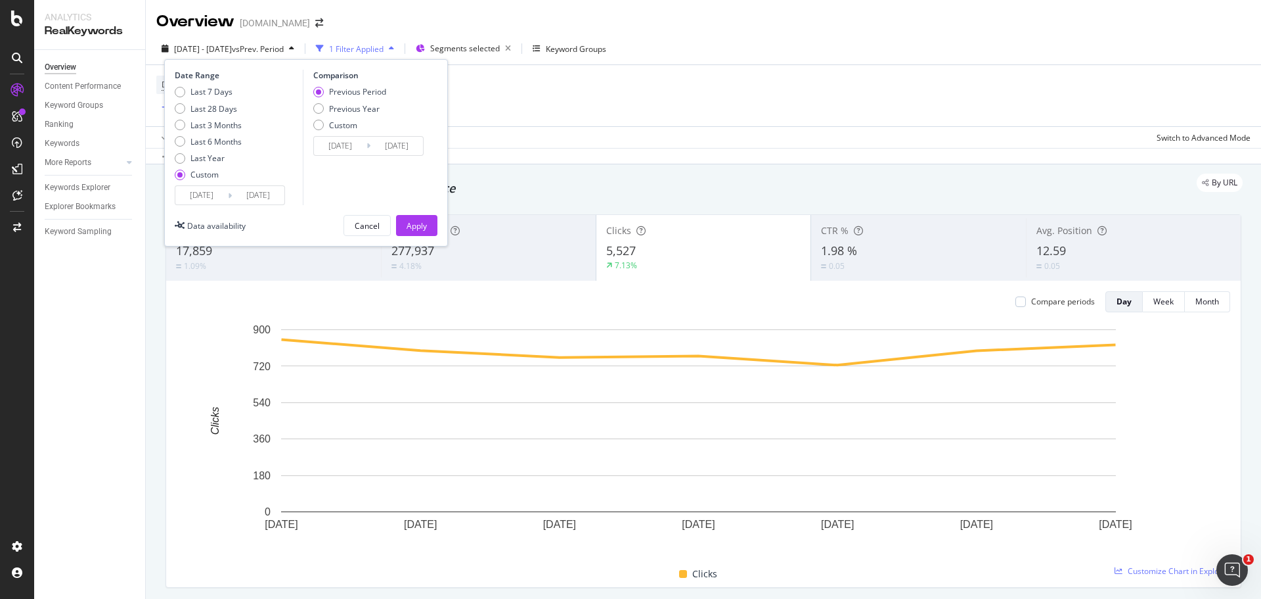
click at [186, 192] on input "2025/09/22" at bounding box center [201, 195] width 53 height 18
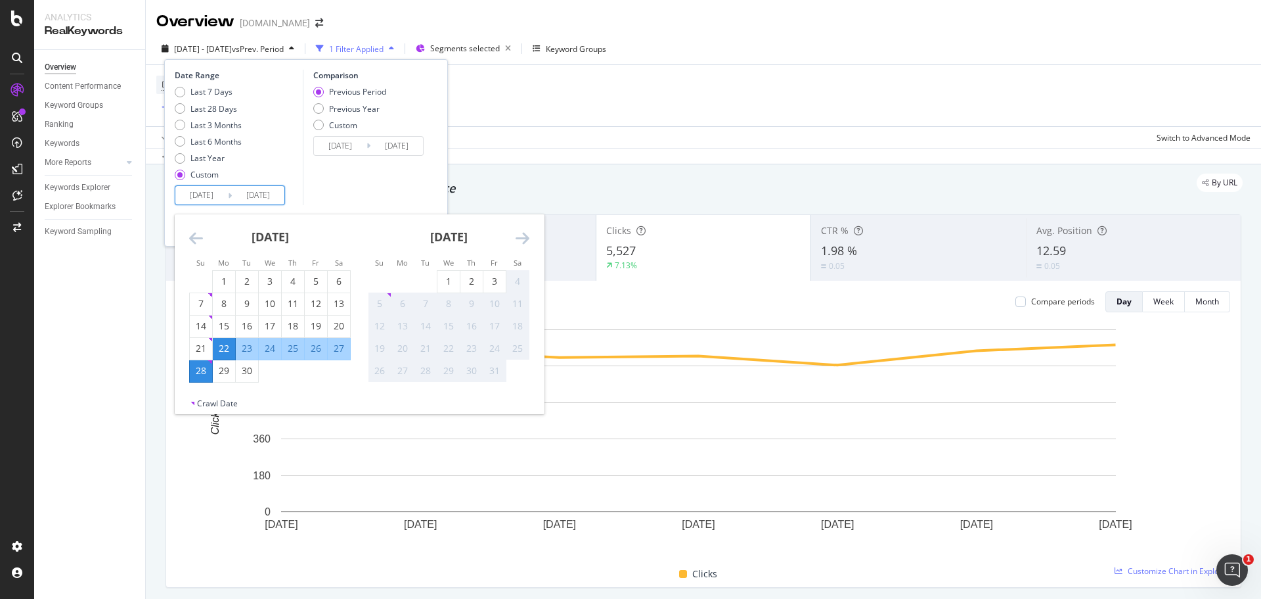
click at [192, 242] on icon "Move backward to switch to the previous month." at bounding box center [196, 238] width 14 height 16
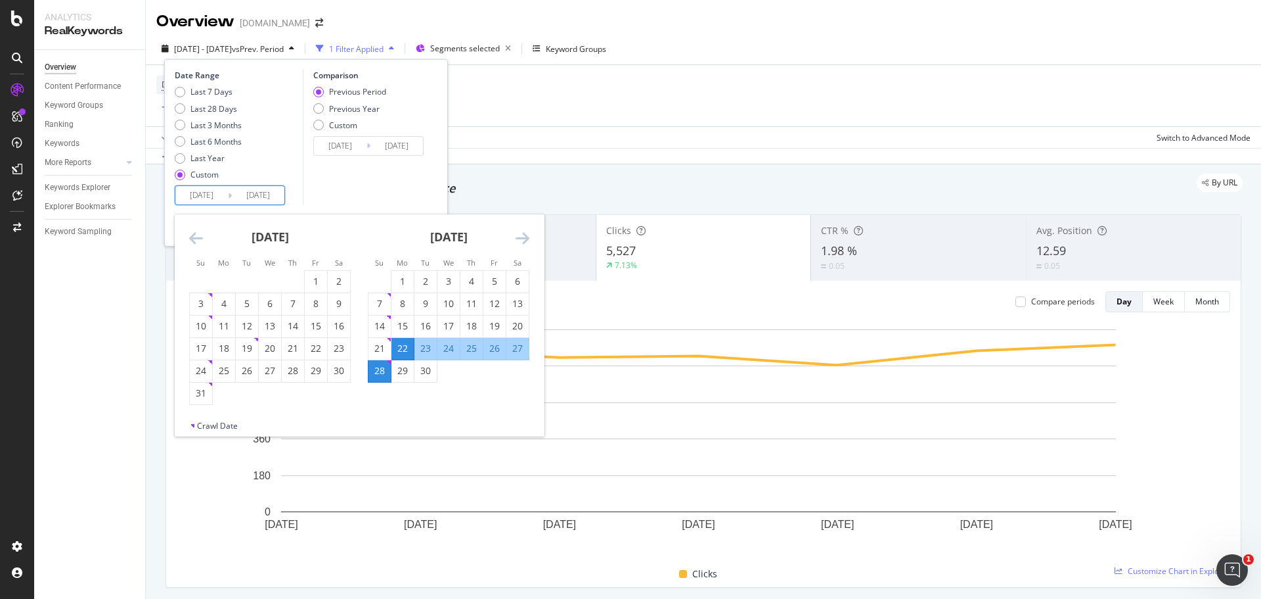
click at [192, 242] on icon "Move backward to switch to the previous month." at bounding box center [196, 238] width 14 height 16
click at [189, 242] on icon "Move backward to switch to the previous month." at bounding box center [196, 238] width 14 height 16
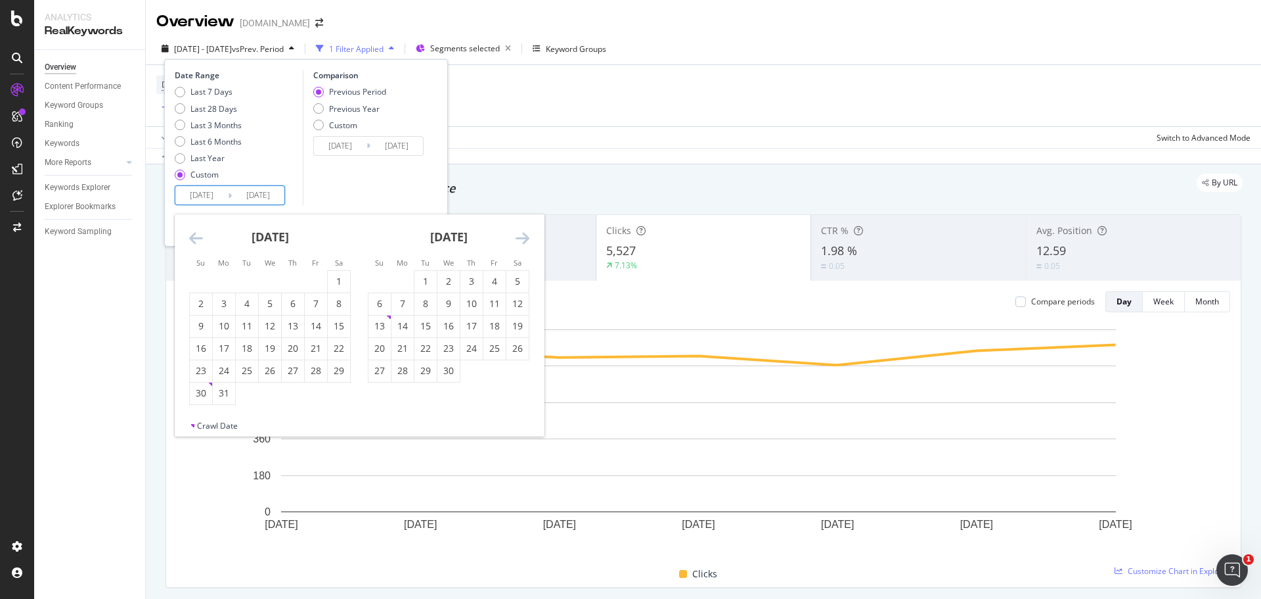
click at [196, 242] on icon "Move backward to switch to the previous month." at bounding box center [196, 238] width 14 height 16
click at [271, 282] on div "1" at bounding box center [270, 281] width 22 height 13
type input "2025/01/01"
type input "2024/04/04"
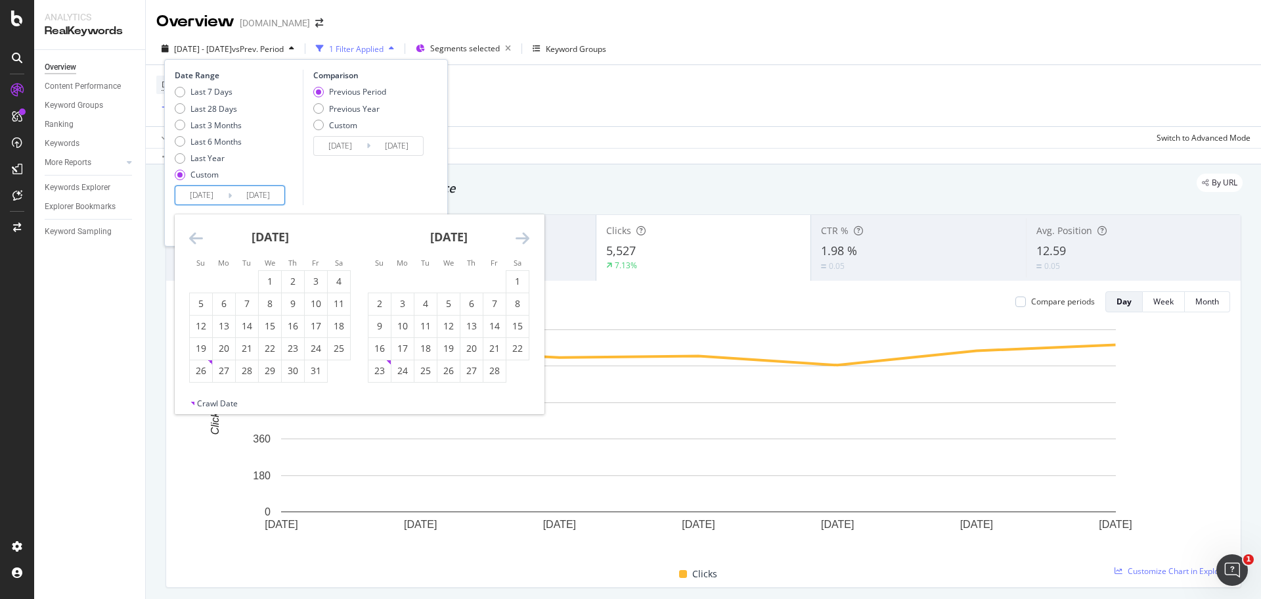
type input "2024/12/31"
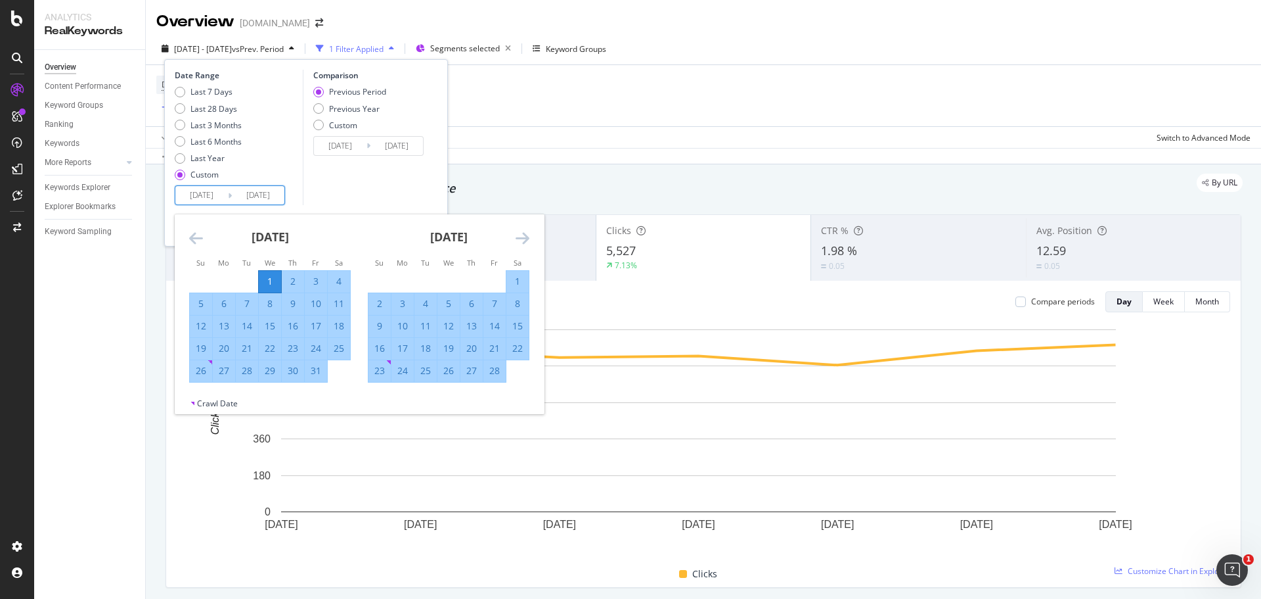
click at [520, 241] on icon "Move forward to switch to the next month." at bounding box center [523, 238] width 14 height 16
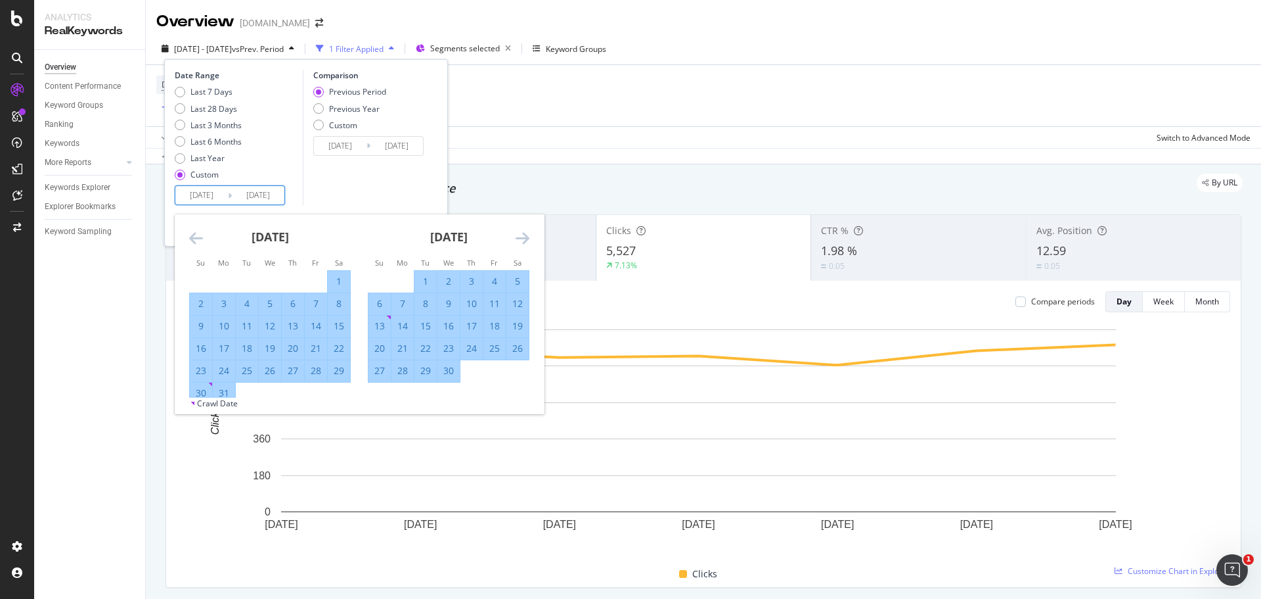
click at [520, 241] on icon "Move forward to switch to the next month." at bounding box center [523, 238] width 14 height 16
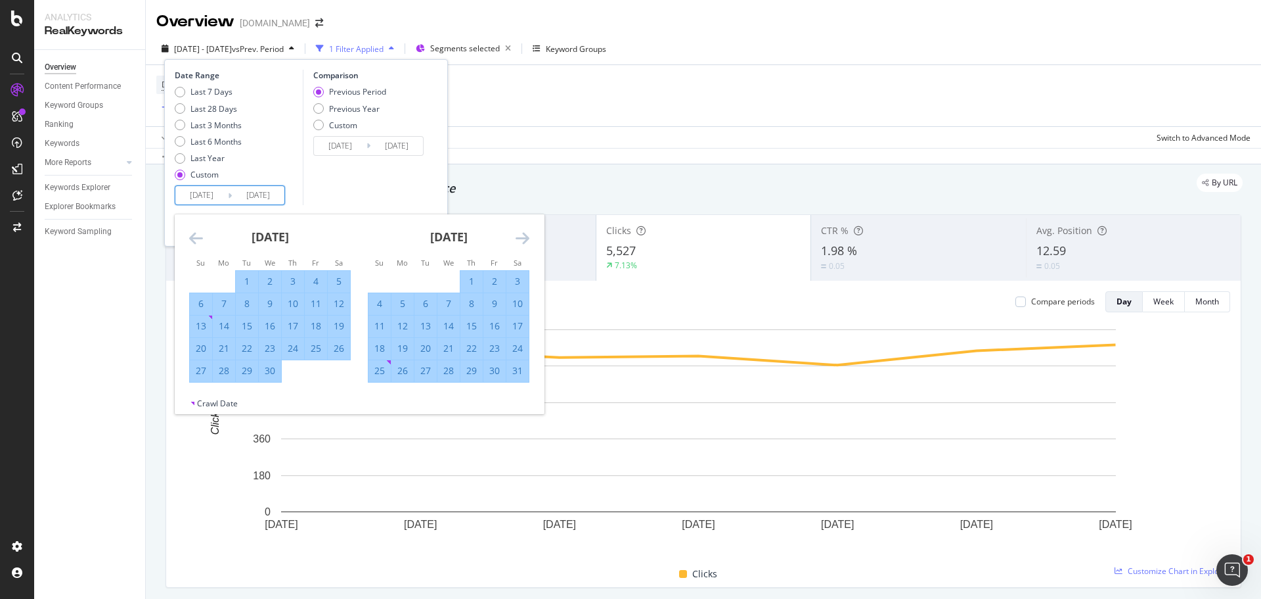
click at [520, 241] on icon "Move forward to switch to the next month." at bounding box center [523, 238] width 14 height 16
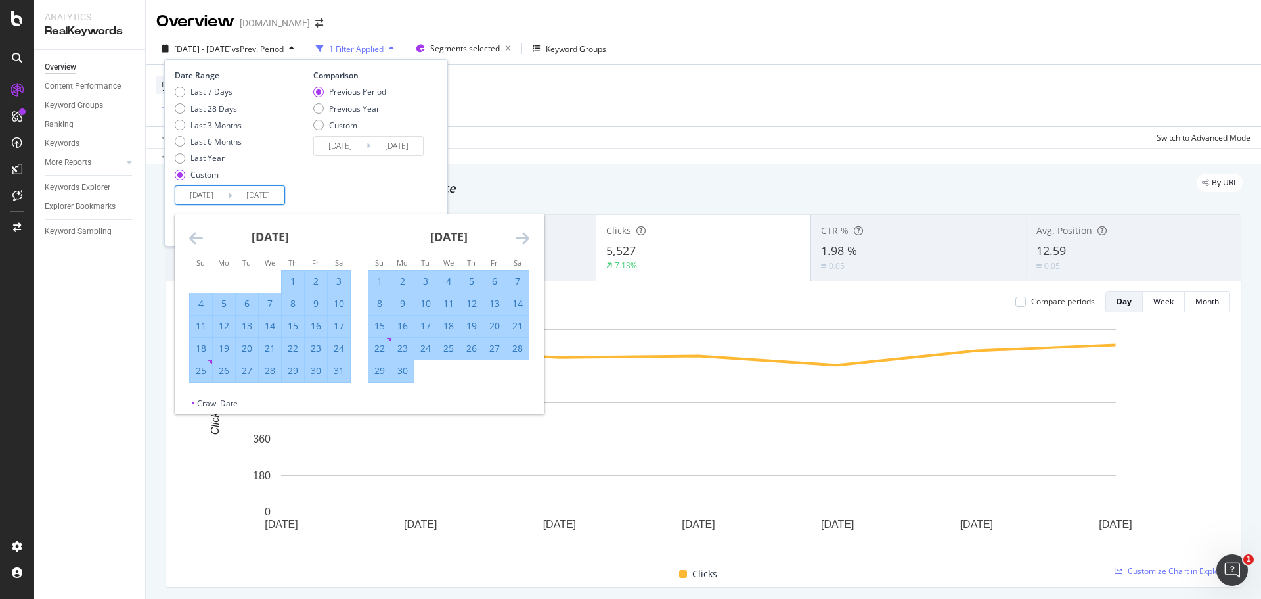
click at [520, 241] on icon "Move forward to switch to the next month." at bounding box center [523, 238] width 14 height 16
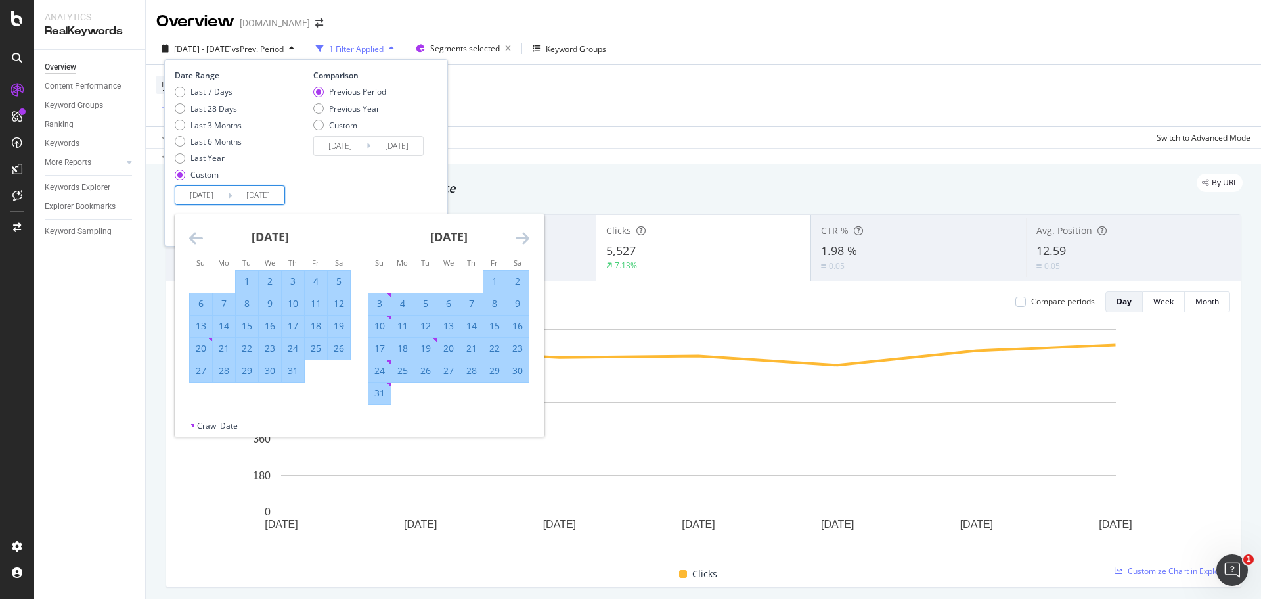
click at [520, 241] on icon "Move forward to switch to the next month." at bounding box center [523, 238] width 14 height 16
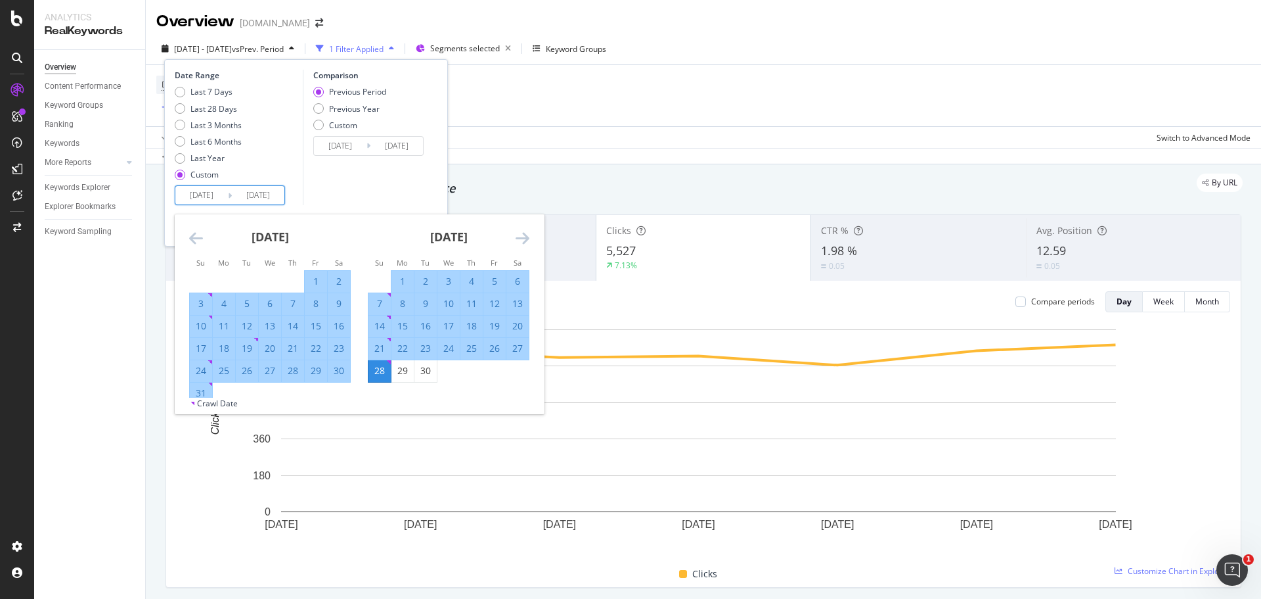
click at [520, 241] on icon "Move forward to switch to the next month." at bounding box center [523, 238] width 14 height 16
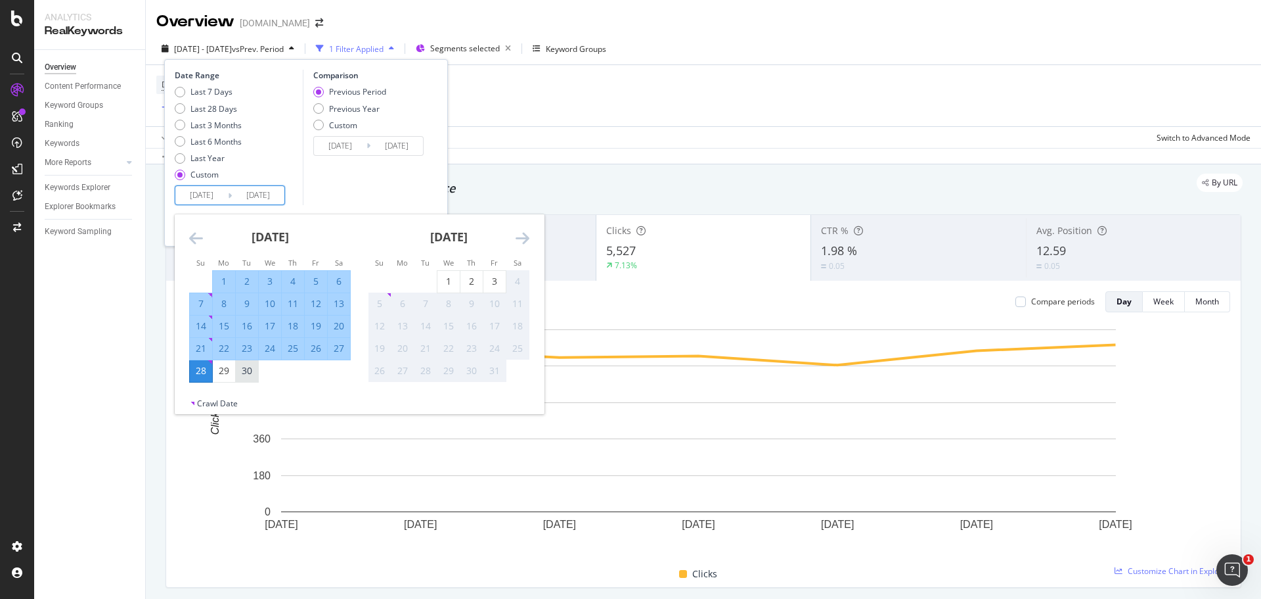
click at [253, 372] on div "30" at bounding box center [247, 370] width 22 height 13
type input "2025/09/30"
type input "2024/04/02"
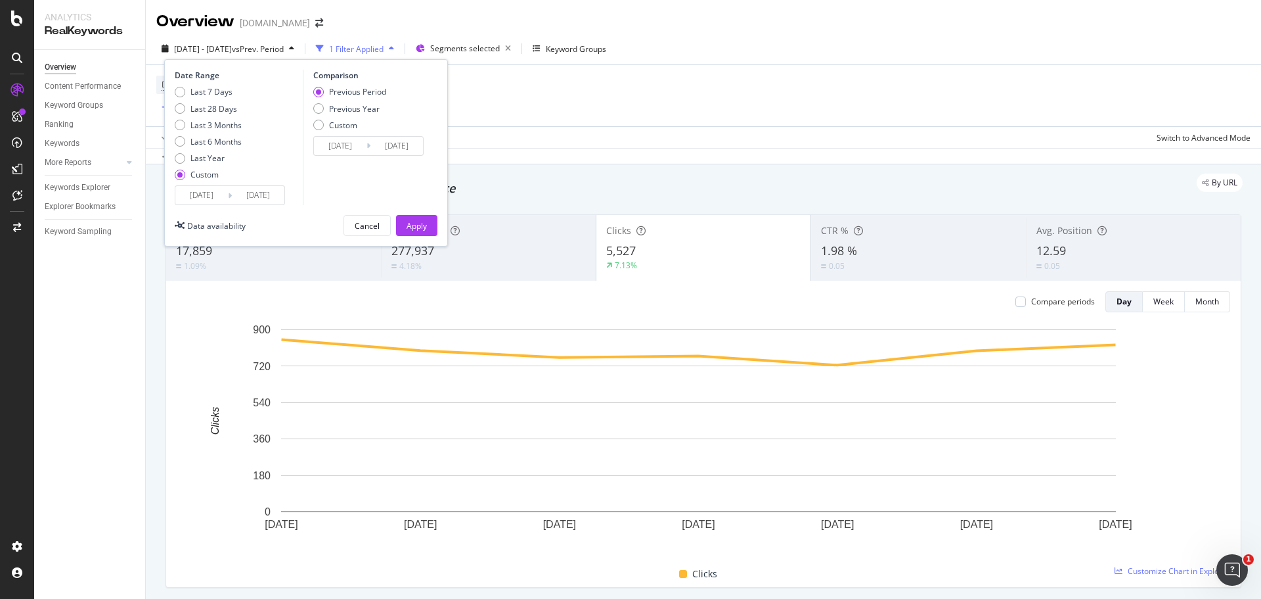
click at [263, 195] on input "2025/09/30" at bounding box center [258, 195] width 53 height 18
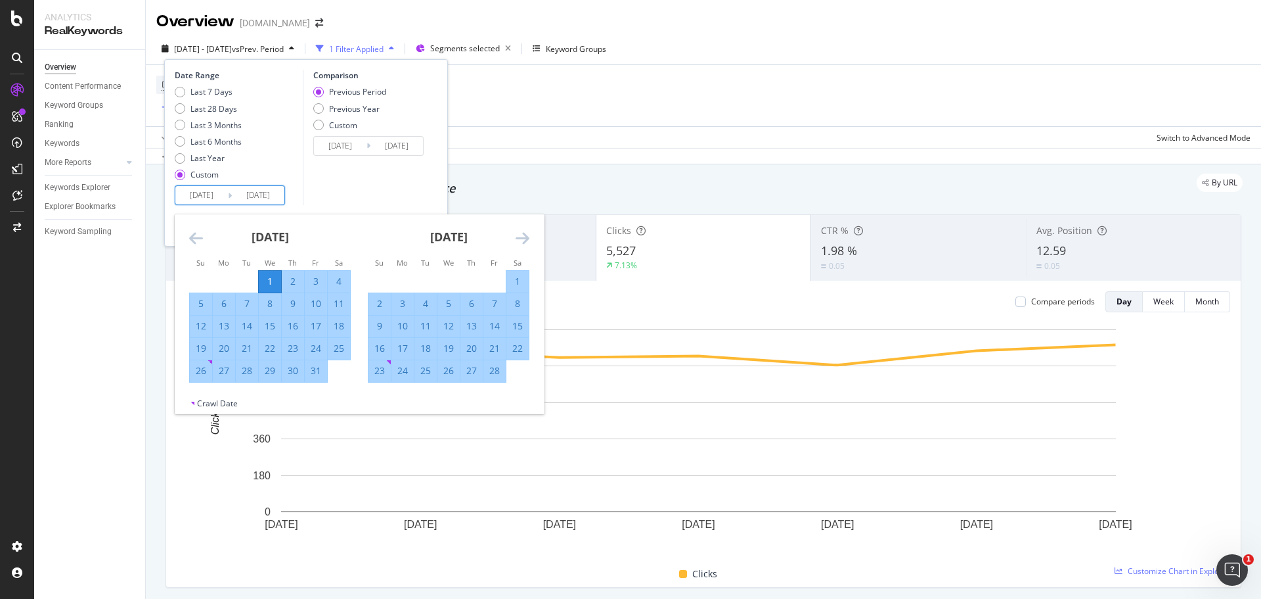
click at [272, 281] on div "1" at bounding box center [270, 281] width 22 height 13
type input "2025/01/01"
type input "2024/12/31"
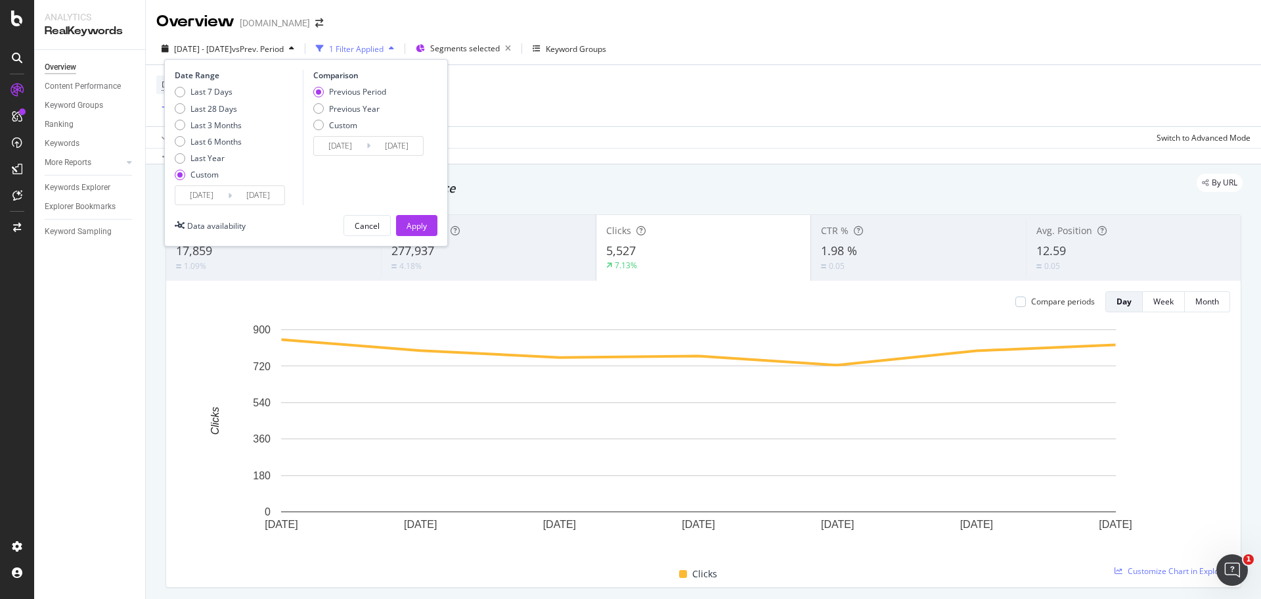
click at [210, 199] on input "2025/01/01" at bounding box center [201, 195] width 53 height 18
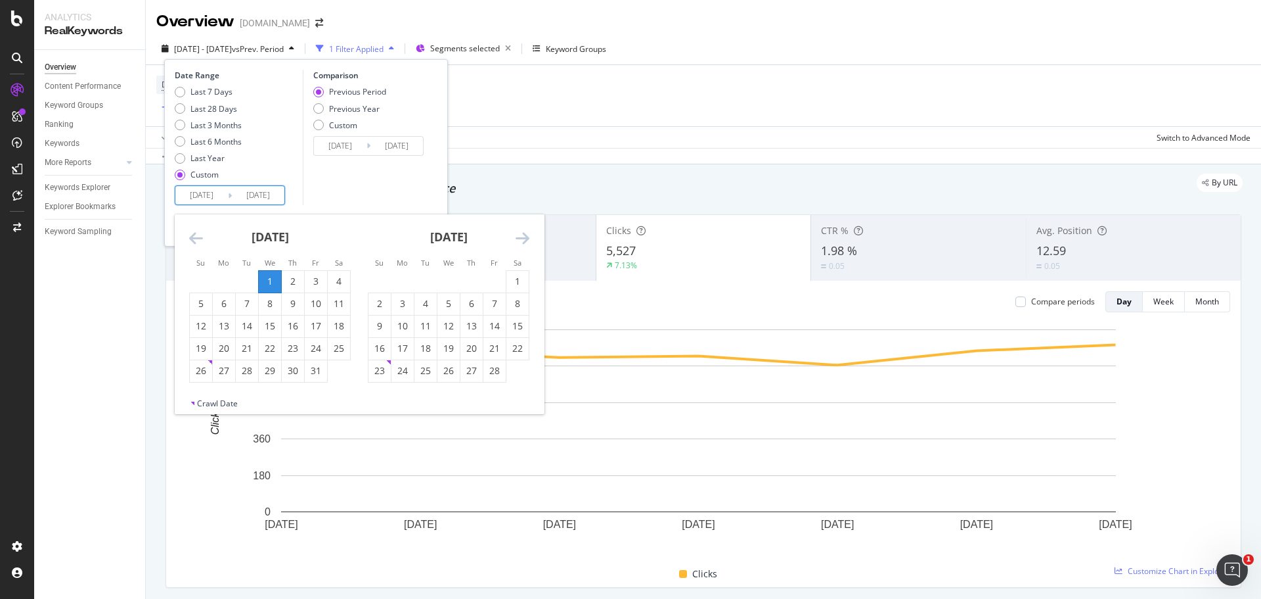
click at [273, 284] on div "1" at bounding box center [270, 281] width 22 height 13
click at [521, 238] on icon "Move forward to switch to the next month." at bounding box center [523, 238] width 14 height 16
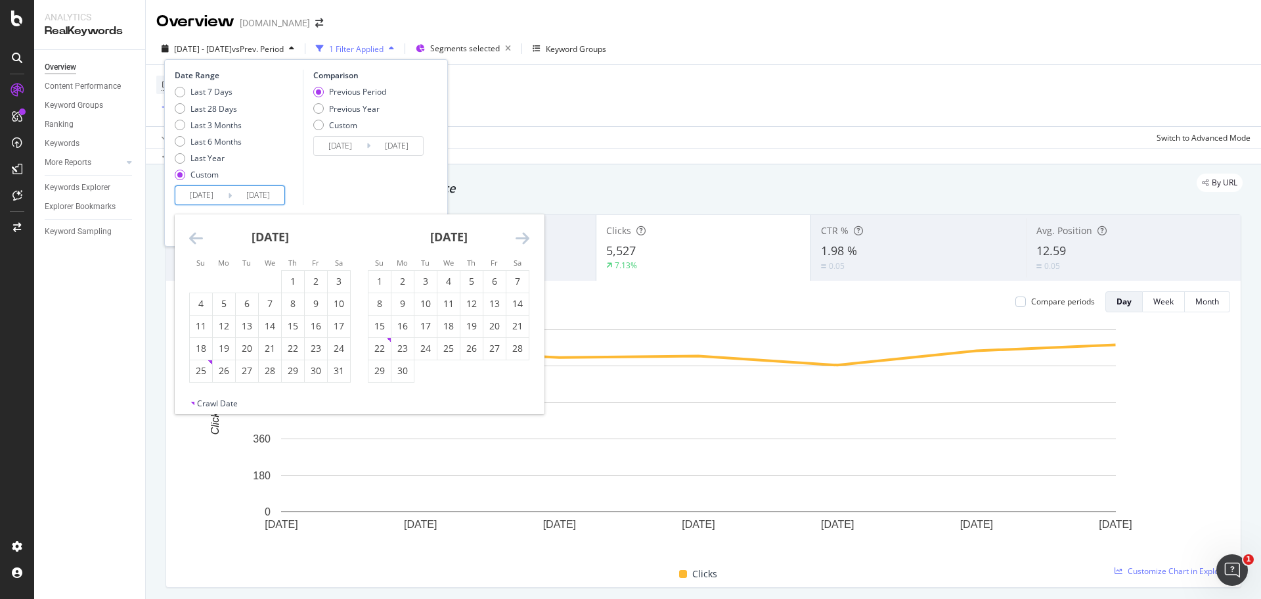
click at [521, 238] on icon "Move forward to switch to the next month." at bounding box center [523, 238] width 14 height 16
click at [497, 279] on div "3" at bounding box center [495, 281] width 22 height 13
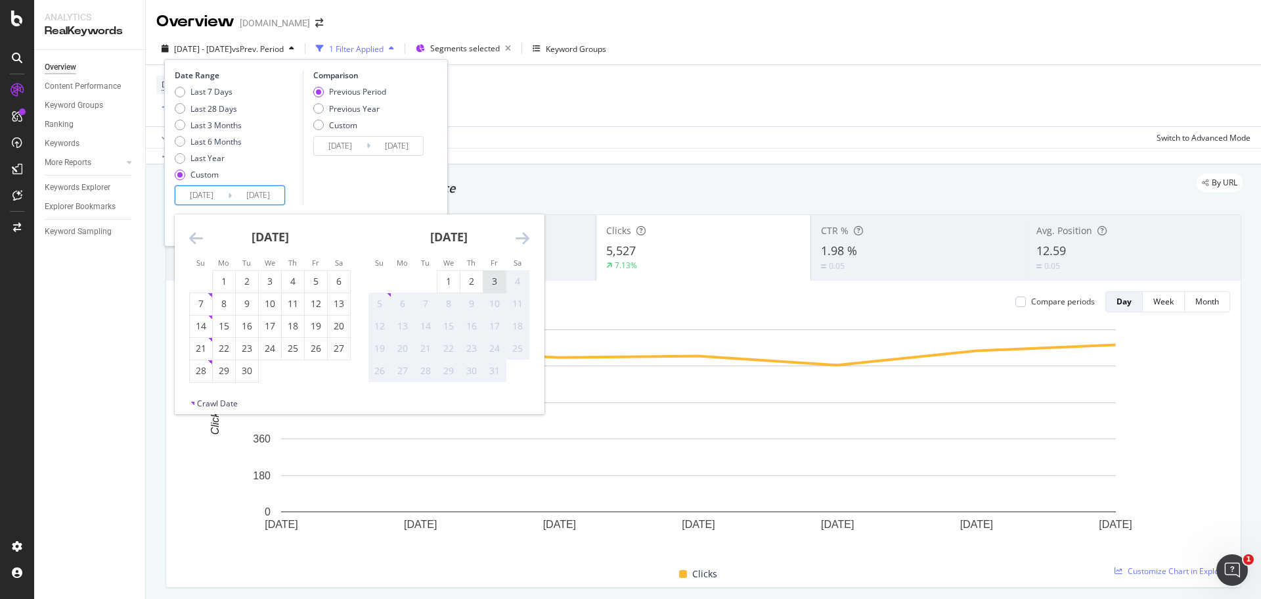
type input "2025/10/03"
type input "2024/03/31"
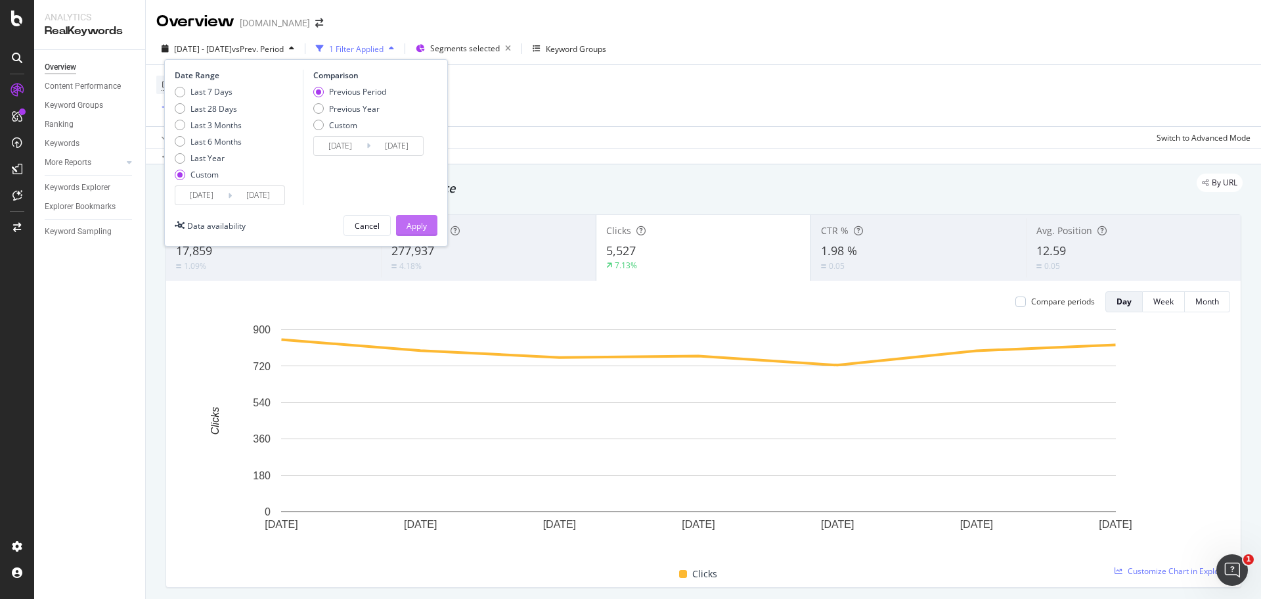
click at [426, 229] on div "Apply" at bounding box center [417, 225] width 20 height 11
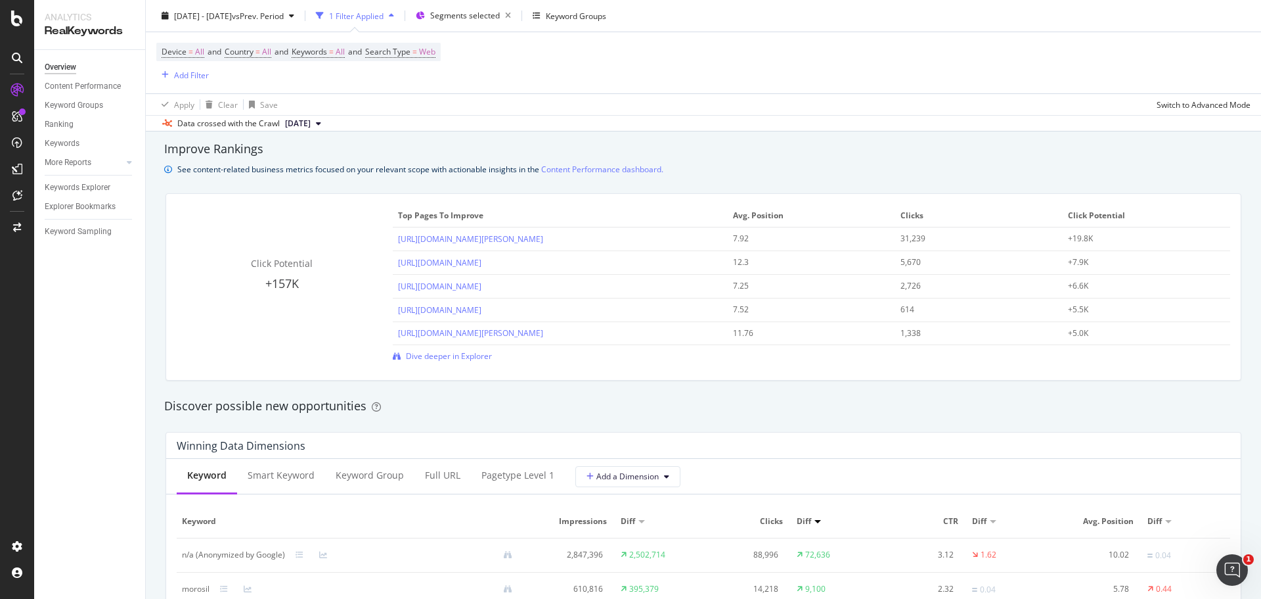
scroll to position [920, 0]
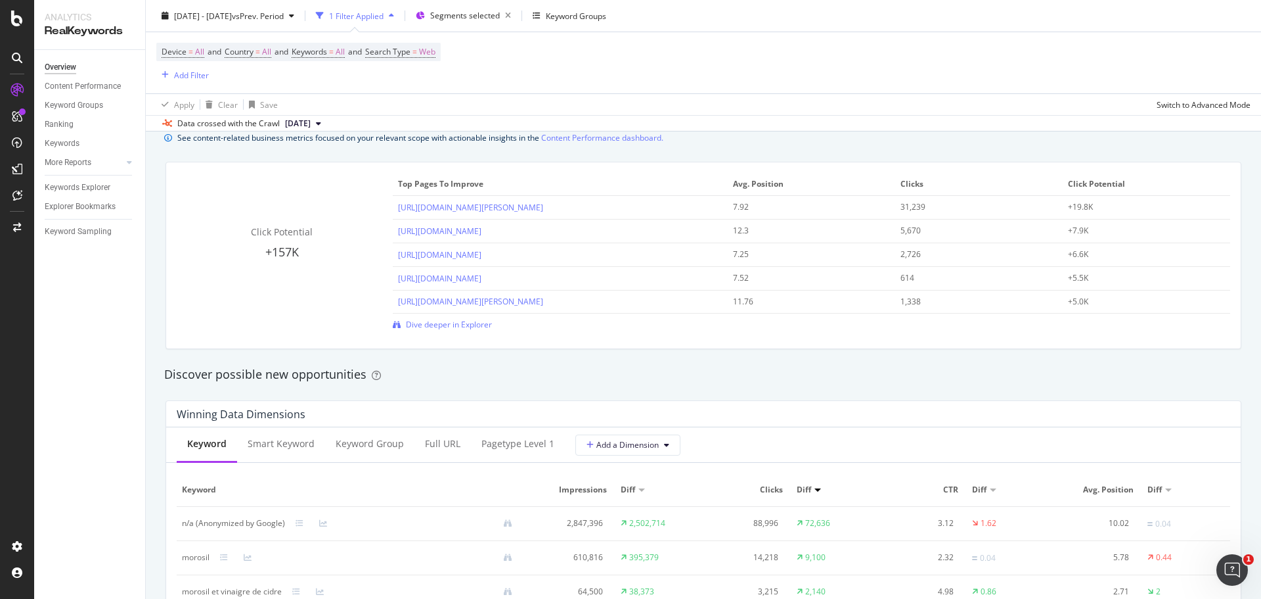
click at [311, 120] on span "[DATE]" at bounding box center [298, 124] width 26 height 12
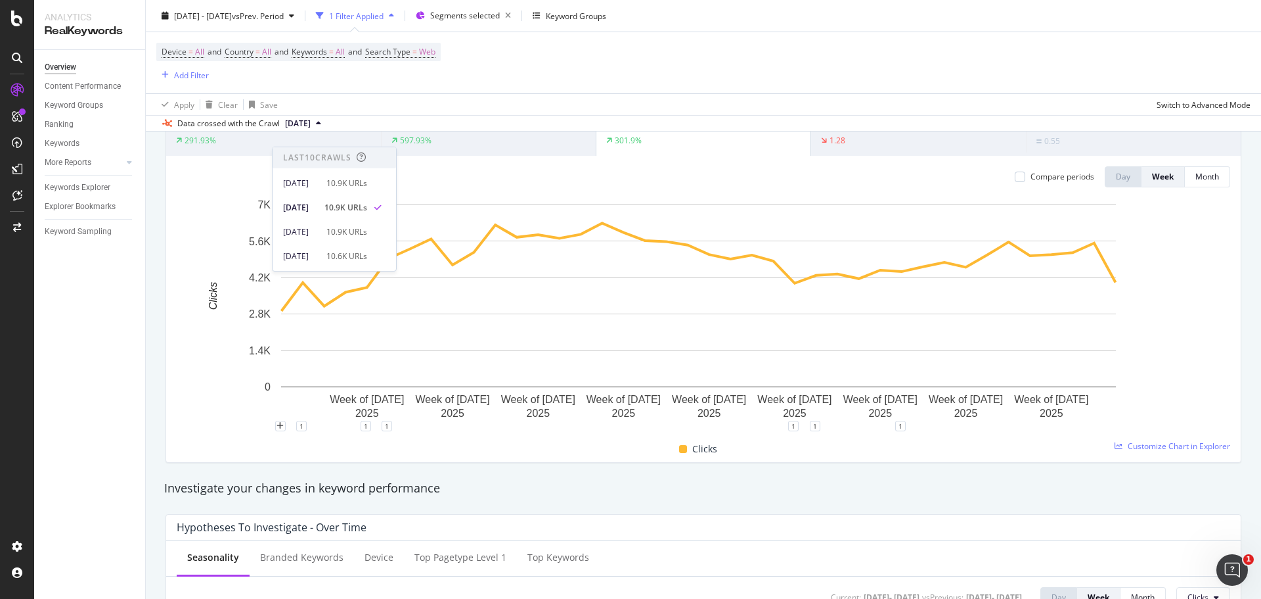
scroll to position [0, 0]
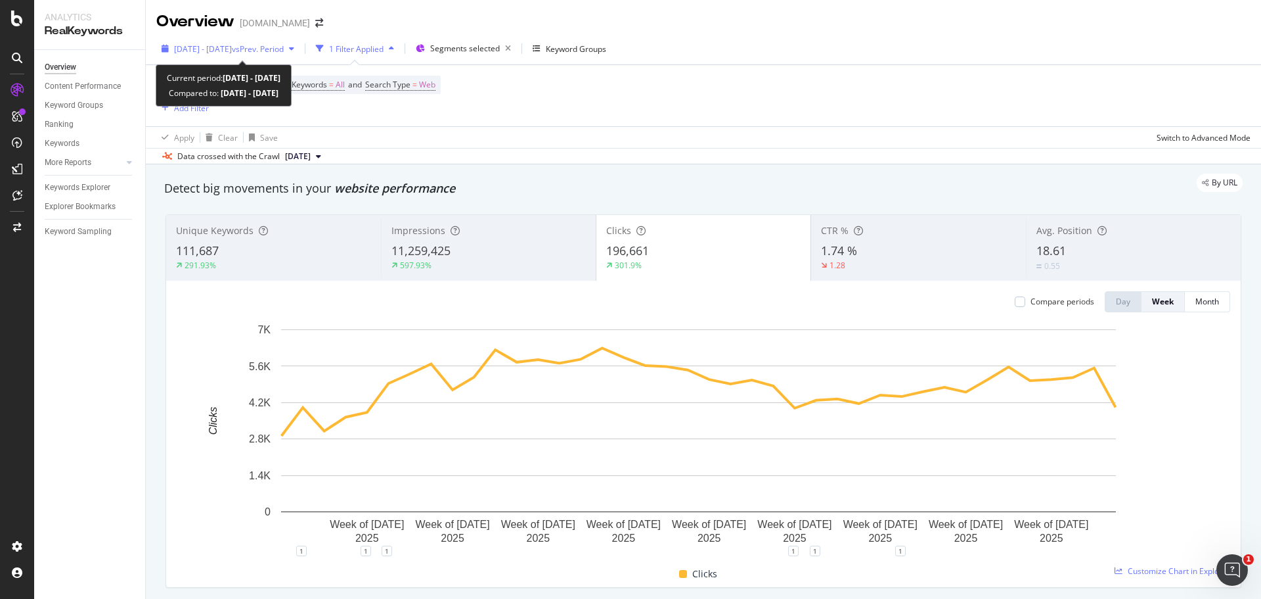
click at [229, 51] on span "2025 Jan. 1st - Oct. 3rd" at bounding box center [203, 48] width 58 height 11
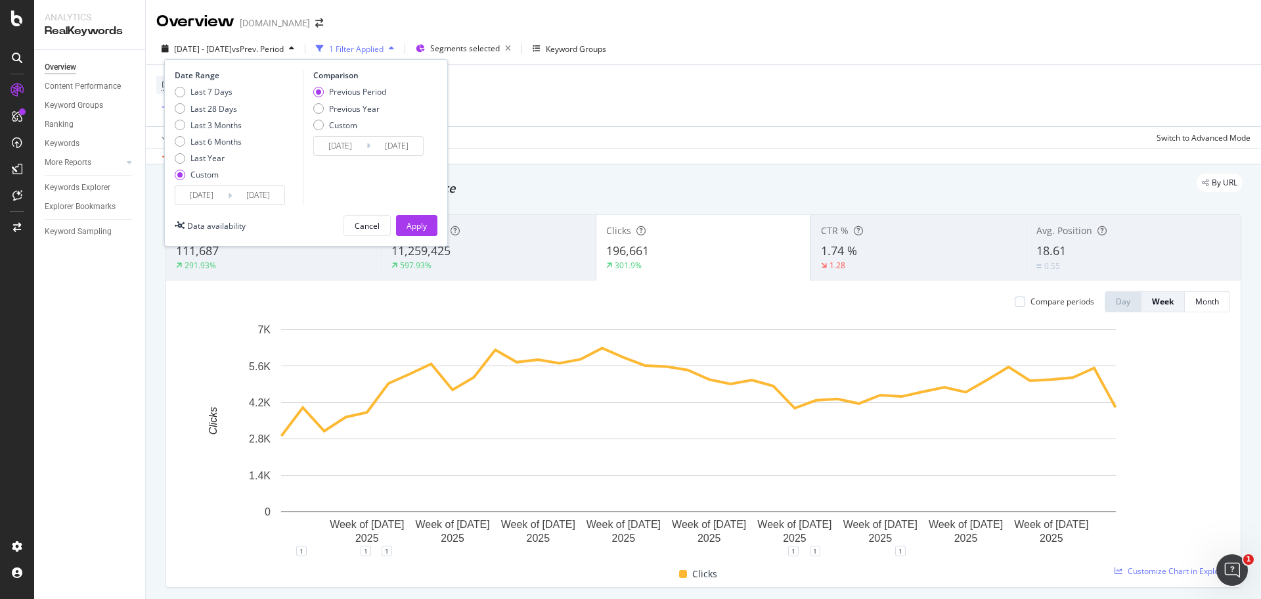
click at [221, 198] on input "2025/01/01" at bounding box center [201, 195] width 53 height 18
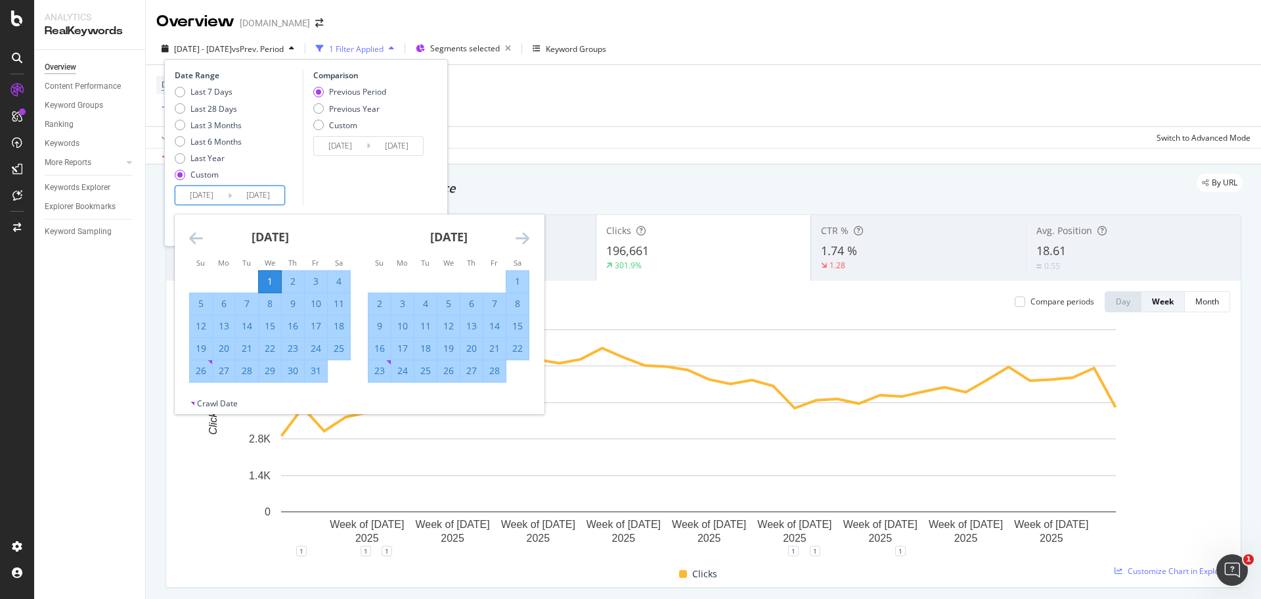
click at [518, 230] on icon "Move forward to switch to the next month." at bounding box center [523, 238] width 14 height 16
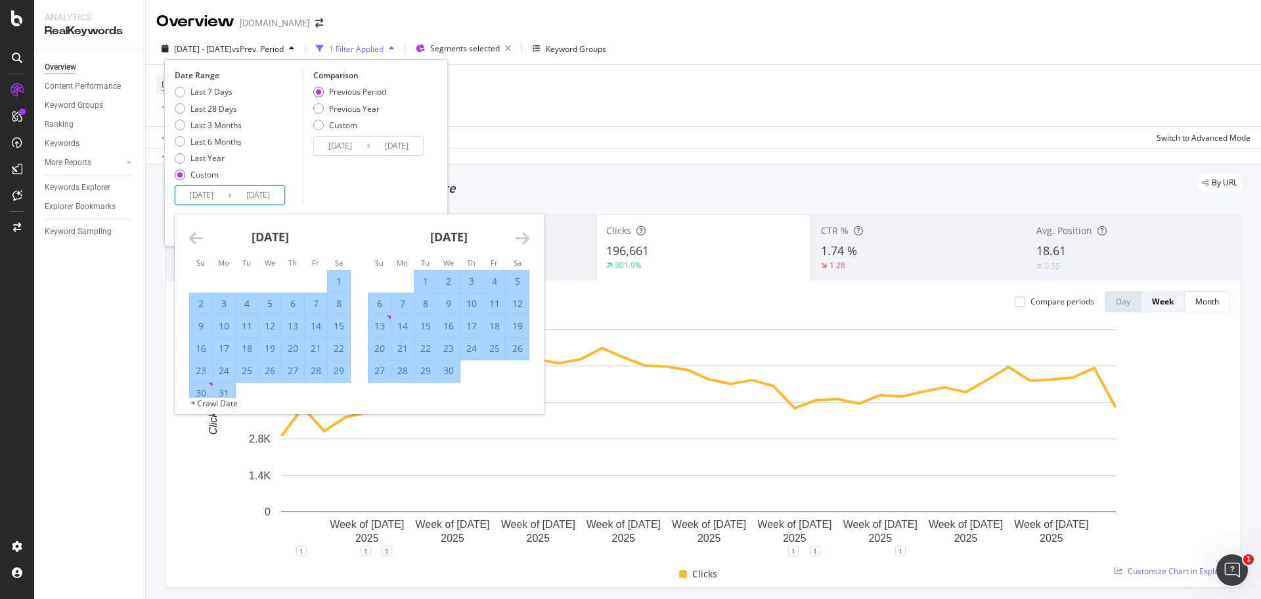
click at [518, 230] on icon "Move forward to switch to the next month." at bounding box center [523, 238] width 14 height 16
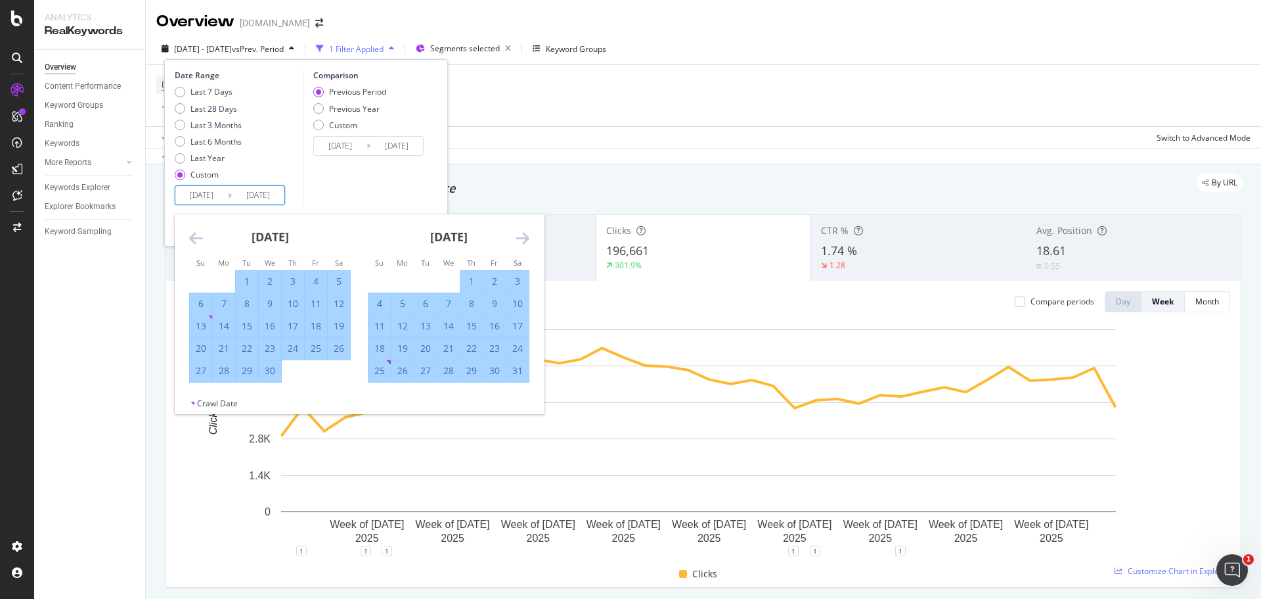
click at [518, 230] on icon "Move forward to switch to the next month." at bounding box center [523, 238] width 14 height 16
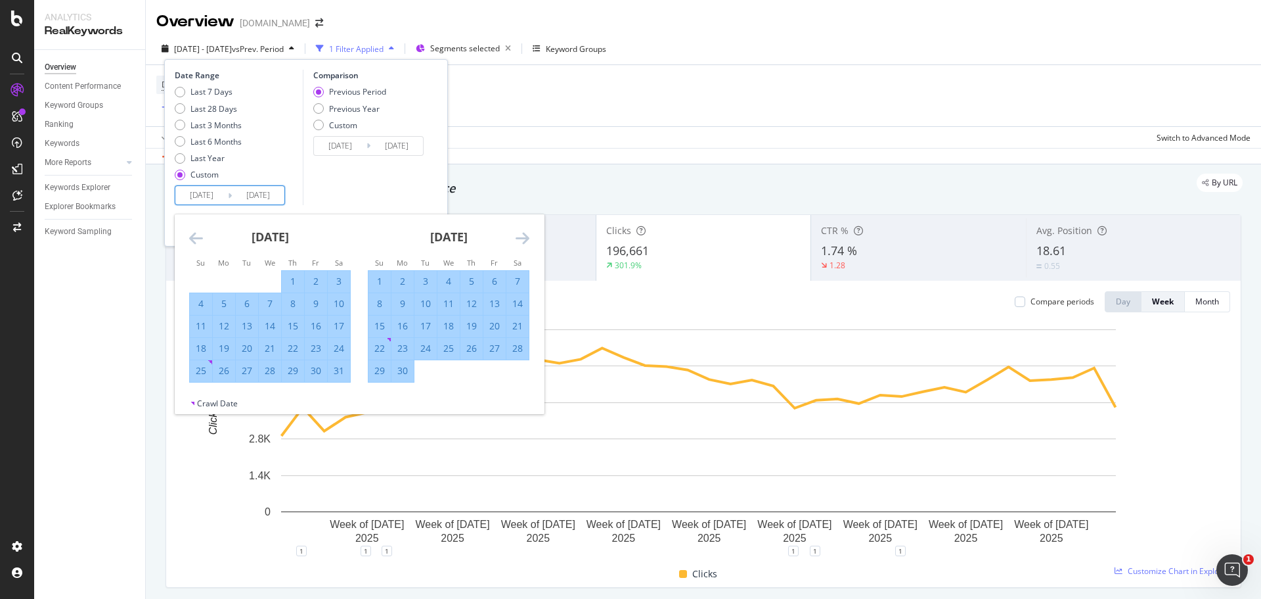
click at [518, 230] on icon "Move forward to switch to the next month." at bounding box center [523, 238] width 14 height 16
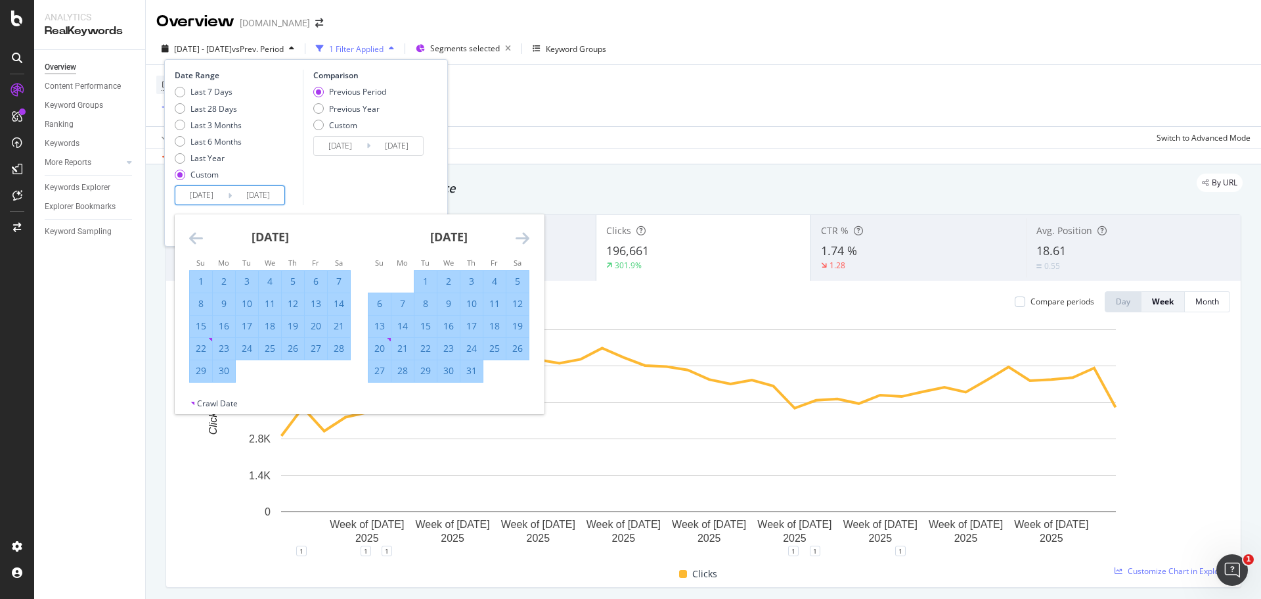
click at [518, 230] on icon "Move forward to switch to the next month." at bounding box center [523, 238] width 14 height 16
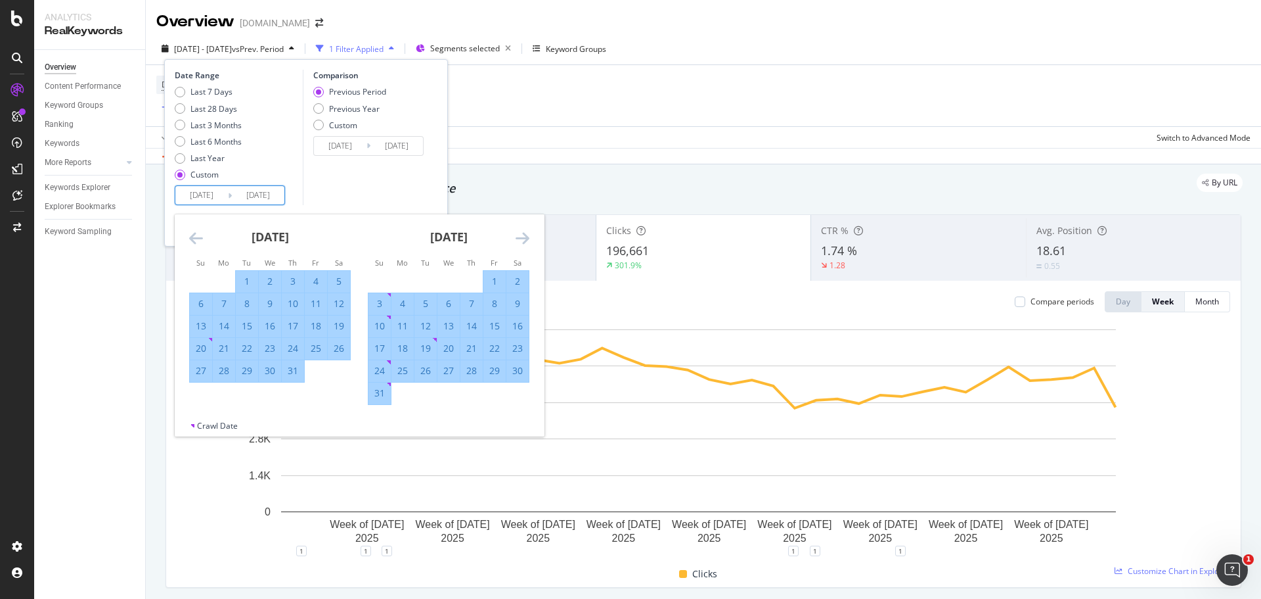
click at [518, 230] on icon "Move forward to switch to the next month." at bounding box center [523, 238] width 14 height 16
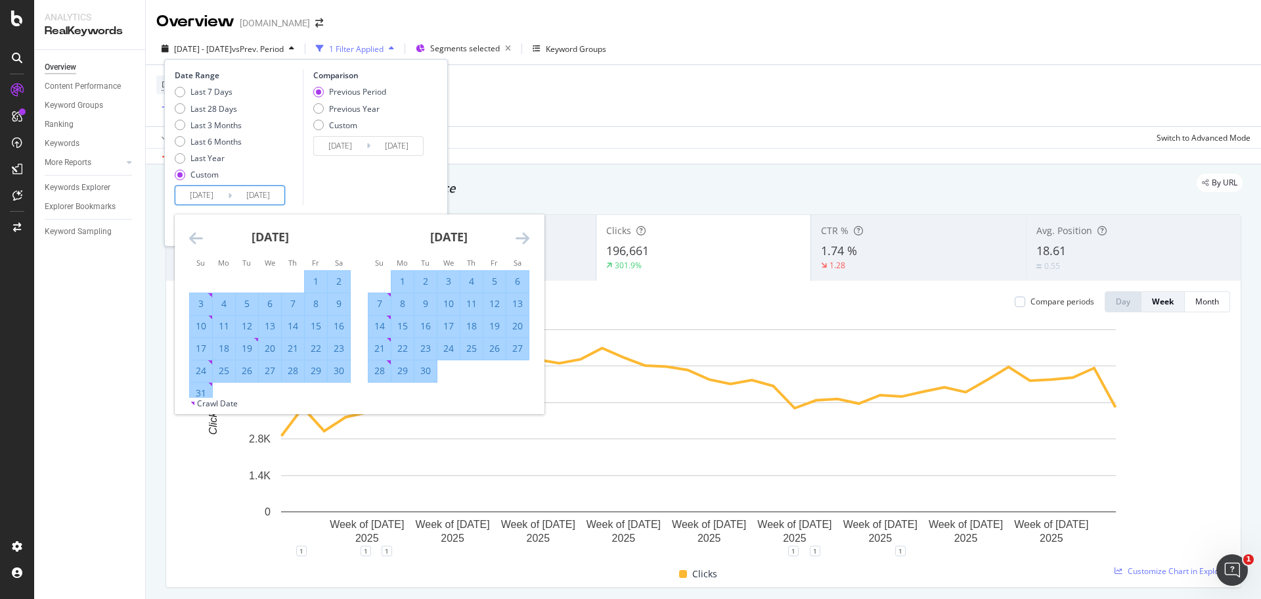
click at [402, 344] on div "22" at bounding box center [403, 348] width 22 height 13
type input "2025/09/22"
type input "2025/09/10"
type input "2025/09/21"
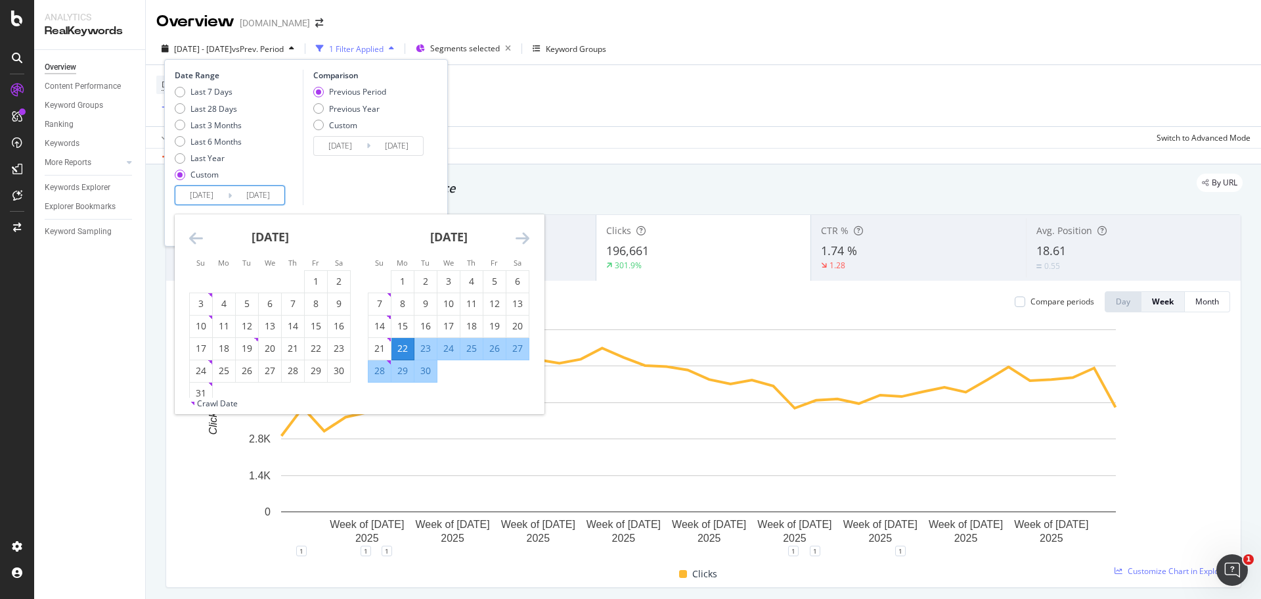
click at [380, 371] on div "28" at bounding box center [380, 370] width 22 height 13
type input "2025/09/28"
type input "2025/09/15"
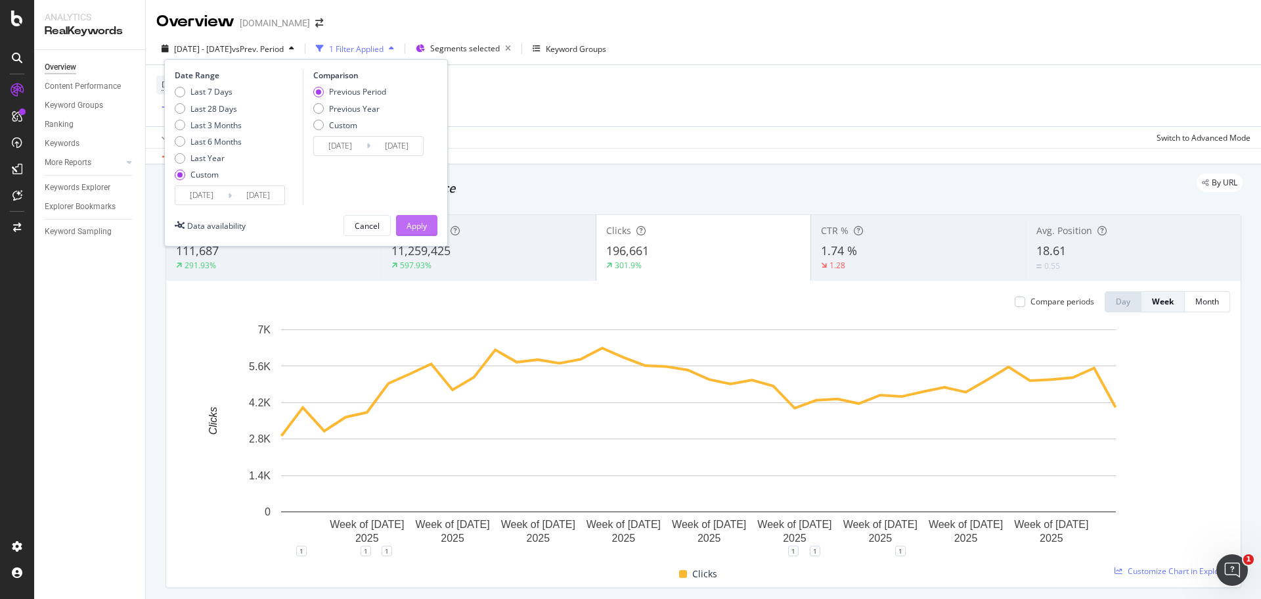
click at [415, 218] on div "Apply" at bounding box center [417, 225] width 20 height 20
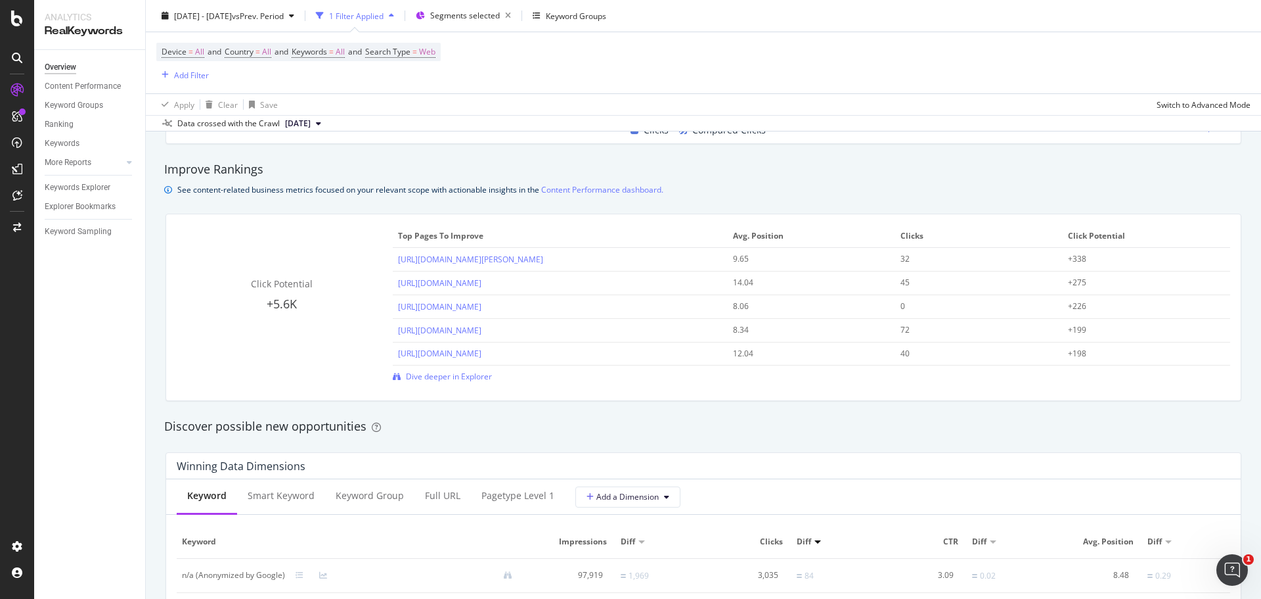
scroll to position [920, 0]
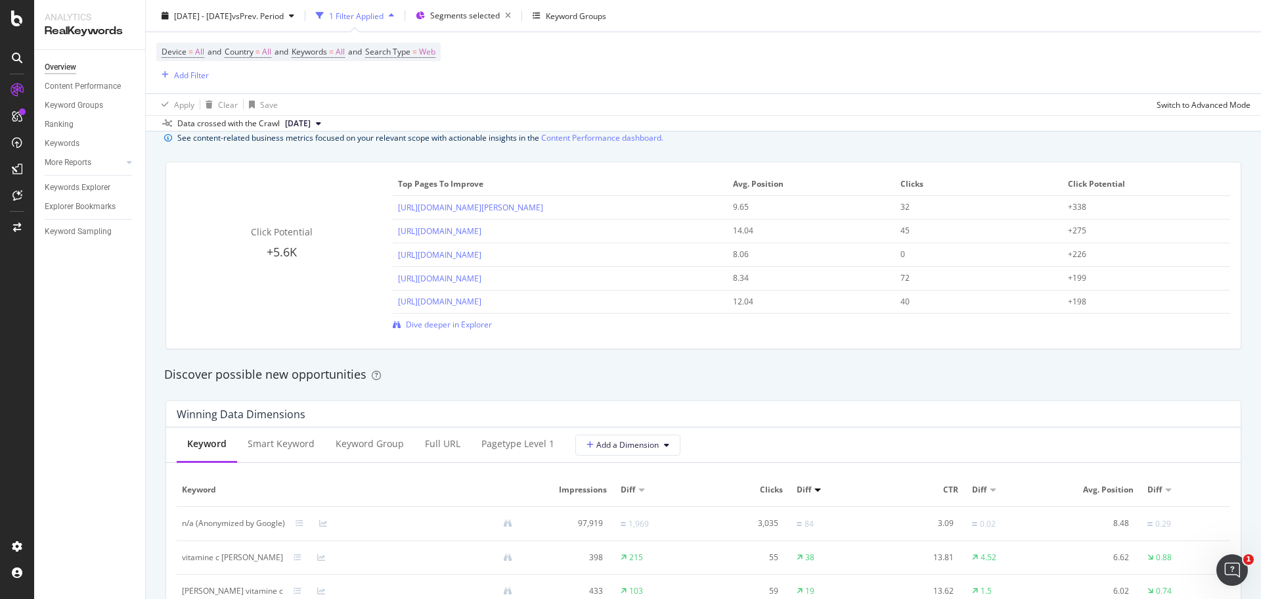
click at [310, 123] on span "[DATE]" at bounding box center [298, 124] width 26 height 12
click at [72, 296] on div "Overview Content Performance Keyword Groups Ranking Keywords More Reports Count…" at bounding box center [89, 324] width 111 height 549
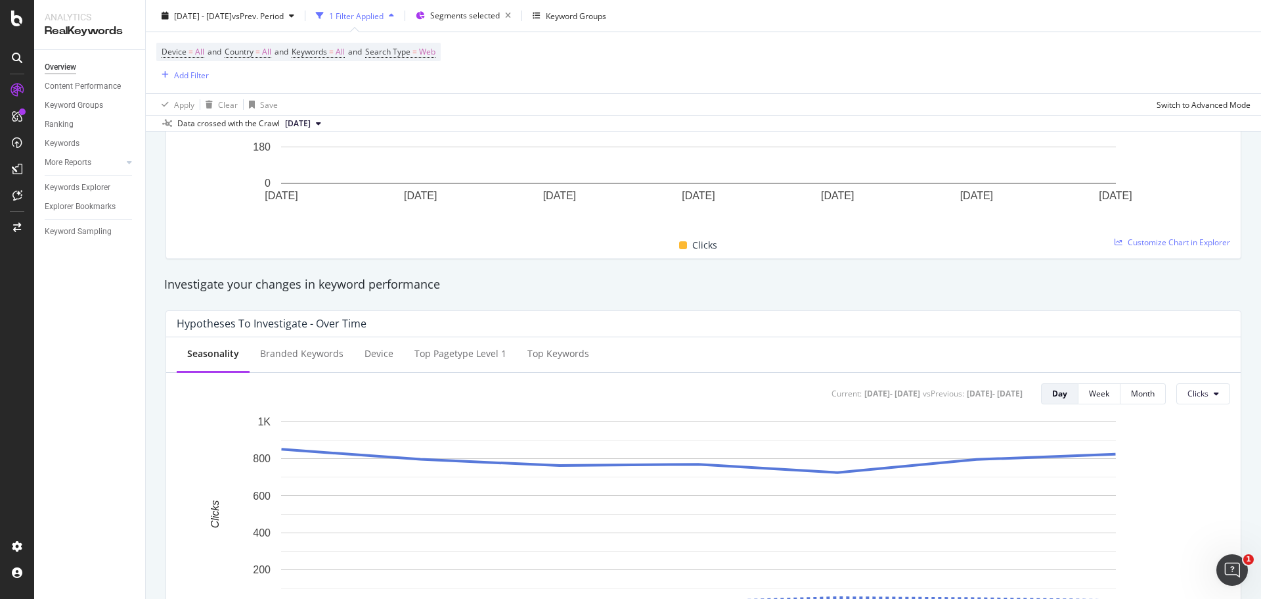
scroll to position [0, 0]
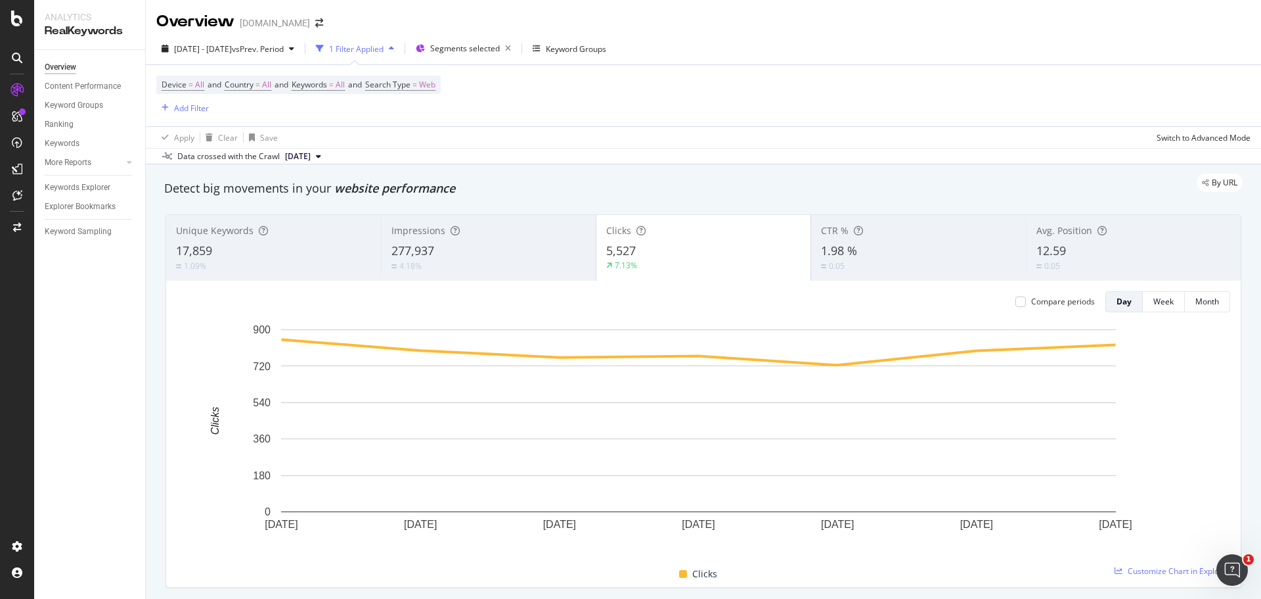
click at [311, 151] on span "[DATE]" at bounding box center [298, 156] width 26 height 12
click at [319, 202] on div "2025 Oct. 5th" at bounding box center [300, 201] width 35 height 12
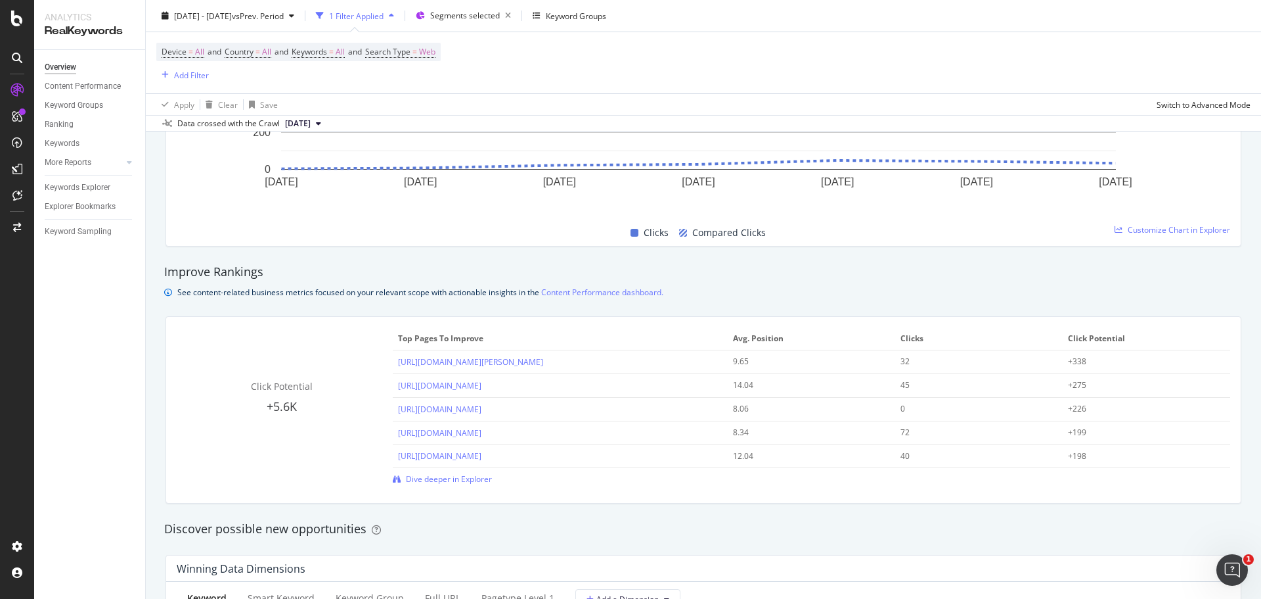
scroll to position [788, 0]
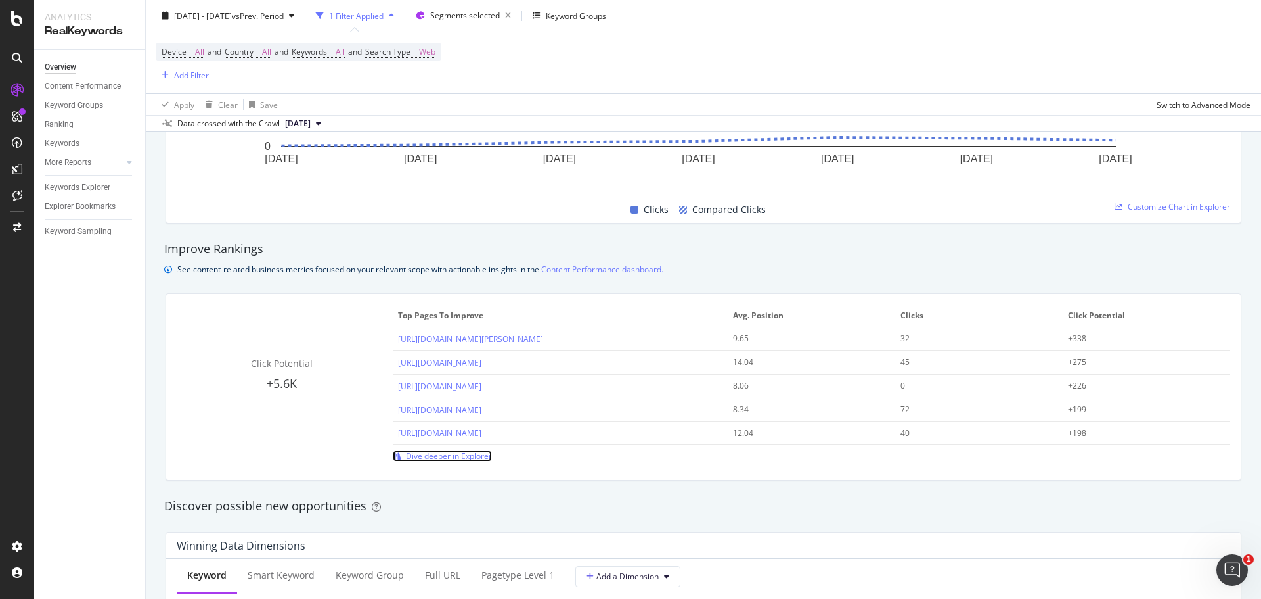
click at [443, 456] on span "Dive deeper in Explorer" at bounding box center [449, 455] width 86 height 11
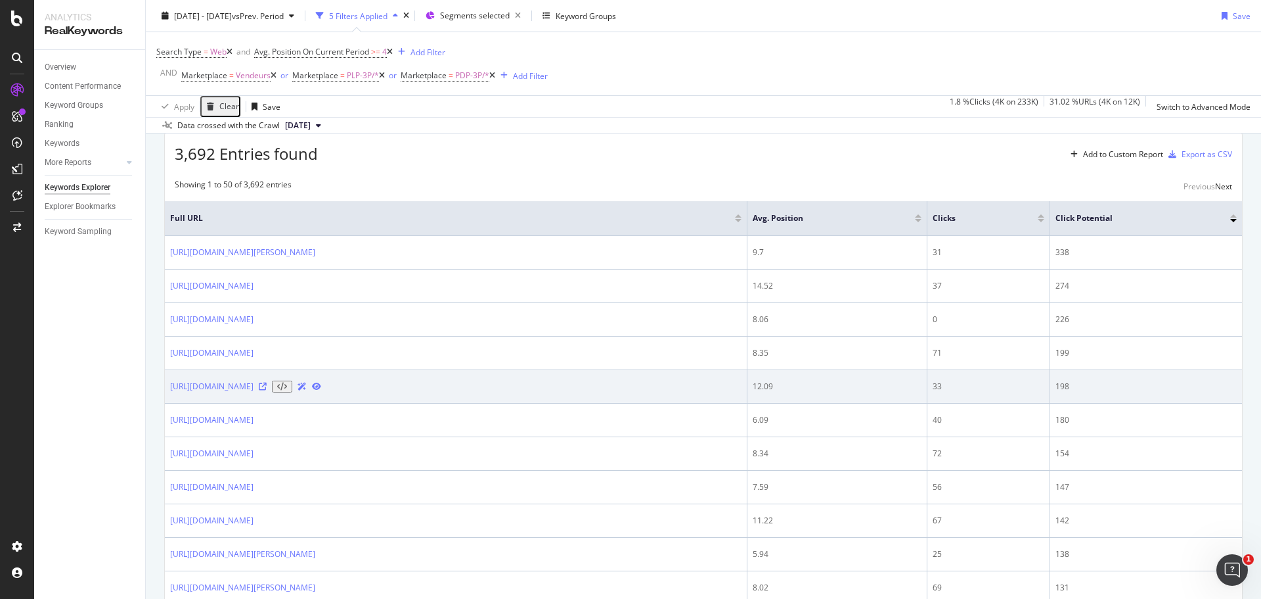
scroll to position [197, 0]
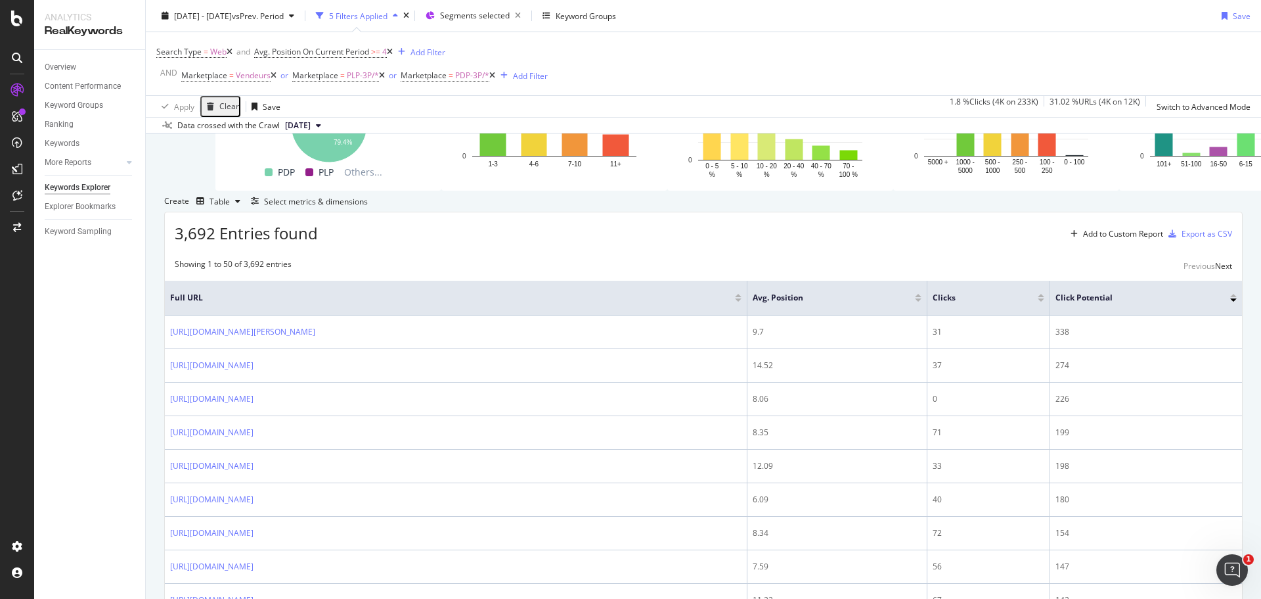
click at [141, 375] on div "Overview Content Performance Keyword Groups Ranking Keywords More Reports Count…" at bounding box center [89, 324] width 111 height 549
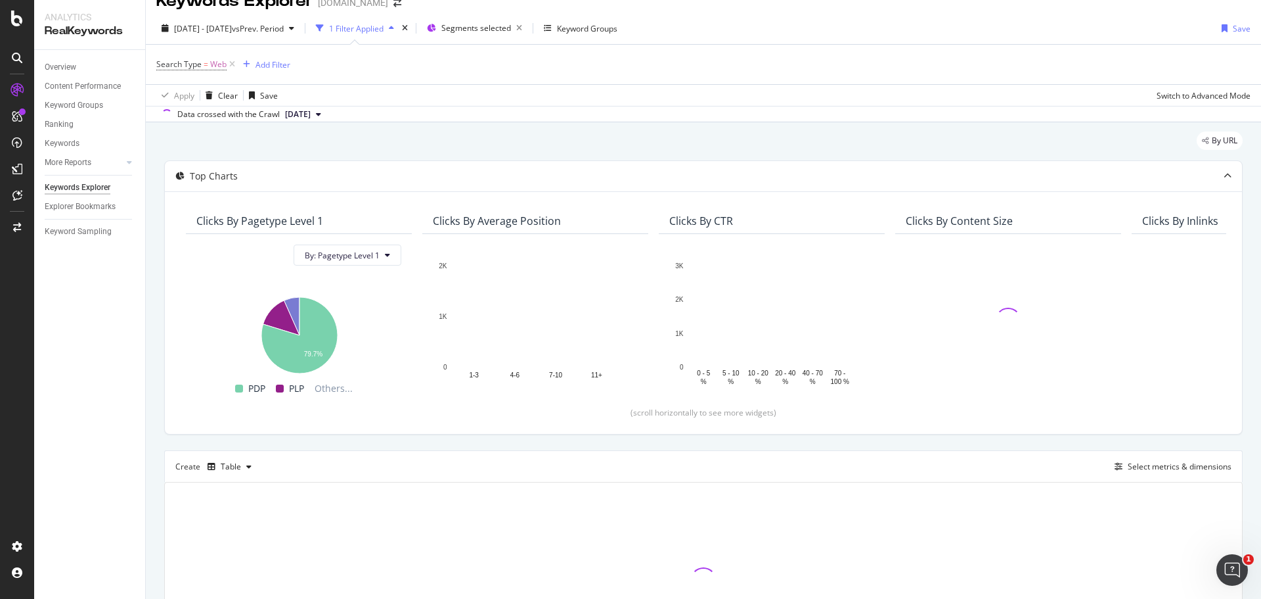
scroll to position [15, 0]
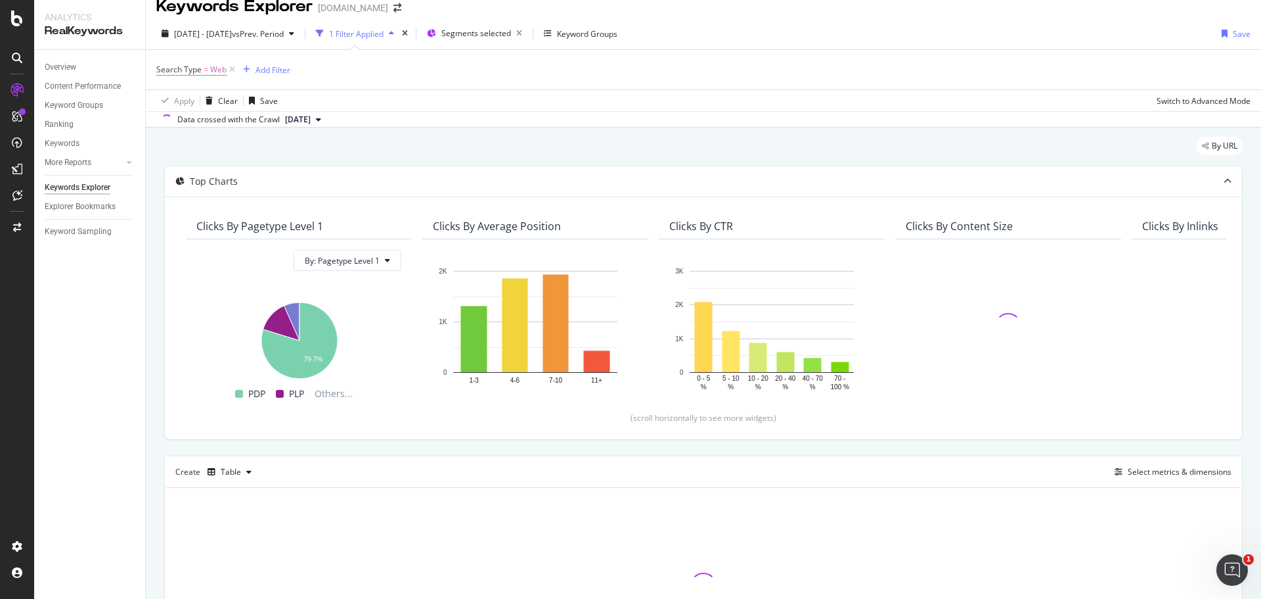
click at [311, 116] on span "[DATE]" at bounding box center [298, 120] width 26 height 12
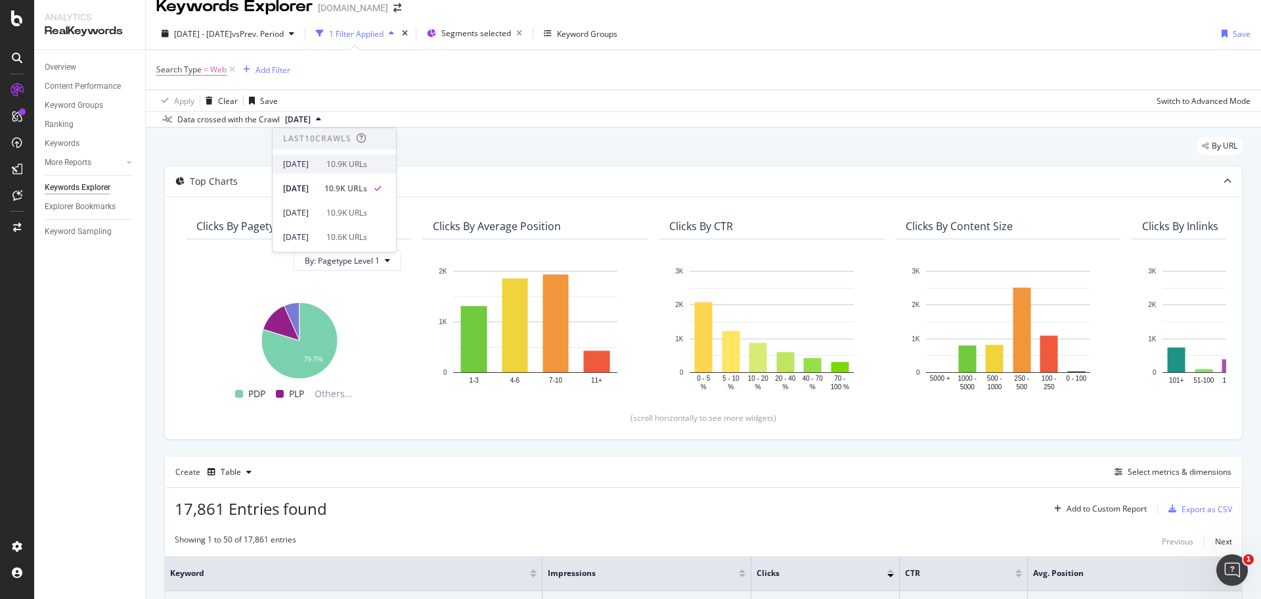
click at [344, 164] on div "[DATE] 10.9K URLs" at bounding box center [325, 164] width 84 height 12
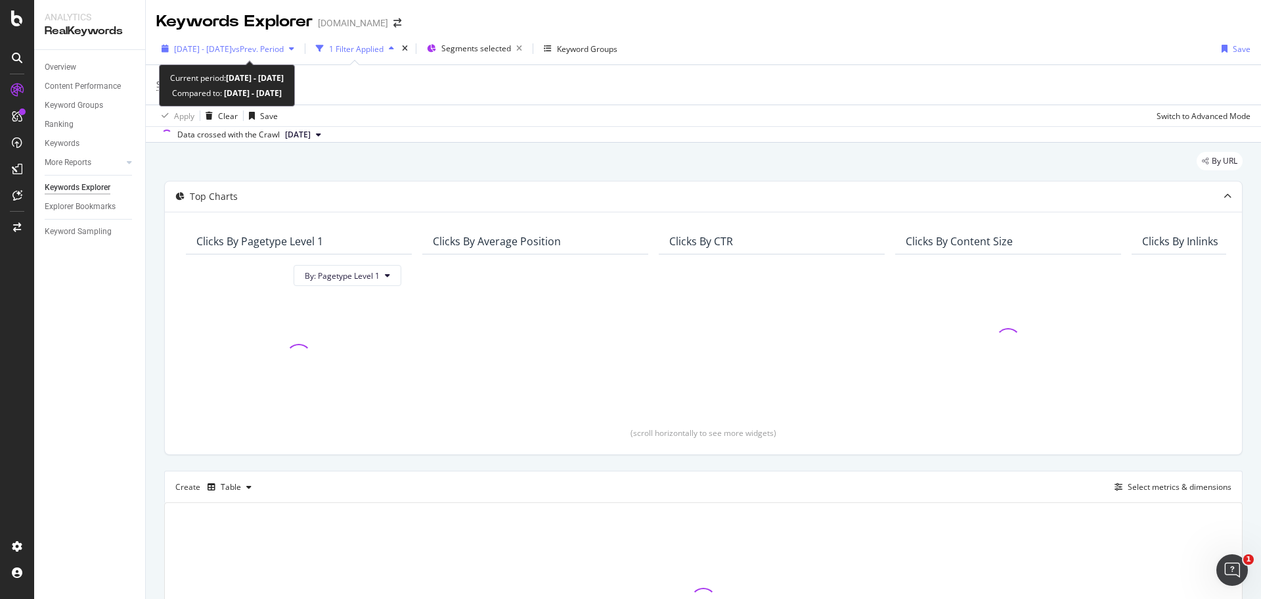
click at [232, 48] on span "2025 Sep. 22nd - Sep. 28th" at bounding box center [203, 48] width 58 height 11
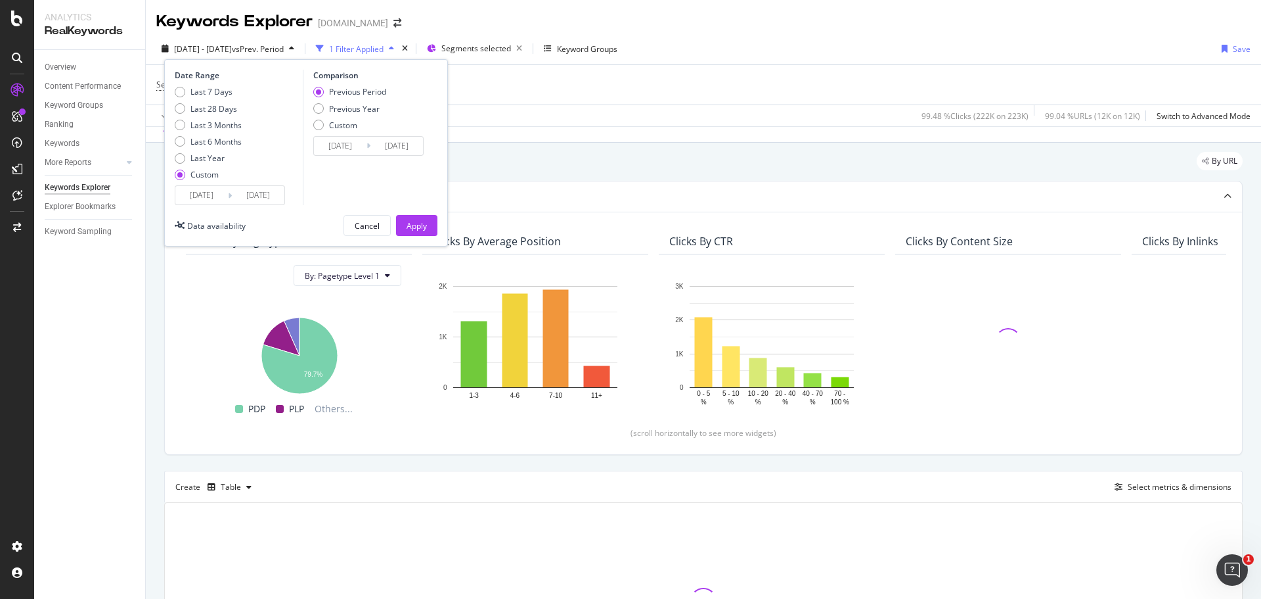
click at [95, 330] on div "Overview Content Performance Keyword Groups Ranking Keywords More Reports Count…" at bounding box center [89, 324] width 111 height 549
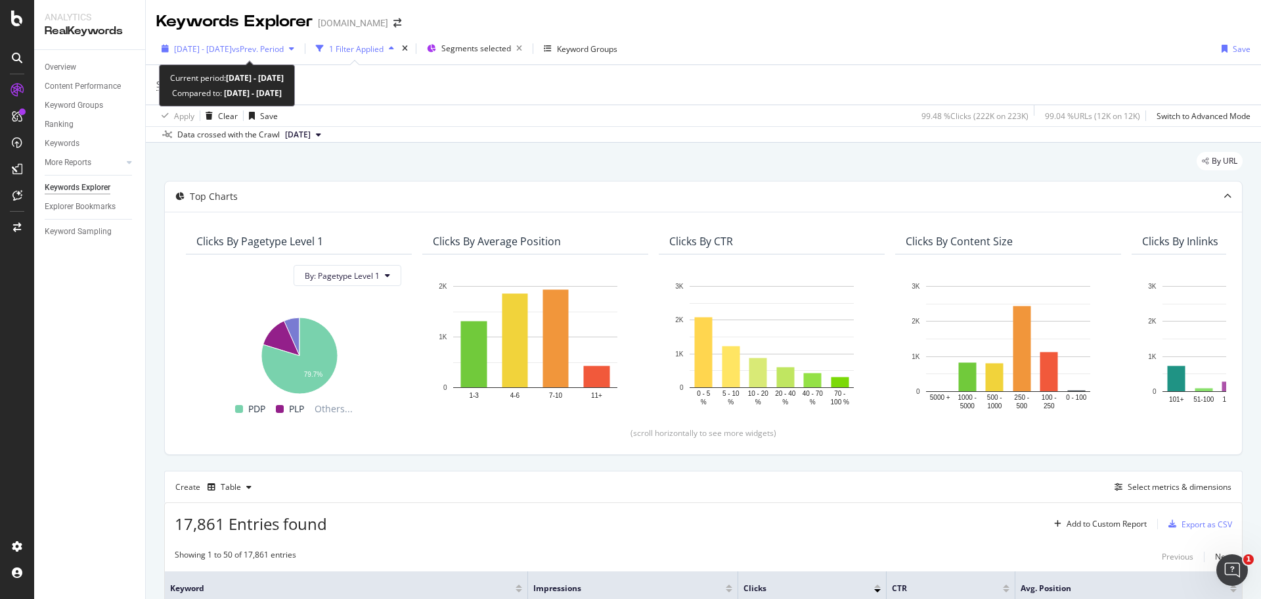
click at [232, 49] on span "2025 Sep. 22nd - Sep. 28th" at bounding box center [203, 48] width 58 height 11
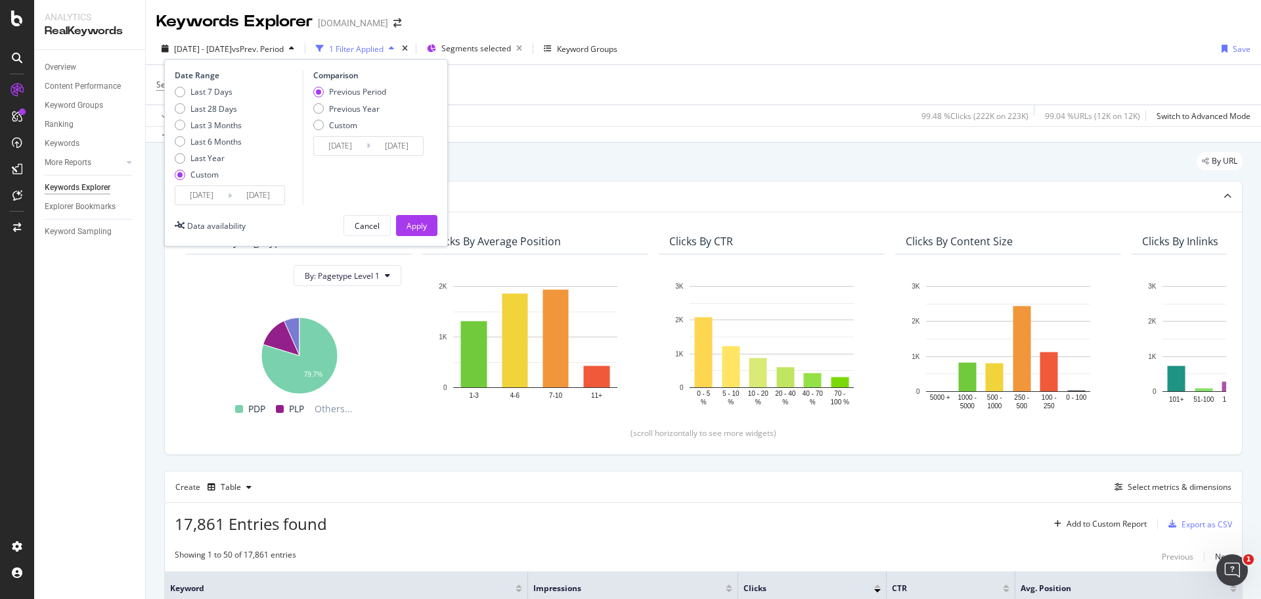
click at [543, 170] on div "By URL" at bounding box center [703, 166] width 1079 height 29
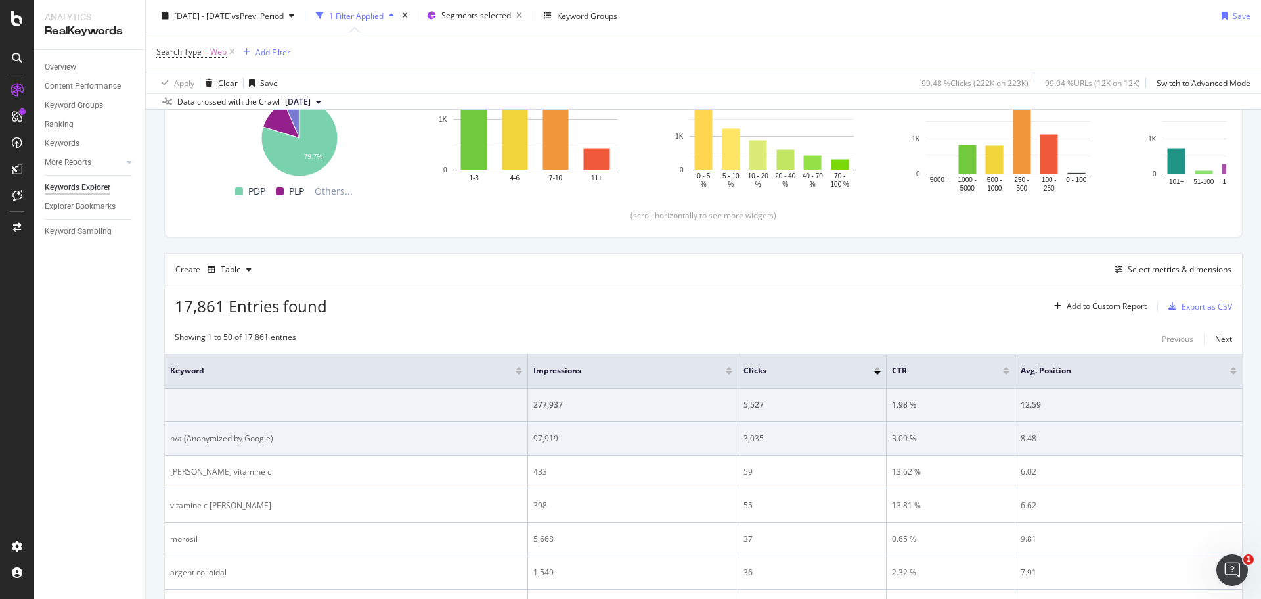
scroll to position [263, 0]
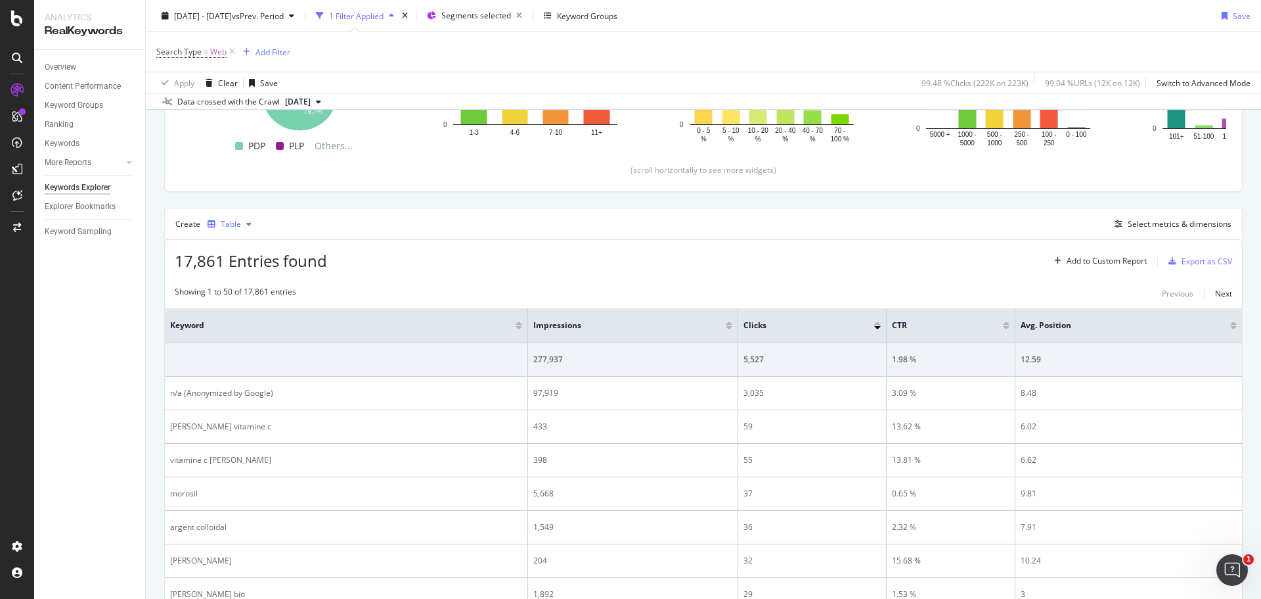
click at [250, 218] on div "Table" at bounding box center [229, 224] width 55 height 20
click at [1156, 231] on button "Select metrics & dimensions" at bounding box center [1171, 224] width 122 height 16
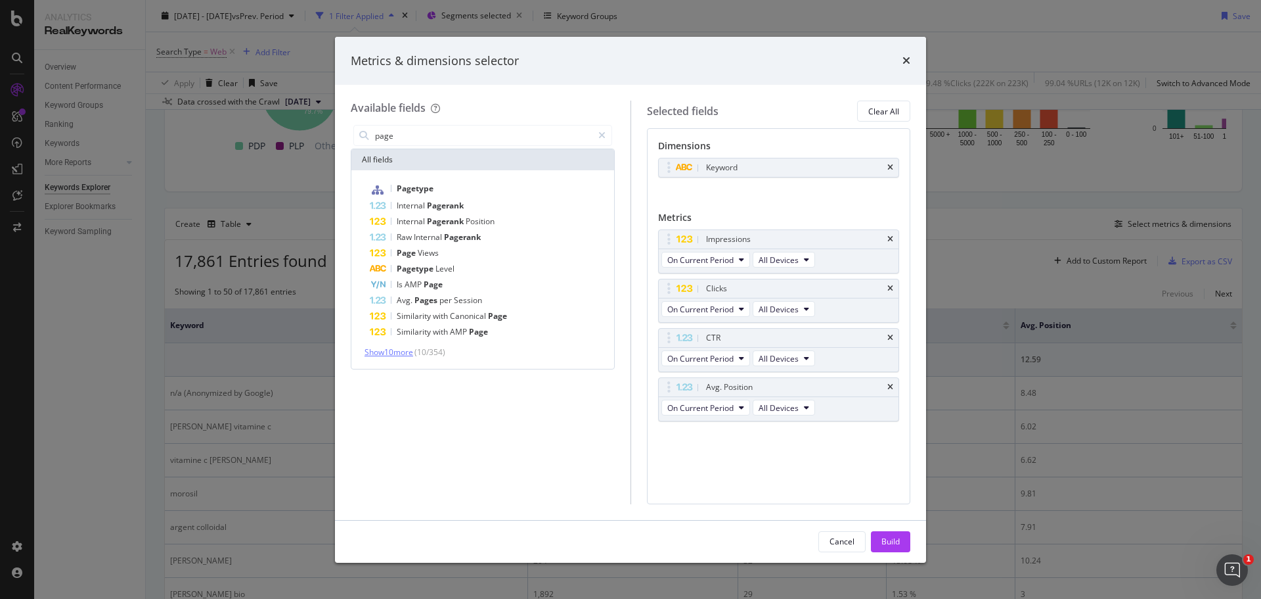
type input "page"
click at [381, 351] on span "Show 10 more" at bounding box center [389, 351] width 49 height 11
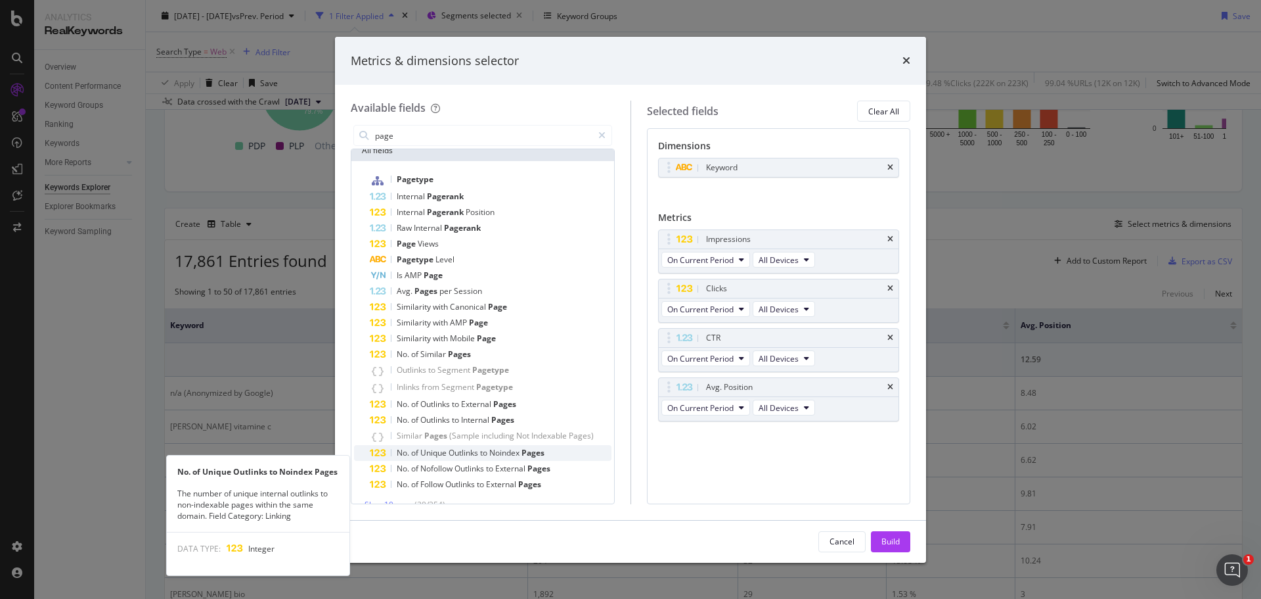
scroll to position [0, 0]
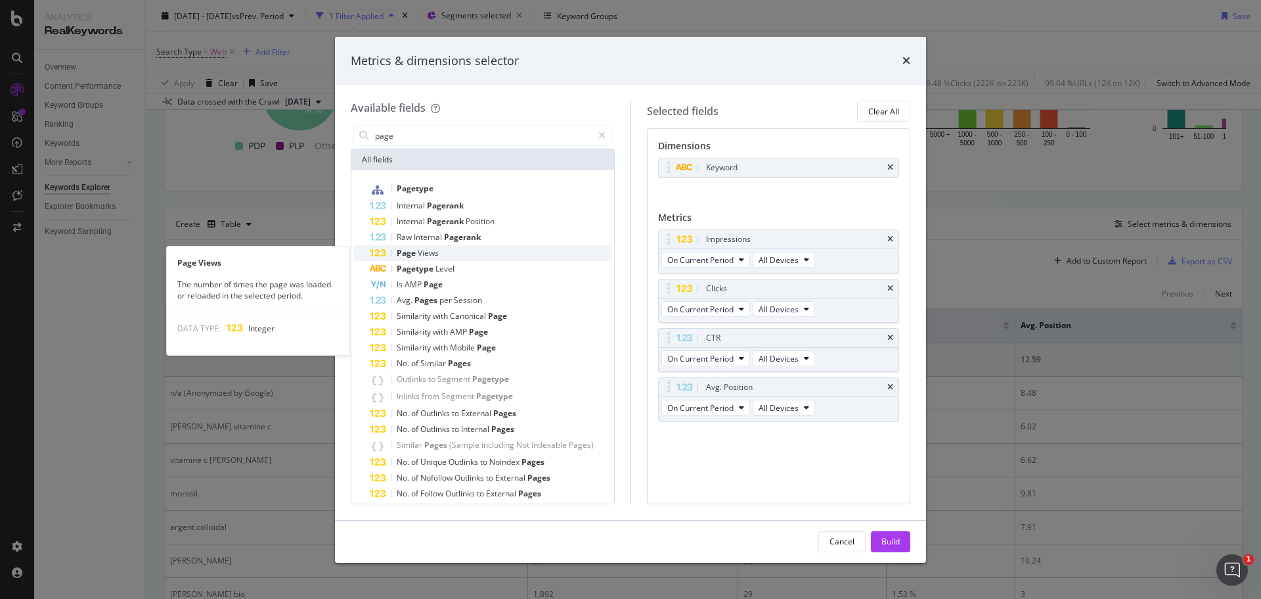
click at [430, 249] on span "Views" at bounding box center [428, 252] width 21 height 11
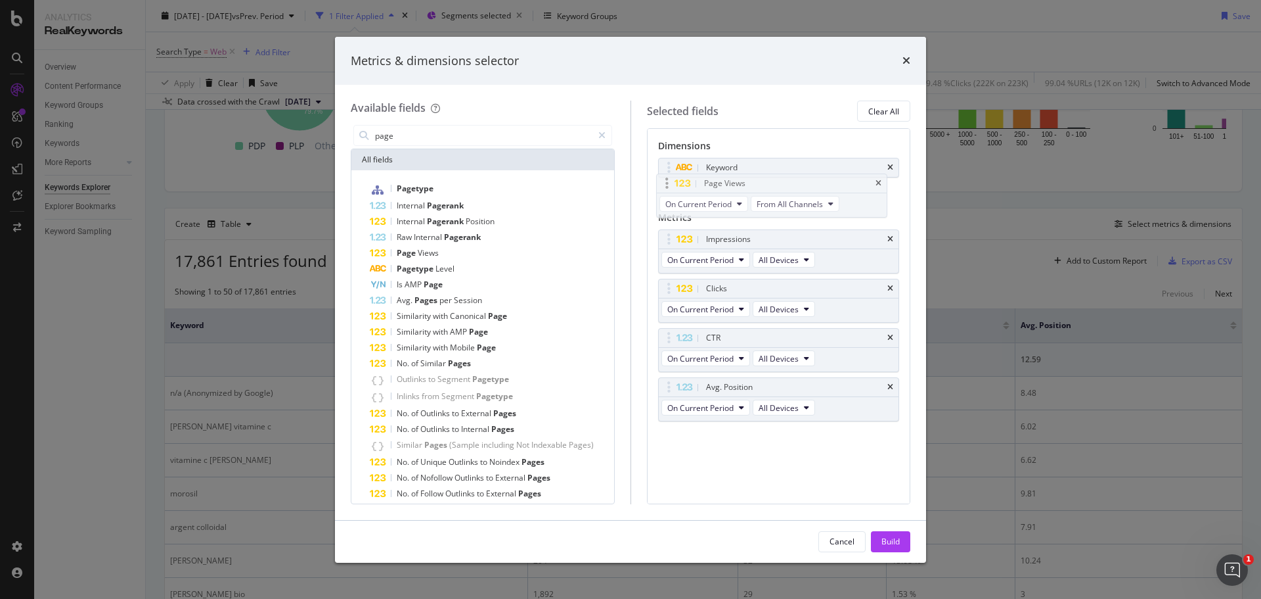
drag, startPoint x: 703, startPoint y: 420, endPoint x: 701, endPoint y: 178, distance: 241.8
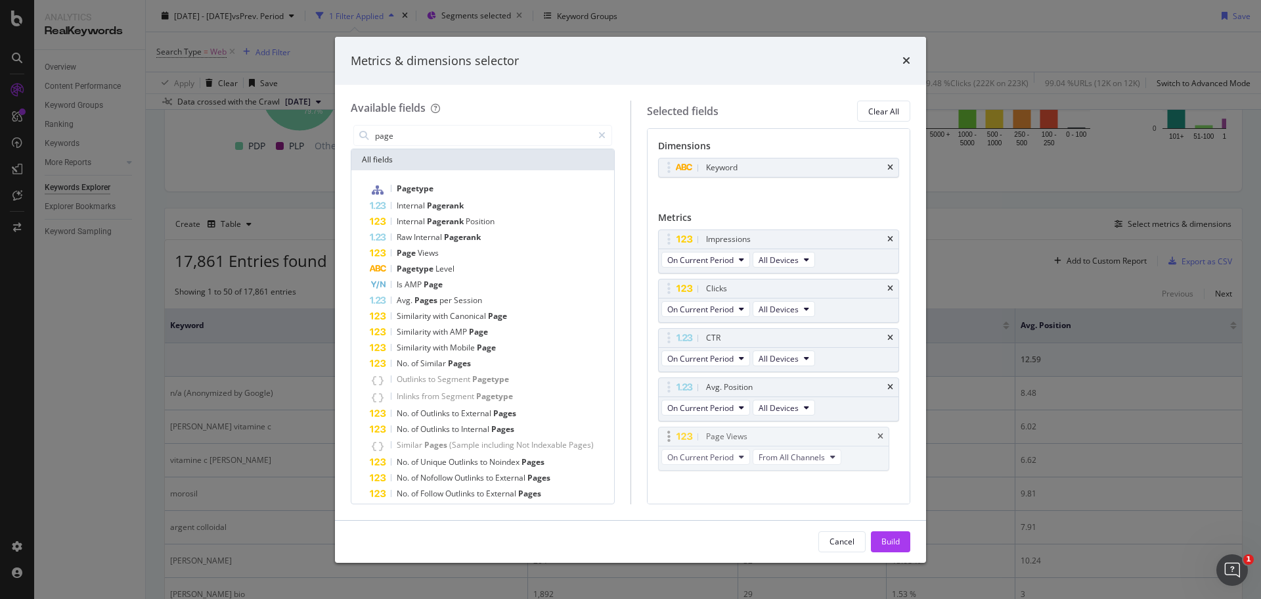
click at [701, 178] on body "Analytics RealKeywords Overview Content Performance Keyword Groups Ranking Keyw…" at bounding box center [630, 299] width 1261 height 599
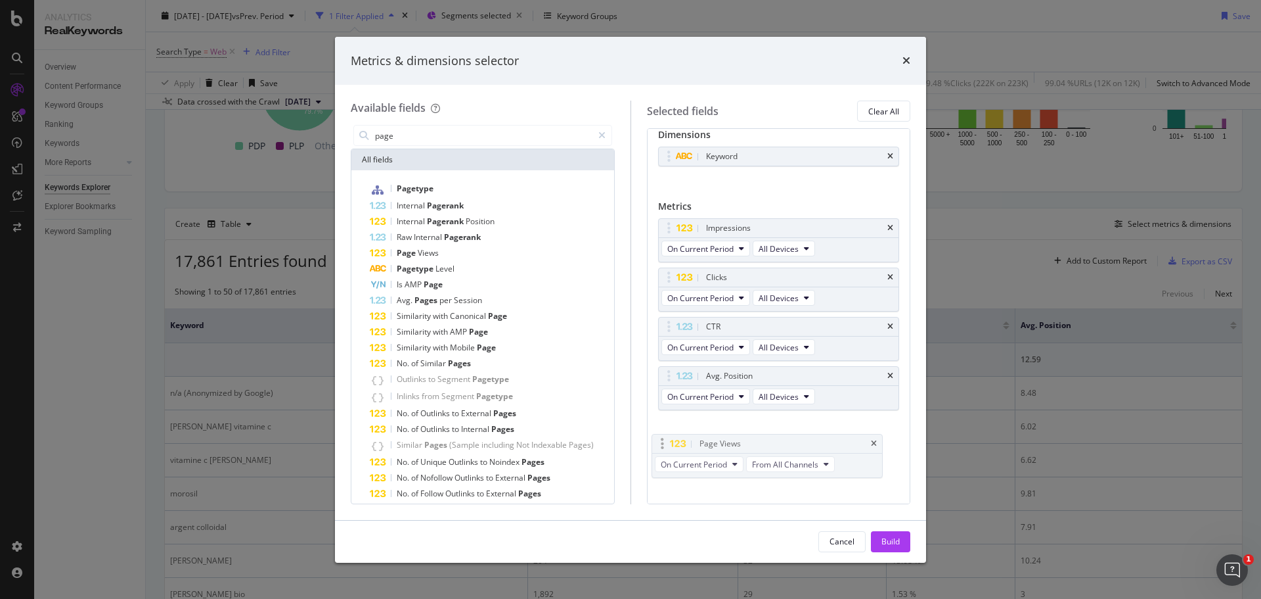
drag, startPoint x: 671, startPoint y: 435, endPoint x: 807, endPoint y: 438, distance: 136.7
click at [667, 434] on body "Analytics RealKeywords Overview Content Performance Keyword Groups Ranking Keyw…" at bounding box center [630, 299] width 1261 height 599
click at [888, 425] on icon "times" at bounding box center [891, 425] width 6 height 8
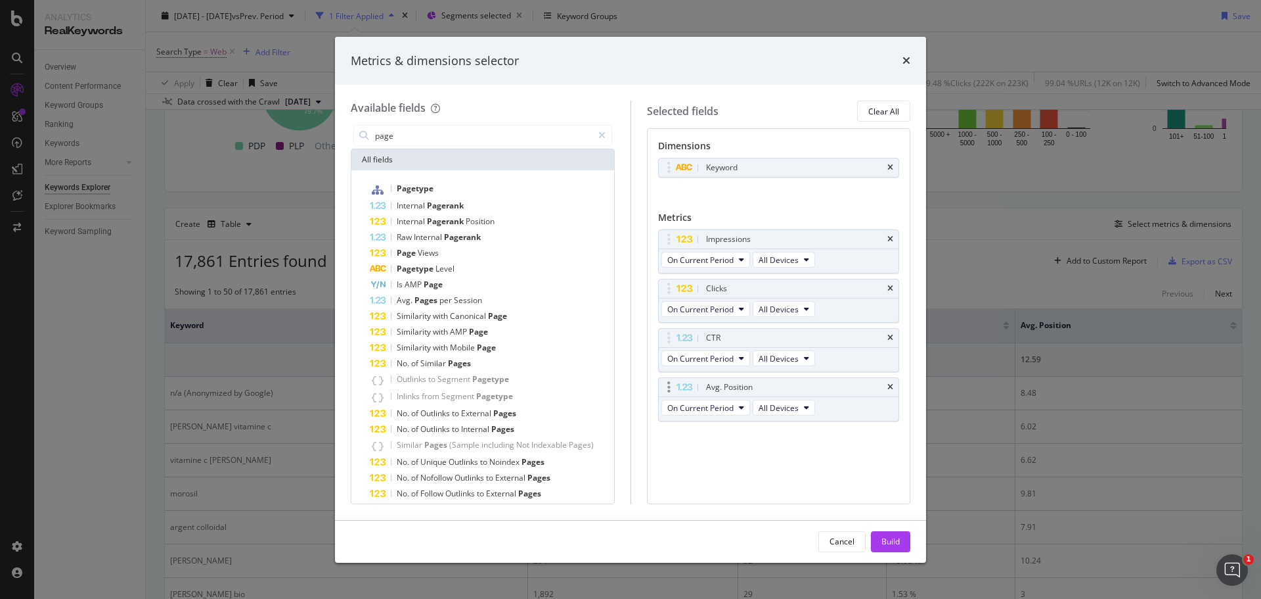
scroll to position [0, 0]
click at [696, 163] on div "modal" at bounding box center [690, 167] width 27 height 13
click at [685, 164] on icon "modal" at bounding box center [684, 168] width 18 height 8
click at [665, 160] on div "Keyword" at bounding box center [779, 167] width 240 height 18
click at [670, 168] on icon "modal" at bounding box center [668, 167] width 3 height 13
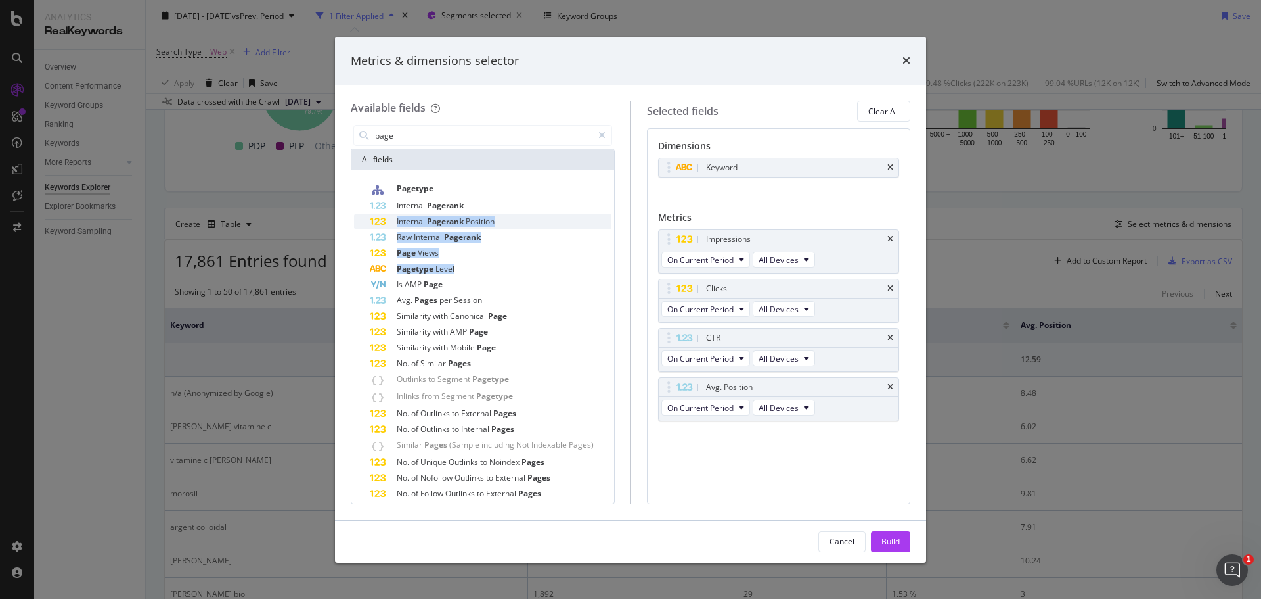
drag, startPoint x: 462, startPoint y: 267, endPoint x: 541, endPoint y: 225, distance: 89.9
click at [583, 209] on div "Pagetype Internal Pagerank Internal Pagerank Position Raw Internal Pagerank Pag…" at bounding box center [483, 341] width 258 height 321
click at [449, 269] on span "Level" at bounding box center [445, 268] width 19 height 11
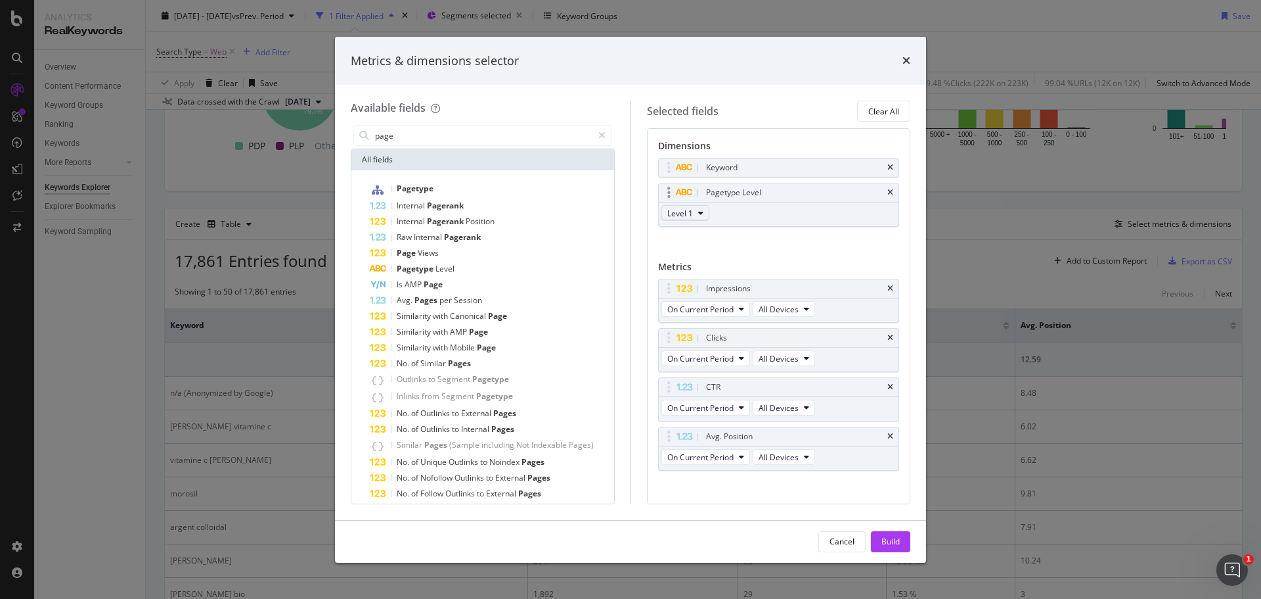
click at [687, 217] on span "Level 1" at bounding box center [680, 213] width 26 height 11
click at [654, 216] on div "Dimensions Keyword Pagetype Level Level 1 You can use this field as a dimension…" at bounding box center [779, 315] width 264 height 375
click at [888, 541] on div "Build" at bounding box center [891, 540] width 18 height 11
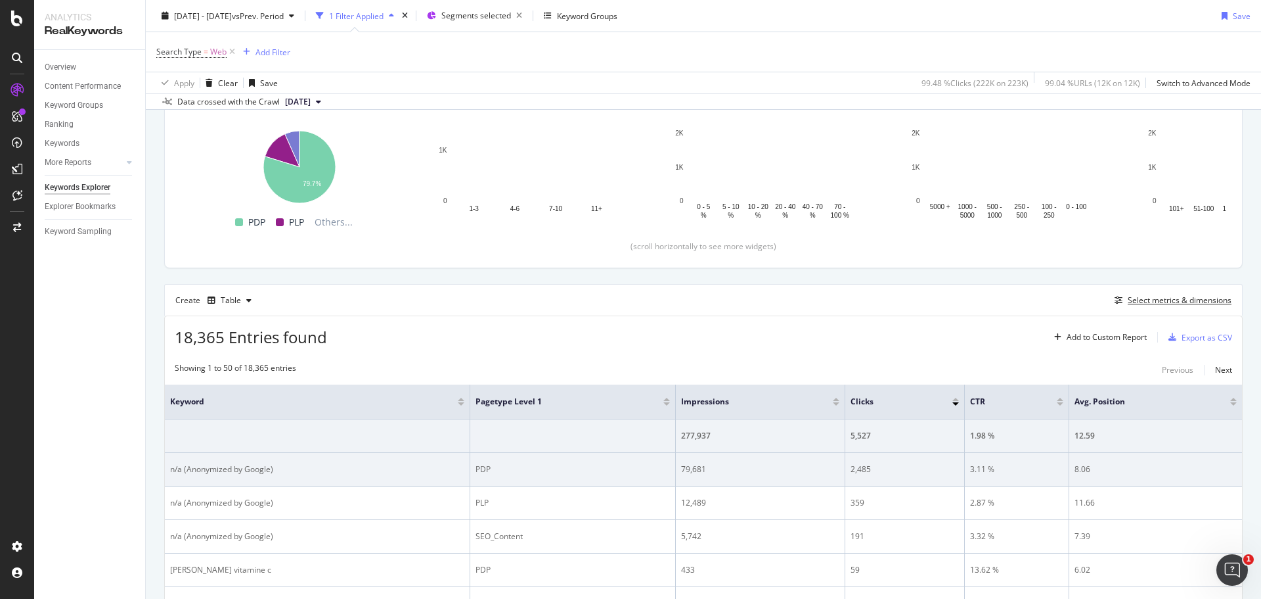
scroll to position [197, 0]
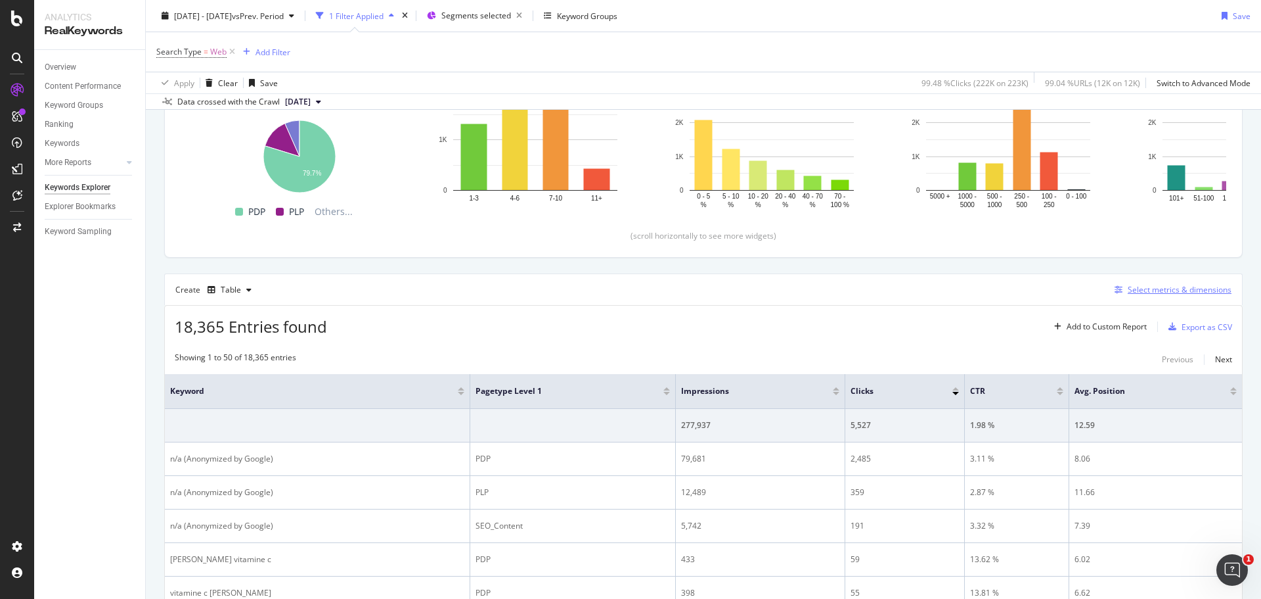
click at [1156, 286] on div "Select metrics & dimensions" at bounding box center [1180, 289] width 104 height 11
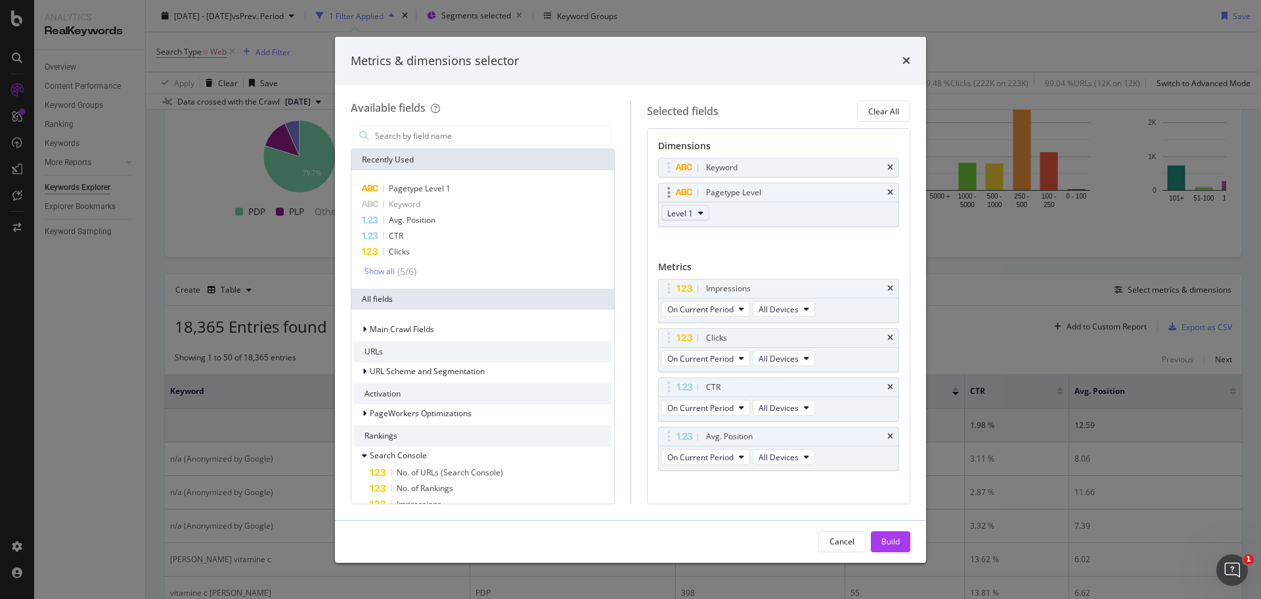
click at [688, 214] on span "Level 1" at bounding box center [680, 213] width 26 height 11
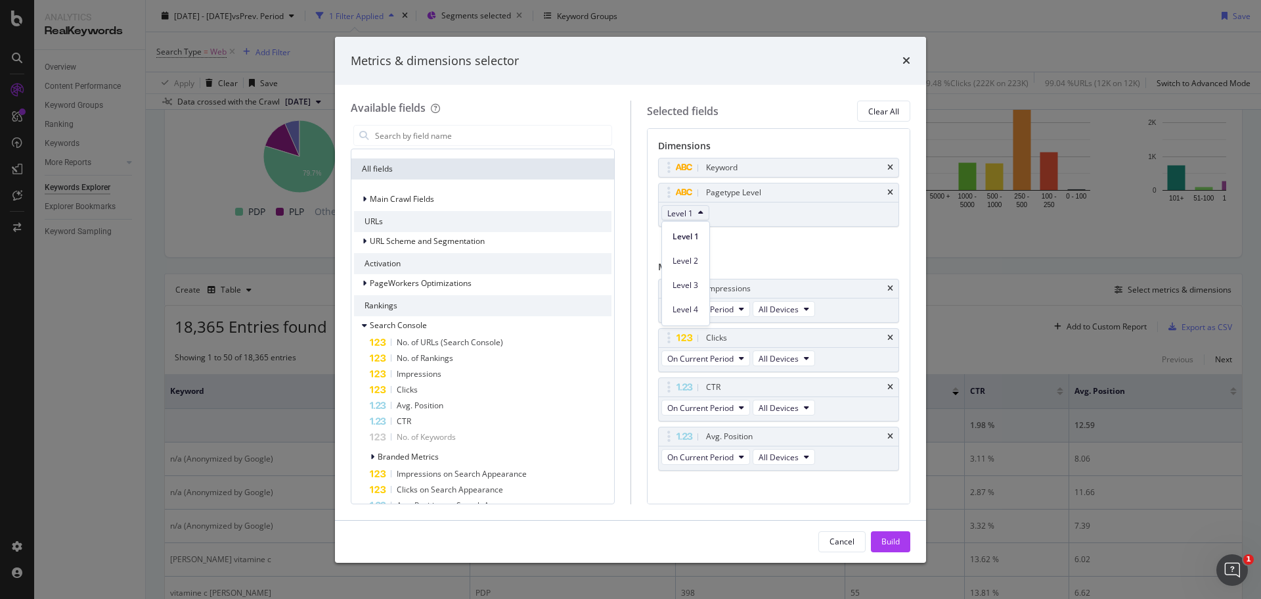
scroll to position [131, 0]
click at [888, 189] on icon "times" at bounding box center [891, 193] width 6 height 8
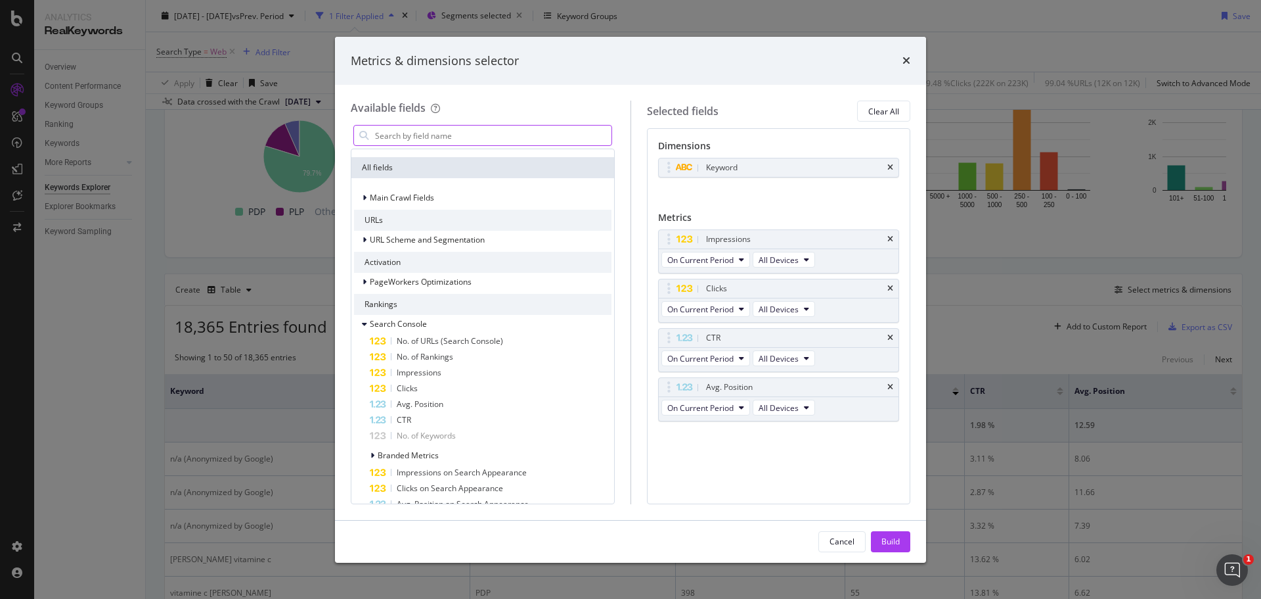
click at [423, 140] on input "modal" at bounding box center [493, 135] width 238 height 20
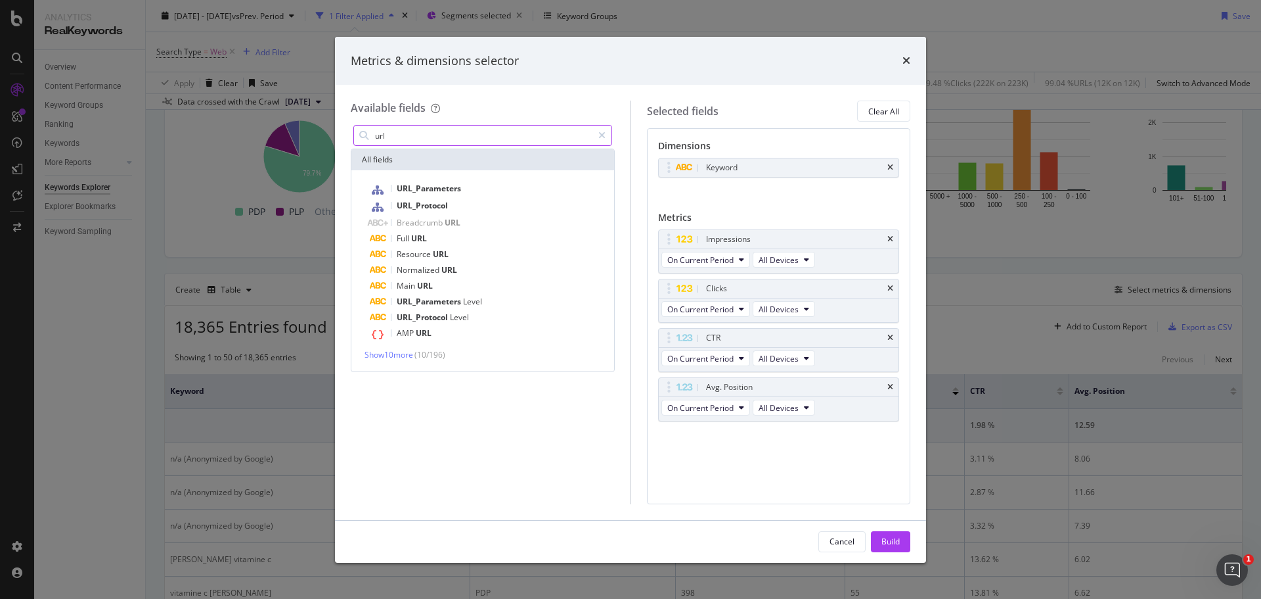
scroll to position [0, 0]
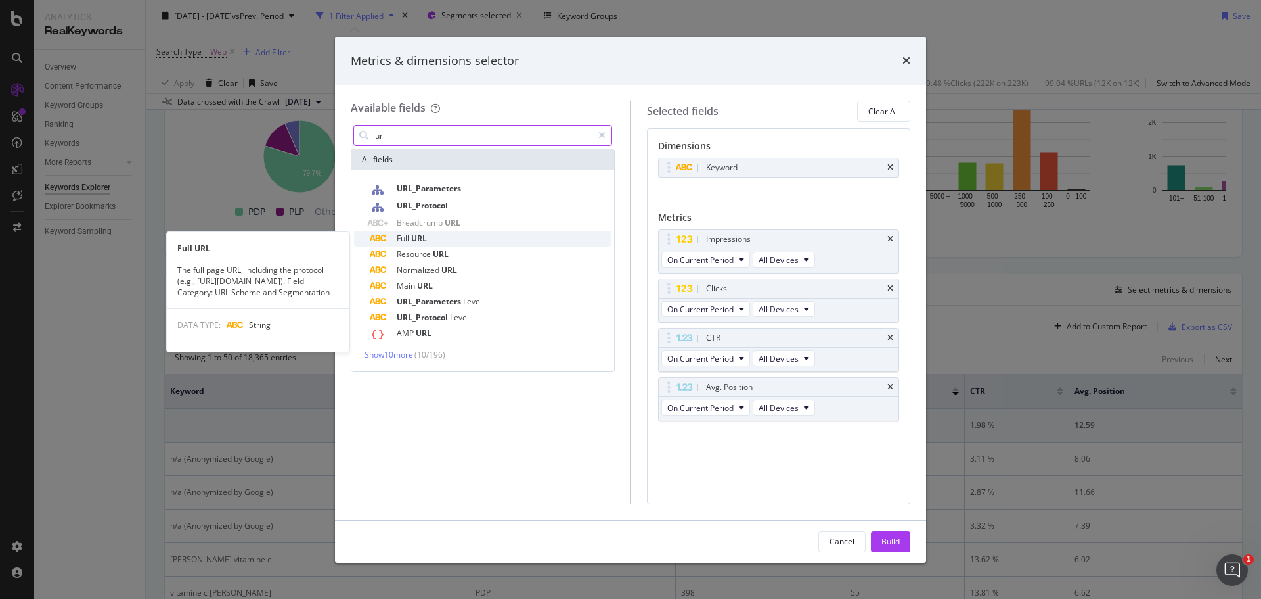
type input "url"
click at [450, 244] on div "Full URL" at bounding box center [491, 239] width 242 height 16
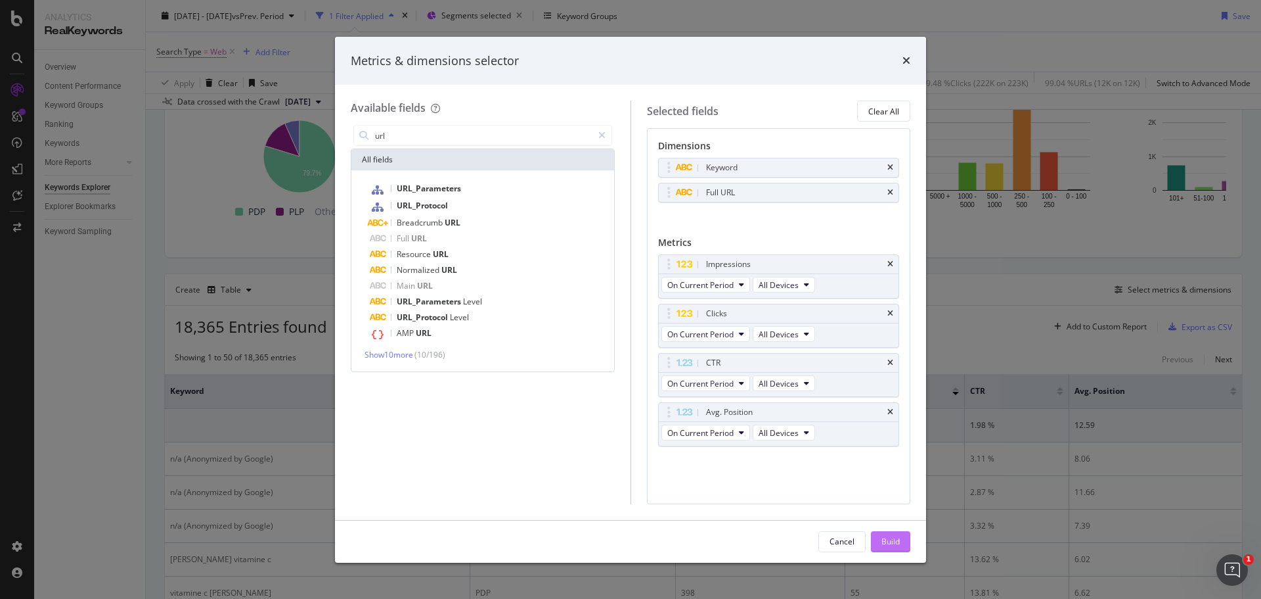
click at [890, 541] on div "Build" at bounding box center [891, 540] width 18 height 11
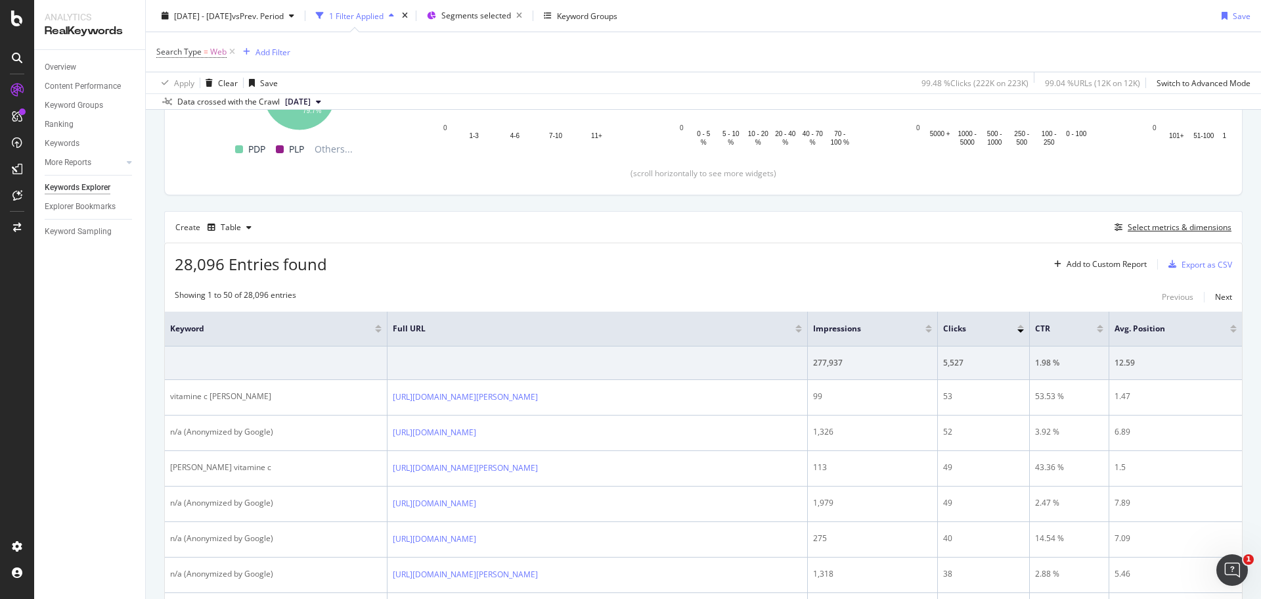
scroll to position [278, 0]
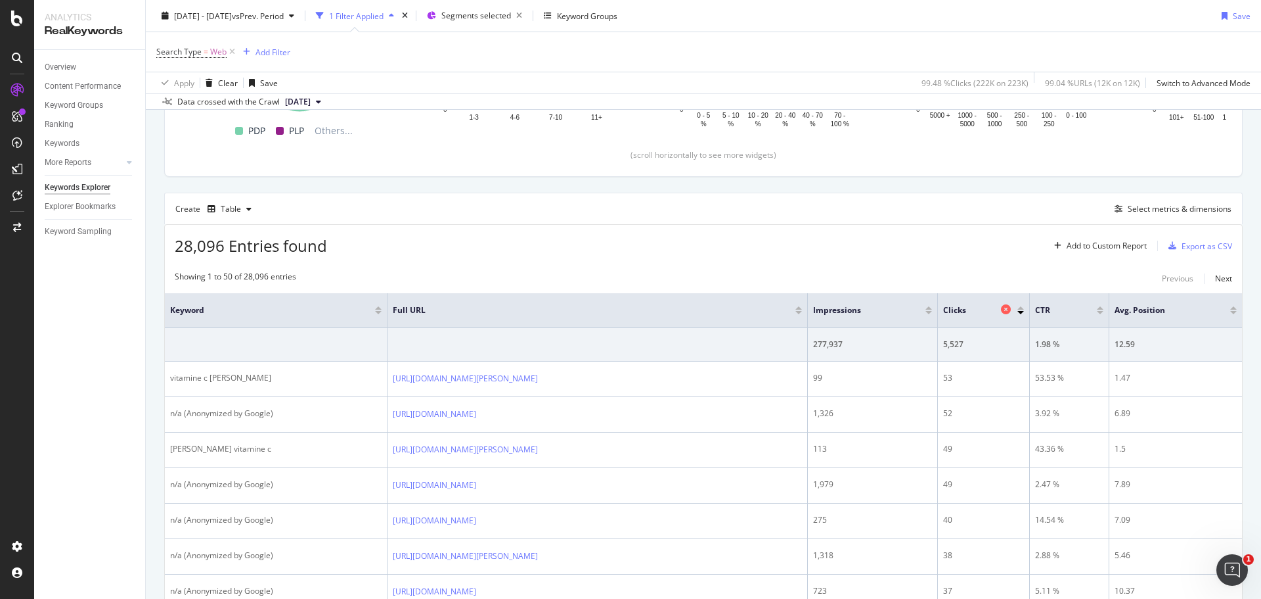
click at [977, 308] on span "Clicks" at bounding box center [970, 310] width 55 height 12
click at [1024, 312] on div at bounding box center [1021, 312] width 7 height 3
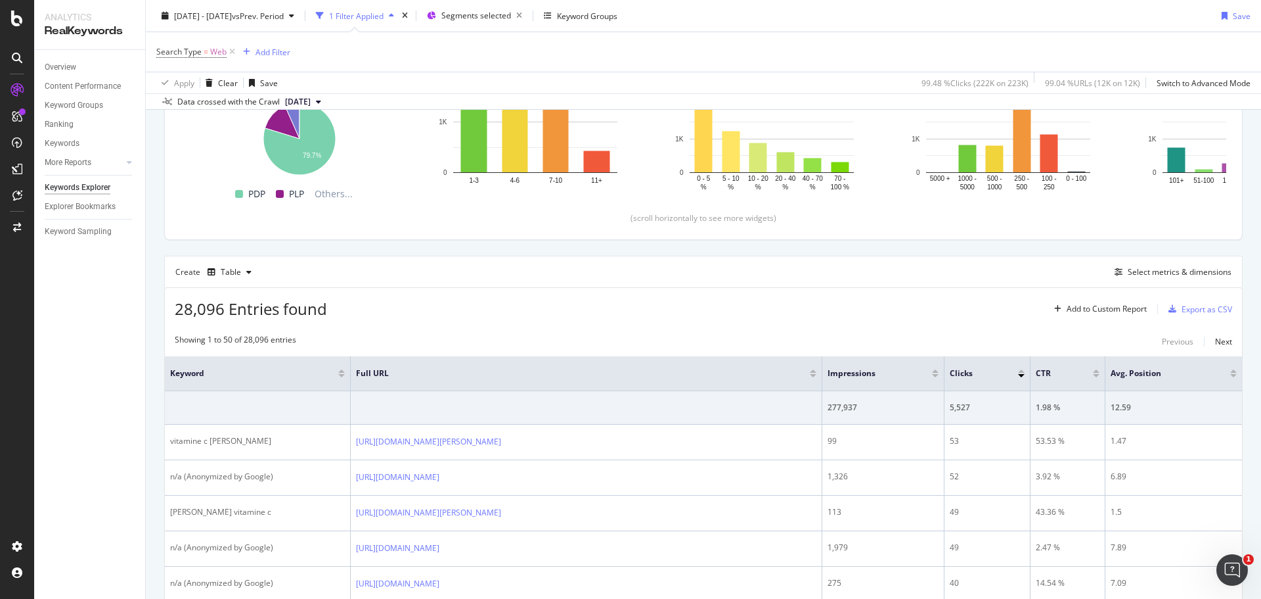
scroll to position [197, 0]
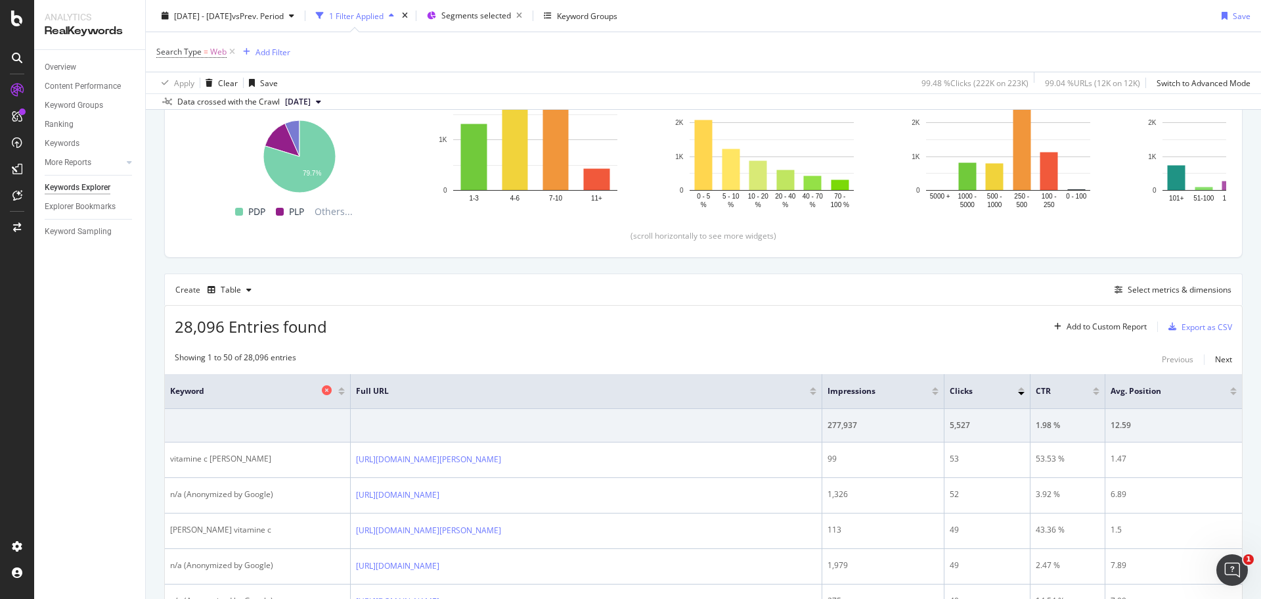
click at [327, 389] on icon at bounding box center [327, 390] width 10 height 10
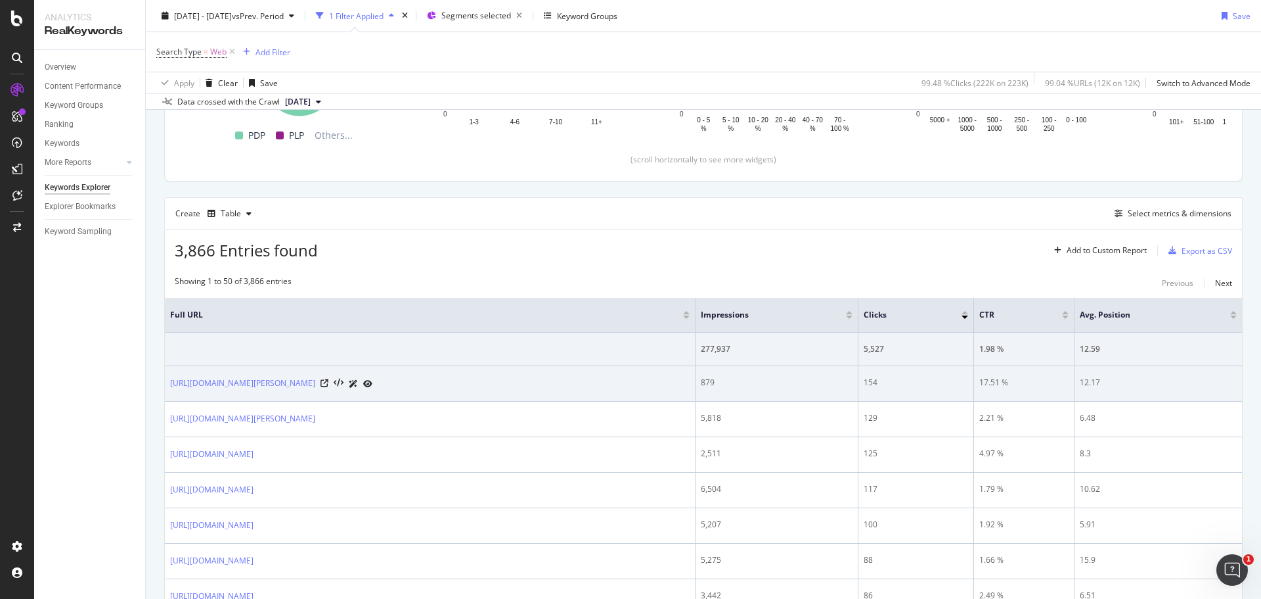
scroll to position [263, 0]
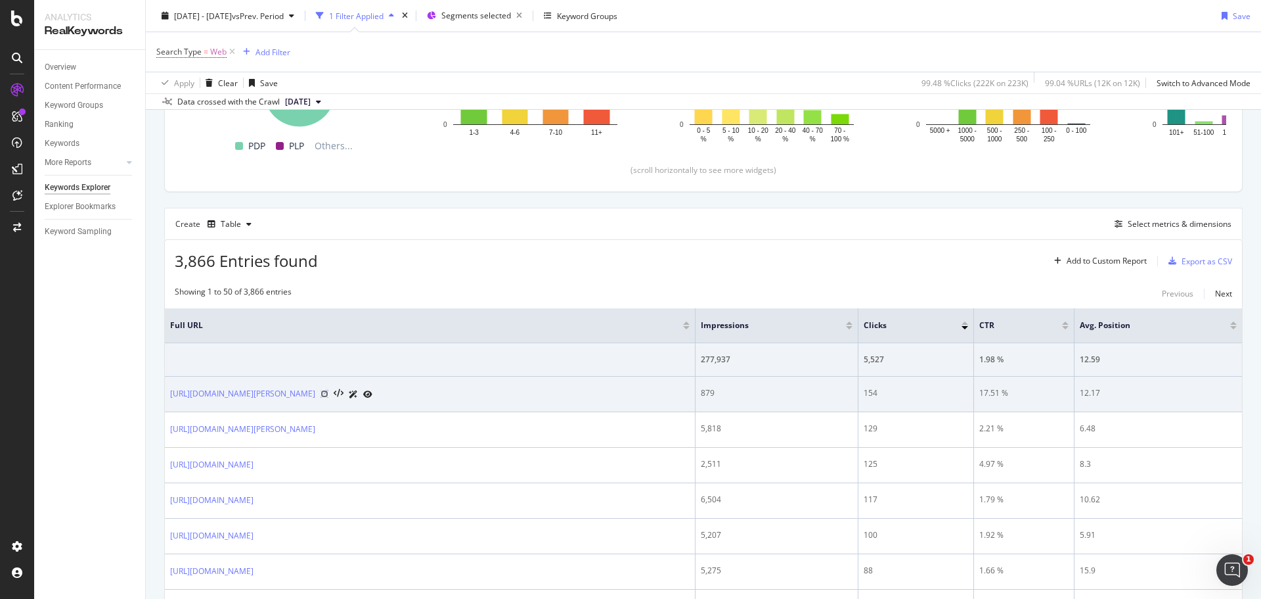
click at [328, 394] on icon at bounding box center [325, 394] width 8 height 8
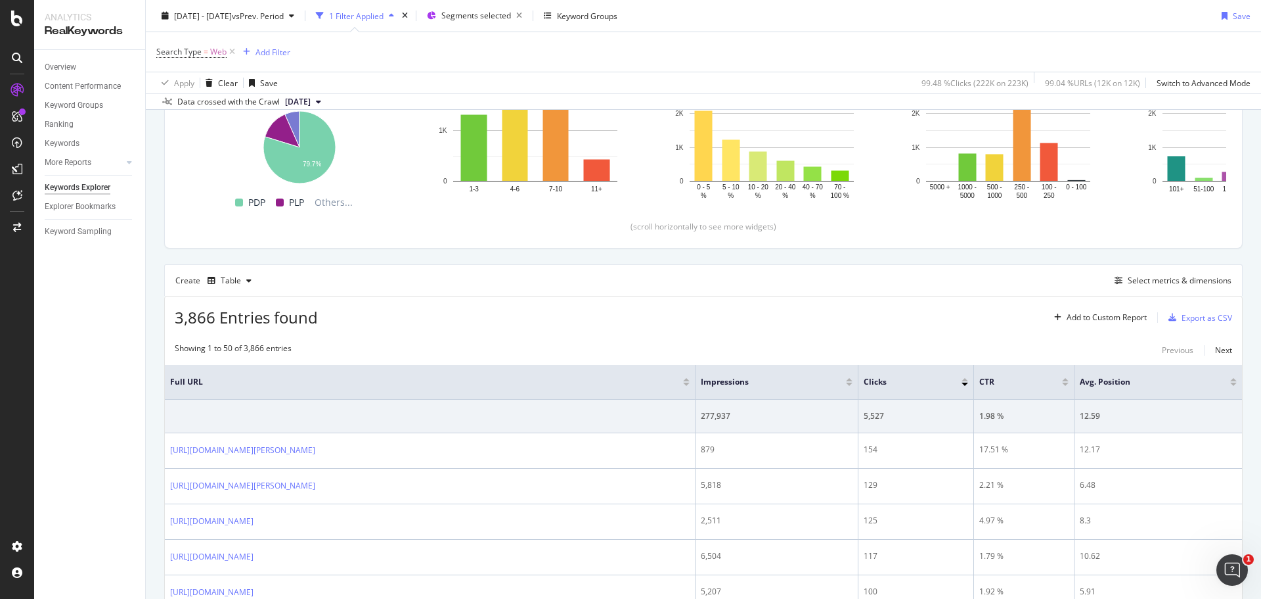
scroll to position [131, 0]
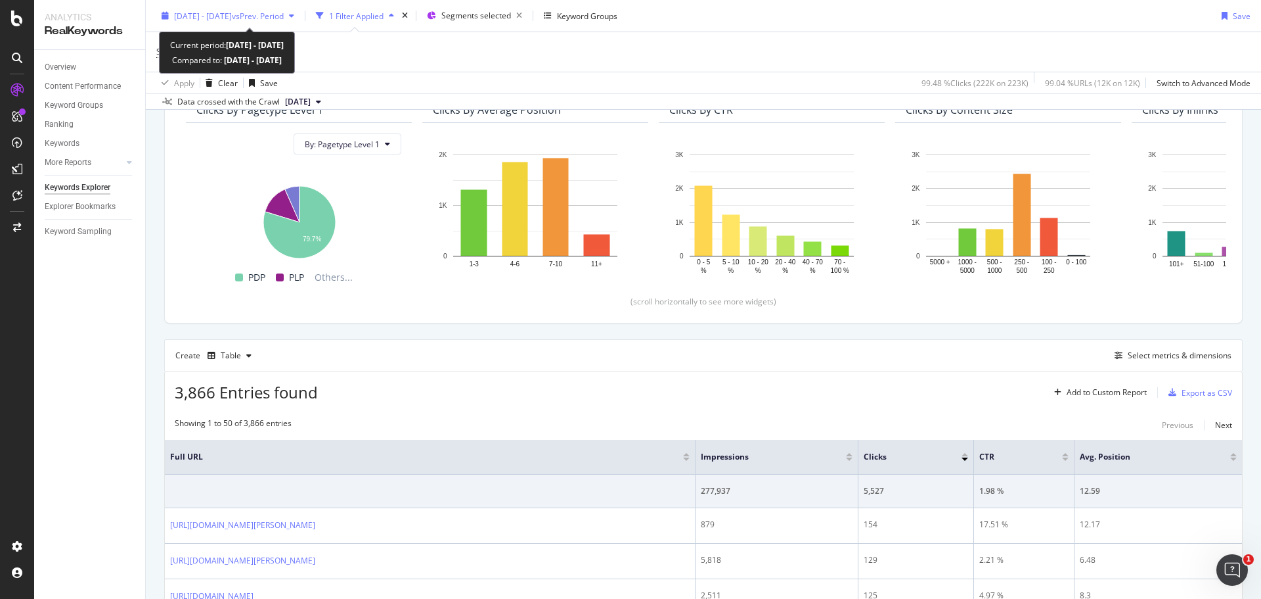
click at [278, 20] on span "vs Prev. Period" at bounding box center [258, 15] width 52 height 11
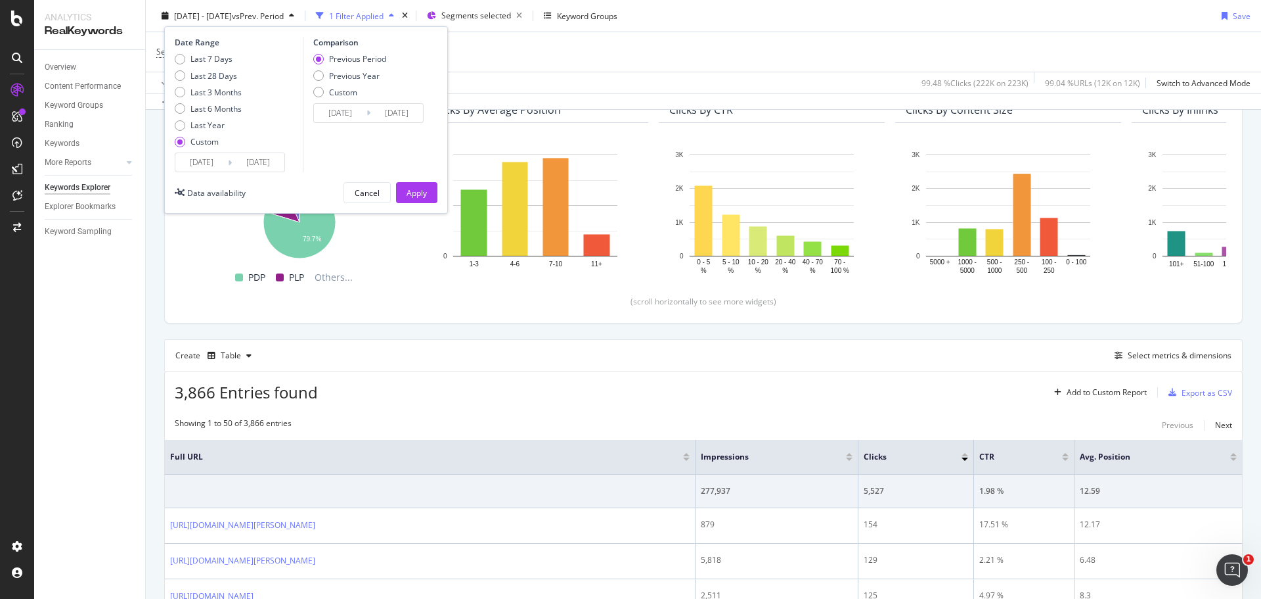
click at [195, 159] on input "2025/09/22" at bounding box center [201, 162] width 53 height 18
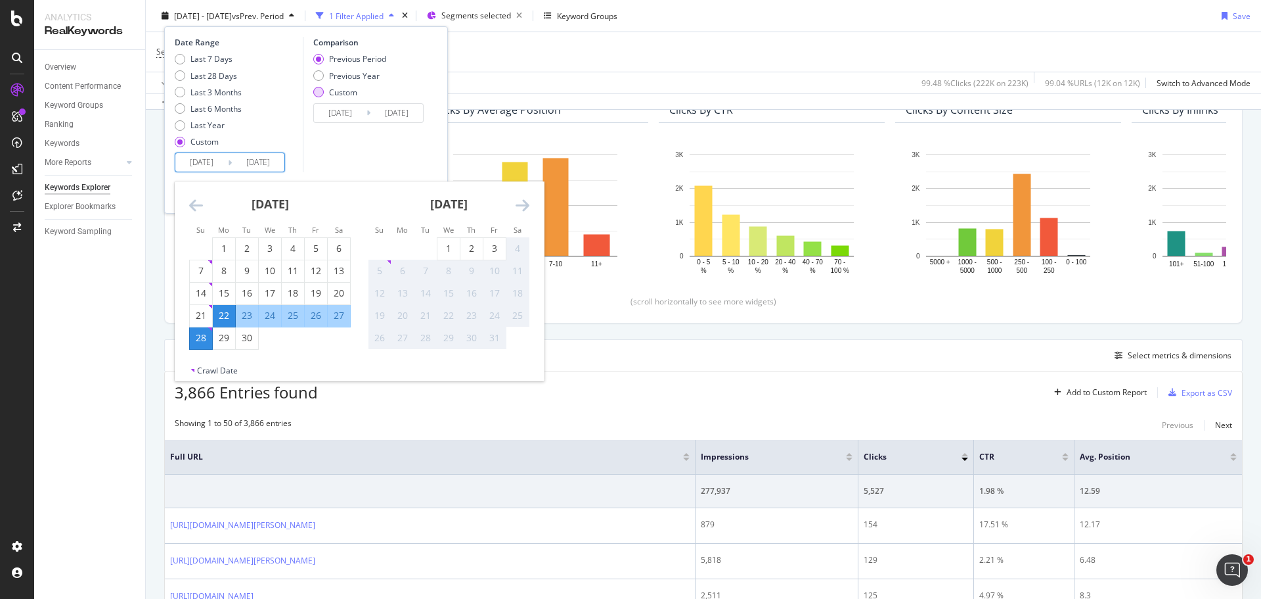
click at [319, 91] on div "Custom" at bounding box center [318, 92] width 11 height 11
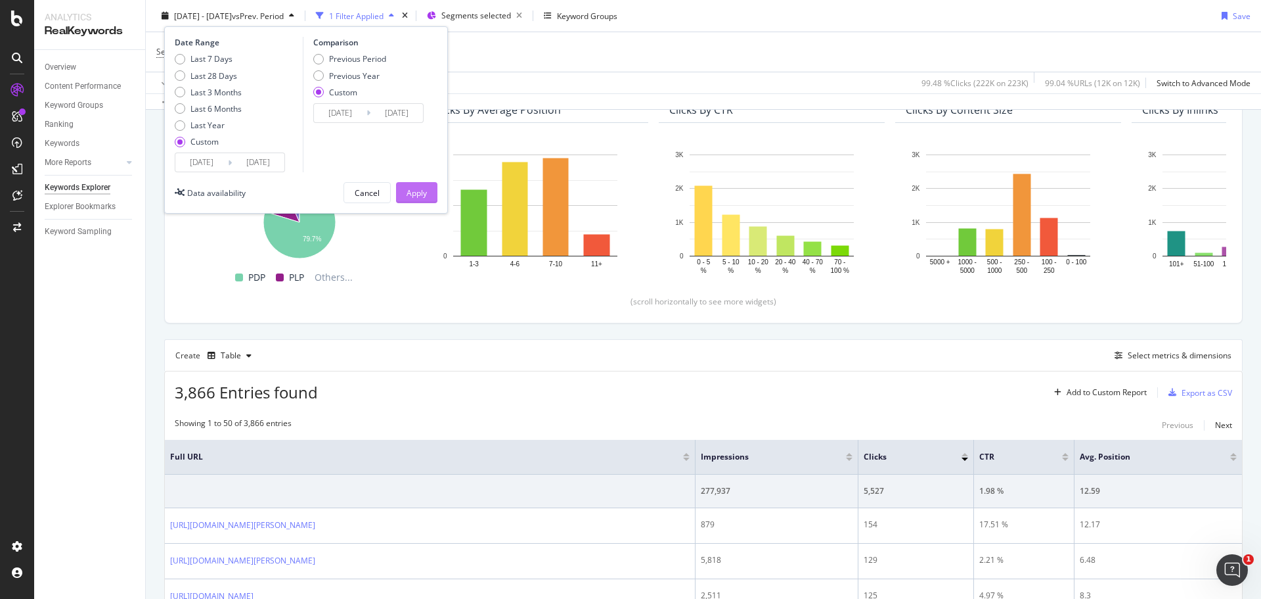
click at [404, 190] on button "Apply" at bounding box center [416, 192] width 41 height 21
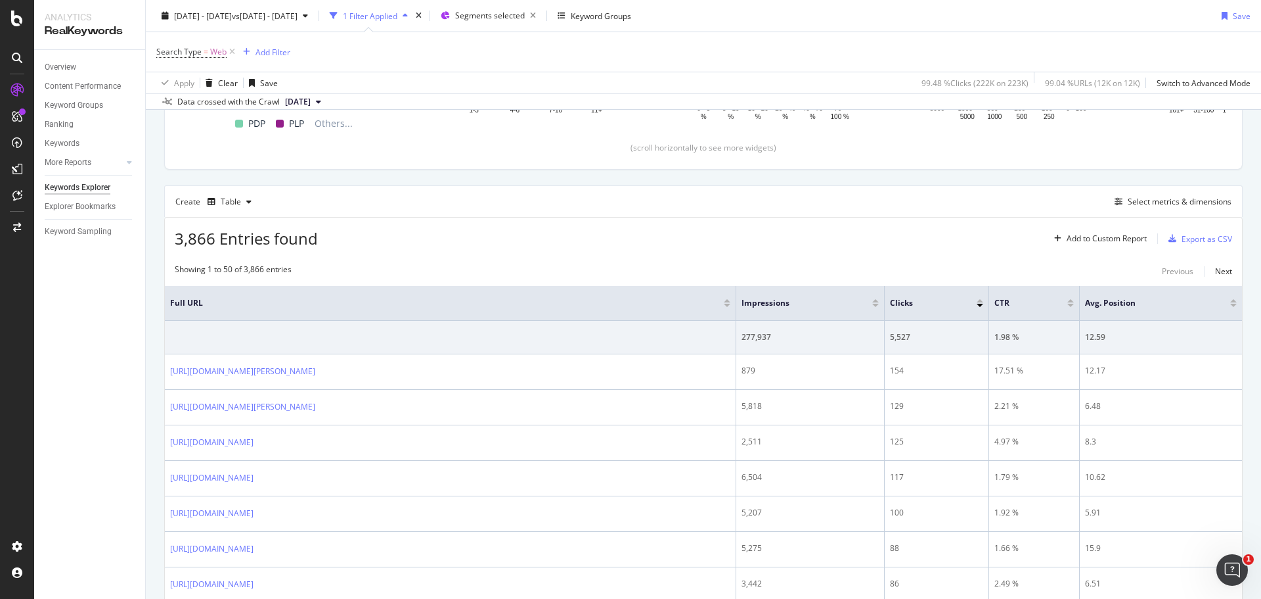
scroll to position [263, 0]
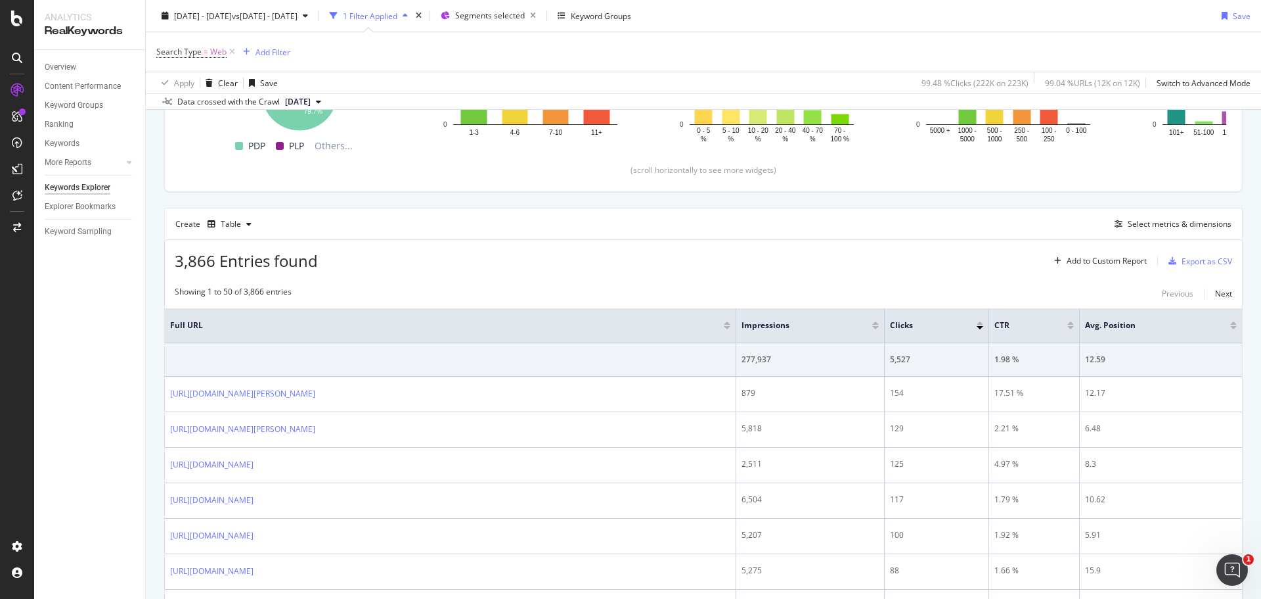
click at [311, 98] on span "[DATE]" at bounding box center [298, 102] width 26 height 12
click at [319, 141] on div "2025 Oct. 5th" at bounding box center [300, 147] width 35 height 12
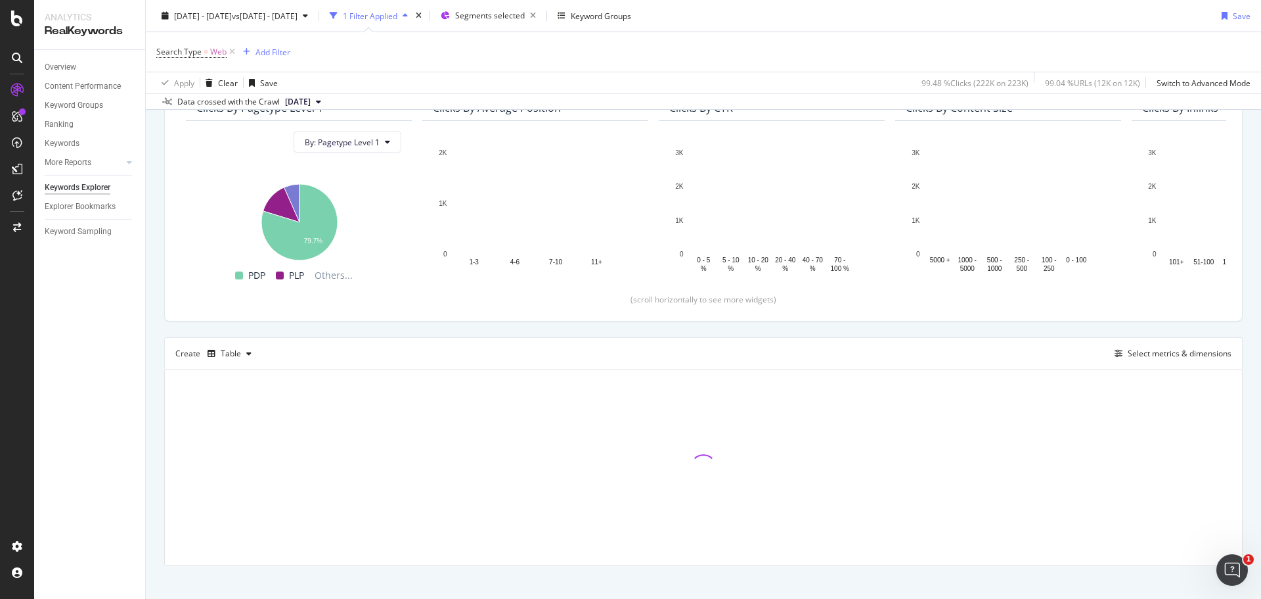
scroll to position [147, 0]
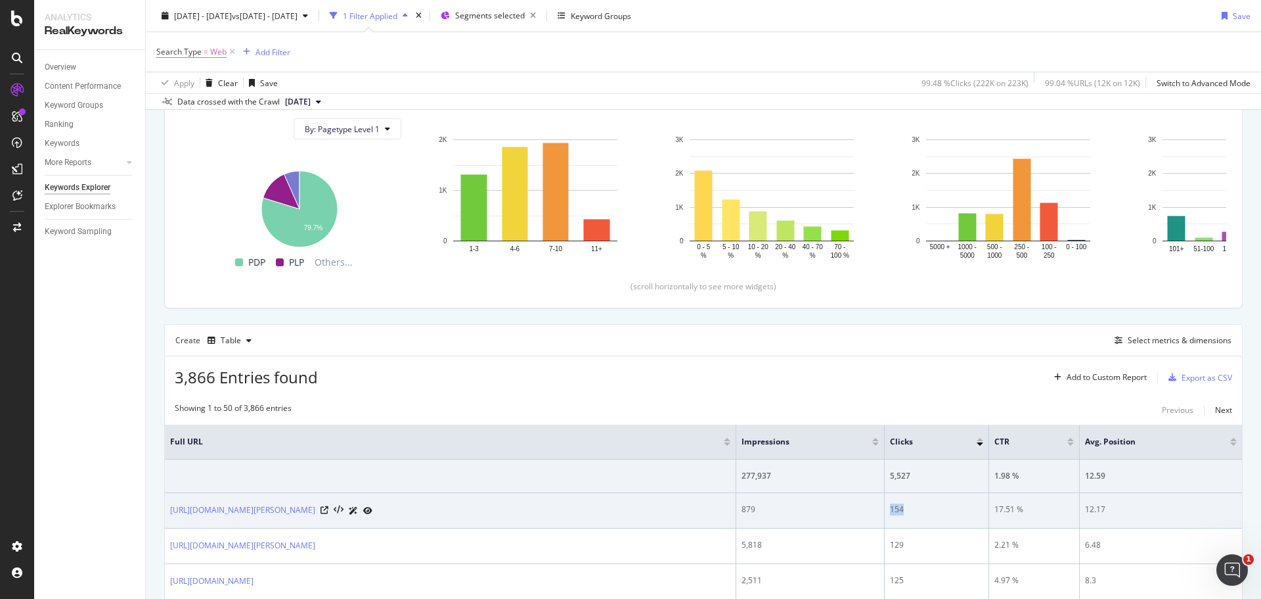
drag, startPoint x: 931, startPoint y: 506, endPoint x: 872, endPoint y: 504, distance: 58.5
click at [872, 504] on tr "https://www.yves-rocher.fr/soin-visage/type-de-soin/serum/serum-bonne-mine-vita…" at bounding box center [703, 510] width 1077 height 35
click at [872, 504] on div "879" at bounding box center [810, 509] width 137 height 12
drag, startPoint x: 900, startPoint y: 507, endPoint x: 893, endPoint y: 505, distance: 7.5
click at [893, 505] on div "154" at bounding box center [936, 509] width 93 height 12
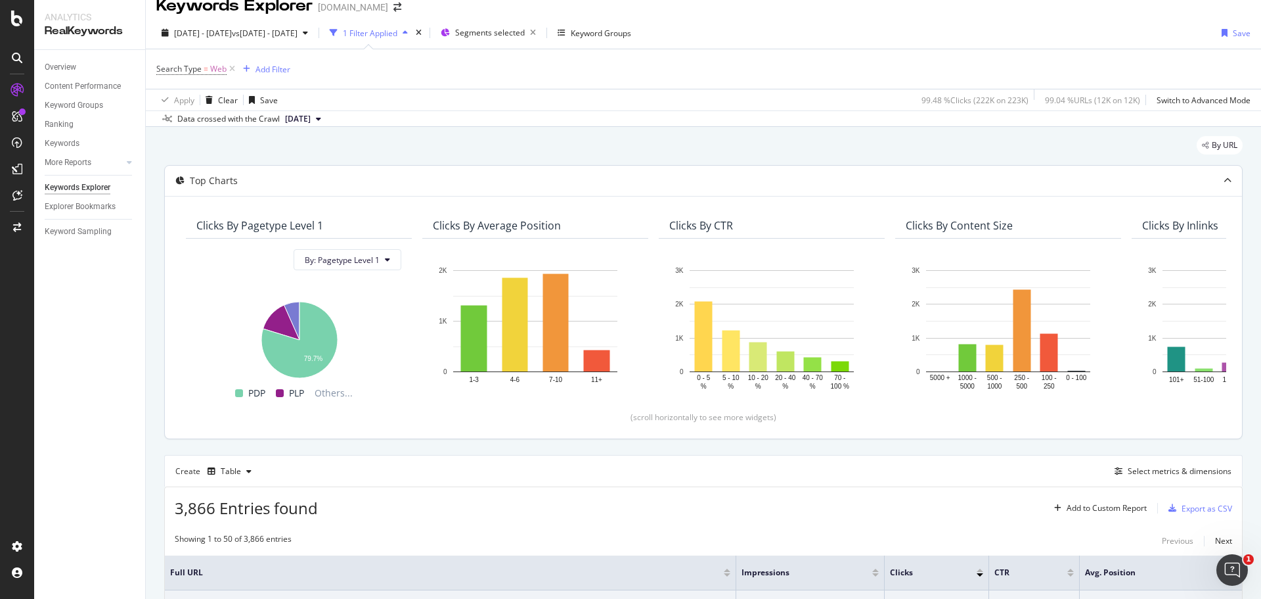
scroll to position [15, 0]
click at [311, 118] on span "2025 Oct. 5th" at bounding box center [298, 120] width 26 height 12
click at [338, 185] on div "2025 Sep. 28th 10.9K URLs" at bounding box center [325, 189] width 84 height 12
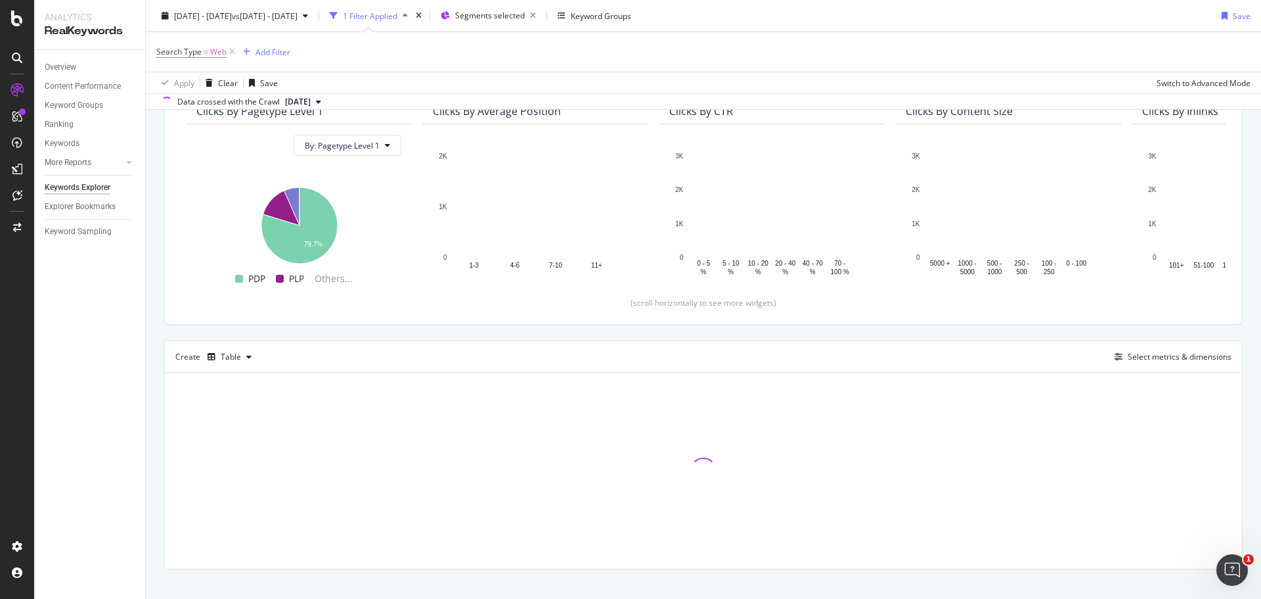
scroll to position [131, 0]
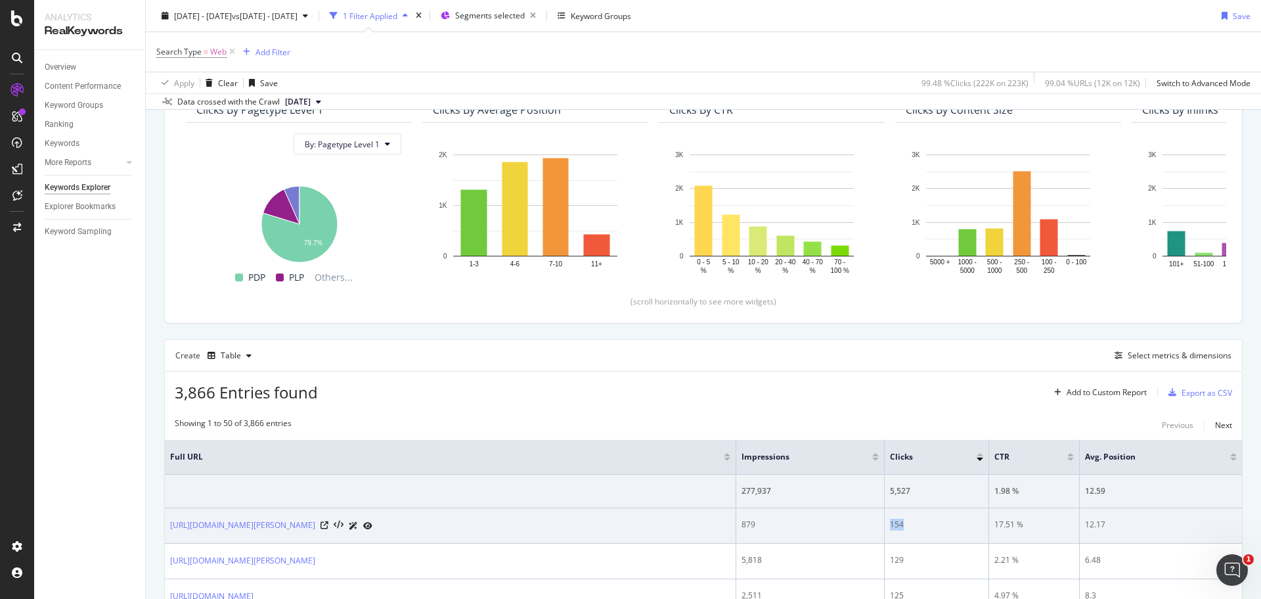
drag, startPoint x: 915, startPoint y: 522, endPoint x: 884, endPoint y: 520, distance: 30.9
click at [884, 520] on tr "https://www.yves-rocher.fr/soin-visage/type-de-soin/serum/serum-bonne-mine-vita…" at bounding box center [703, 525] width 1077 height 35
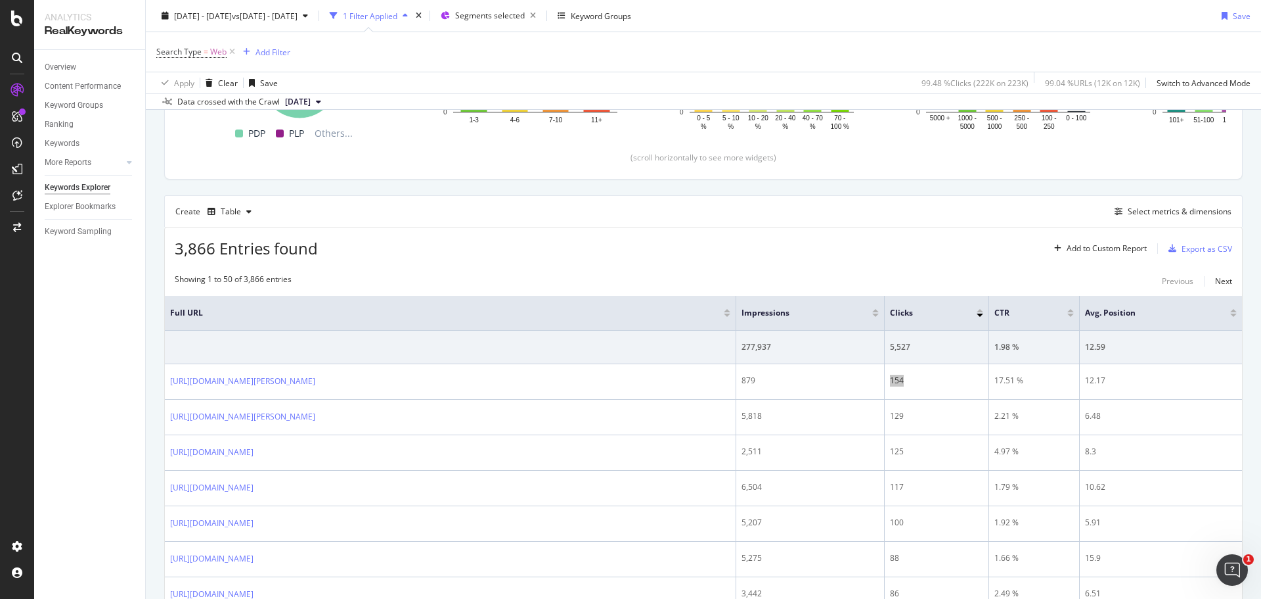
scroll to position [263, 0]
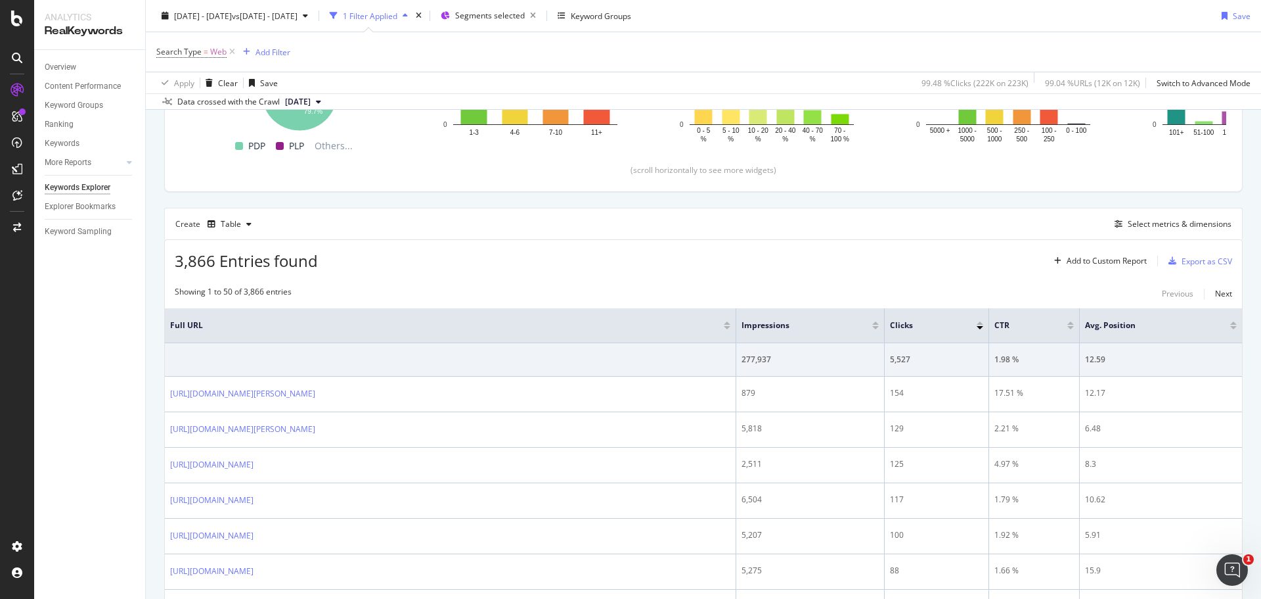
click at [279, 103] on div "Data crossed with the Crawl" at bounding box center [228, 102] width 102 height 12
click at [308, 99] on span "[DATE]" at bounding box center [298, 102] width 26 height 12
click at [319, 192] on div "2025 Sep. 21st" at bounding box center [300, 195] width 35 height 12
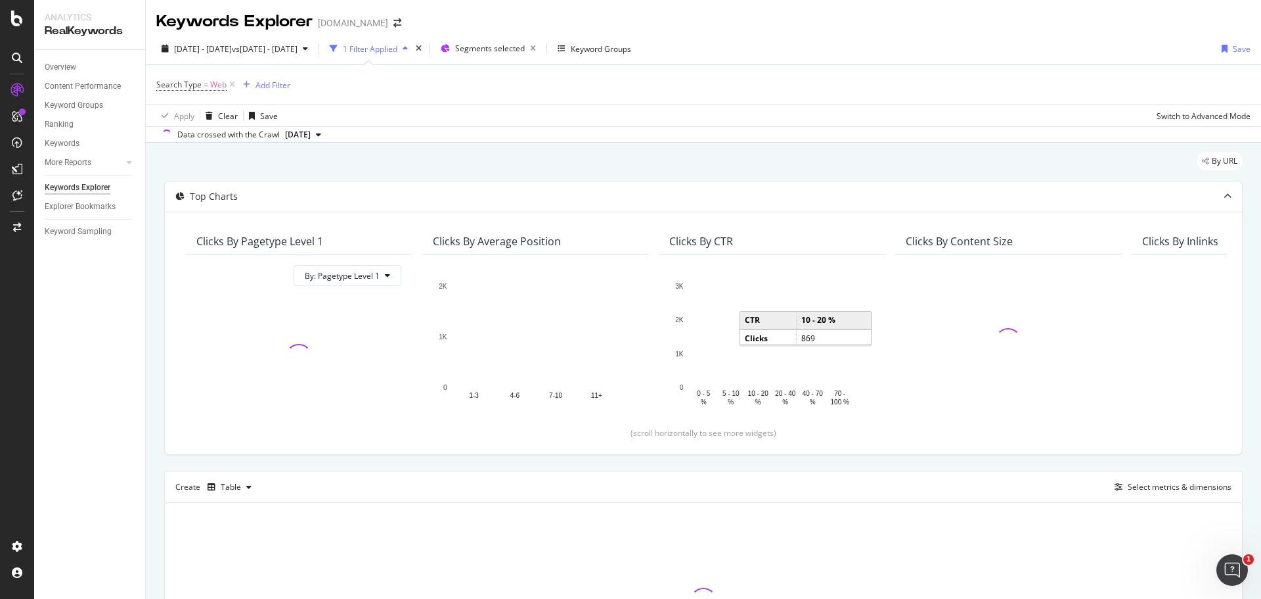
scroll to position [147, 0]
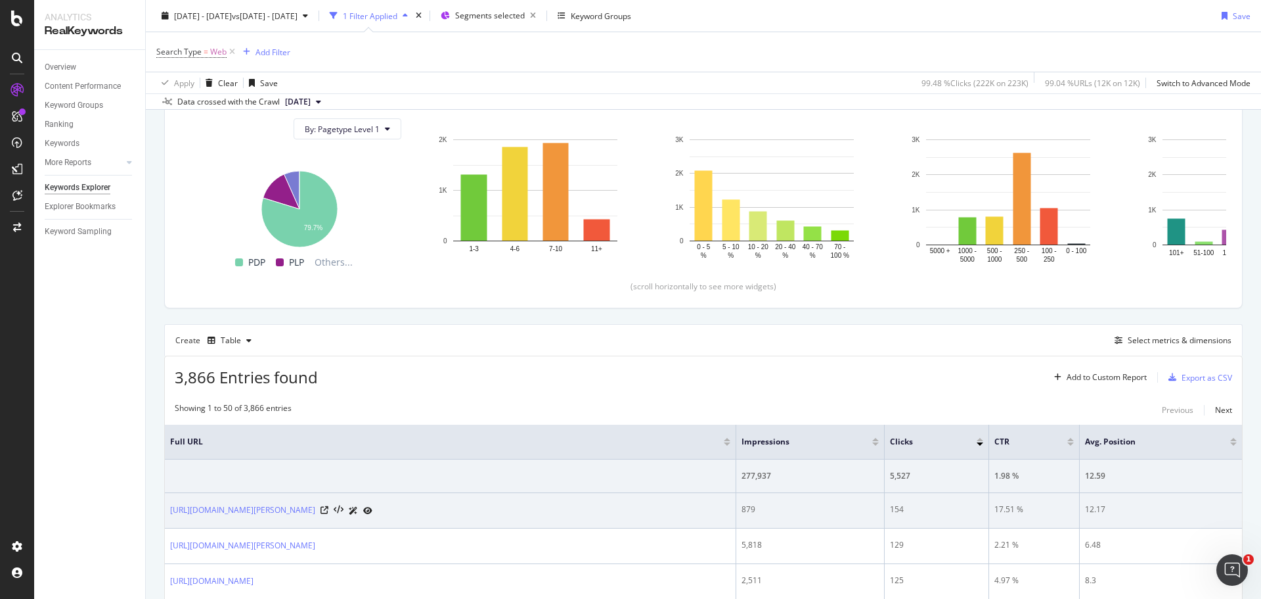
drag, startPoint x: 562, startPoint y: 518, endPoint x: 166, endPoint y: 520, distance: 395.5
click at [166, 520] on td "https://www.yves-rocher.fr/soin-visage/type-de-soin/serum/serum-bonne-mine-vita…" at bounding box center [451, 510] width 572 height 35
copy link "https://www.yves-rocher.fr/soin-visage/type-de-soin/serum/serum-bonne-mine-vita…"
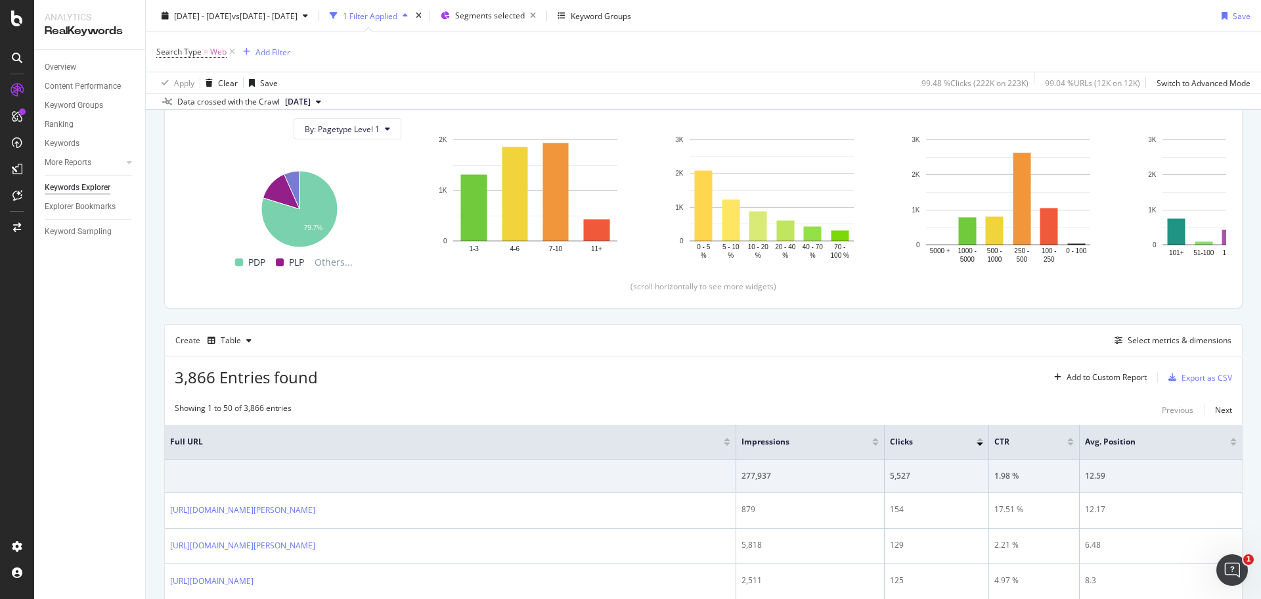
click at [100, 424] on div "Overview Content Performance Keyword Groups Ranking Keywords More Reports Count…" at bounding box center [89, 324] width 111 height 549
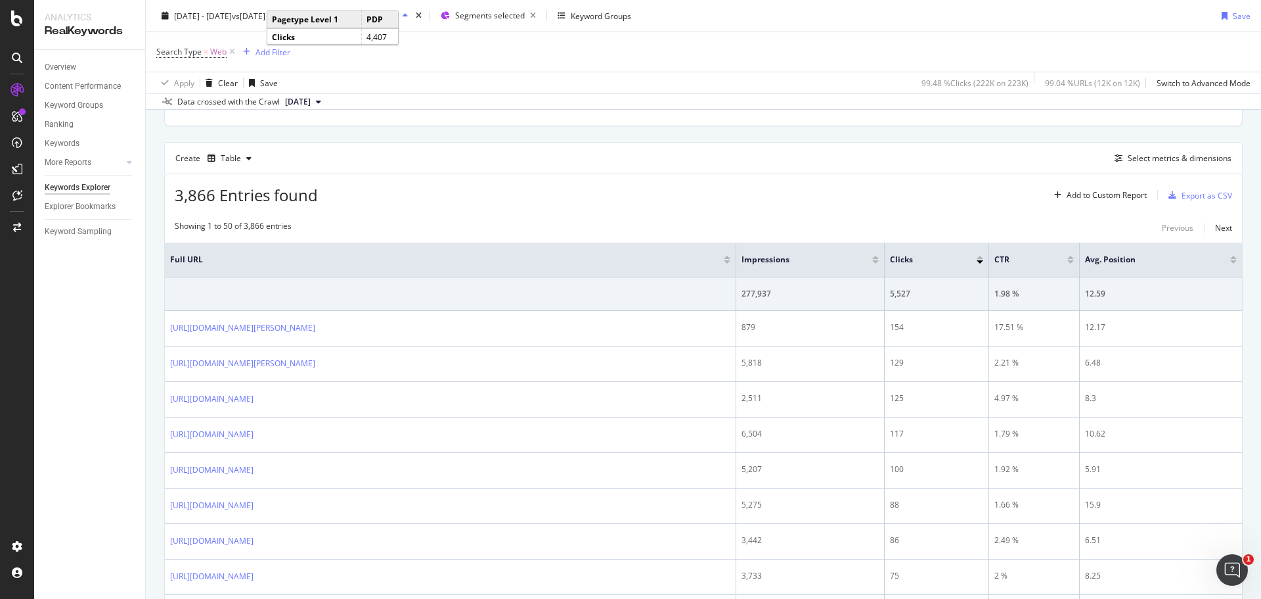
scroll to position [0, 0]
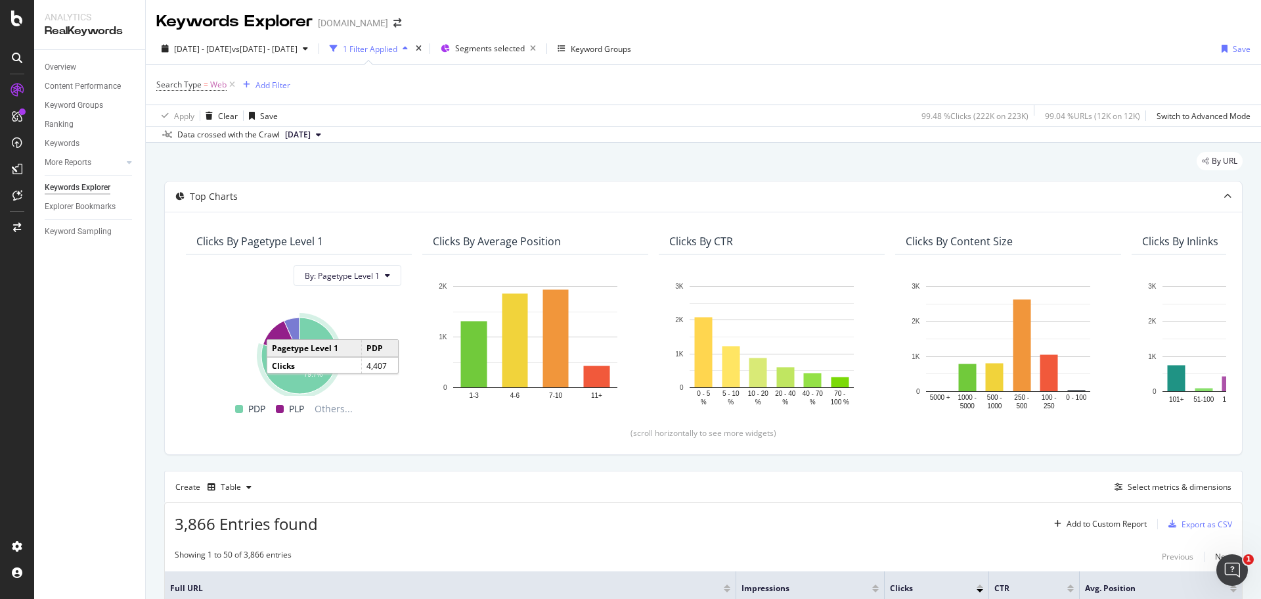
click at [555, 174] on div "By URL" at bounding box center [703, 166] width 1079 height 29
